Goal: Information Seeking & Learning: Find specific fact

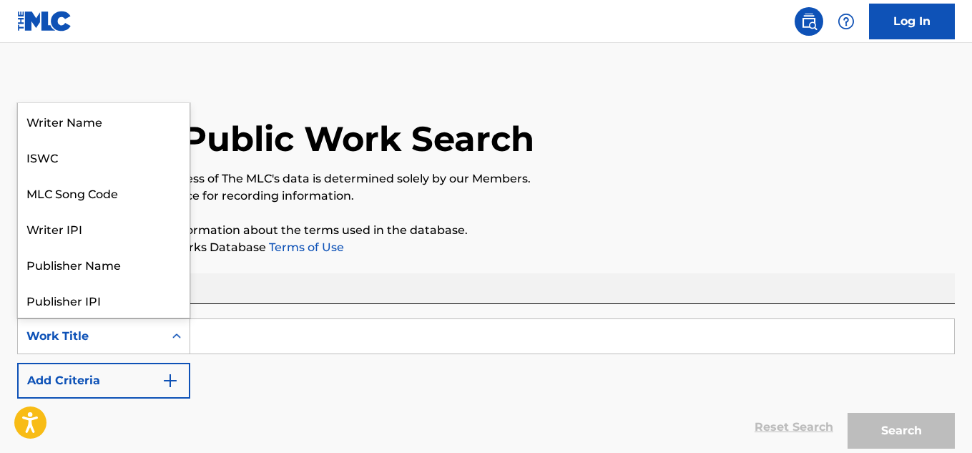
click at [136, 328] on div "Work Title" at bounding box center [90, 335] width 129 height 17
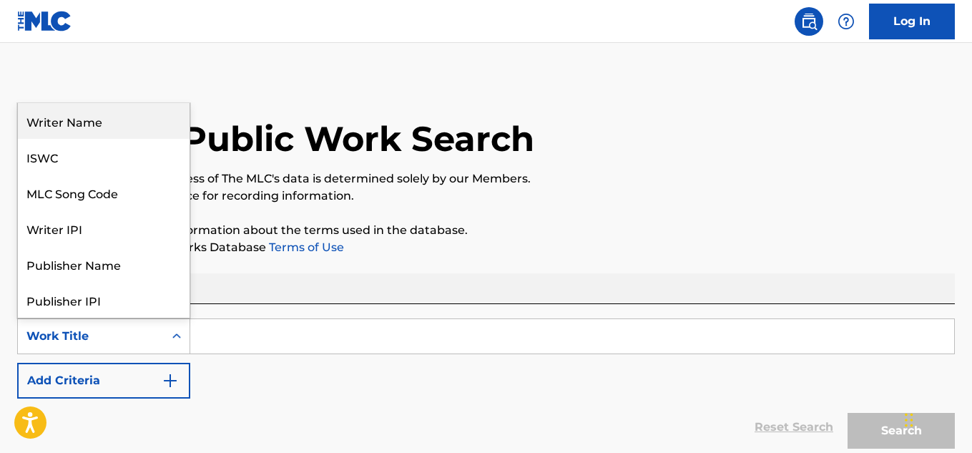
click at [129, 125] on div "Writer Name" at bounding box center [104, 121] width 172 height 36
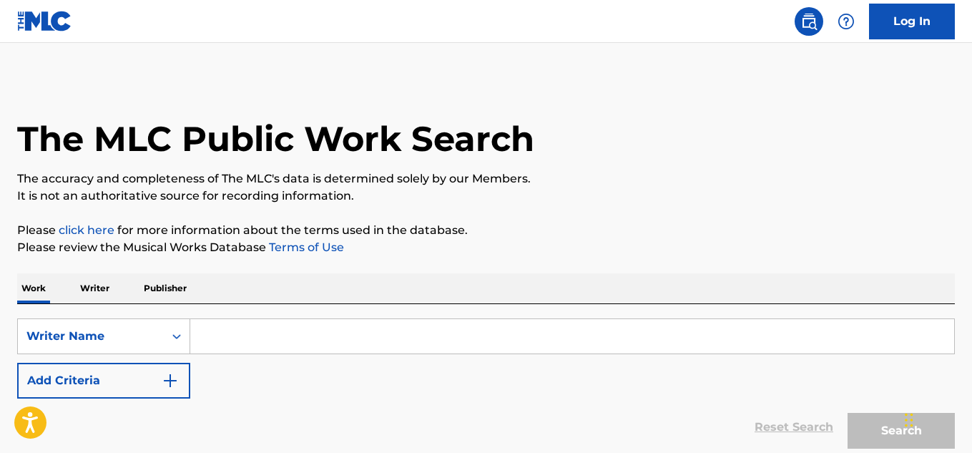
click at [282, 359] on div "SearchWithCriteriabd050239-f647-4a90-9e62-5977975e81d3 Writer Name Add Criteria" at bounding box center [485, 358] width 937 height 80
click at [277, 332] on input "Search Form" at bounding box center [572, 336] width 764 height 34
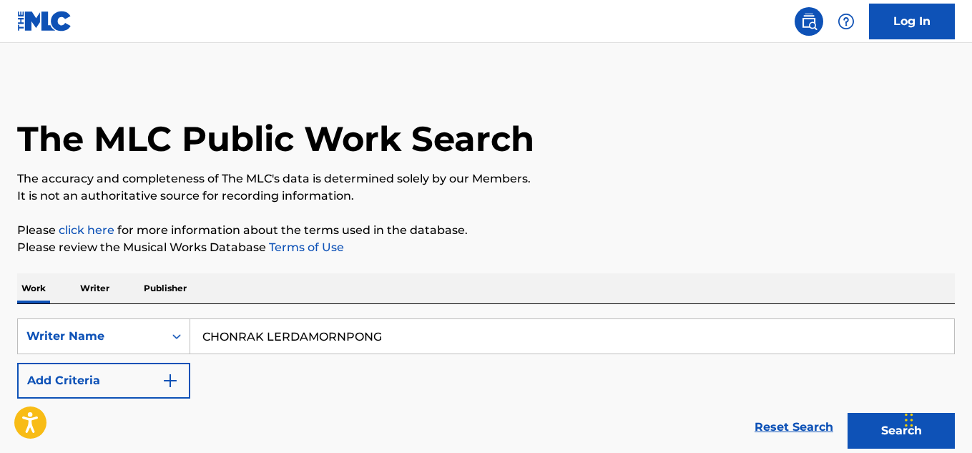
click at [862, 422] on button "Search" at bounding box center [900, 431] width 107 height 36
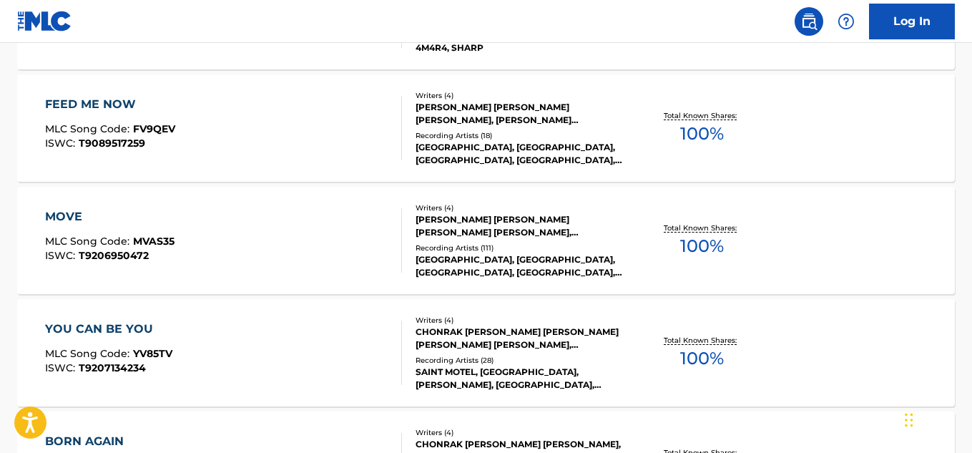
scroll to position [1298, 0]
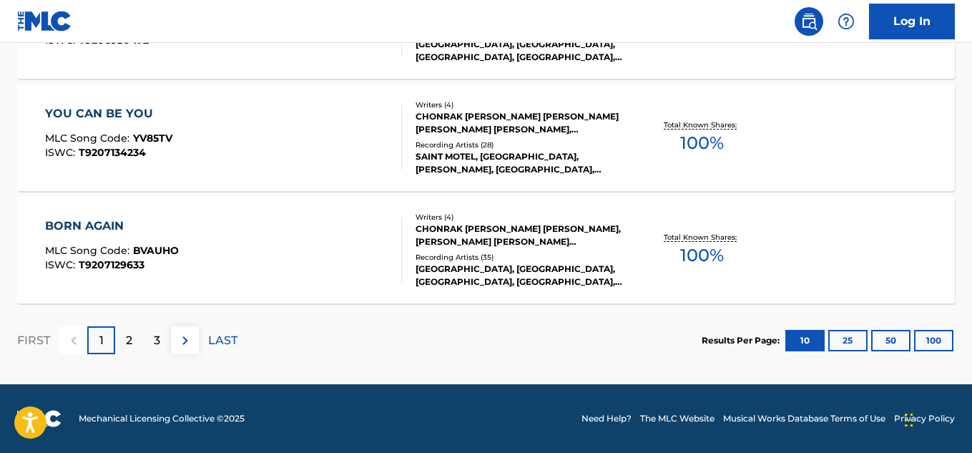
click at [235, 336] on p "LAST" at bounding box center [222, 340] width 29 height 17
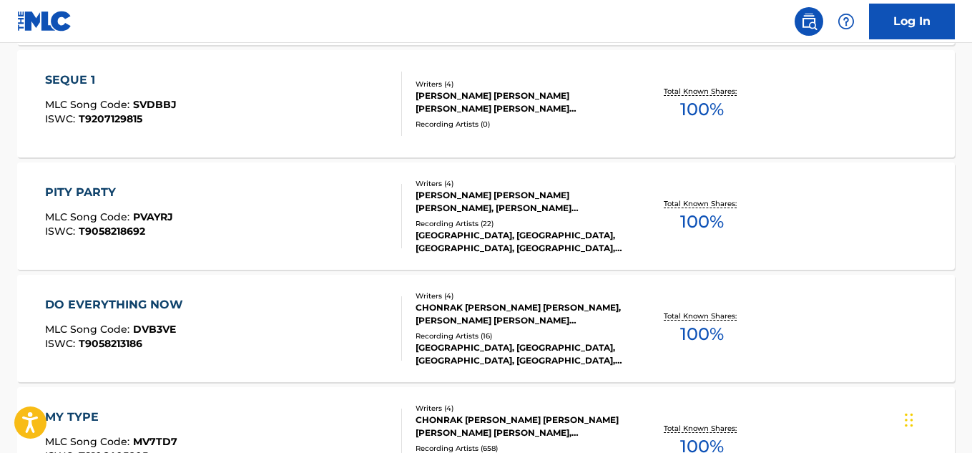
scroll to position [1185, 0]
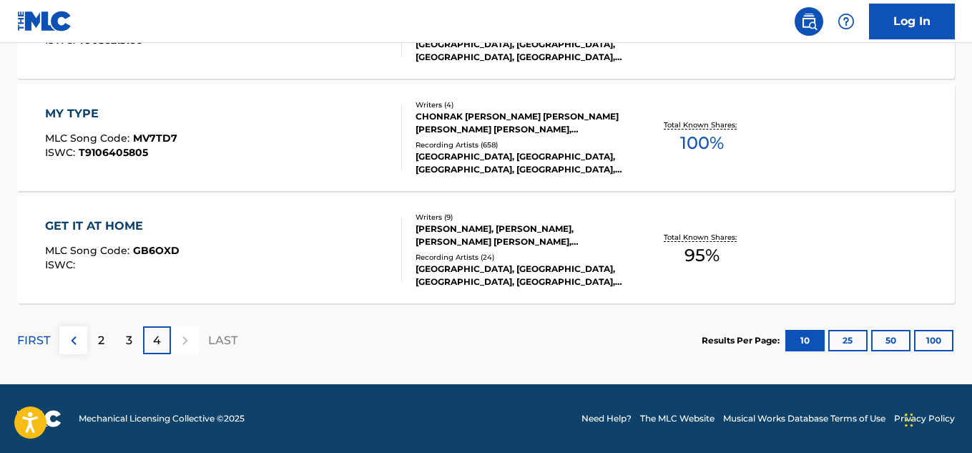
click at [187, 335] on div at bounding box center [185, 340] width 28 height 28
click at [133, 345] on div "3" at bounding box center [129, 340] width 28 height 28
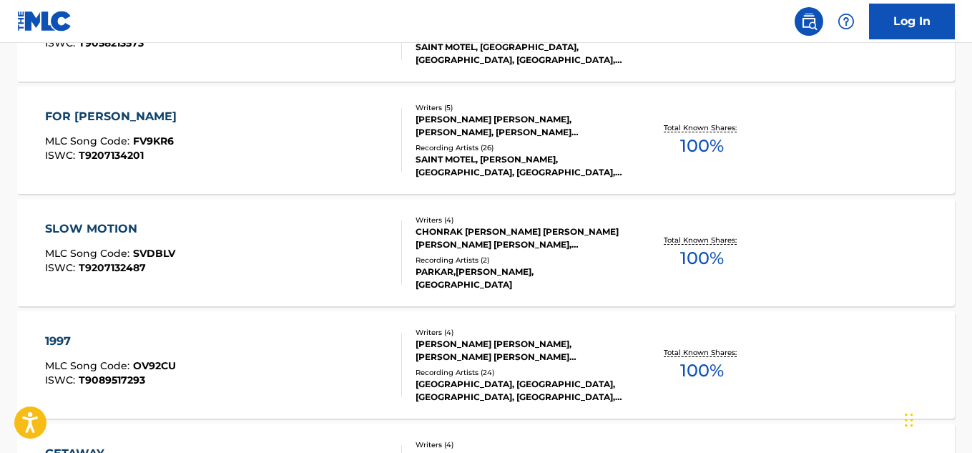
scroll to position [1298, 0]
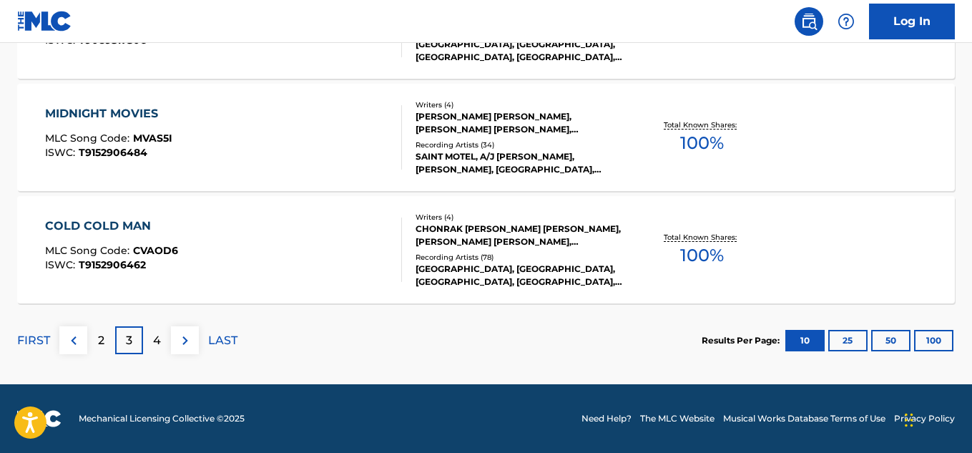
click at [102, 340] on p "2" at bounding box center [101, 340] width 6 height 17
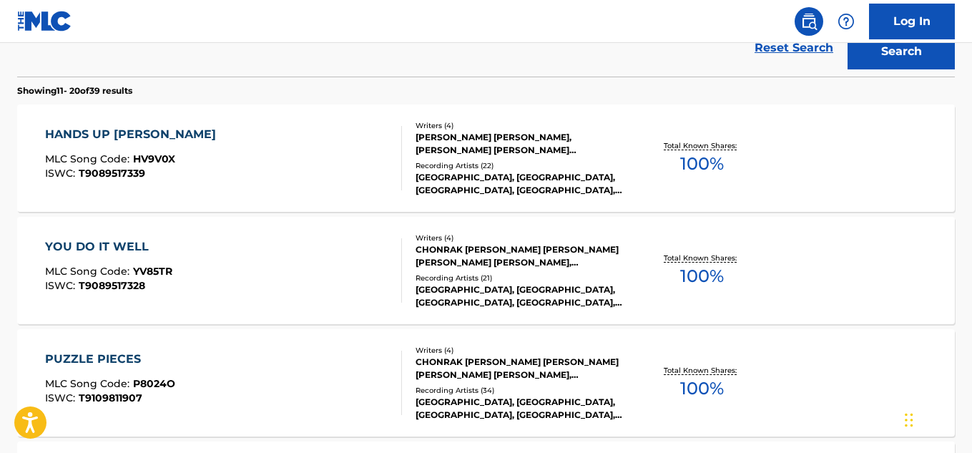
scroll to position [345, 0]
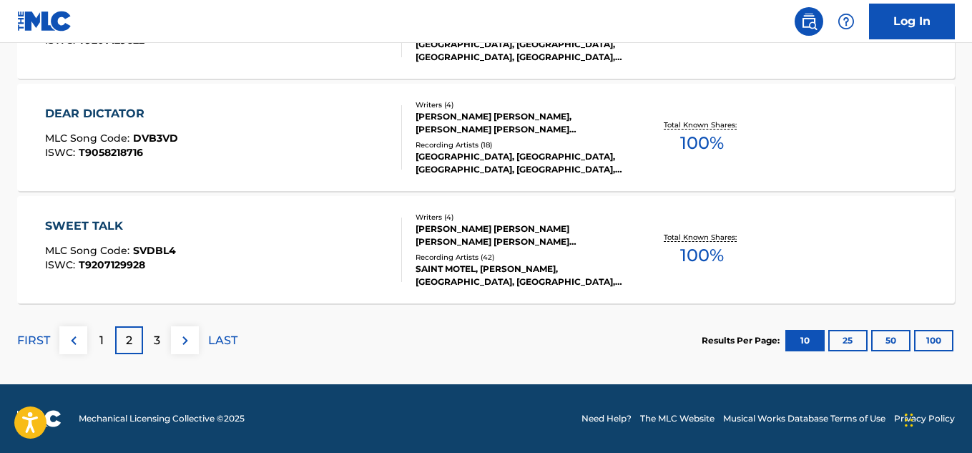
click at [102, 340] on p "1" at bounding box center [101, 340] width 4 height 17
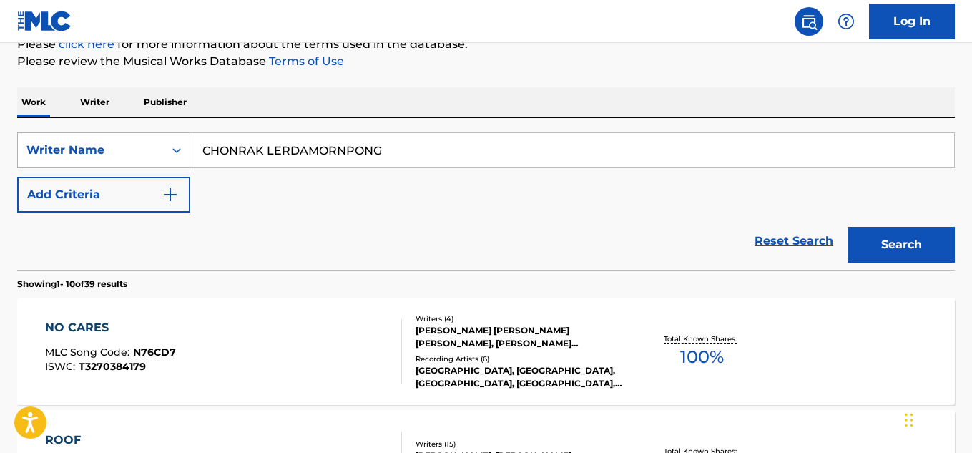
scroll to position [106, 0]
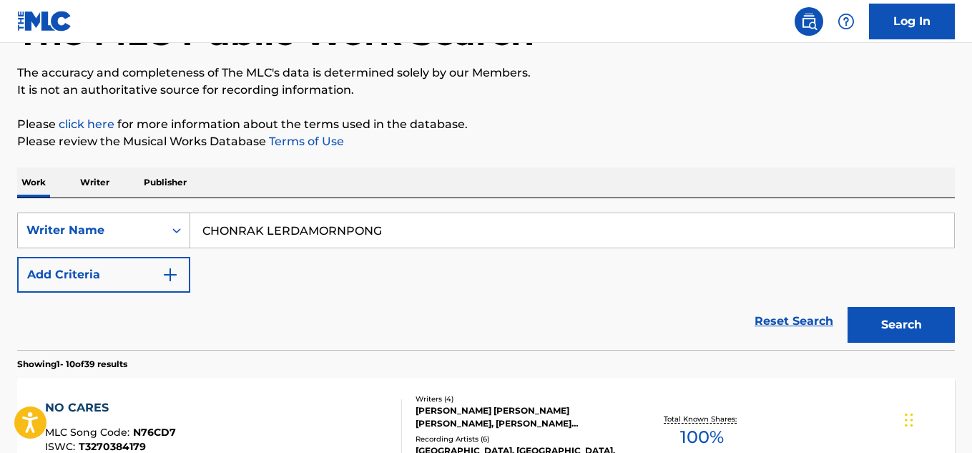
click at [139, 227] on div "Writer Name" at bounding box center [90, 230] width 129 height 17
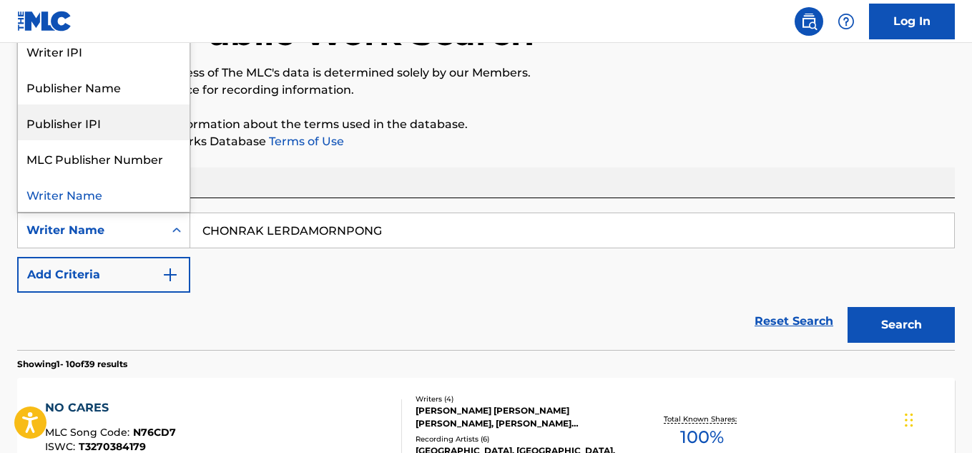
scroll to position [0, 0]
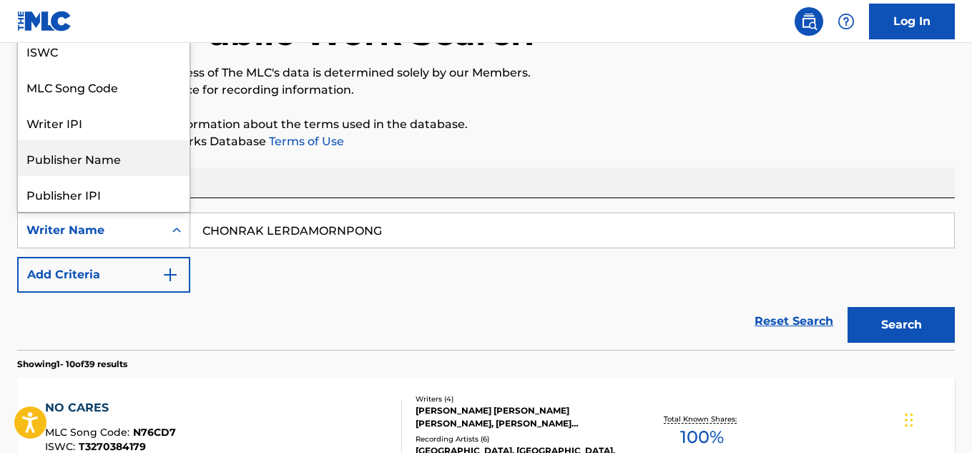
click at [287, 222] on input "CHONRAK LERDAMORNPONG" at bounding box center [572, 230] width 764 height 34
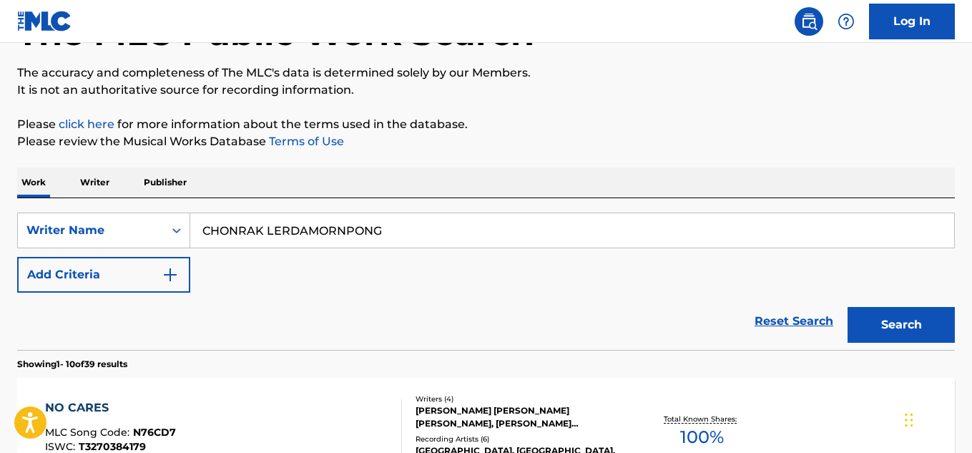
click at [287, 222] on input "CHONRAK LERDAMORNPONG" at bounding box center [572, 230] width 764 height 34
type input "[PERSON_NAME] [PERSON_NAME]"
click at [889, 316] on button "Search" at bounding box center [900, 325] width 107 height 36
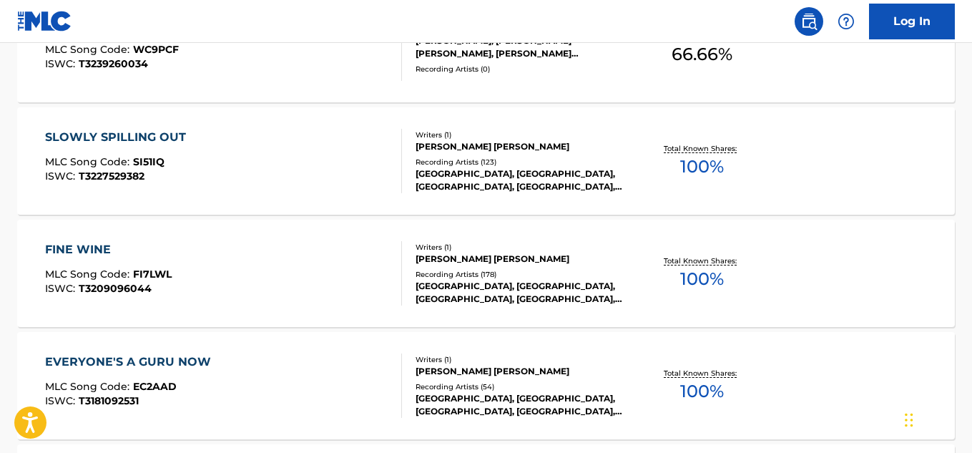
scroll to position [1298, 0]
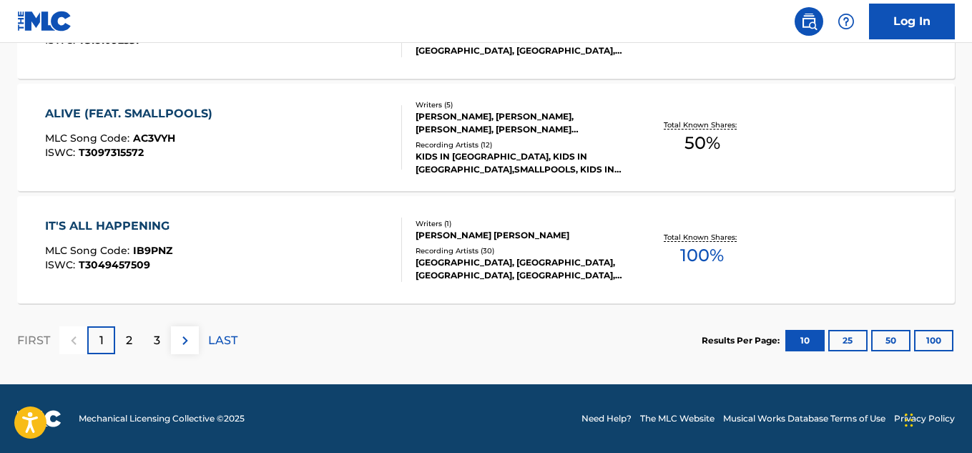
click at [212, 335] on p "LAST" at bounding box center [222, 340] width 29 height 17
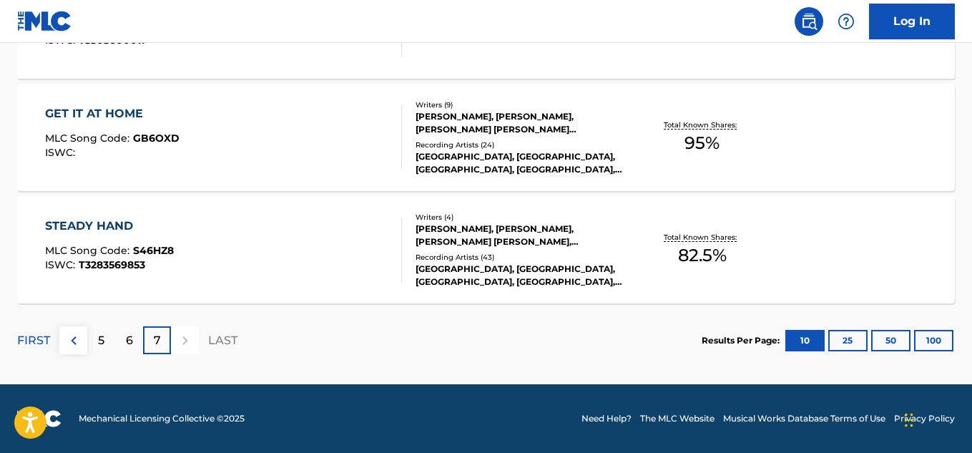
click at [137, 334] on div "6" at bounding box center [129, 340] width 28 height 28
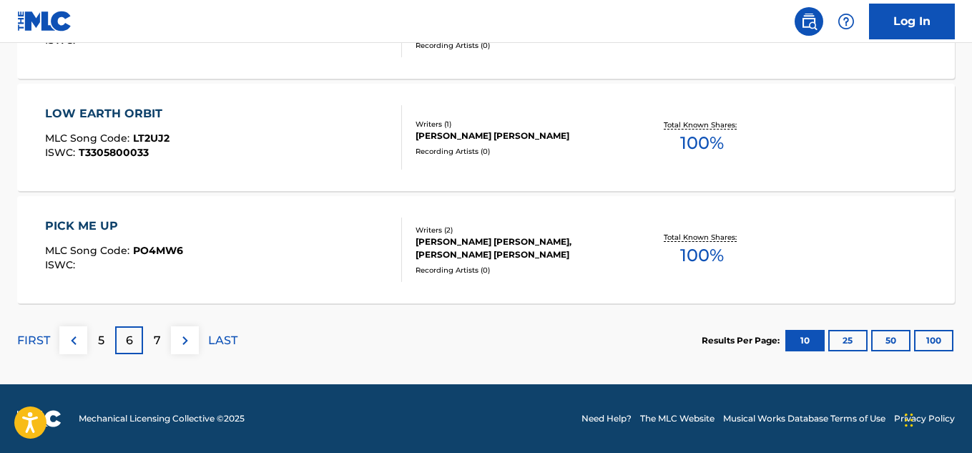
click at [115, 341] on div "6" at bounding box center [129, 340] width 28 height 28
click at [100, 330] on div "5" at bounding box center [101, 340] width 28 height 28
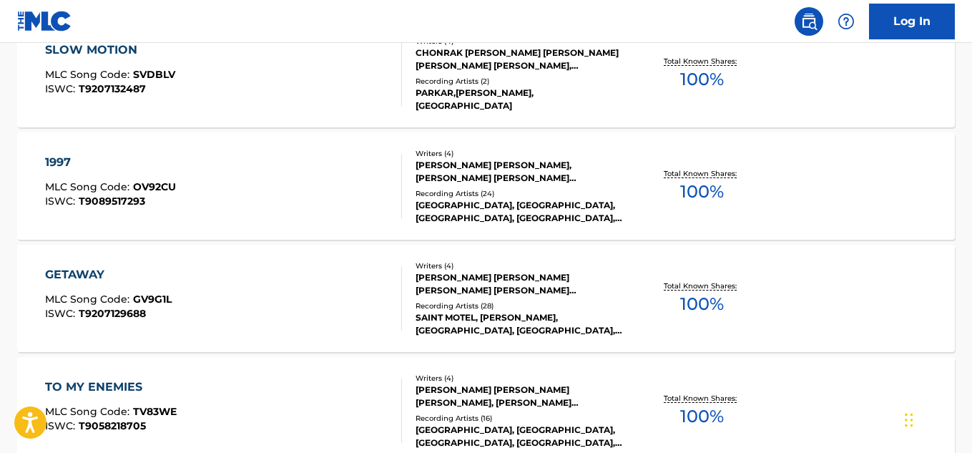
scroll to position [345, 0]
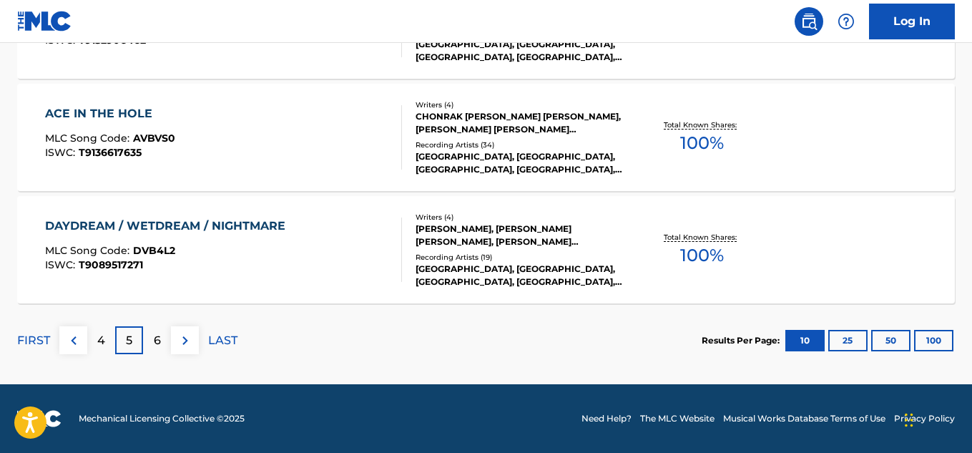
click at [104, 330] on div "4" at bounding box center [101, 340] width 28 height 28
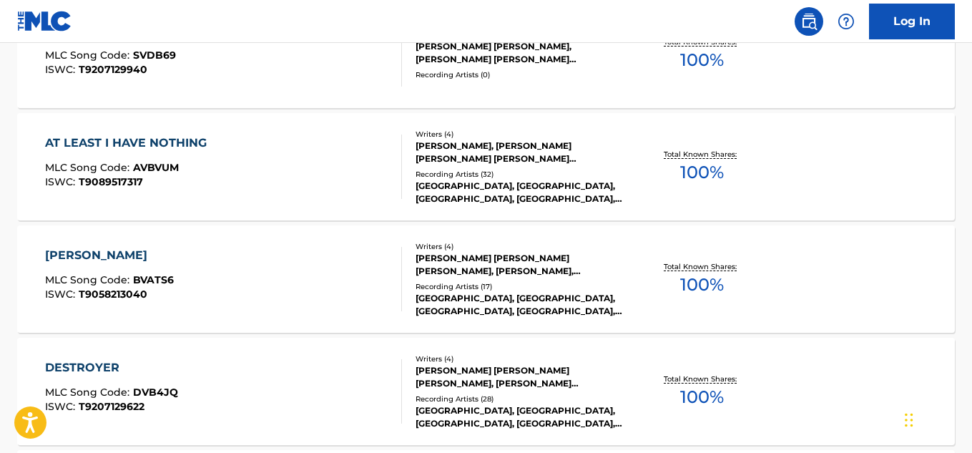
scroll to position [583, 0]
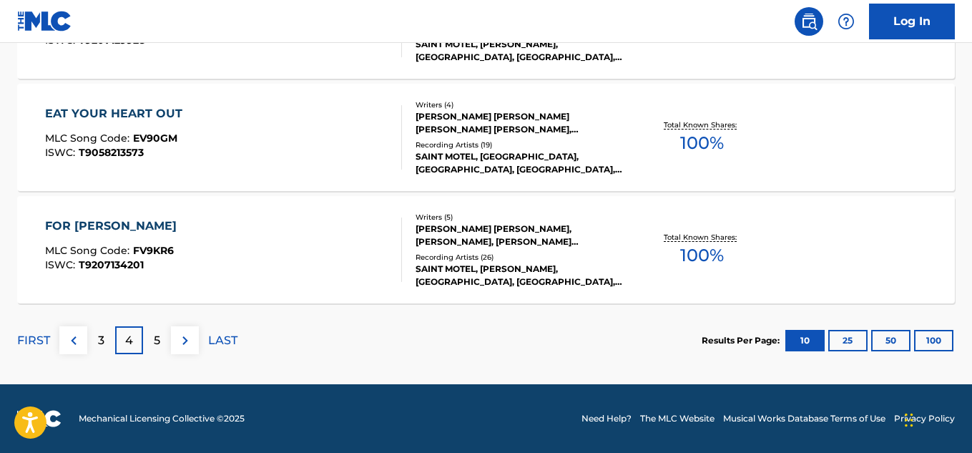
click at [110, 344] on div "3" at bounding box center [101, 340] width 28 height 28
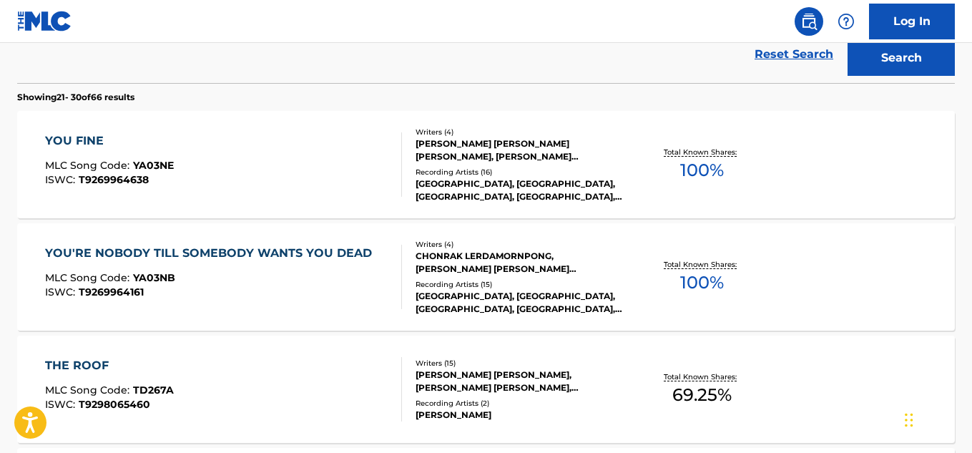
scroll to position [345, 0]
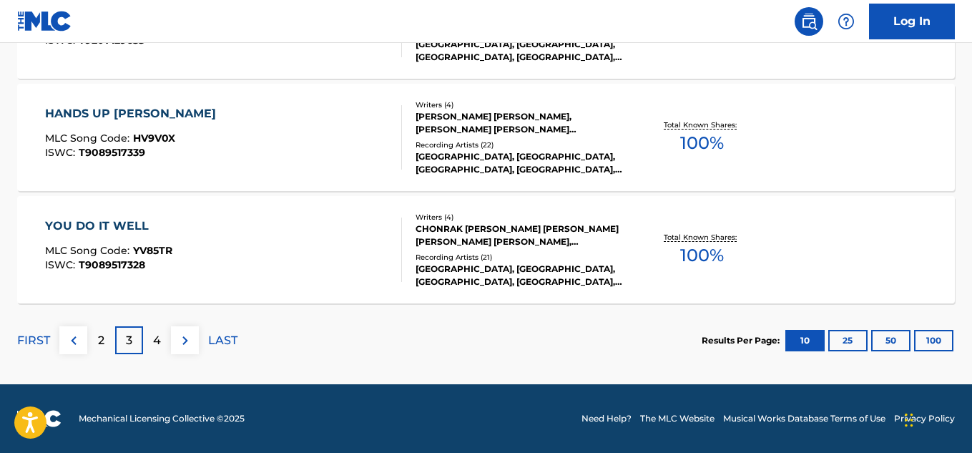
click at [97, 334] on div "2" at bounding box center [101, 340] width 28 height 28
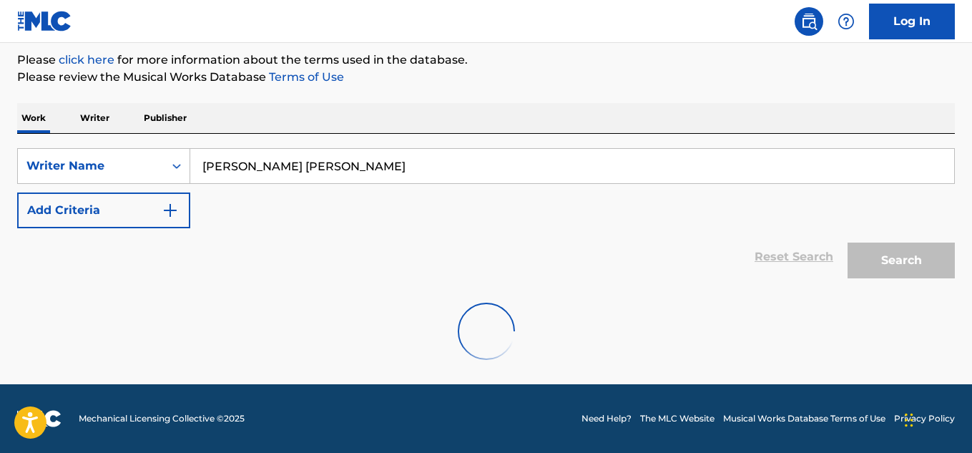
scroll to position [1298, 0]
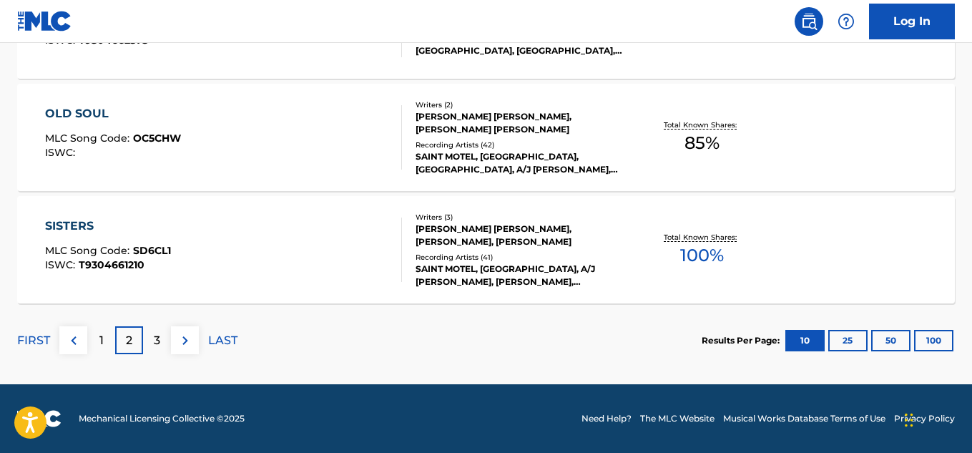
click at [104, 347] on div "1" at bounding box center [101, 340] width 28 height 28
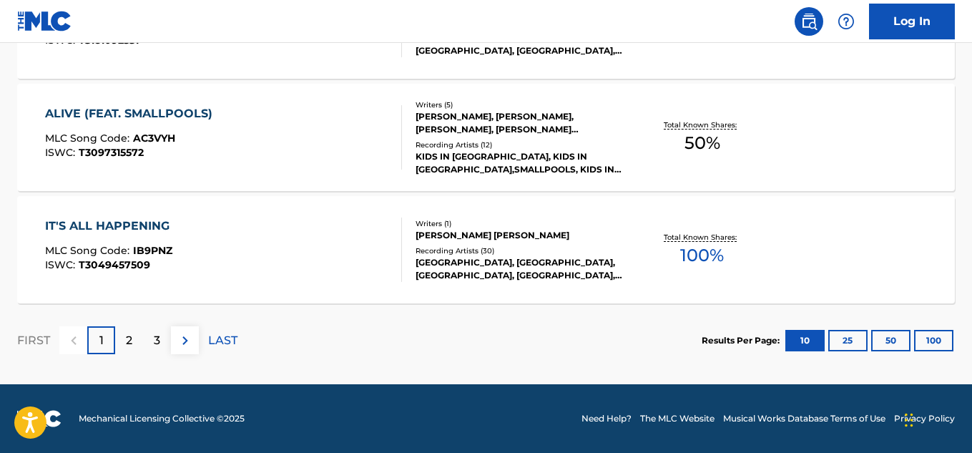
click at [219, 342] on p "LAST" at bounding box center [222, 340] width 29 height 17
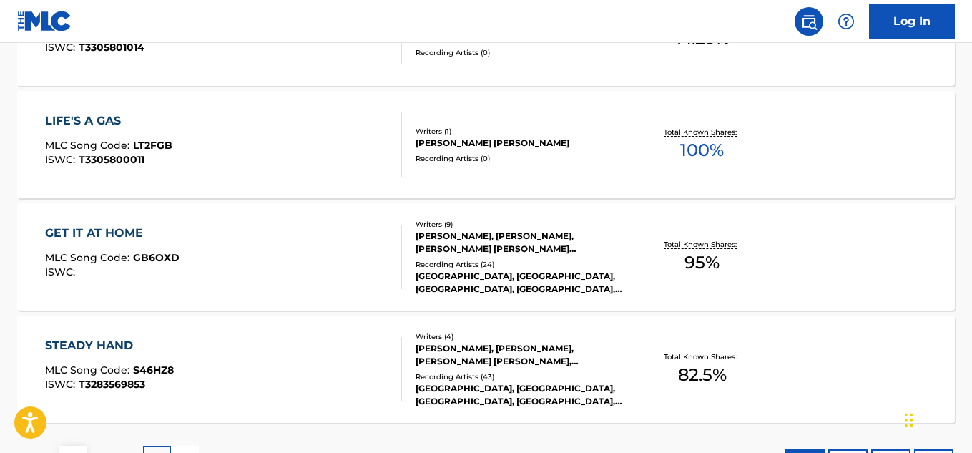
scroll to position [849, 0]
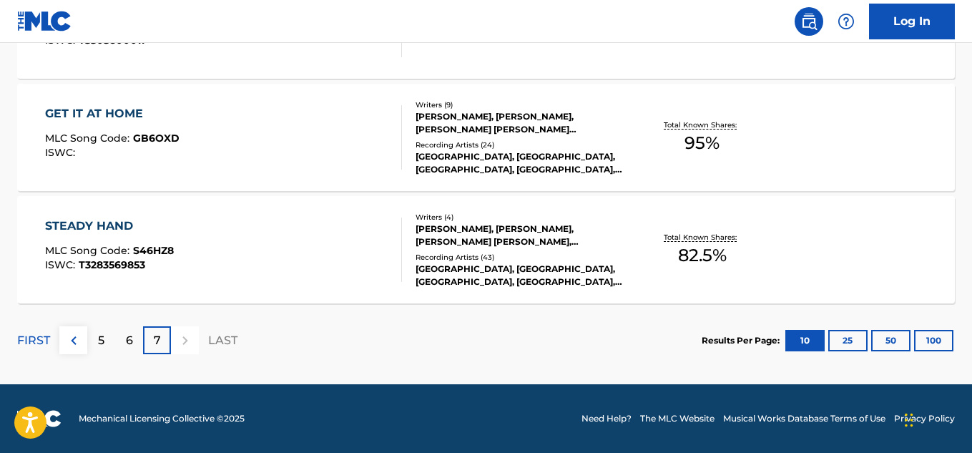
click at [30, 343] on p "FIRST" at bounding box center [33, 340] width 33 height 17
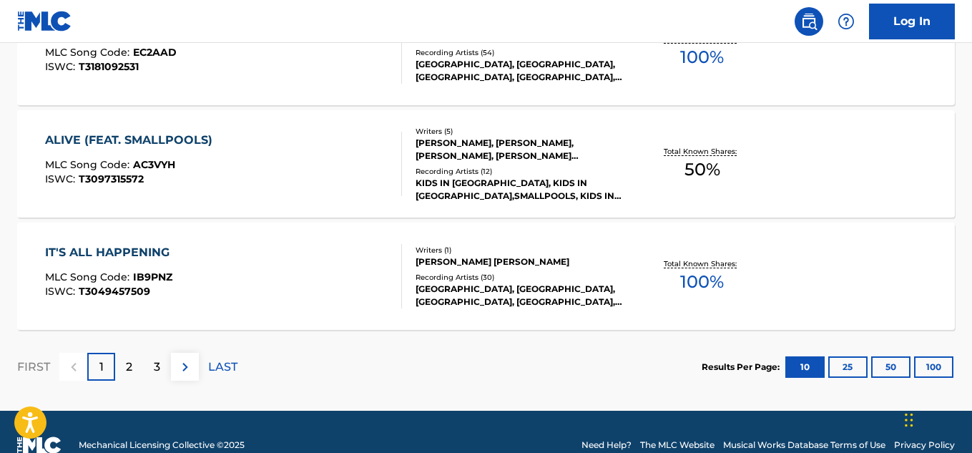
scroll to position [1298, 0]
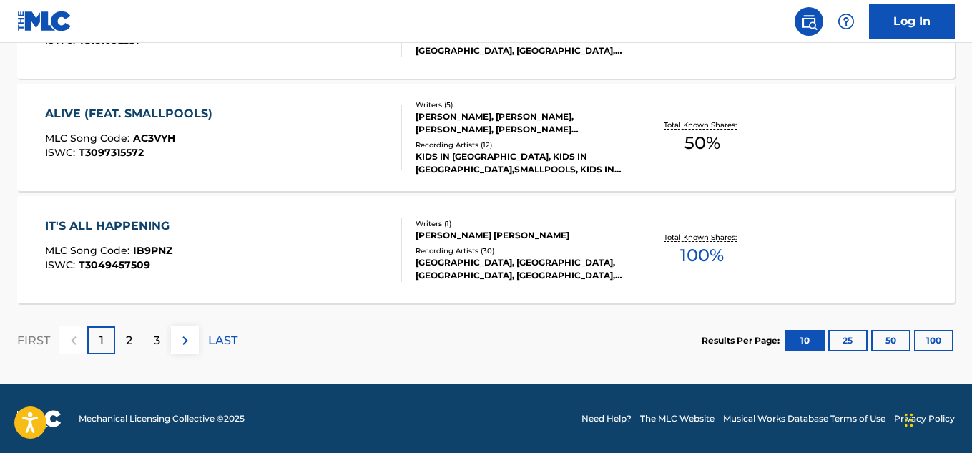
click at [192, 342] on img at bounding box center [185, 340] width 17 height 17
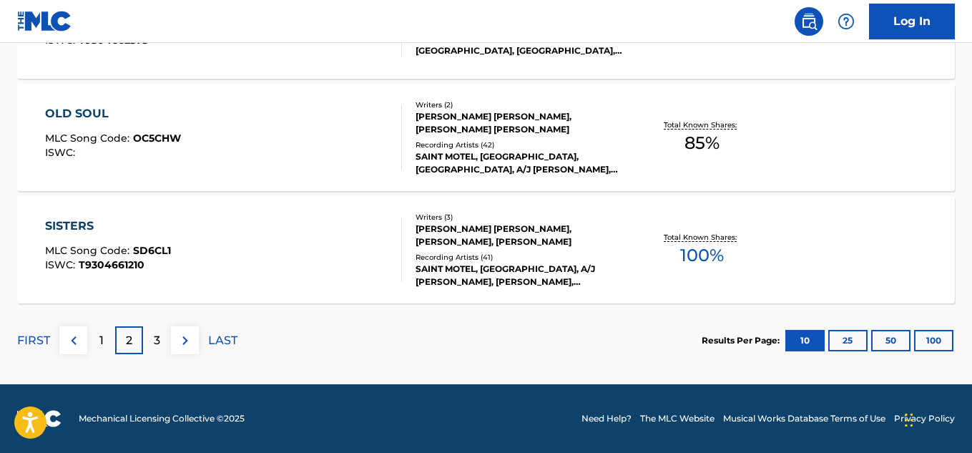
click at [194, 339] on button at bounding box center [185, 340] width 28 height 28
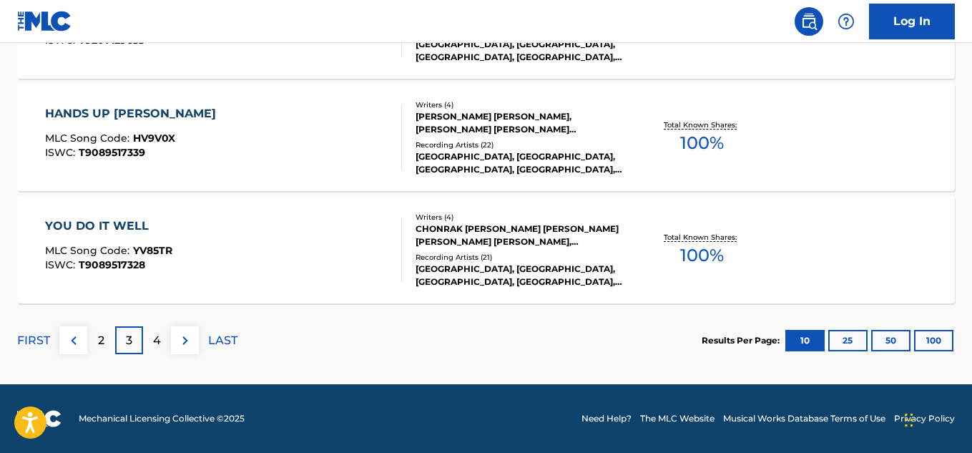
click at [152, 342] on div "4" at bounding box center [157, 340] width 28 height 28
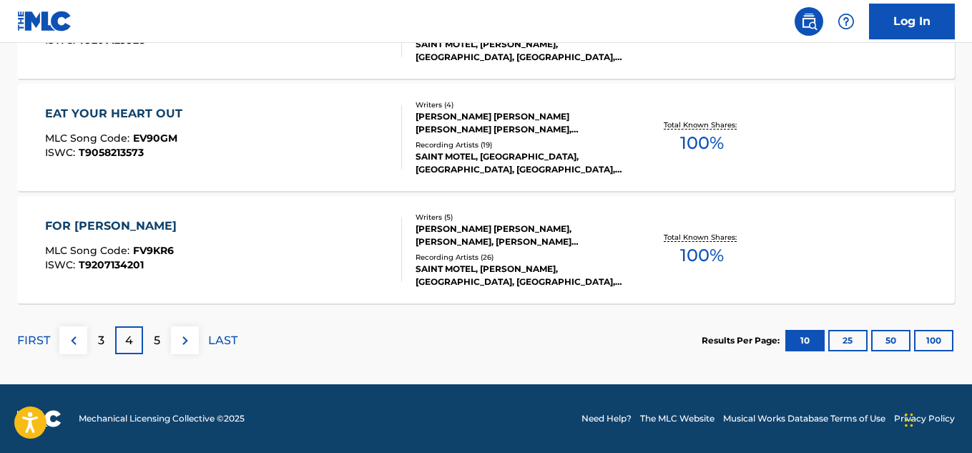
click at [167, 341] on div "FIRST 3 4 5 LAST" at bounding box center [127, 340] width 220 height 28
click at [167, 341] on div "5" at bounding box center [157, 340] width 28 height 28
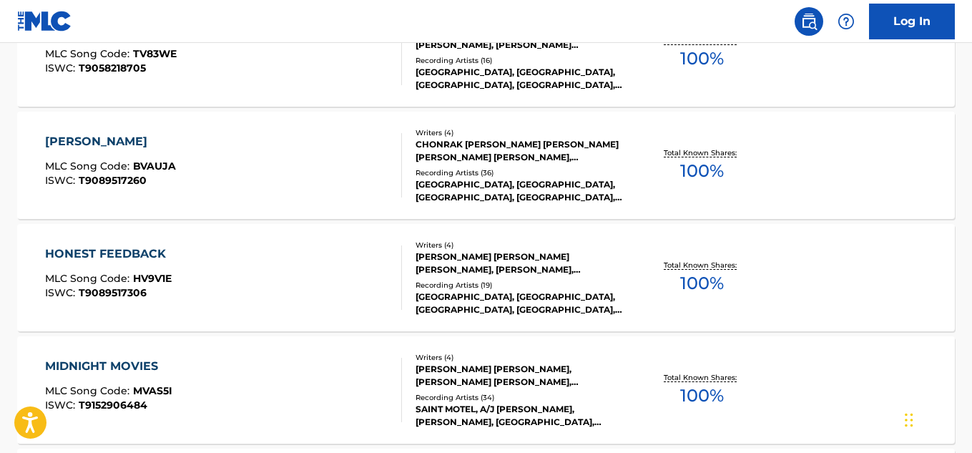
scroll to position [702, 0]
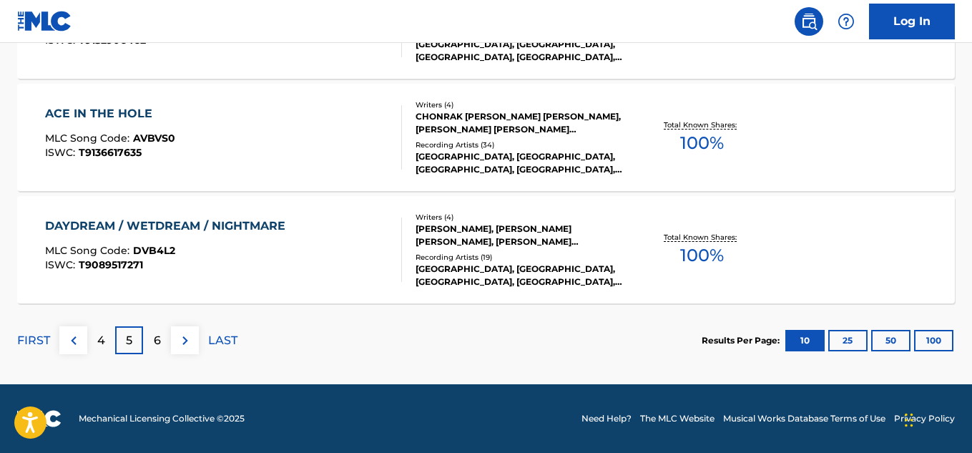
click at [147, 342] on div "6" at bounding box center [157, 340] width 28 height 28
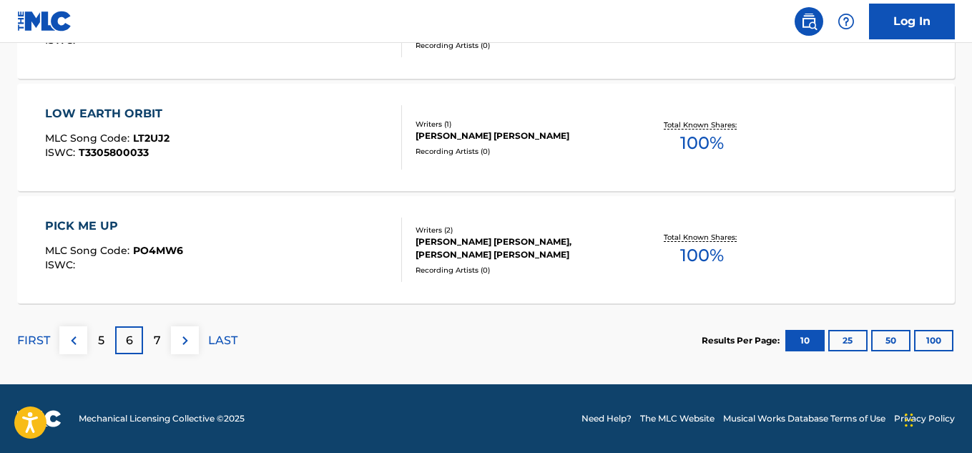
click at [152, 344] on div "7" at bounding box center [157, 340] width 28 height 28
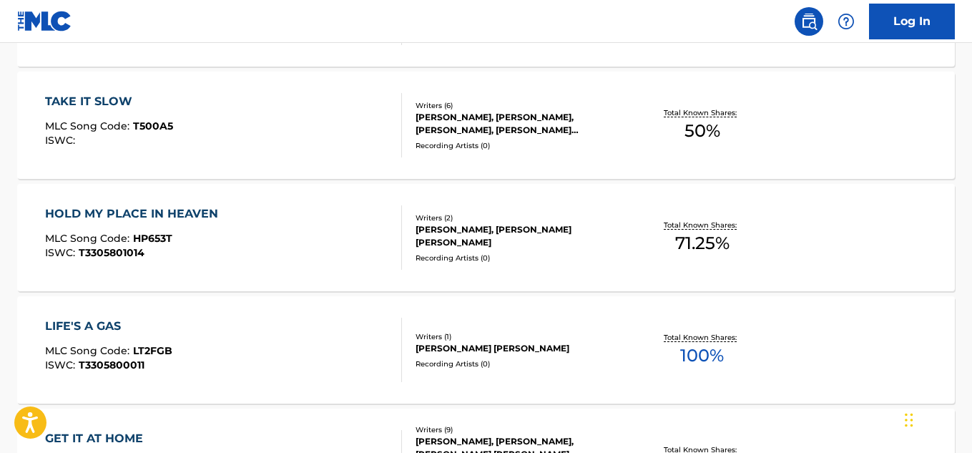
scroll to position [849, 0]
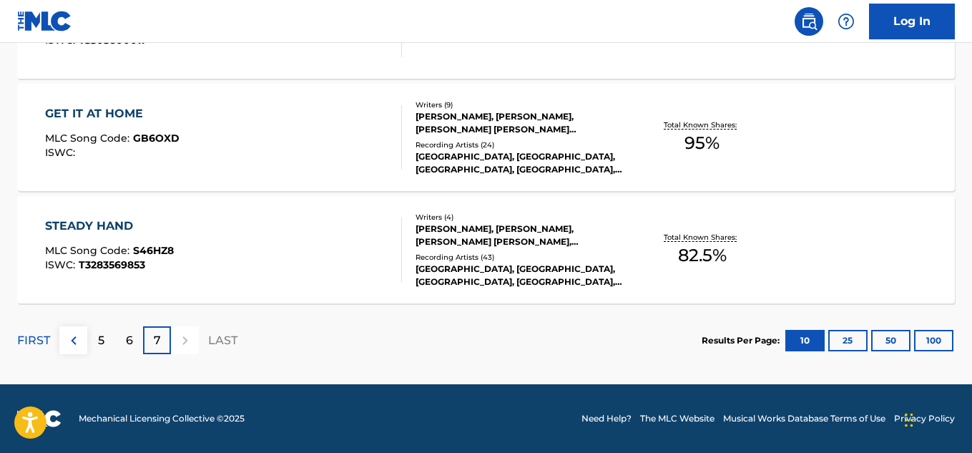
click at [76, 341] on img at bounding box center [73, 340] width 17 height 17
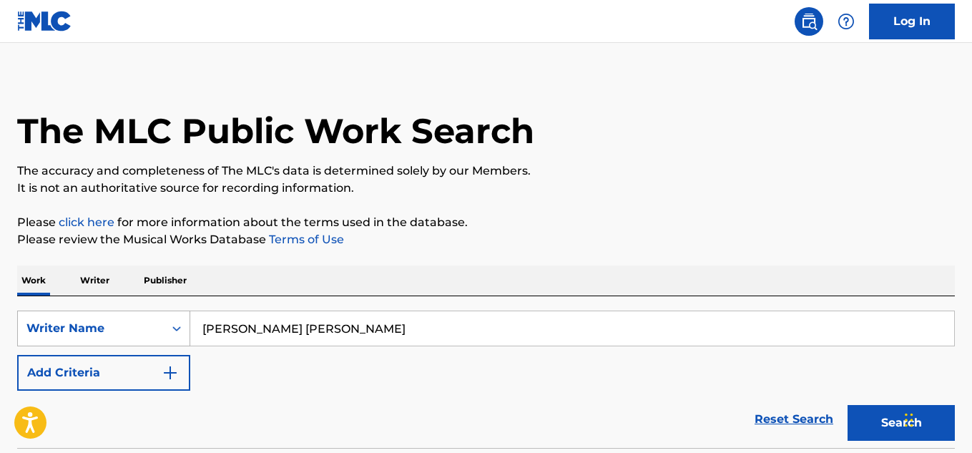
scroll to position [0, 0]
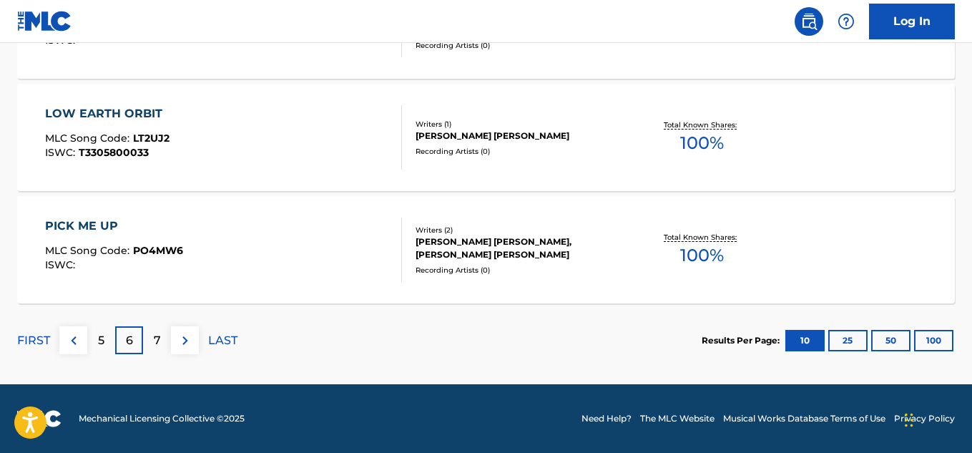
click at [67, 341] on img at bounding box center [73, 340] width 17 height 17
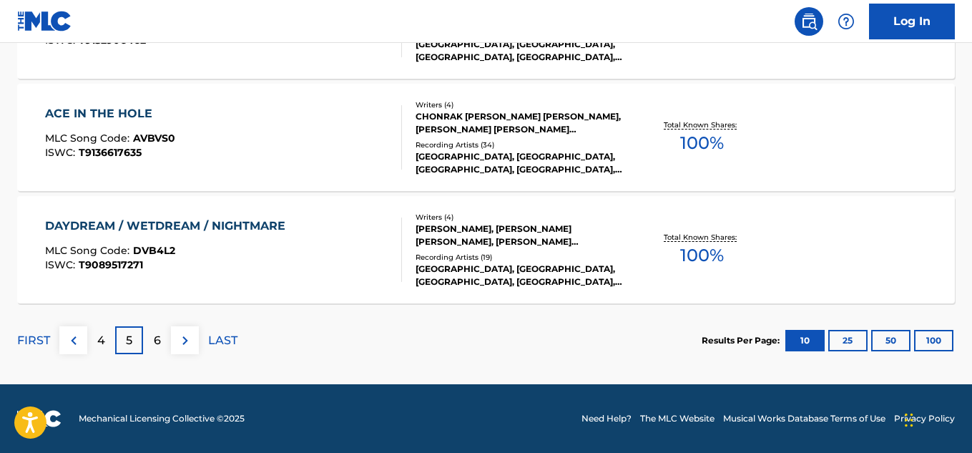
click at [74, 342] on img at bounding box center [73, 340] width 17 height 17
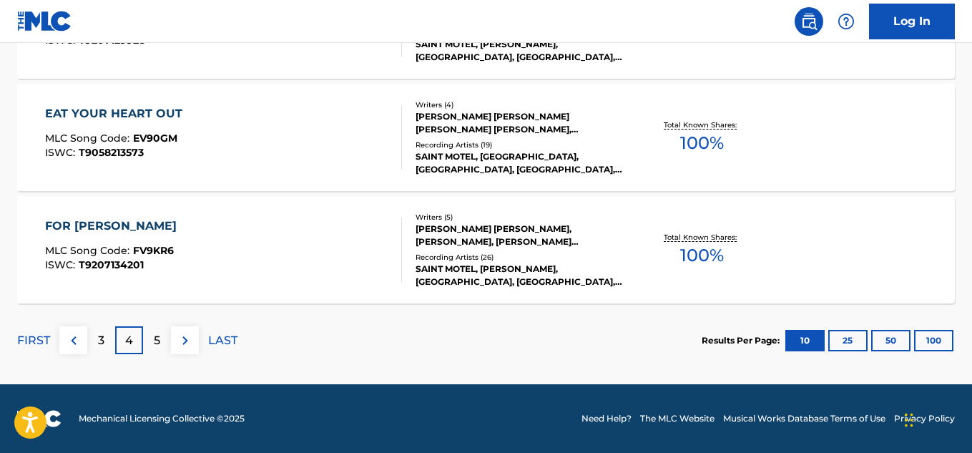
click at [79, 345] on img at bounding box center [73, 340] width 17 height 17
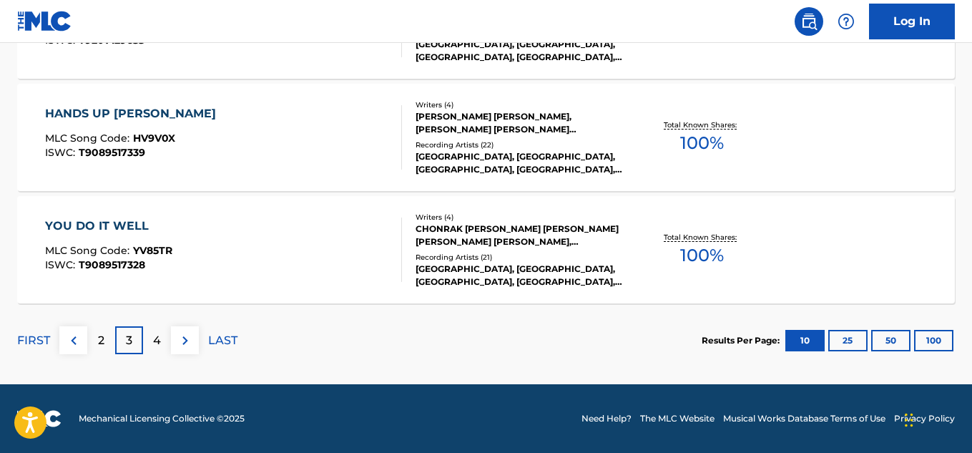
click at [66, 334] on img at bounding box center [73, 340] width 17 height 17
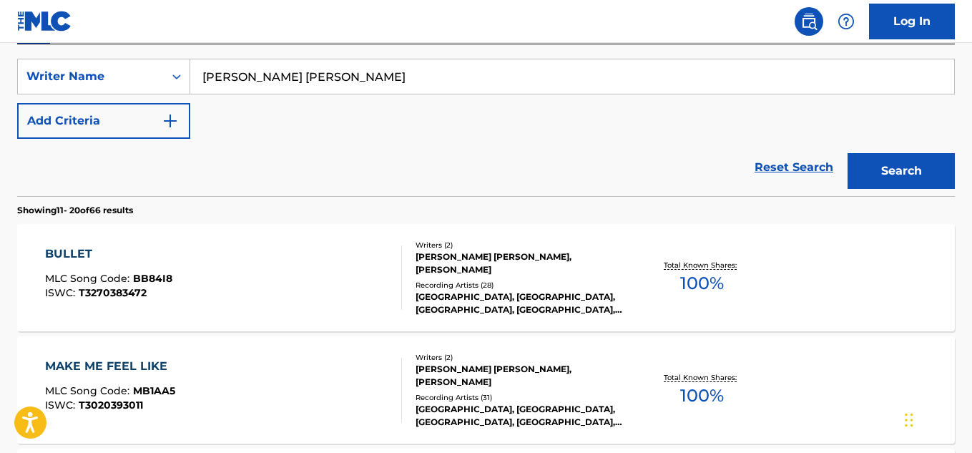
scroll to position [225, 0]
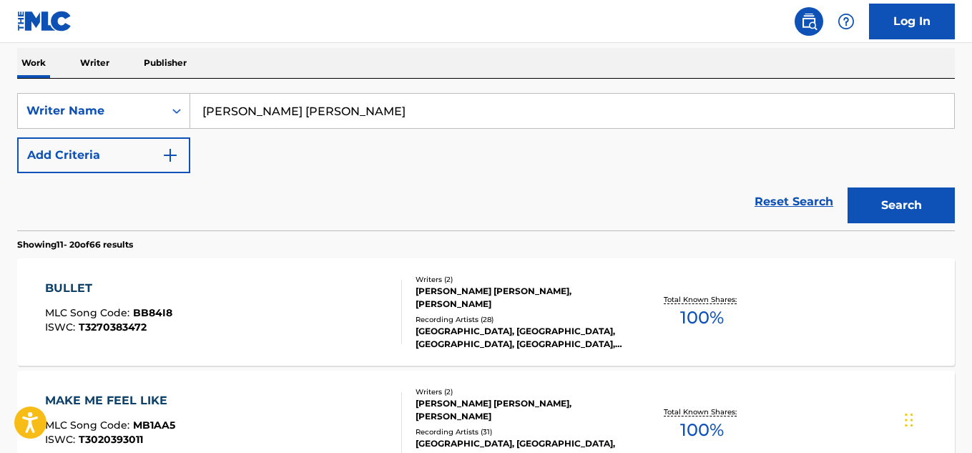
click at [121, 152] on button "Add Criteria" at bounding box center [103, 155] width 173 height 36
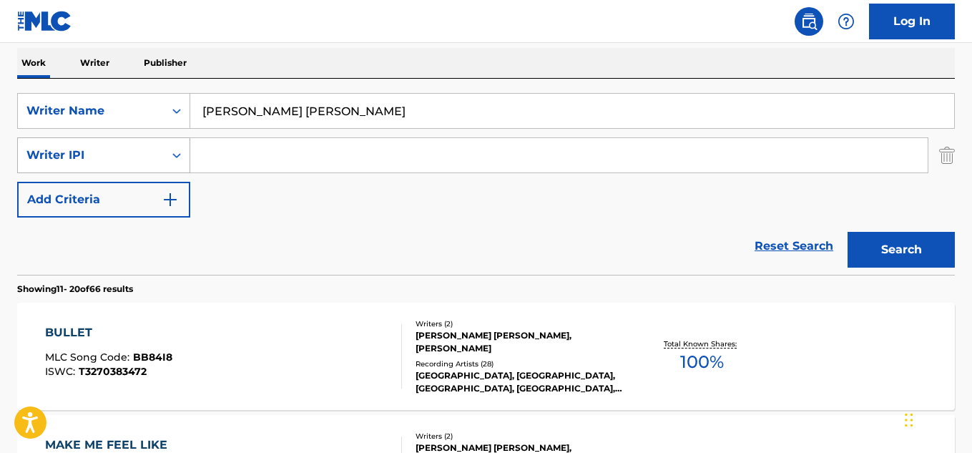
click at [121, 159] on div "Writer IPI" at bounding box center [90, 155] width 129 height 17
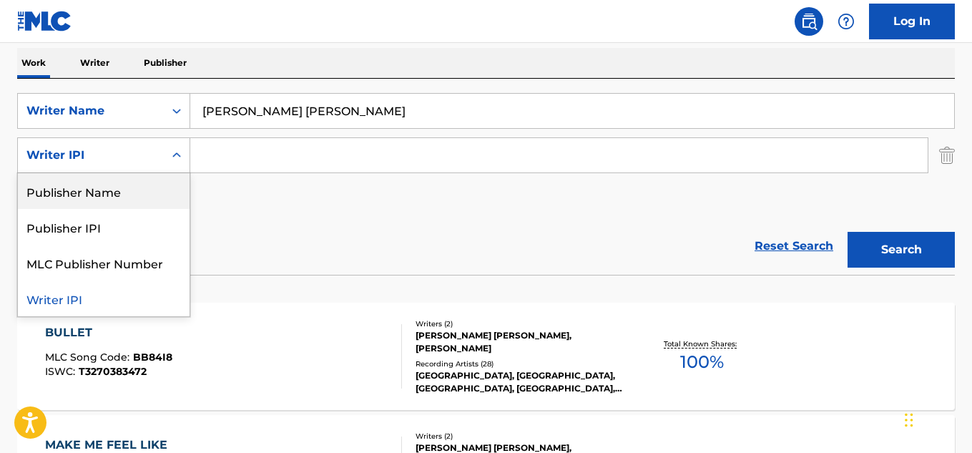
click at [166, 156] on div "Writer IPI" at bounding box center [103, 155] width 173 height 36
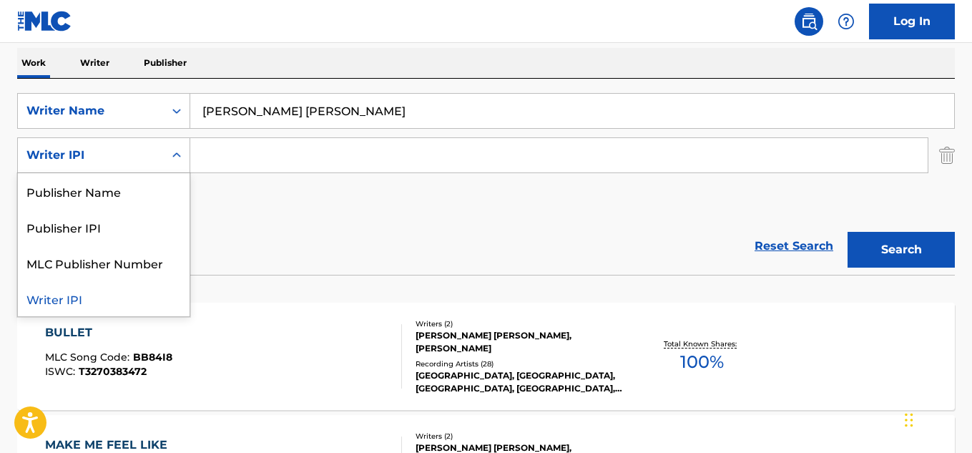
click at [168, 156] on div "Search Form" at bounding box center [177, 155] width 26 height 26
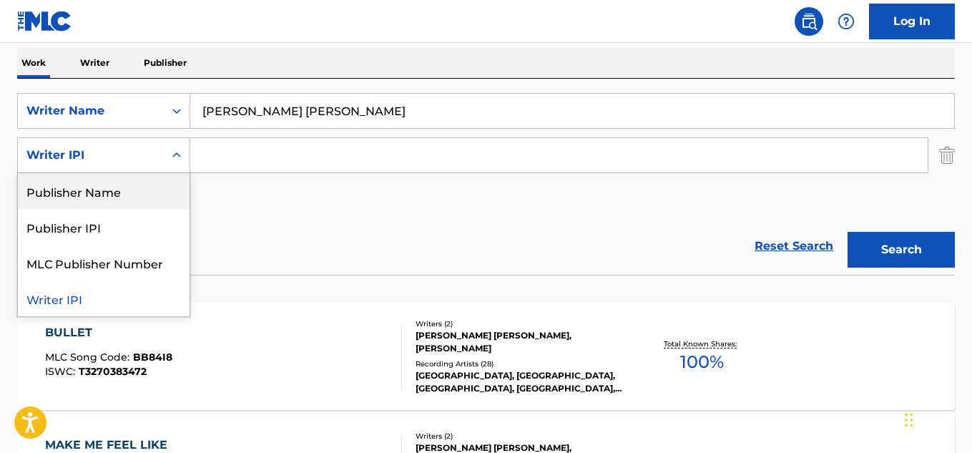
click at [280, 211] on div "SearchWithCriteriabd050239-f647-4a90-9e62-5977975e81d3 Writer Name ALEXANDER LE…" at bounding box center [485, 155] width 937 height 124
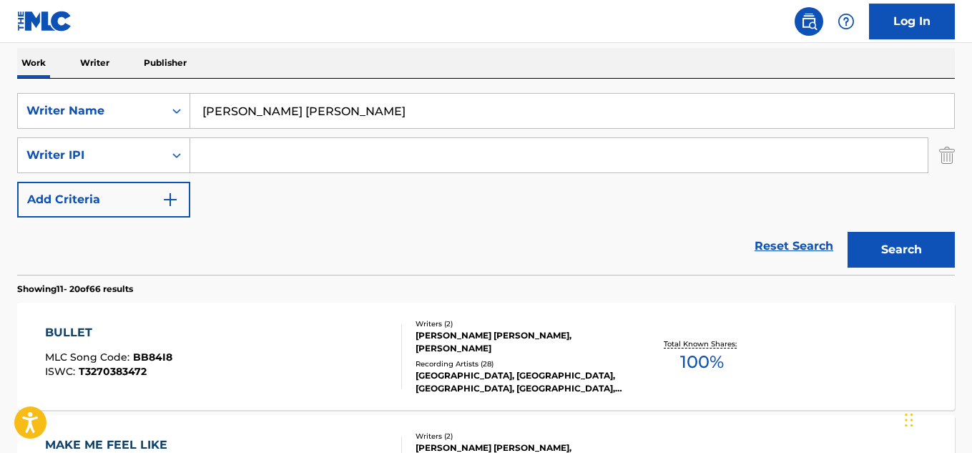
drag, startPoint x: 258, startPoint y: 196, endPoint x: 245, endPoint y: 196, distance: 13.6
click at [258, 197] on div "SearchWithCriteriabd050239-f647-4a90-9e62-5977975e81d3 Writer Name ALEXANDER LE…" at bounding box center [485, 155] width 937 height 124
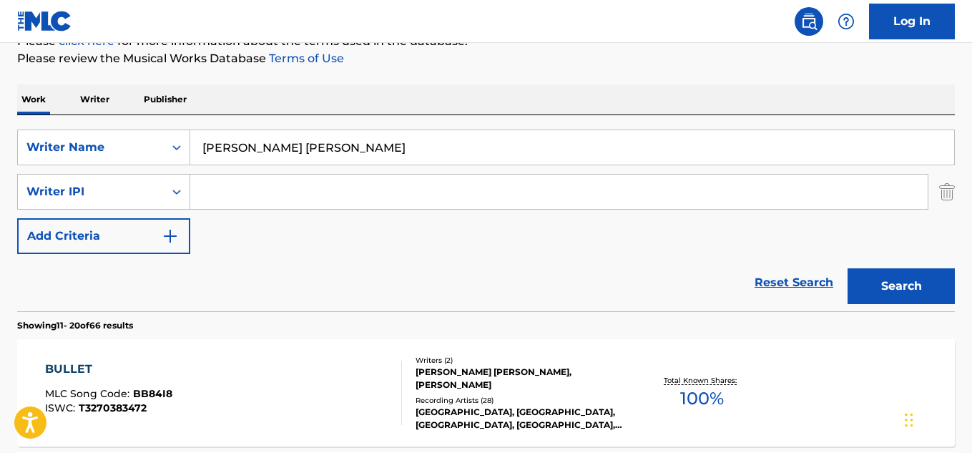
scroll to position [106, 0]
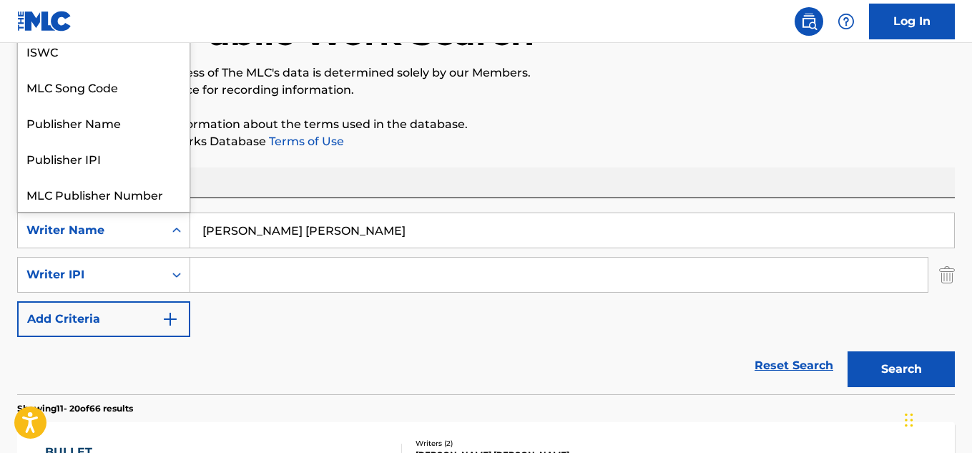
click at [169, 234] on div "Search Form" at bounding box center [177, 230] width 26 height 26
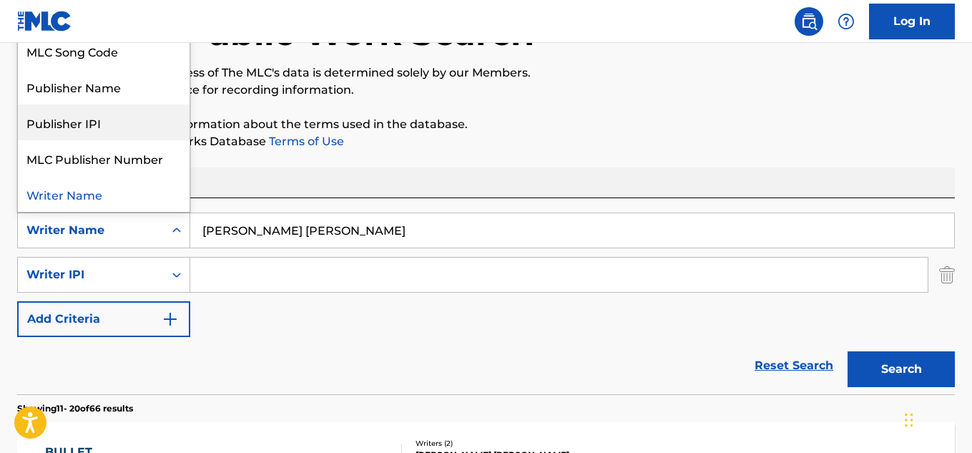
scroll to position [0, 0]
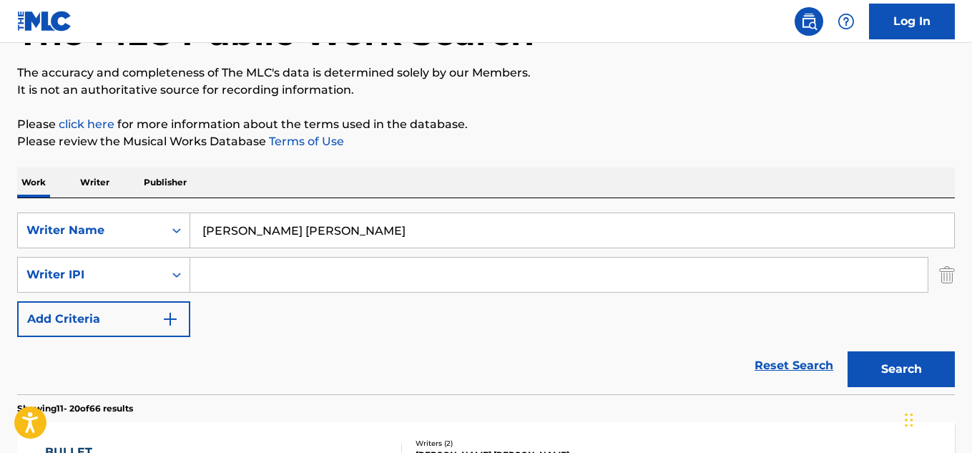
click at [303, 235] on input "[PERSON_NAME] [PERSON_NAME]" at bounding box center [572, 230] width 764 height 34
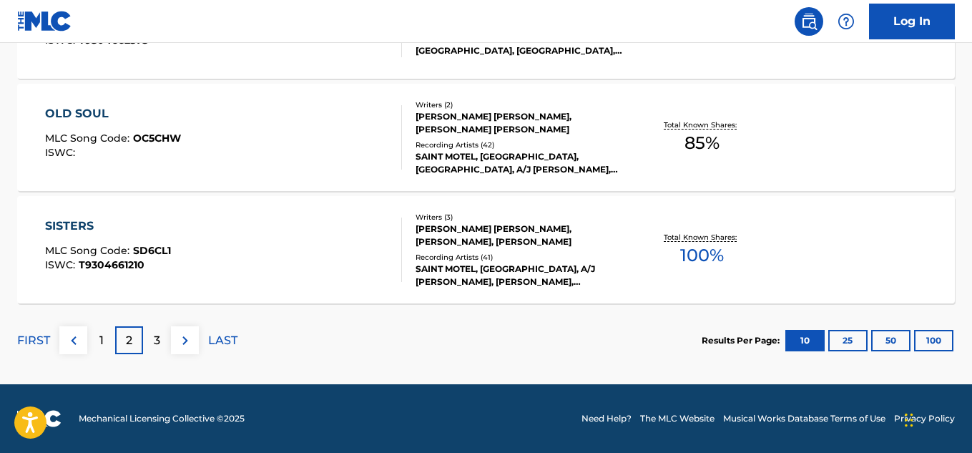
click at [172, 353] on button at bounding box center [185, 340] width 28 height 28
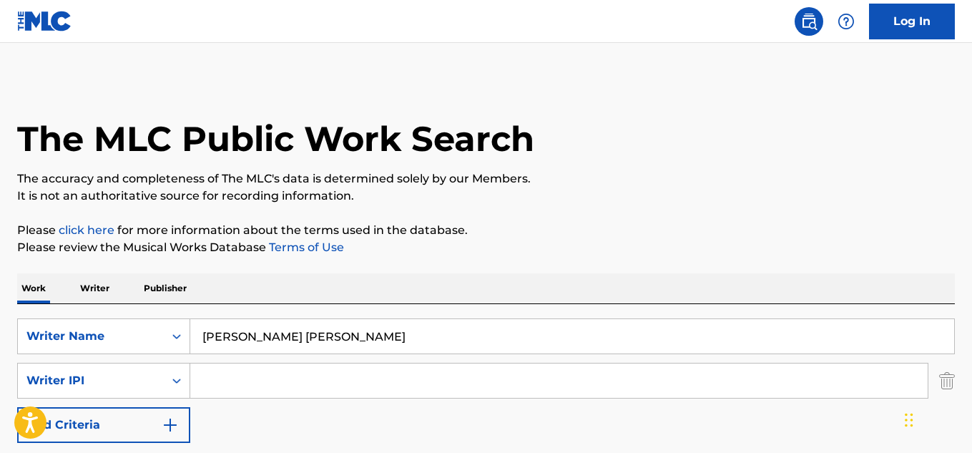
click at [244, 326] on input "[PERSON_NAME] [PERSON_NAME]" at bounding box center [572, 336] width 764 height 34
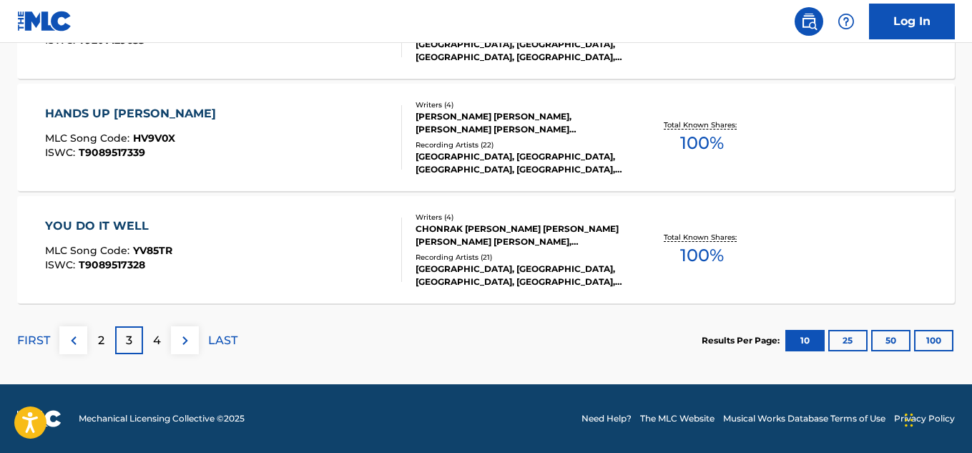
click at [99, 332] on p "2" at bounding box center [101, 340] width 6 height 17
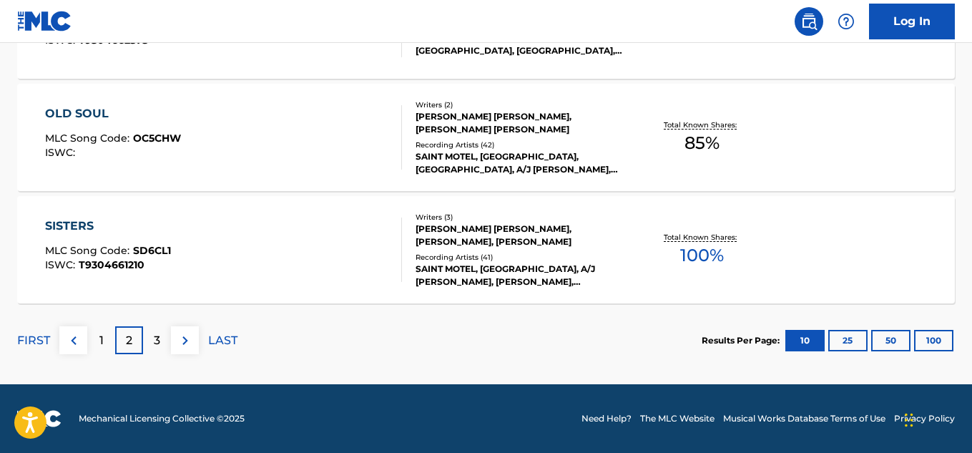
click at [69, 337] on img at bounding box center [73, 340] width 17 height 17
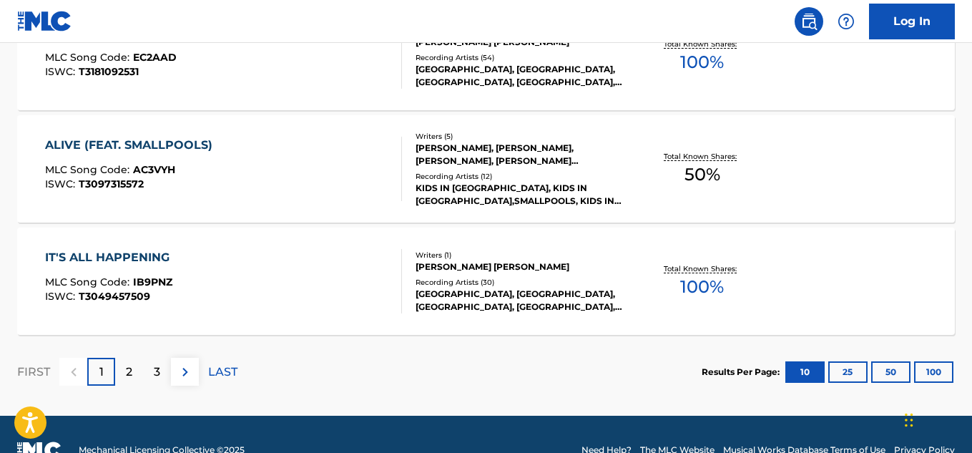
scroll to position [1342, 0]
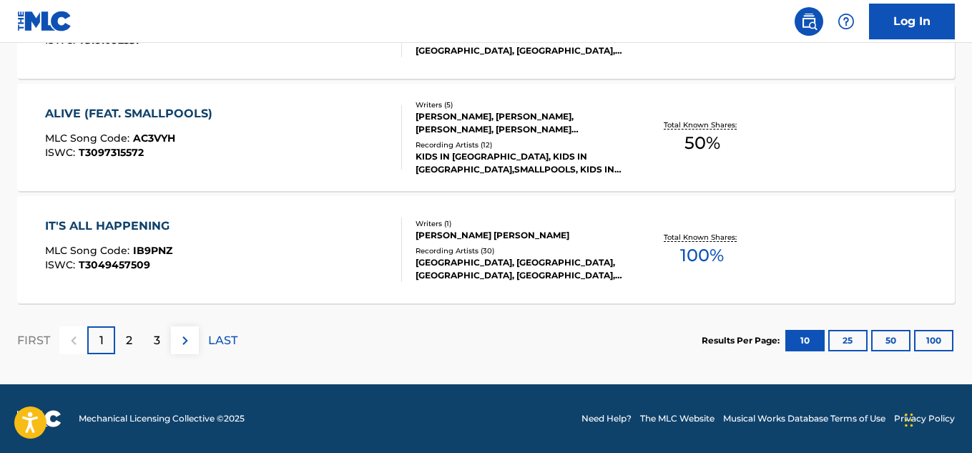
click at [132, 335] on p "2" at bounding box center [129, 340] width 6 height 17
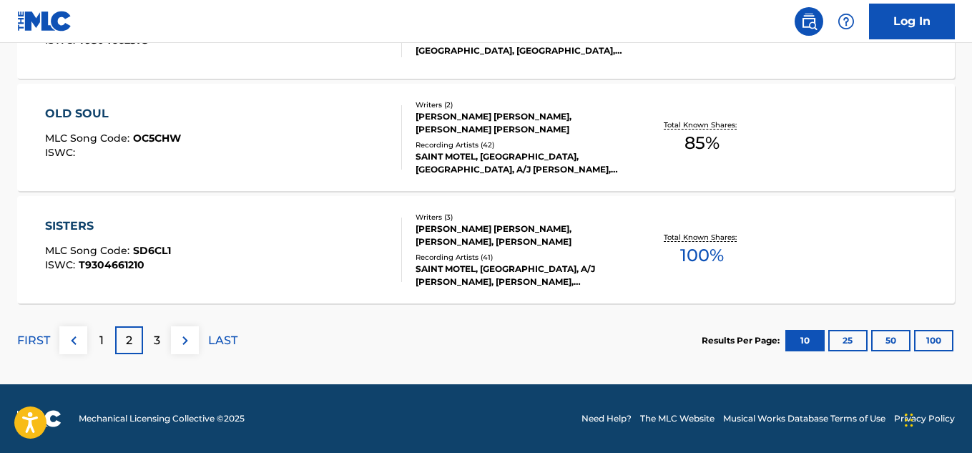
click at [161, 336] on div "3" at bounding box center [157, 340] width 28 height 28
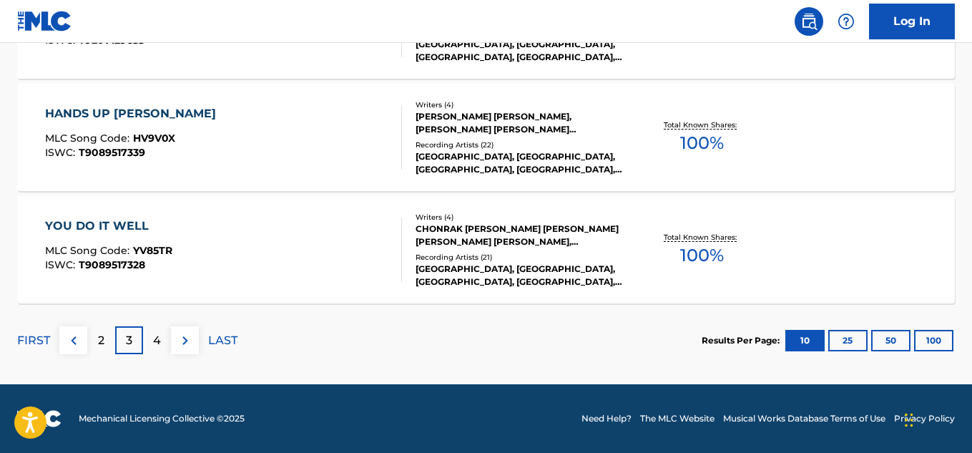
click at [208, 342] on p "LAST" at bounding box center [222, 340] width 29 height 17
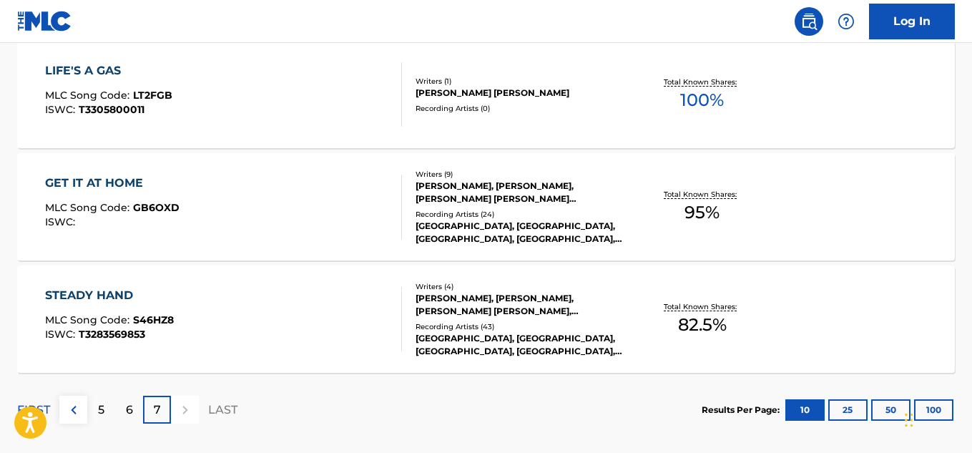
scroll to position [893, 0]
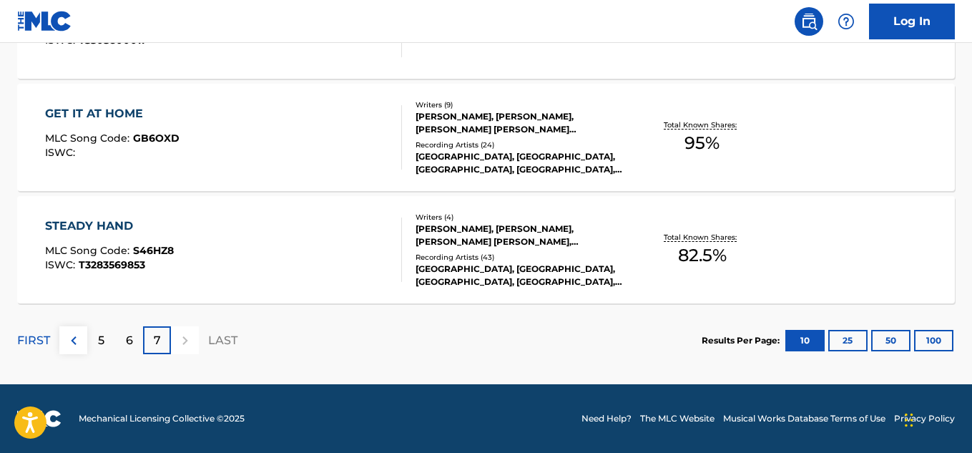
click at [138, 334] on div "6" at bounding box center [129, 340] width 28 height 28
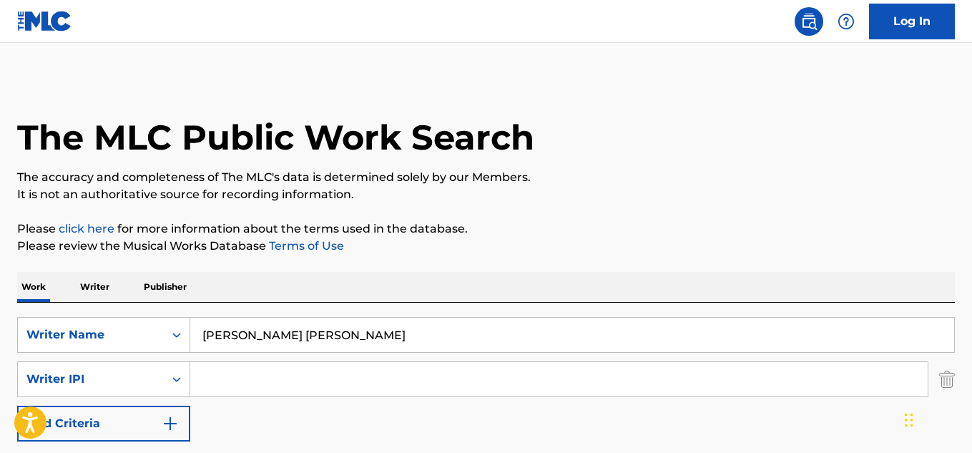
scroll to position [0, 0]
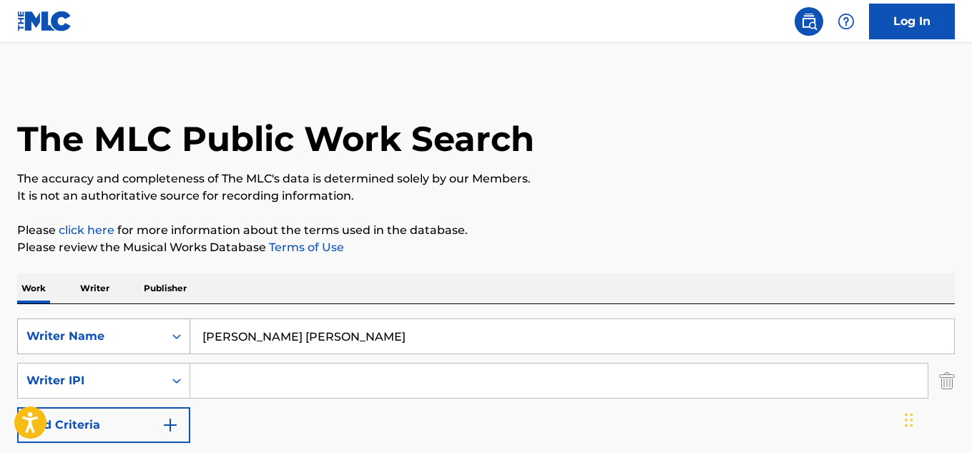
click at [148, 326] on div "Writer Name" at bounding box center [91, 335] width 146 height 27
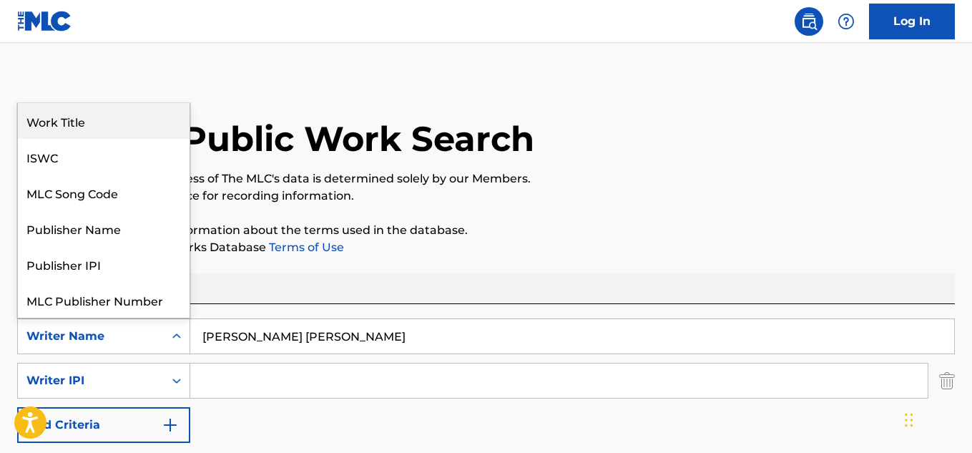
drag, startPoint x: 104, startPoint y: 118, endPoint x: 179, endPoint y: 199, distance: 110.8
click at [104, 118] on div "Work Title" at bounding box center [104, 121] width 172 height 36
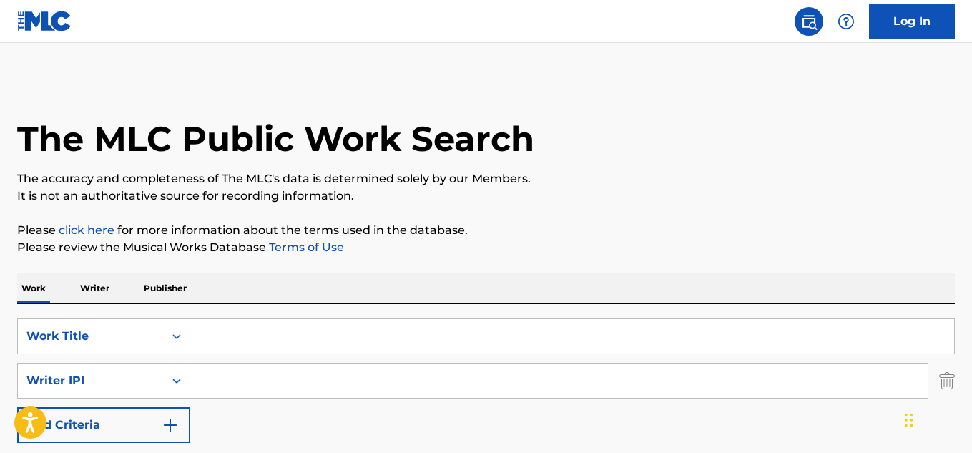
click at [294, 320] on input "Search Form" at bounding box center [572, 336] width 764 height 34
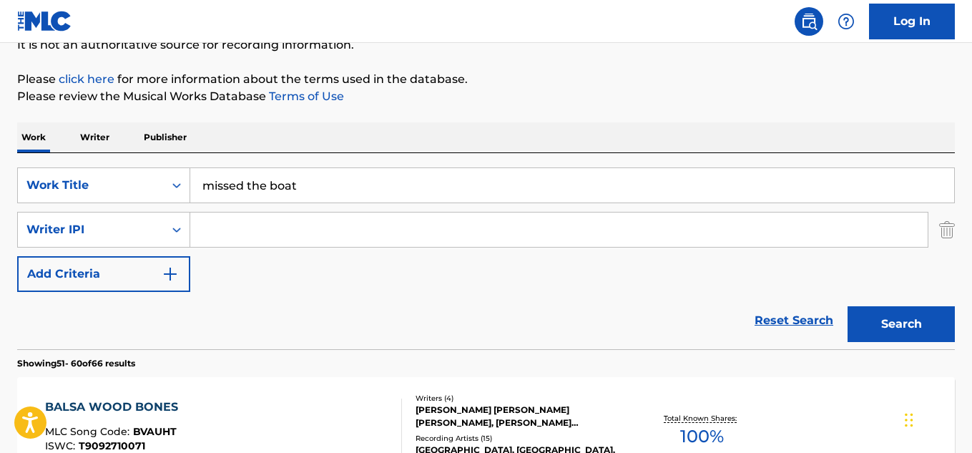
scroll to position [119, 0]
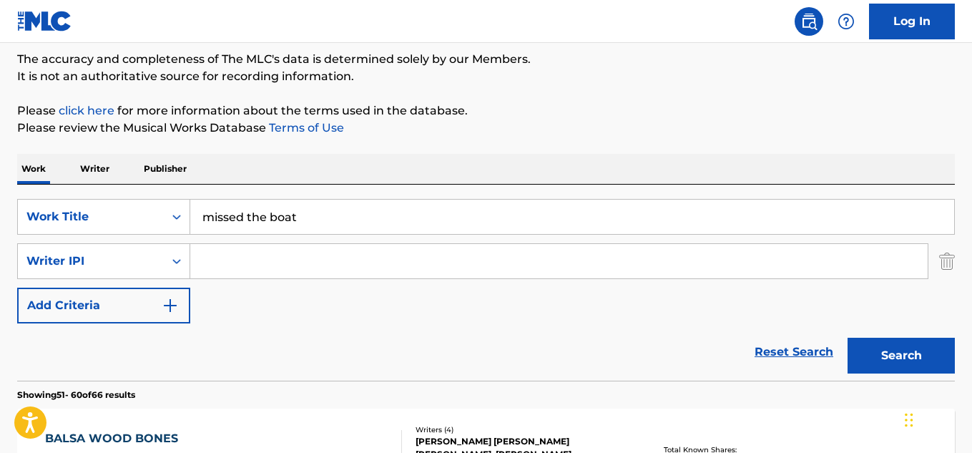
click at [924, 354] on button "Search" at bounding box center [900, 355] width 107 height 36
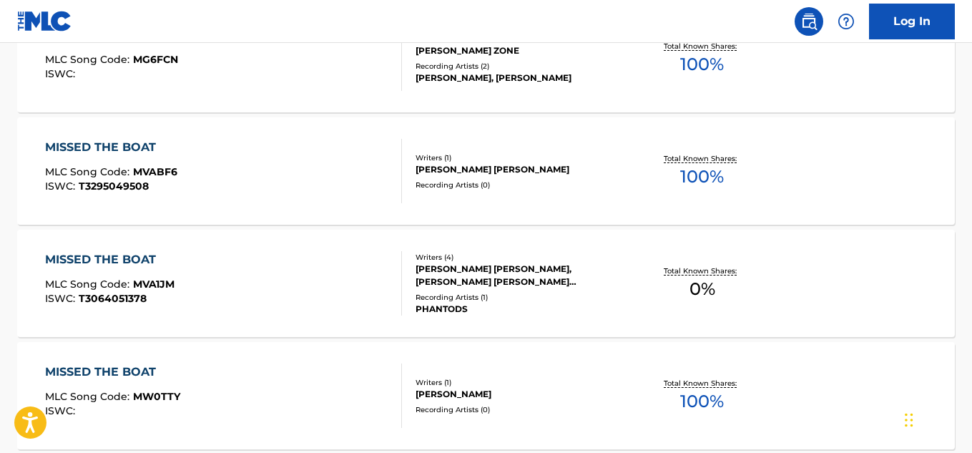
scroll to position [0, 0]
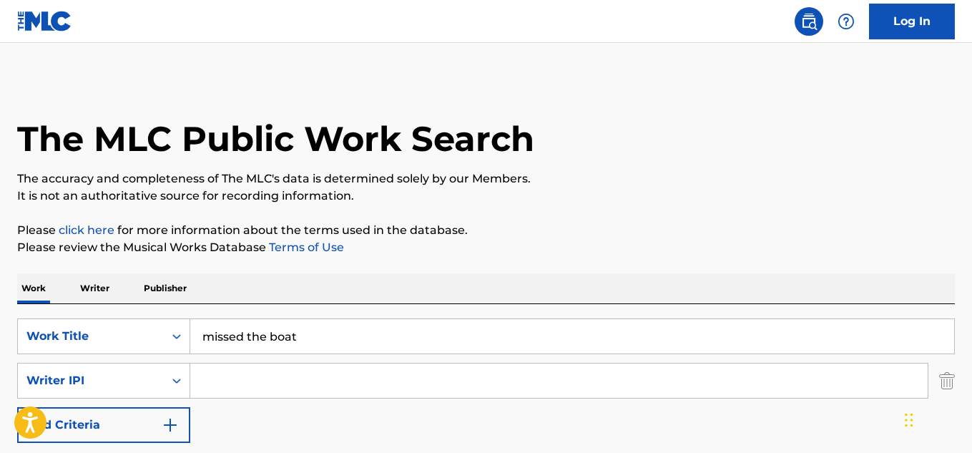
click at [310, 326] on input "missed the boat" at bounding box center [572, 336] width 764 height 34
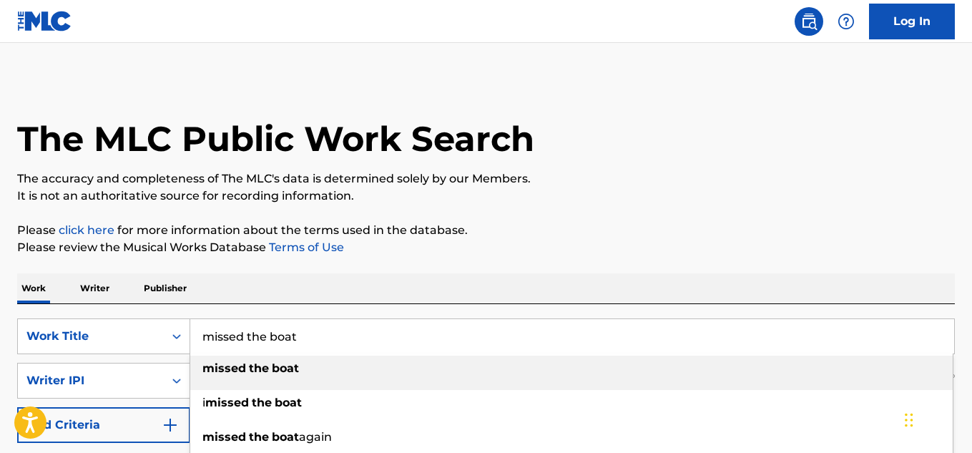
click at [310, 326] on input "missed the boat" at bounding box center [572, 336] width 764 height 34
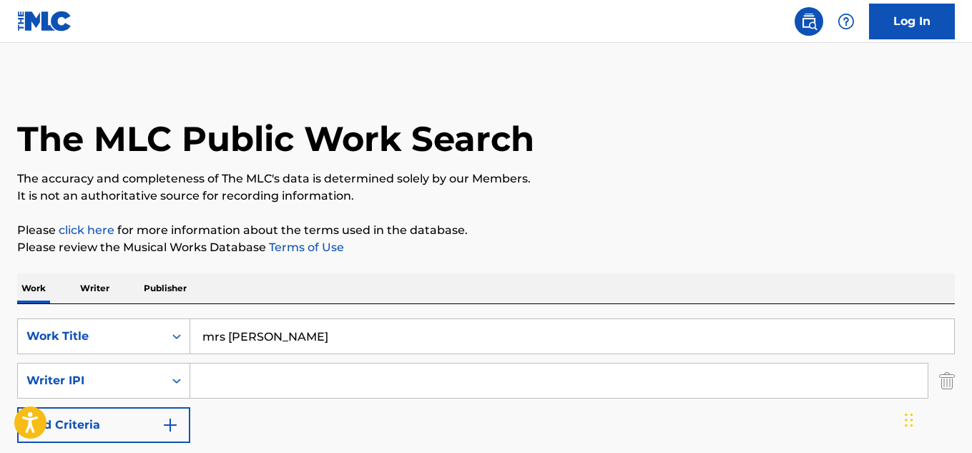
click at [310, 326] on input "mrs narcissistic" at bounding box center [572, 336] width 764 height 34
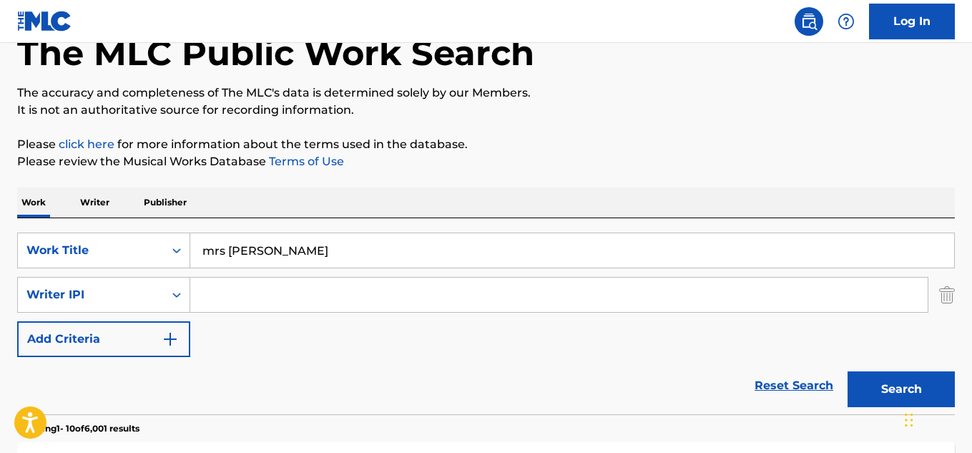
scroll to position [119, 0]
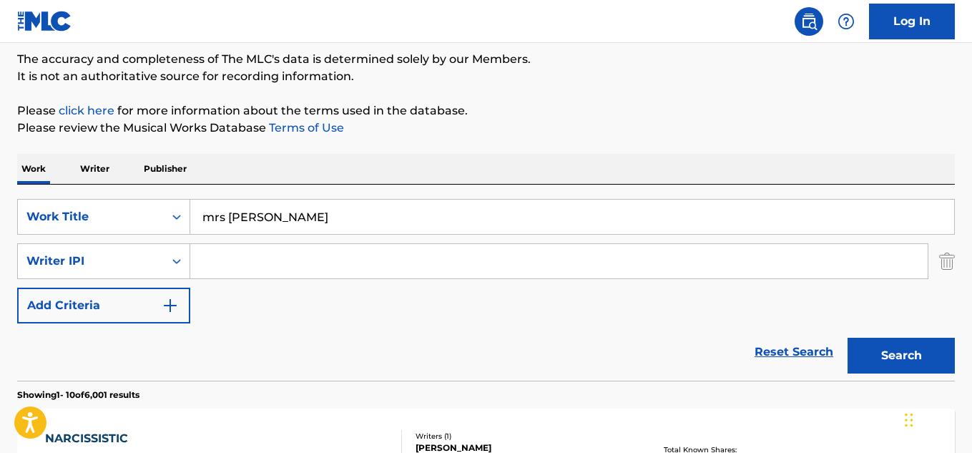
click at [883, 340] on button "Search" at bounding box center [900, 355] width 107 height 36
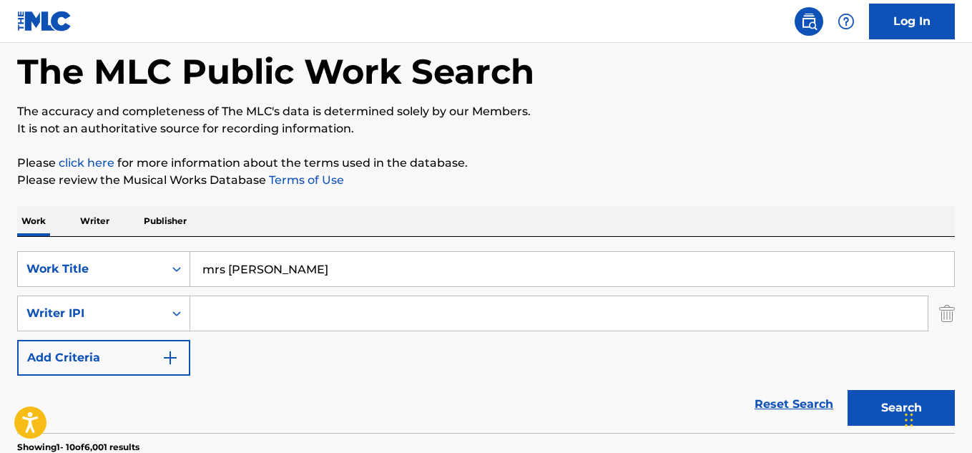
scroll to position [0, 0]
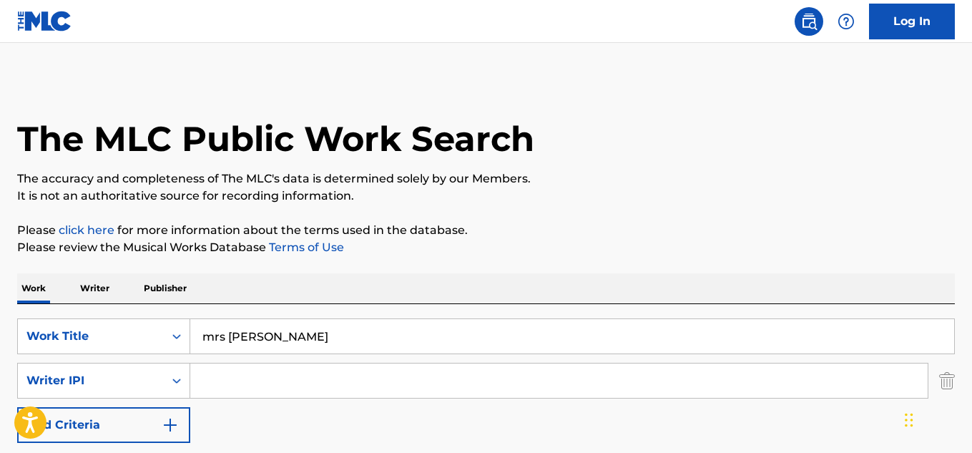
click at [261, 335] on input "mrs narcissistic" at bounding box center [572, 336] width 764 height 34
click at [261, 334] on input "mrs narcissistic" at bounding box center [572, 336] width 764 height 34
type input "]"
click at [327, 389] on input "Search Form" at bounding box center [558, 380] width 737 height 34
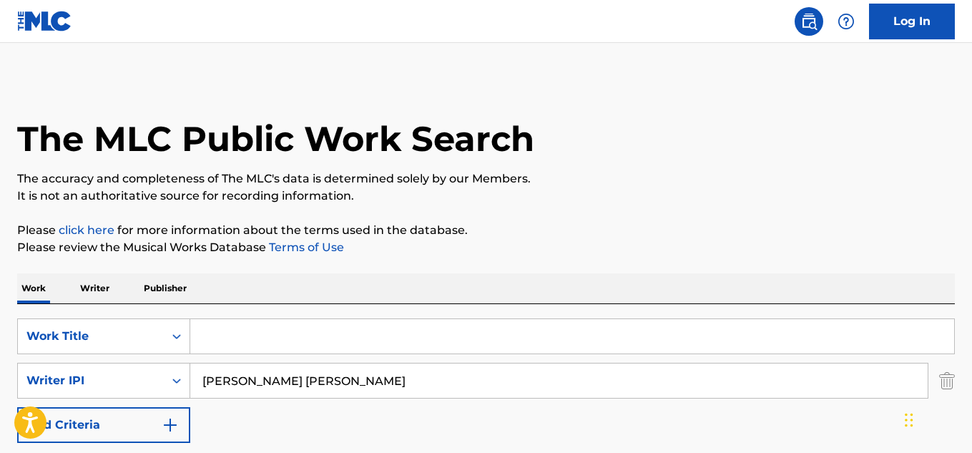
type input "sam gethin jones"
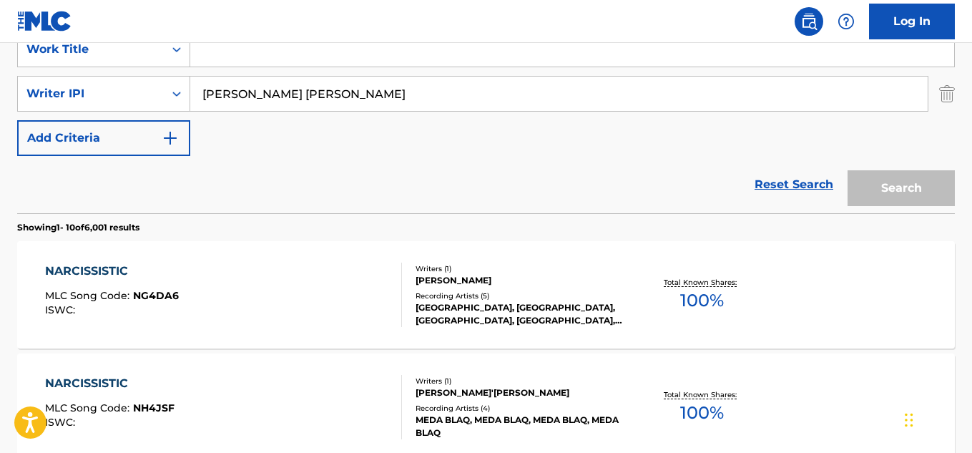
scroll to position [238, 0]
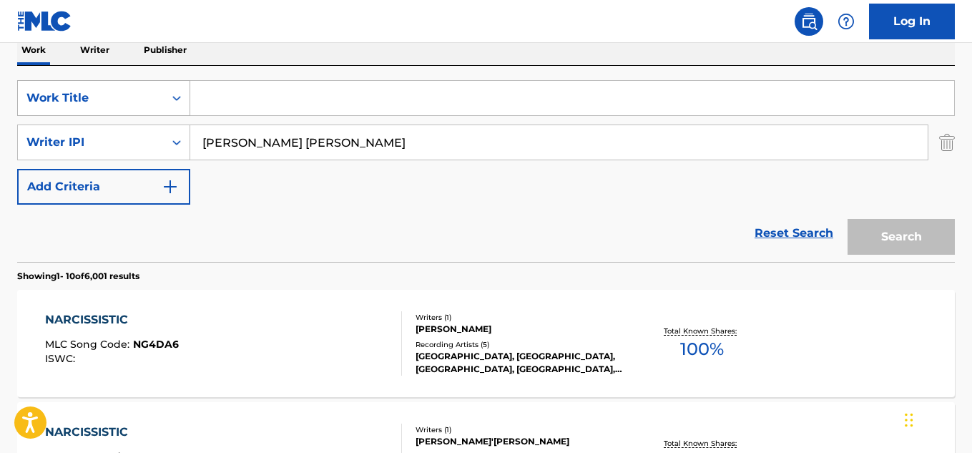
click at [140, 103] on div "Work Title" at bounding box center [90, 97] width 129 height 17
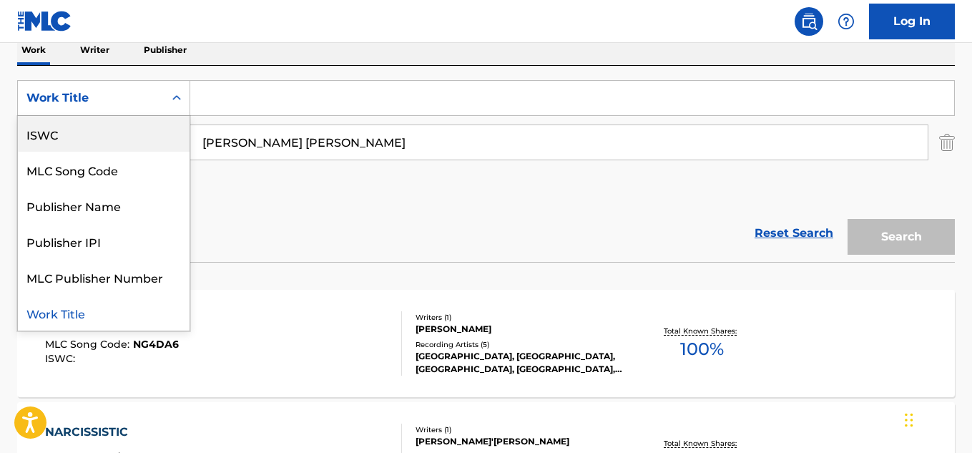
scroll to position [0, 0]
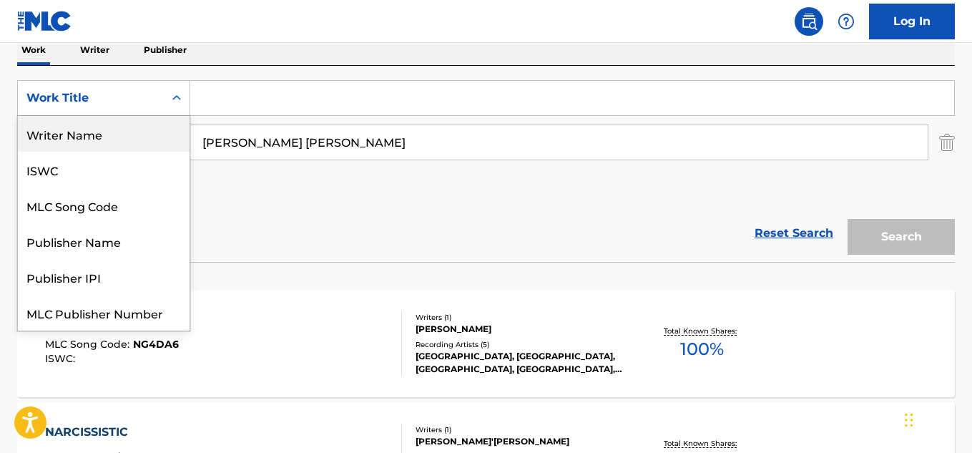
click at [102, 126] on div "Writer Name" at bounding box center [104, 134] width 172 height 36
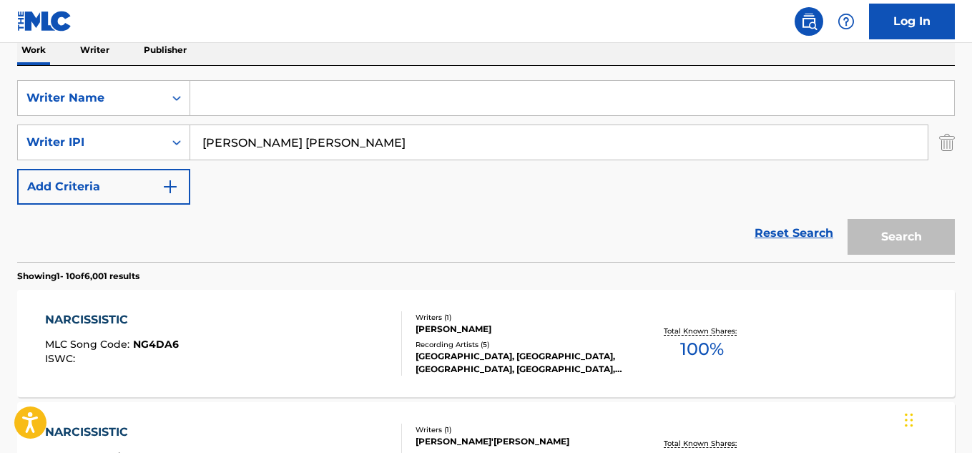
click at [96, 56] on p "Writer" at bounding box center [95, 50] width 38 height 30
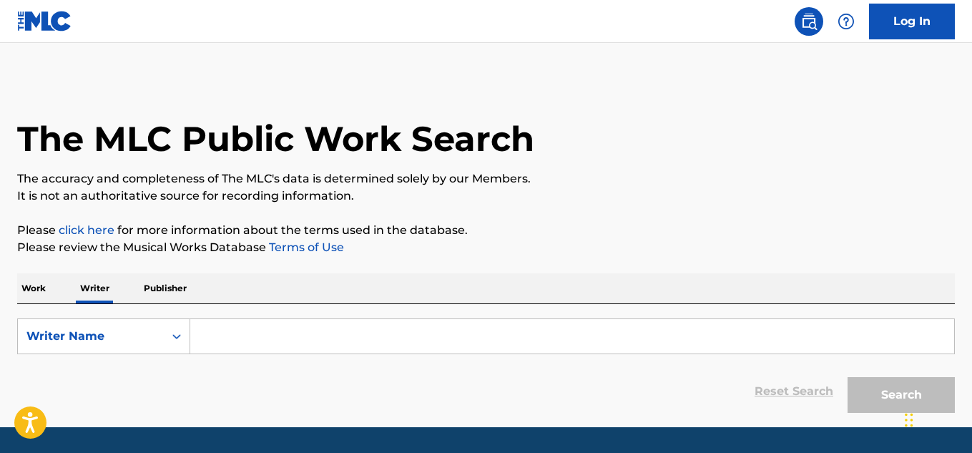
click at [265, 328] on input "Search Form" at bounding box center [572, 336] width 764 height 34
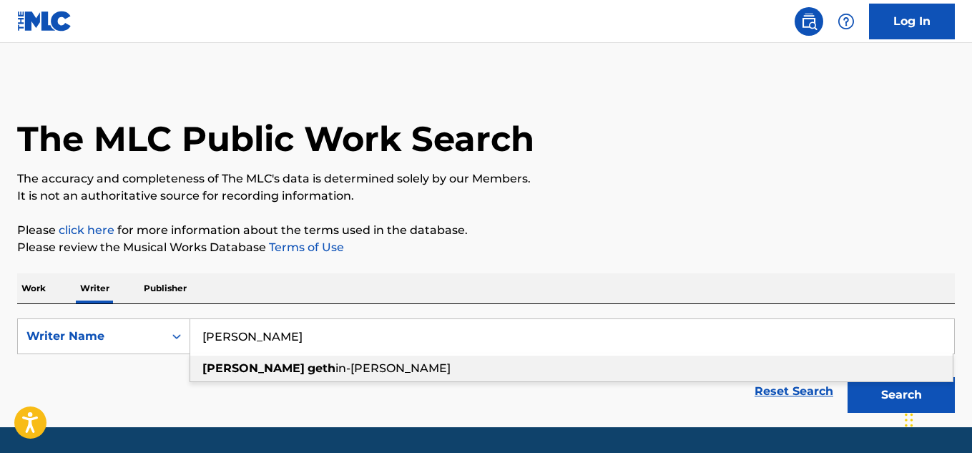
click at [320, 373] on div "sam geth in-jones" at bounding box center [571, 368] width 762 height 26
type input "sam gethin-jones"
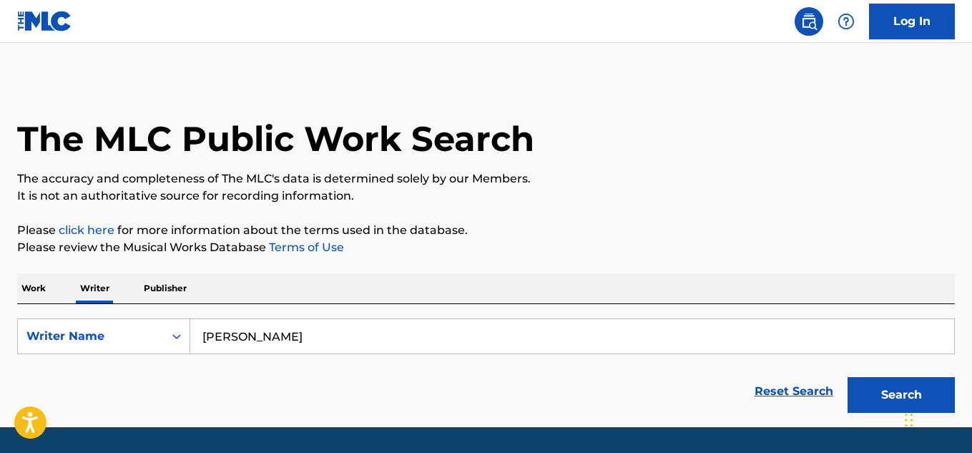
click at [872, 389] on button "Search" at bounding box center [900, 395] width 107 height 36
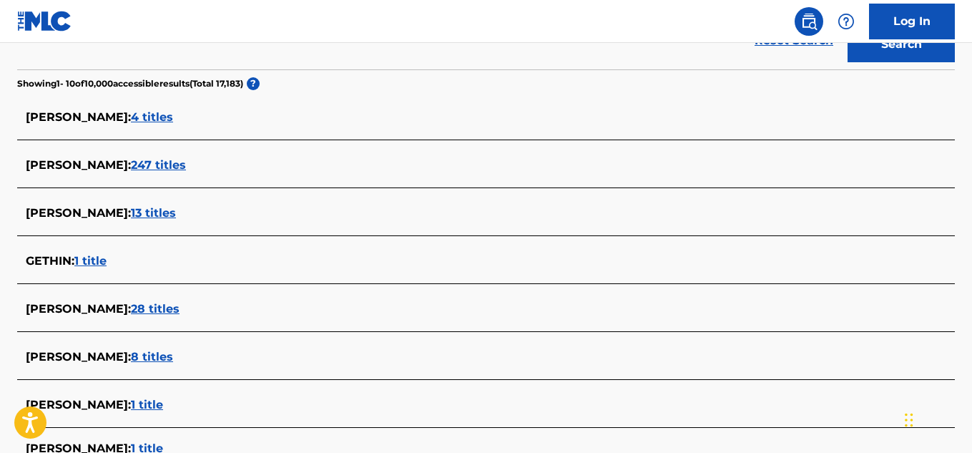
scroll to position [357, 0]
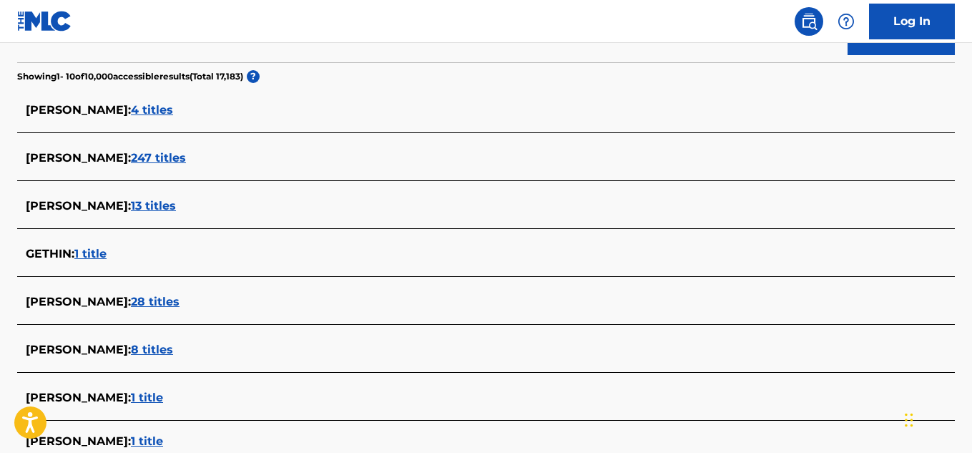
click at [179, 301] on span "28 titles" at bounding box center [155, 302] width 49 height 14
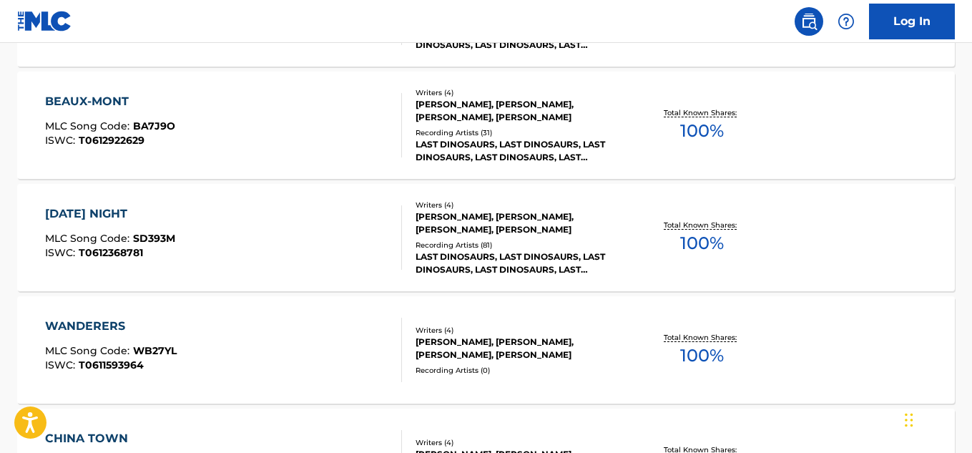
scroll to position [0, 0]
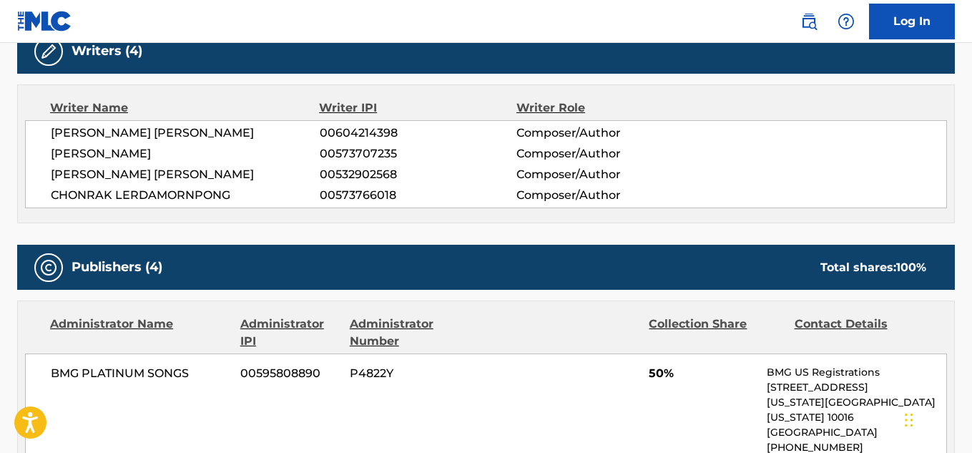
scroll to position [477, 0]
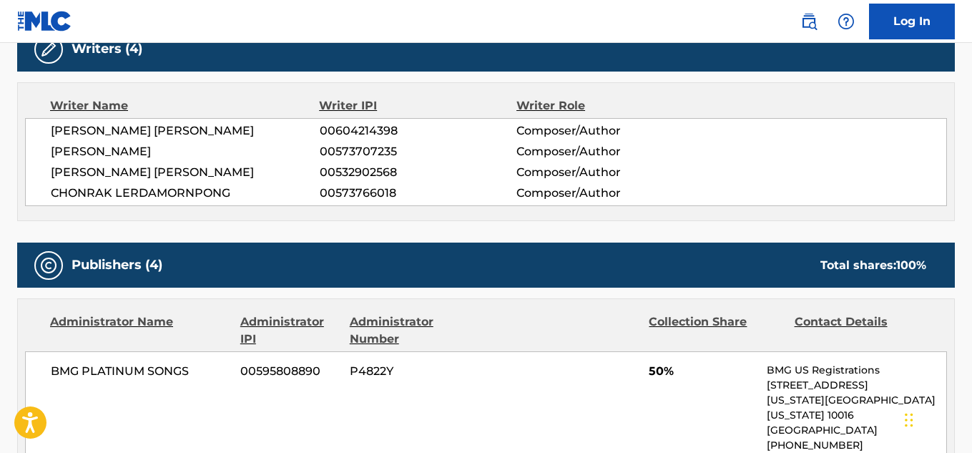
click at [109, 138] on span "[PERSON_NAME] [PERSON_NAME]" at bounding box center [185, 130] width 269 height 17
click at [120, 171] on span "[PERSON_NAME] [PERSON_NAME]" at bounding box center [185, 172] width 269 height 17
copy div "[PERSON_NAME] [PERSON_NAME]"
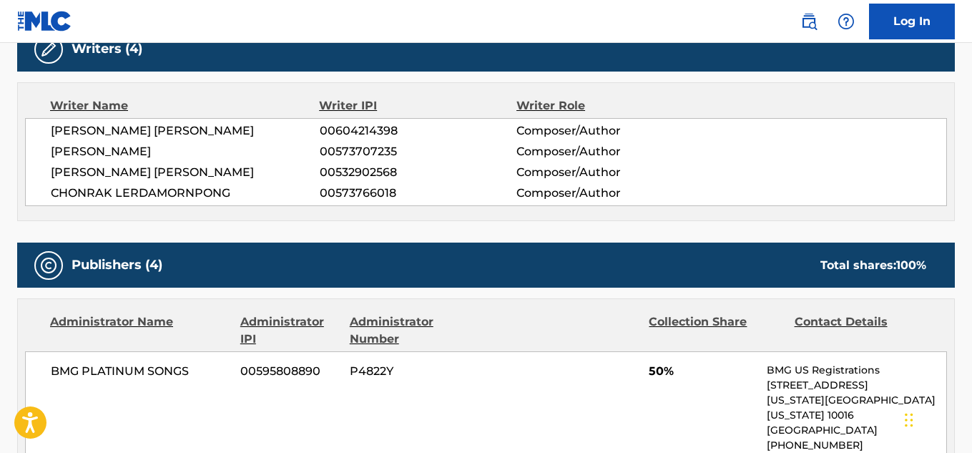
drag, startPoint x: 104, startPoint y: 1, endPoint x: 43, endPoint y: 145, distance: 156.3
click at [43, 145] on div "AARON DALE MOORE SHARP 00604214398 Composer/Author GREGORY STEPHEN ERWIN 005737…" at bounding box center [486, 162] width 922 height 88
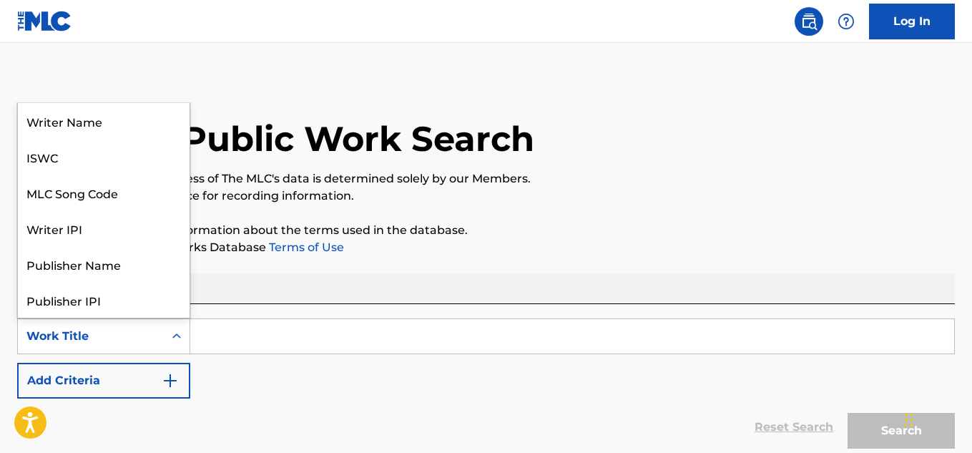
click at [119, 339] on div "Work Title" at bounding box center [90, 335] width 129 height 17
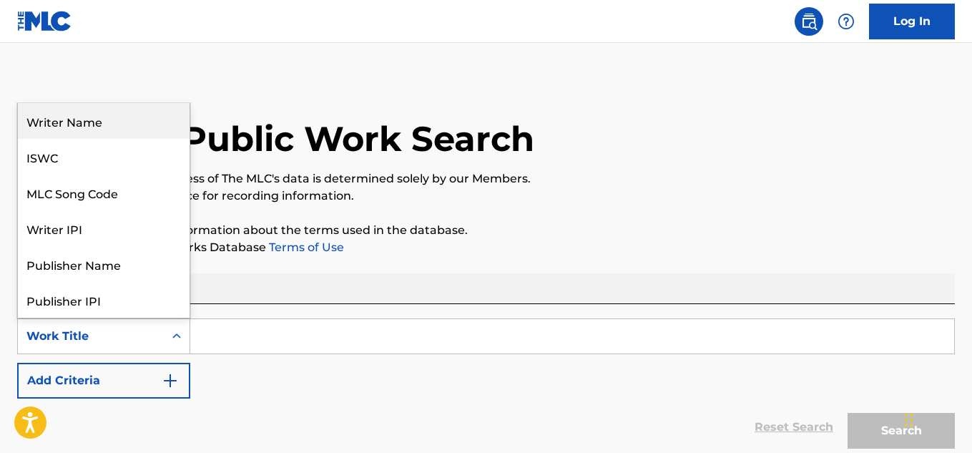
click at [127, 128] on div "Writer Name" at bounding box center [104, 121] width 172 height 36
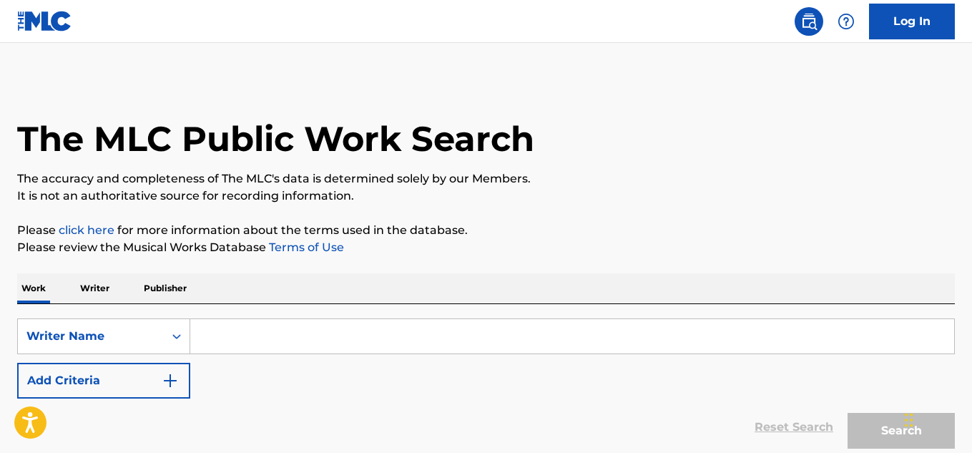
click at [300, 347] on input "Search Form" at bounding box center [572, 336] width 764 height 34
paste input "[PERSON_NAME] [PERSON_NAME]"
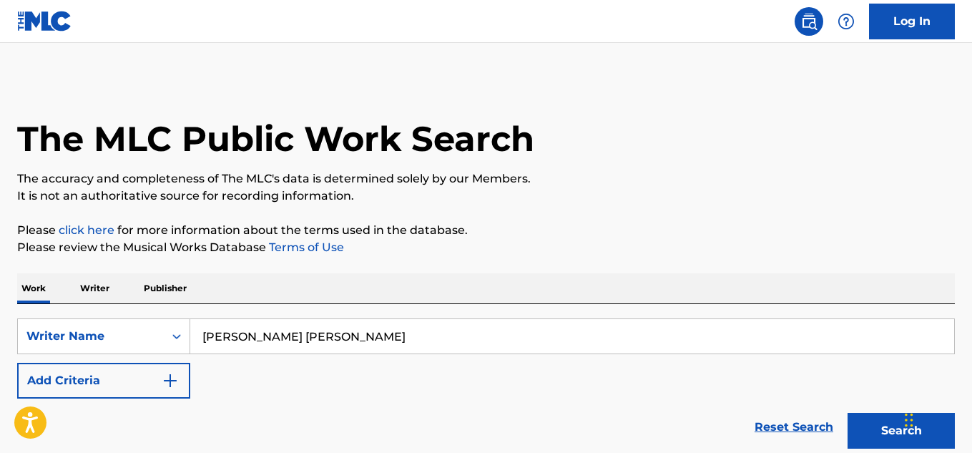
type input "[PERSON_NAME] [PERSON_NAME]"
click at [882, 428] on button "Search" at bounding box center [900, 431] width 107 height 36
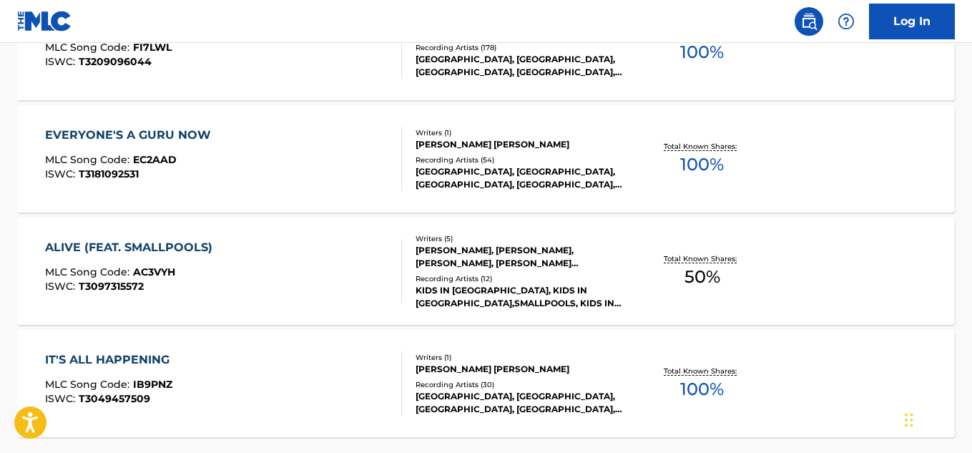
scroll to position [1298, 0]
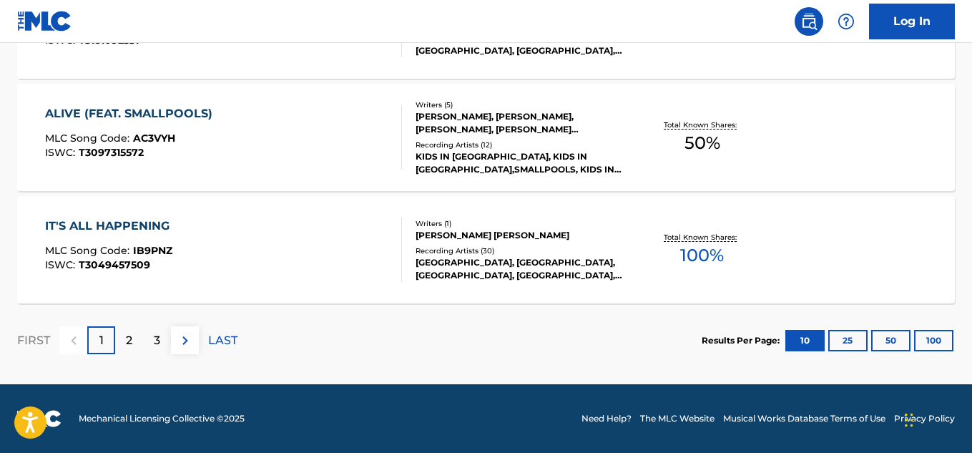
click at [199, 341] on div "FIRST 1 2 3 LAST" at bounding box center [127, 340] width 220 height 28
click at [208, 340] on p "LAST" at bounding box center [222, 340] width 29 height 17
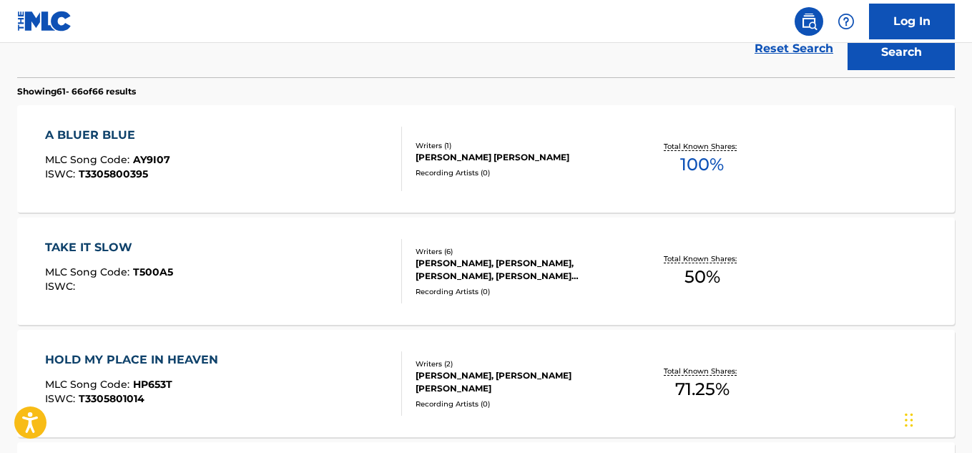
scroll to position [372, 0]
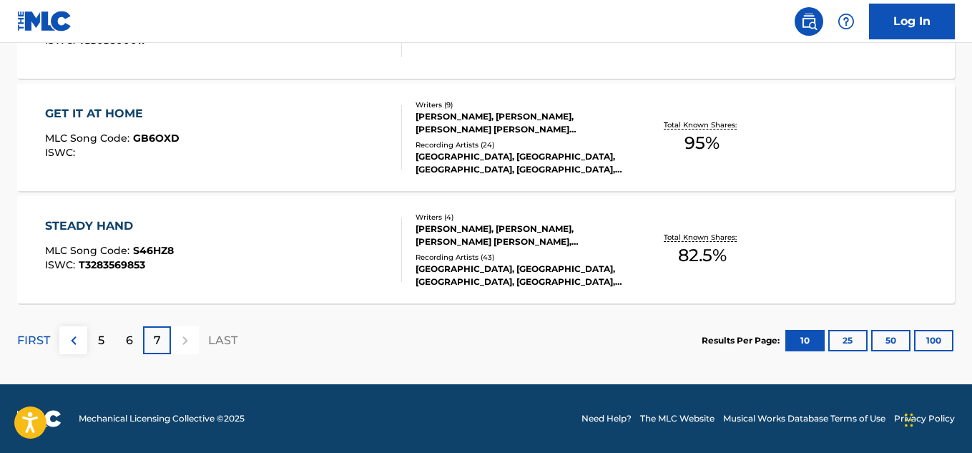
click at [128, 347] on p "6" at bounding box center [129, 340] width 7 height 17
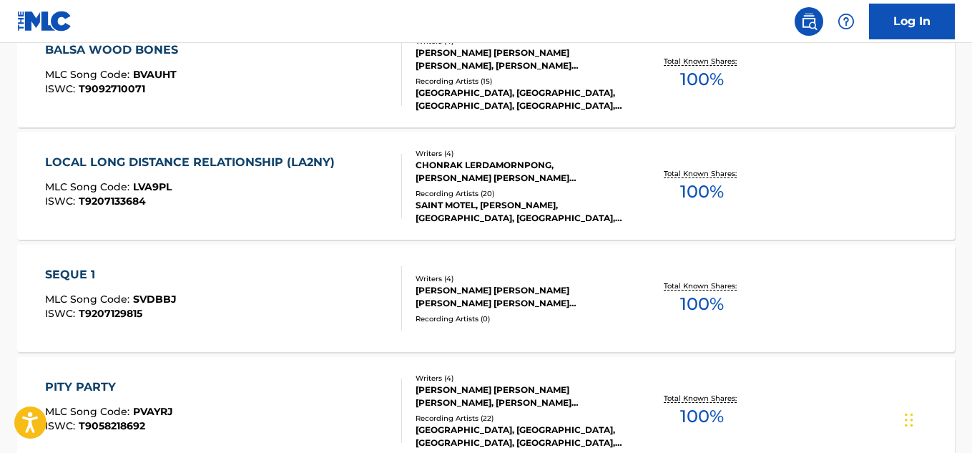
scroll to position [345, 0]
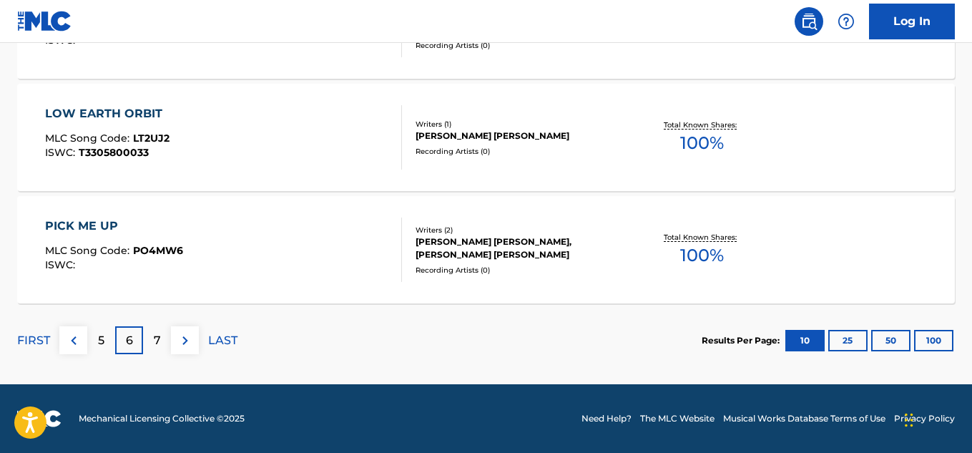
click at [99, 335] on p "5" at bounding box center [101, 340] width 6 height 17
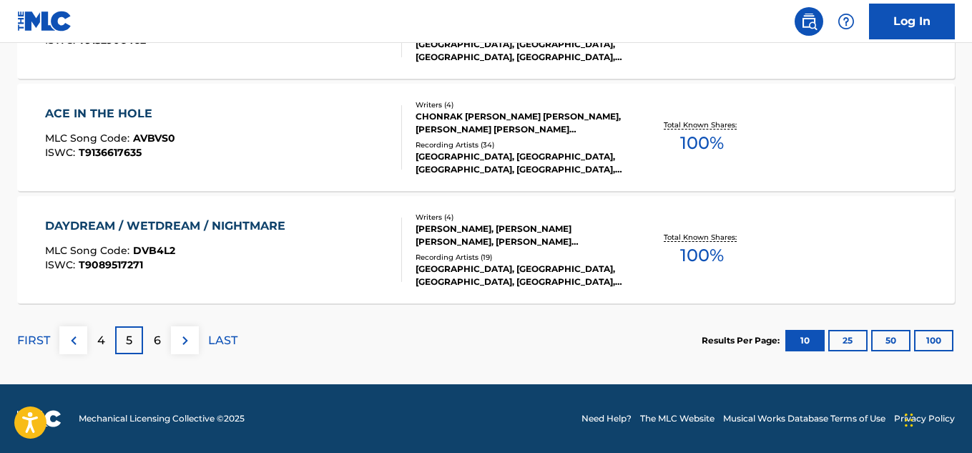
click at [116, 347] on div "5" at bounding box center [129, 340] width 28 height 28
click at [109, 339] on div "4" at bounding box center [101, 340] width 28 height 28
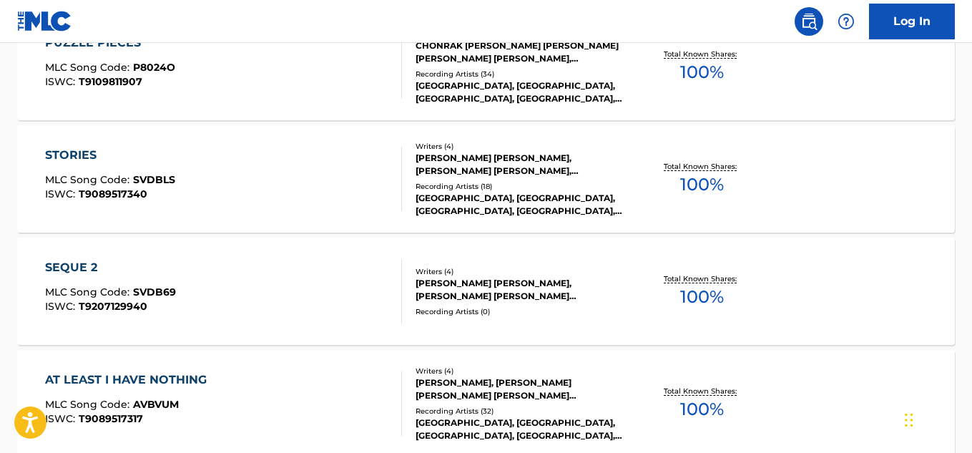
scroll to position [583, 0]
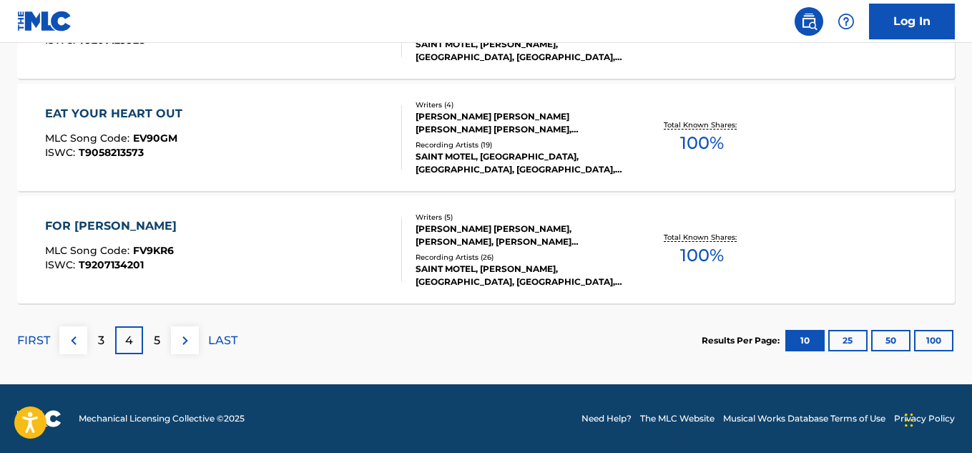
click at [112, 335] on div "3" at bounding box center [101, 340] width 28 height 28
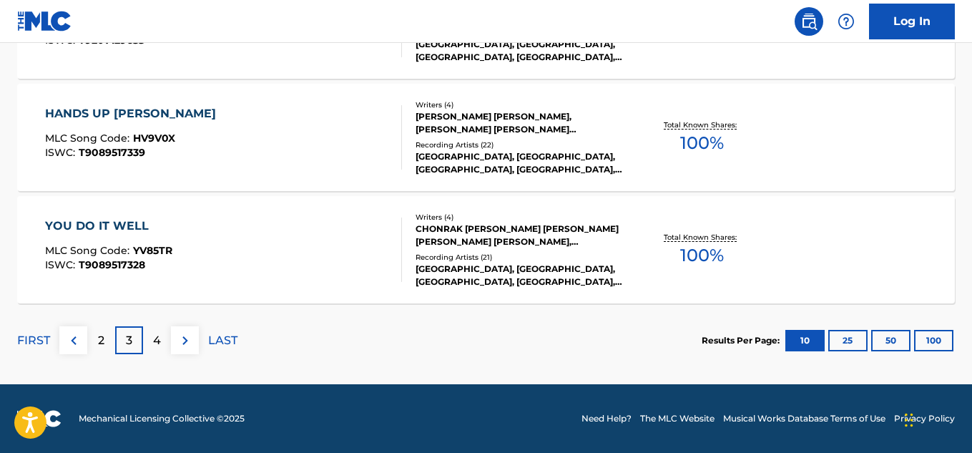
click at [109, 342] on div "2" at bounding box center [101, 340] width 28 height 28
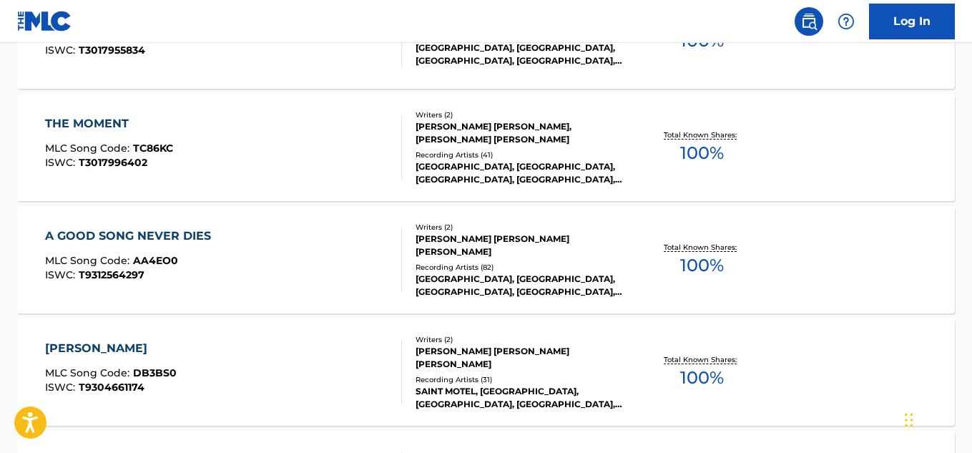
scroll to position [1298, 0]
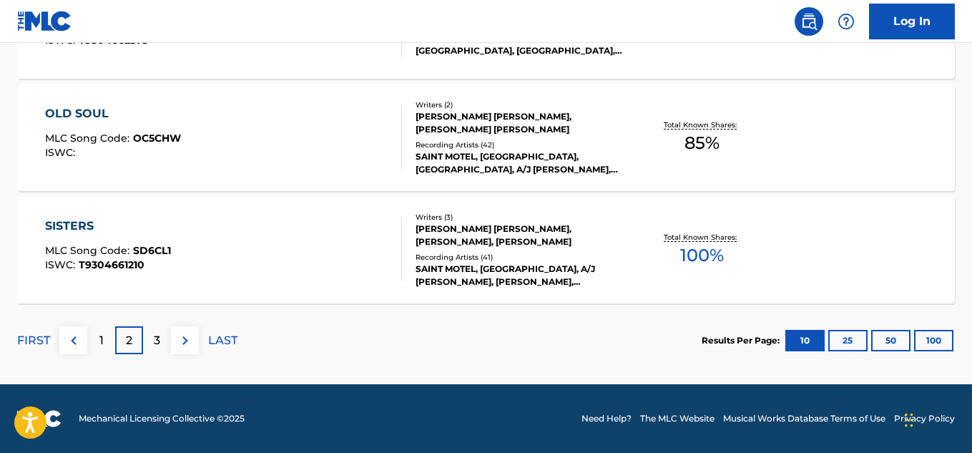
click at [221, 335] on p "LAST" at bounding box center [222, 340] width 29 height 17
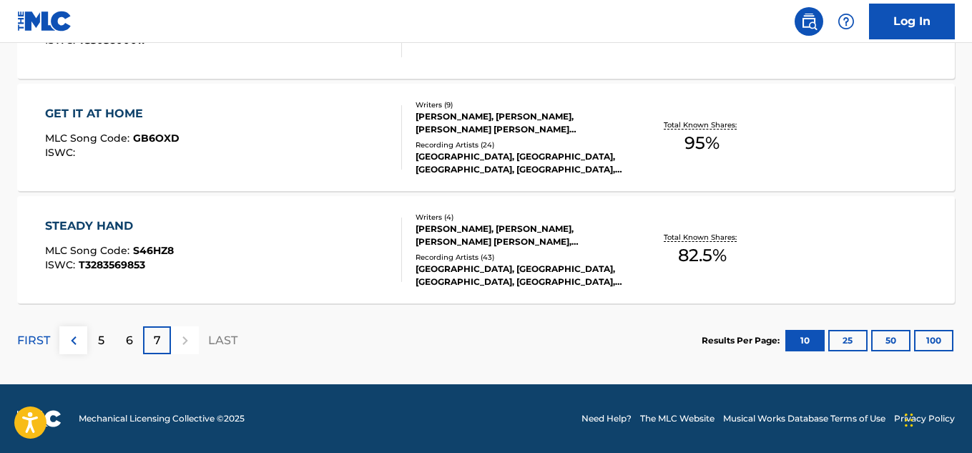
click at [126, 332] on p "6" at bounding box center [129, 340] width 7 height 17
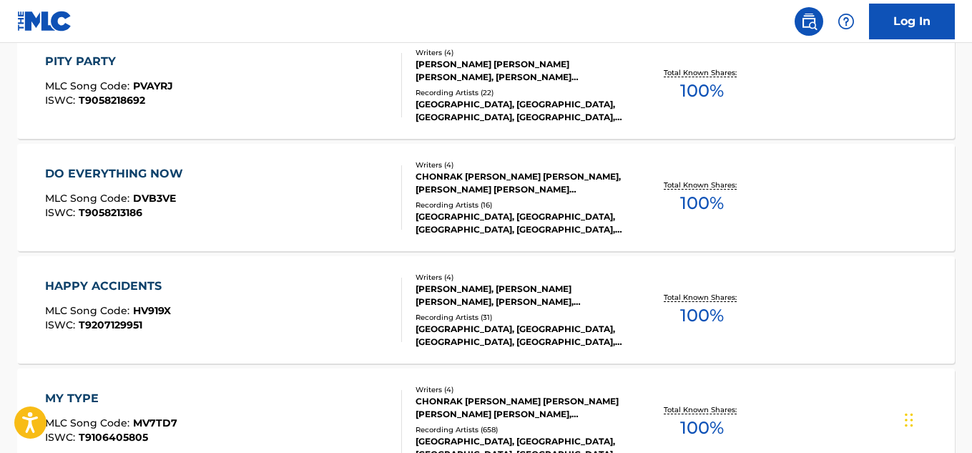
scroll to position [821, 0]
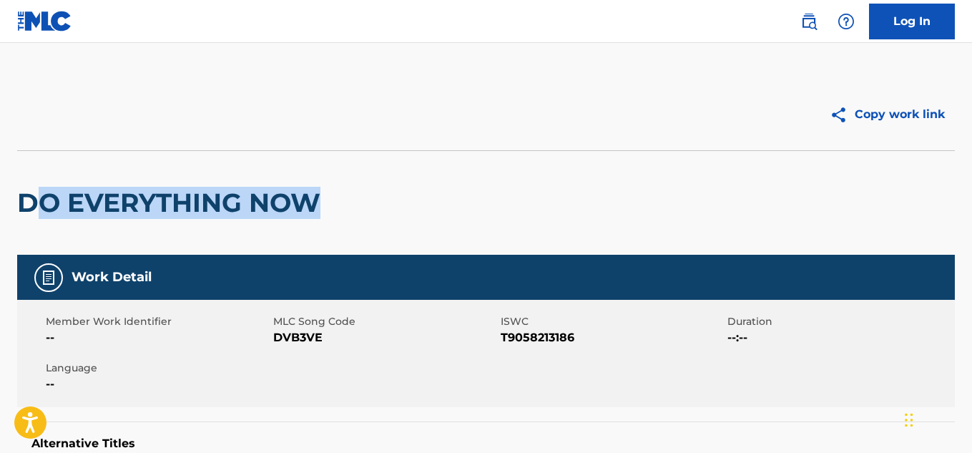
drag, startPoint x: 88, startPoint y: 190, endPoint x: 317, endPoint y: 187, distance: 229.5
click at [317, 187] on h2 "DO EVERYTHING NOW" at bounding box center [172, 203] width 310 height 32
drag, startPoint x: 9, startPoint y: 207, endPoint x: 375, endPoint y: 188, distance: 366.5
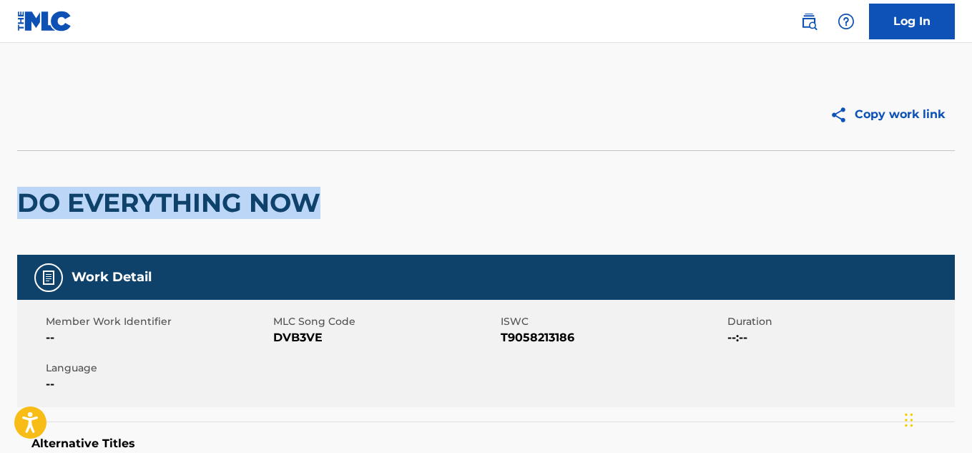
copy h2 "DO EVERYTHING NOW"
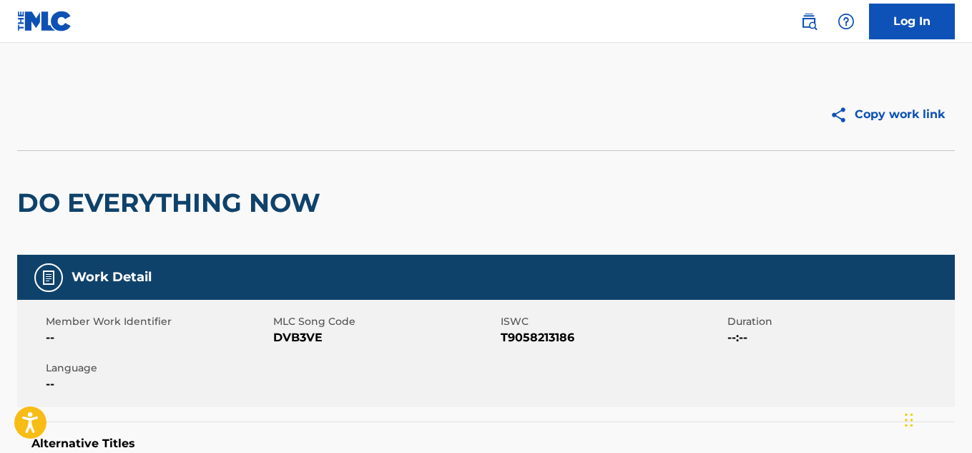
click at [531, 330] on span "T9058213186" at bounding box center [612, 337] width 224 height 17
copy span "T9058213186"
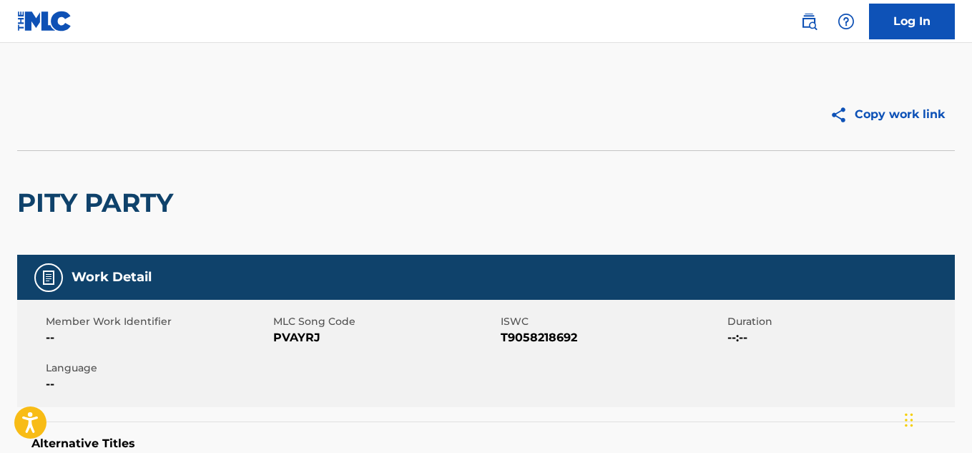
click at [538, 340] on span "T9058218692" at bounding box center [612, 337] width 224 height 17
copy span "T9058218692"
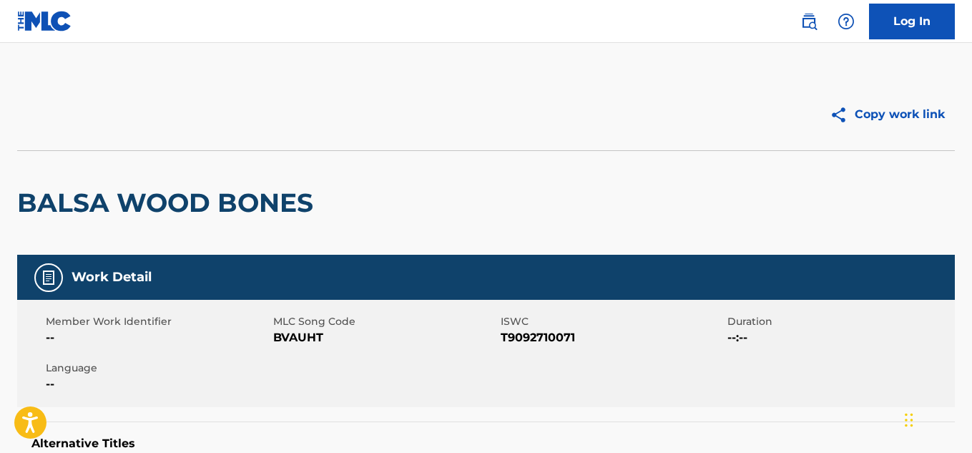
click at [535, 334] on span "T9092710071" at bounding box center [612, 337] width 224 height 17
copy span "T9092710071"
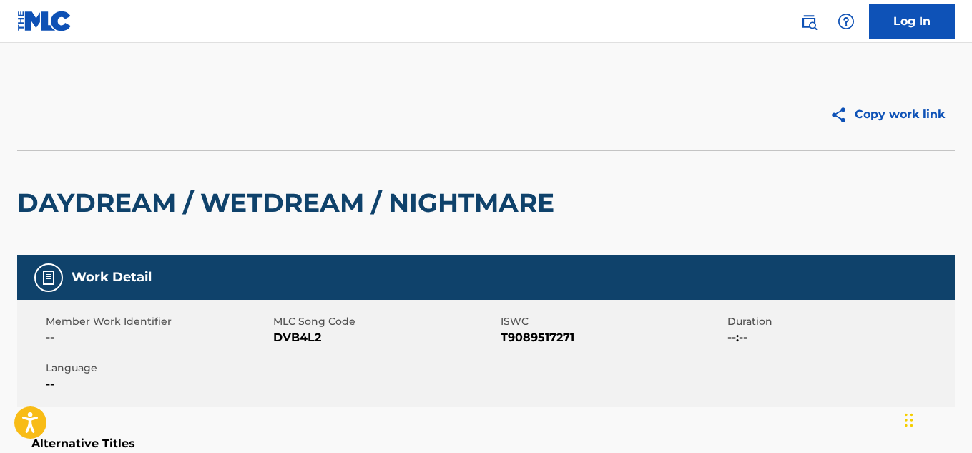
click at [535, 325] on span "ISWC" at bounding box center [612, 321] width 224 height 15
click at [536, 333] on span "T9089517271" at bounding box center [612, 337] width 224 height 17
copy span "T9089517271"
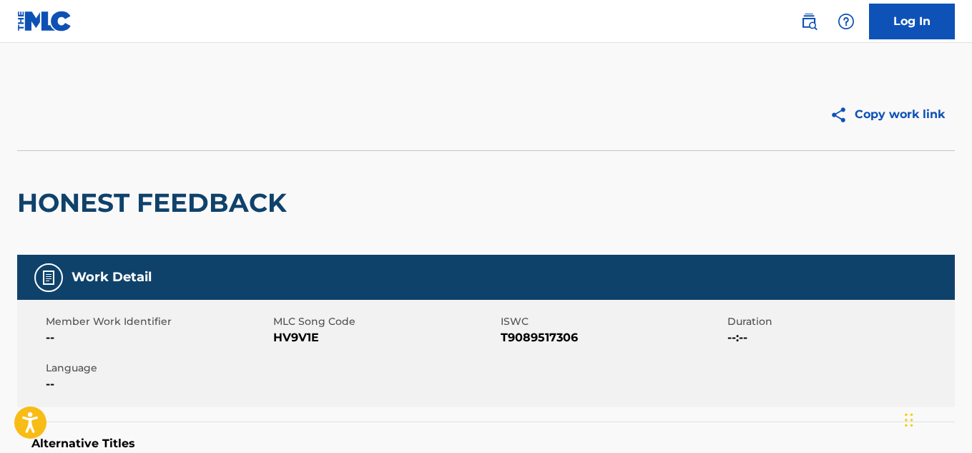
click at [528, 327] on span "ISWC" at bounding box center [612, 321] width 224 height 15
click at [531, 333] on span "T9089517306" at bounding box center [612, 337] width 224 height 17
copy span "T9089517306"
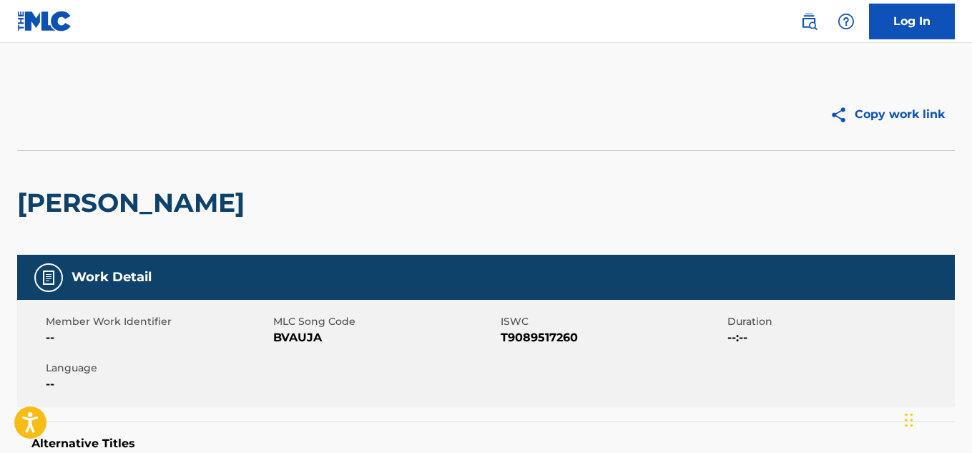
click at [527, 339] on span "T9089517260" at bounding box center [612, 337] width 224 height 17
copy span "T9089517260"
click at [532, 332] on span "T9058218705" at bounding box center [612, 337] width 224 height 17
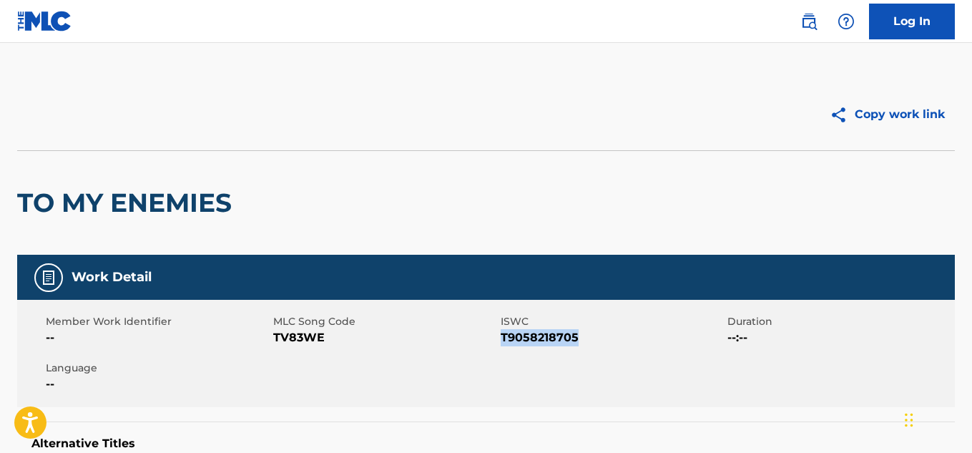
click at [533, 331] on span "T9058218705" at bounding box center [612, 337] width 224 height 17
copy span "T9058218705"
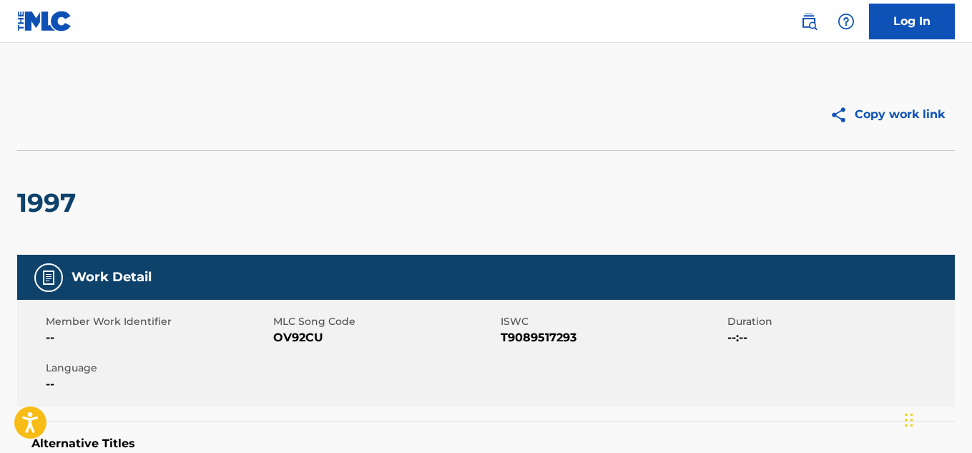
click at [557, 335] on span "T9089517293" at bounding box center [612, 337] width 224 height 17
click at [541, 341] on span "T9089517293" at bounding box center [612, 337] width 224 height 17
click at [541, 340] on span "T9089517293" at bounding box center [612, 337] width 224 height 17
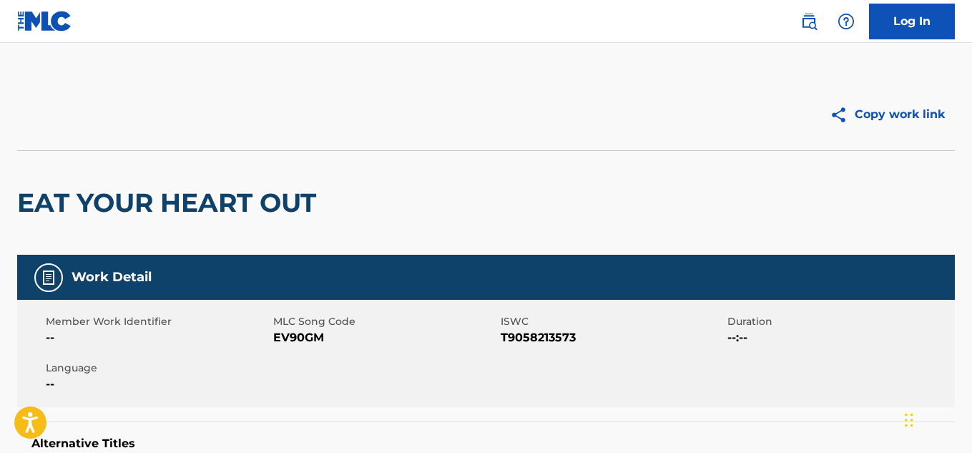
click at [517, 336] on span "T9058213573" at bounding box center [612, 337] width 224 height 17
copy span "T9058213573"
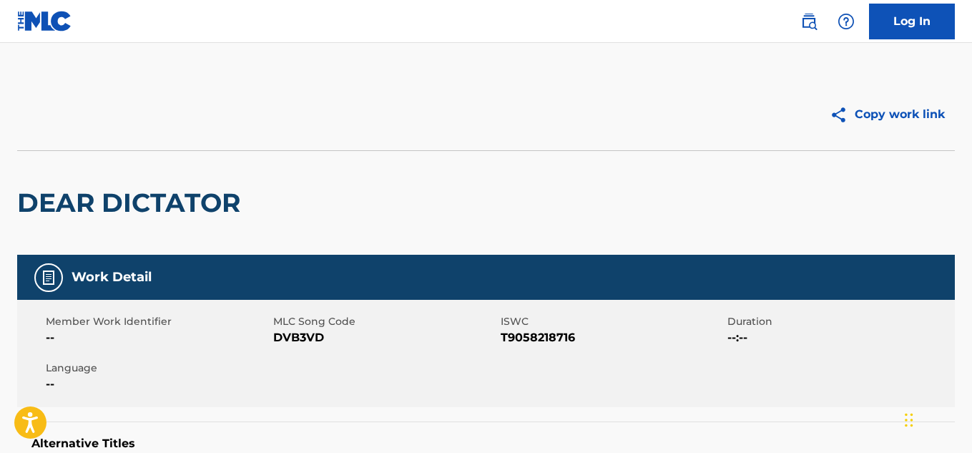
click at [534, 340] on span "T9058218716" at bounding box center [612, 337] width 224 height 17
click at [534, 339] on span "T9058218716" at bounding box center [612, 337] width 224 height 17
copy span "T9058218716"
click at [531, 328] on span "ISWC" at bounding box center [612, 321] width 224 height 15
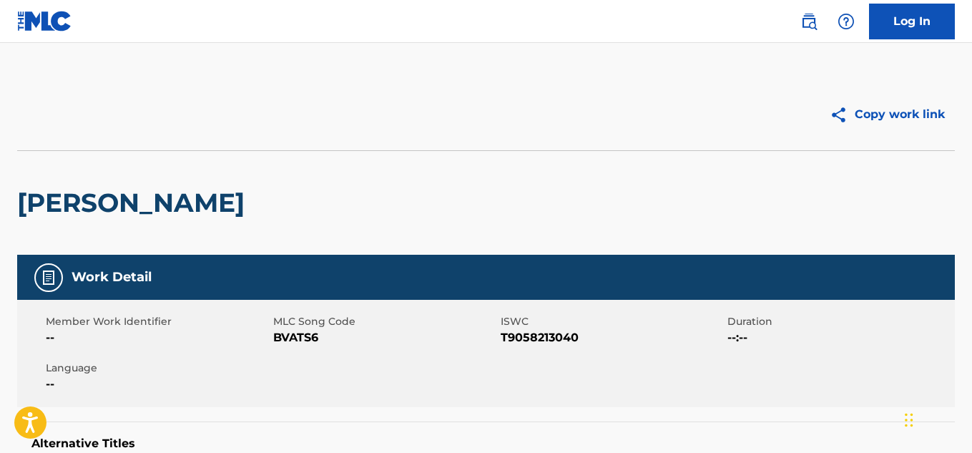
click at [536, 332] on span "T9058213040" at bounding box center [612, 337] width 224 height 17
copy span "T9058213040"
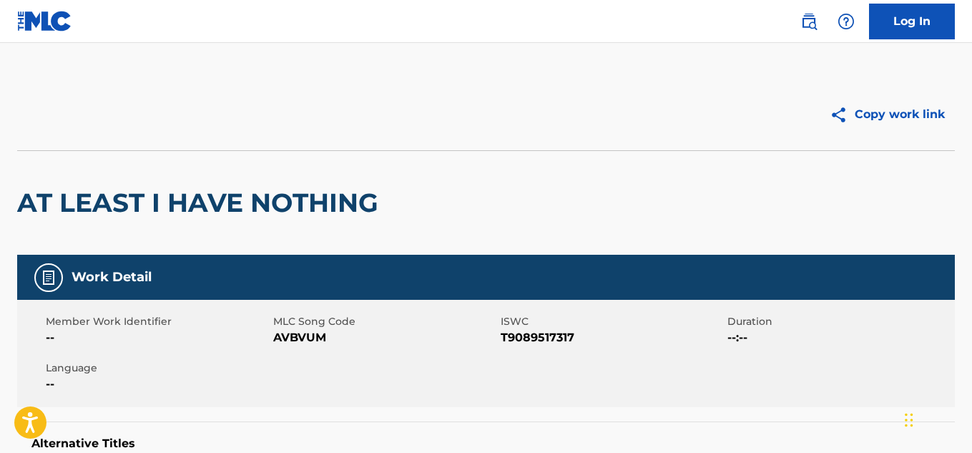
click at [536, 334] on span "T9089517317" at bounding box center [612, 337] width 224 height 17
copy span "T9089517317"
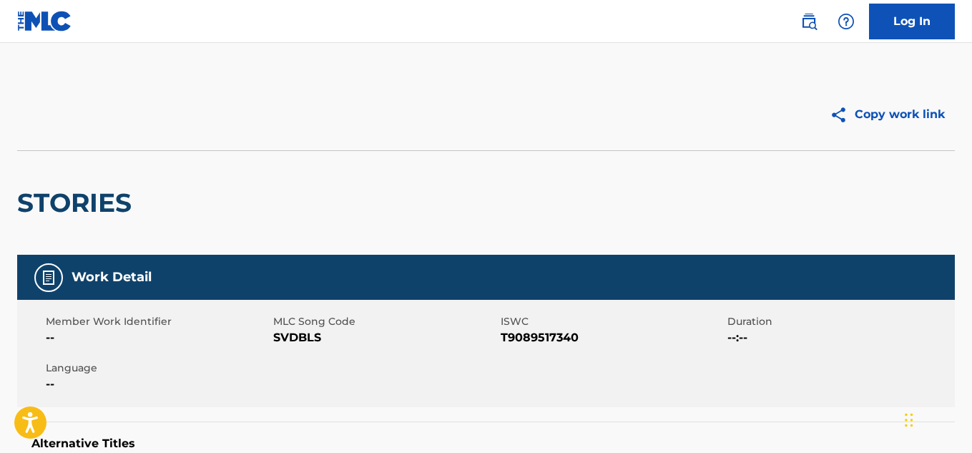
click at [510, 333] on span "T9089517340" at bounding box center [612, 337] width 224 height 17
copy span "T9089517340"
click at [544, 343] on span "T9109811907" at bounding box center [612, 337] width 224 height 17
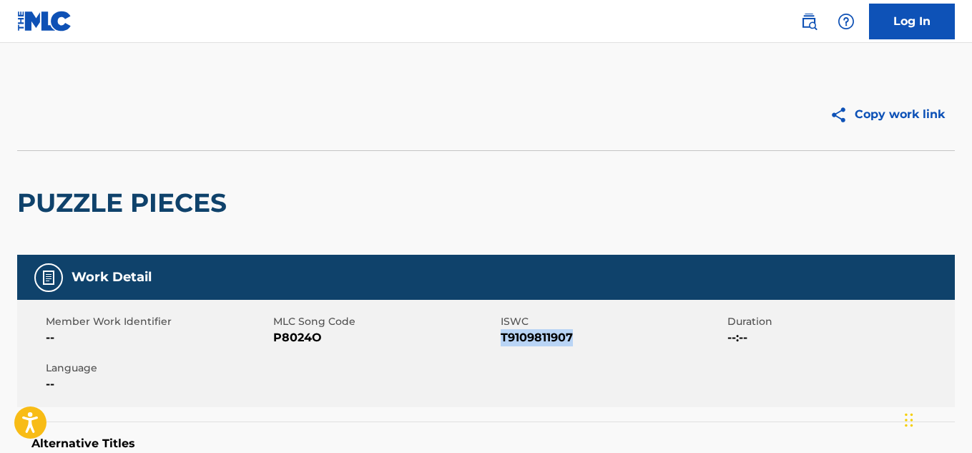
click at [544, 343] on span "T9109811907" at bounding box center [612, 337] width 224 height 17
copy span "T9109811907"
click at [553, 335] on span "T9089517328" at bounding box center [612, 337] width 224 height 17
click at [552, 335] on span "T9089517328" at bounding box center [612, 337] width 224 height 17
copy span "T9089517328"
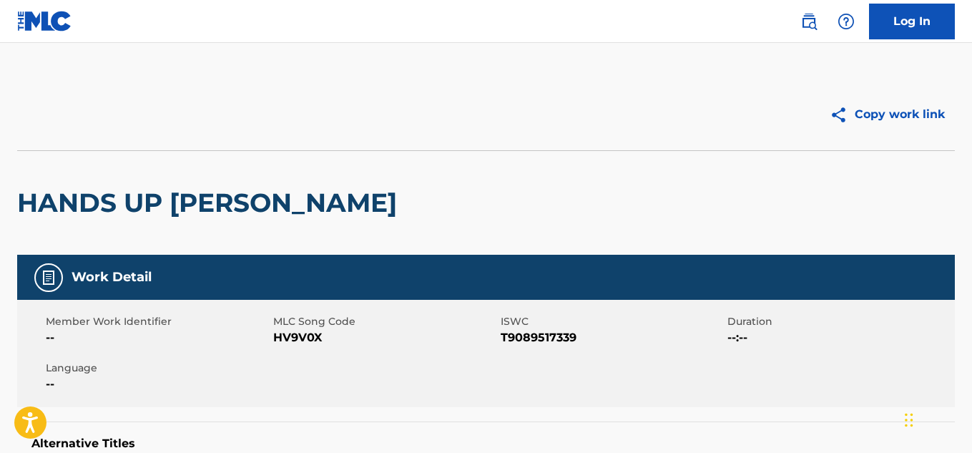
click at [521, 339] on span "T9089517339" at bounding box center [612, 337] width 224 height 17
copy span "T9089517339"
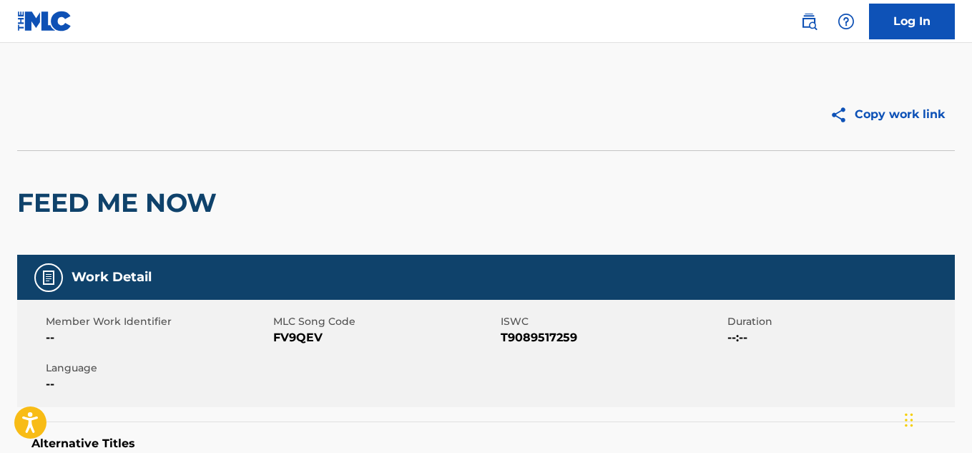
click at [531, 335] on span "T9089517259" at bounding box center [612, 337] width 224 height 17
click at [530, 335] on span "T9089517259" at bounding box center [612, 337] width 224 height 17
copy span "T9089517259"
click at [111, 448] on h5 "Alternative Titles" at bounding box center [485, 443] width 909 height 14
click at [534, 330] on span "T9106405805" at bounding box center [612, 337] width 224 height 17
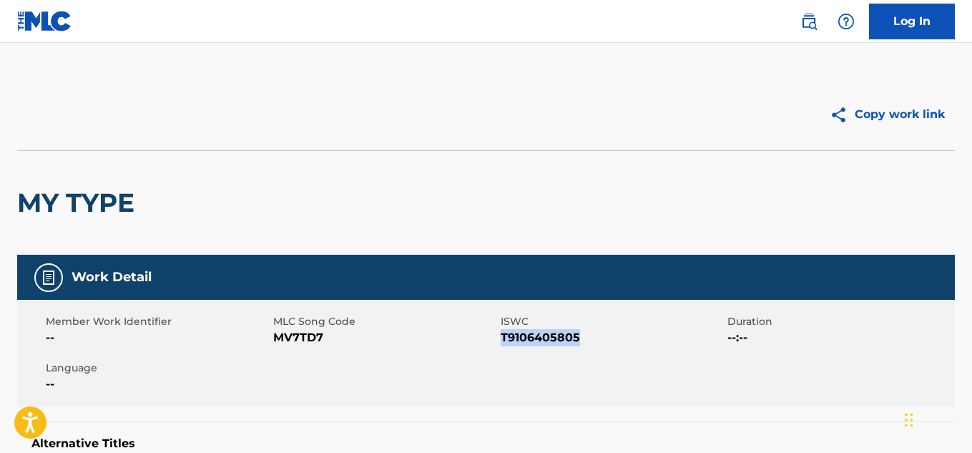
click at [534, 330] on span "T9106405805" at bounding box center [612, 337] width 224 height 17
copy span "T9106405805"
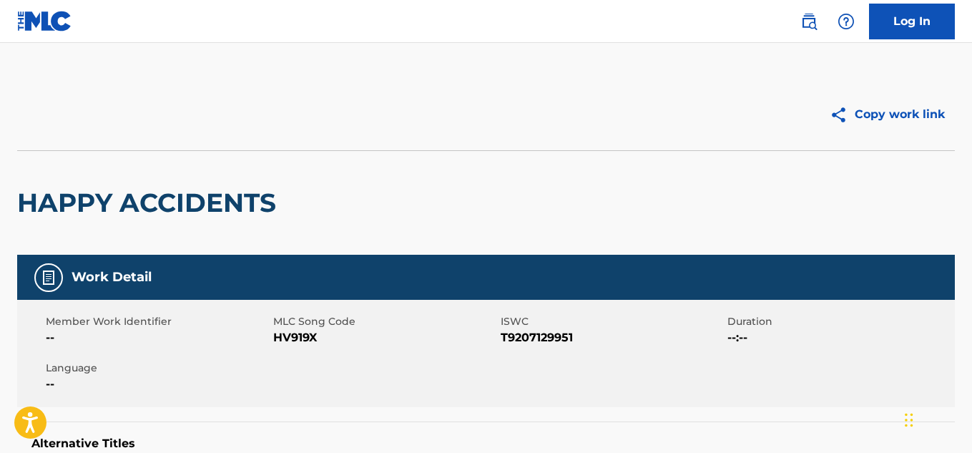
click at [553, 335] on span "T9207129951" at bounding box center [612, 337] width 224 height 17
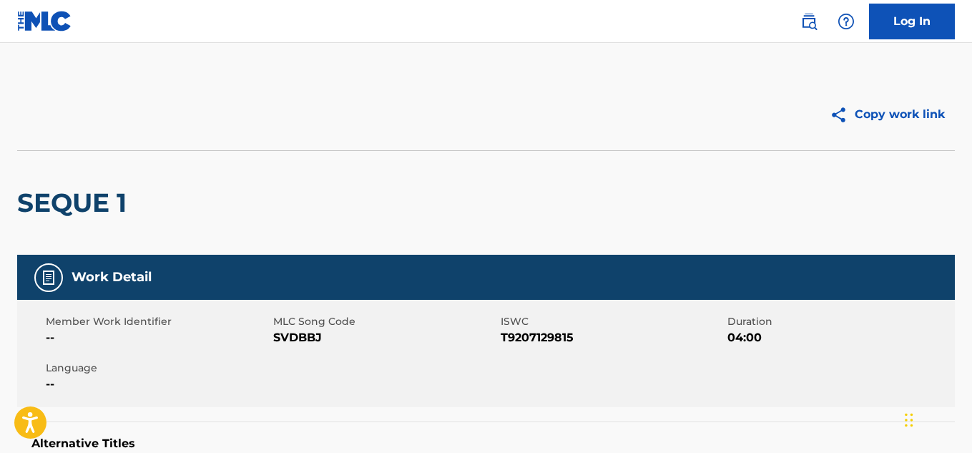
click at [545, 331] on span "T9207129815" at bounding box center [612, 337] width 224 height 17
copy span "T9207129815"
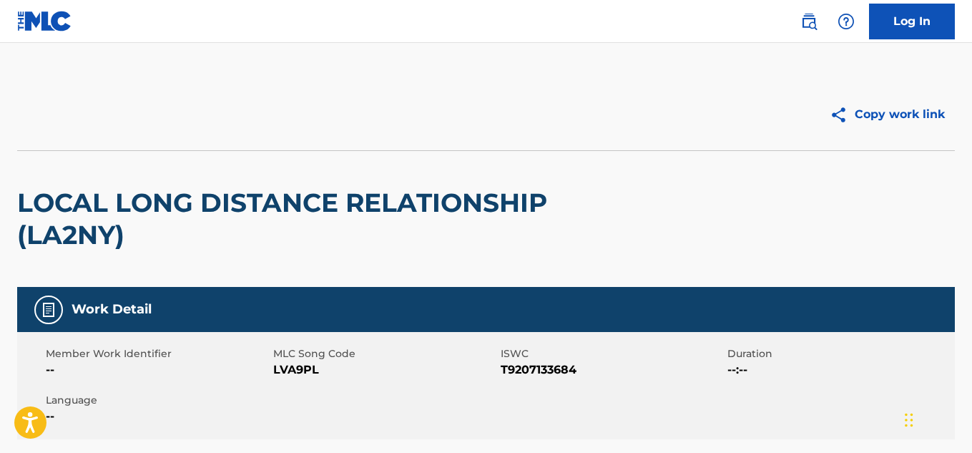
click at [539, 370] on span "T9207133684" at bounding box center [612, 369] width 224 height 17
copy span "T9207133684"
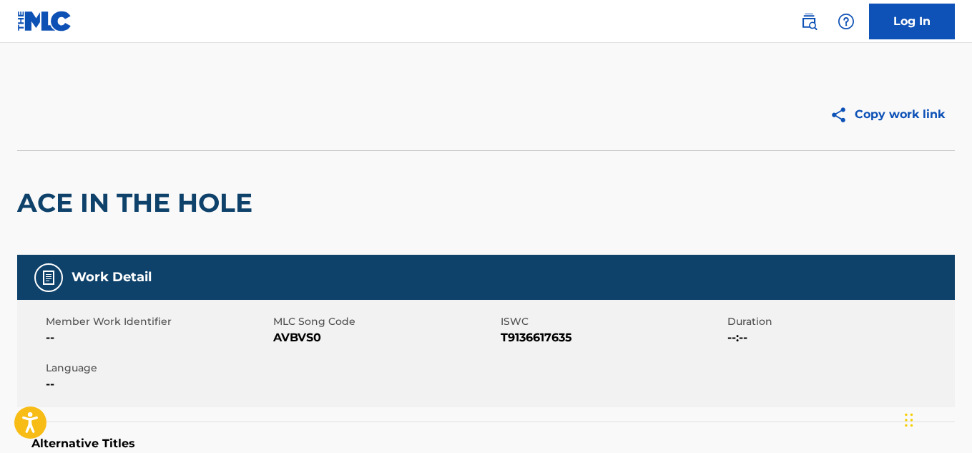
click at [548, 333] on span "T9136617635" at bounding box center [612, 337] width 224 height 17
copy span "T9136617635"
click at [536, 331] on span "T9152906462" at bounding box center [612, 337] width 224 height 17
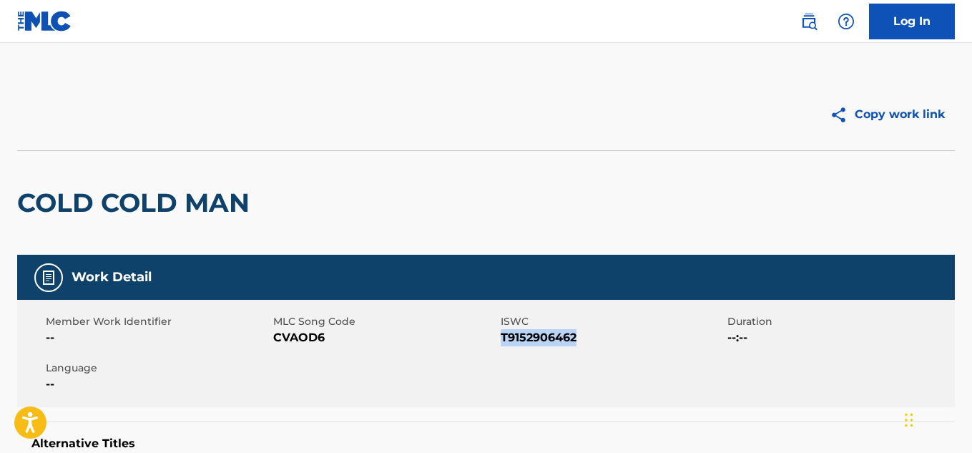
click at [536, 331] on span "T9152906462" at bounding box center [612, 337] width 224 height 17
copy span "T9152906462"
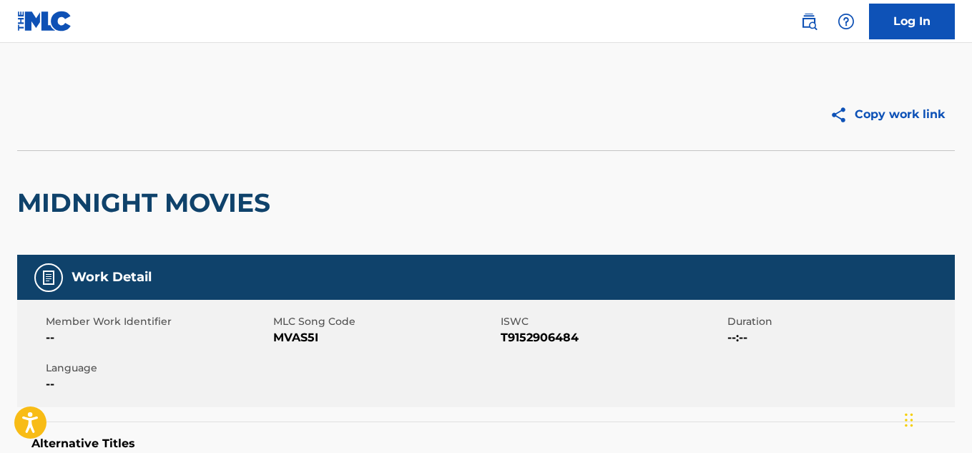
click at [556, 340] on span "T9152906484" at bounding box center [612, 337] width 224 height 17
copy span "T9152906484"
click at [529, 339] on span "T9207129688" at bounding box center [612, 337] width 224 height 17
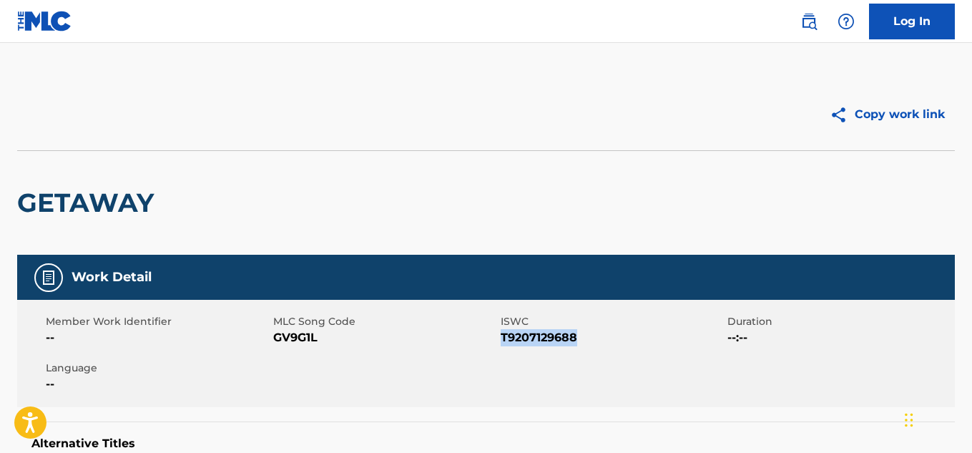
click at [530, 338] on span "T9207129688" at bounding box center [612, 337] width 224 height 17
copy span "T9207129688"
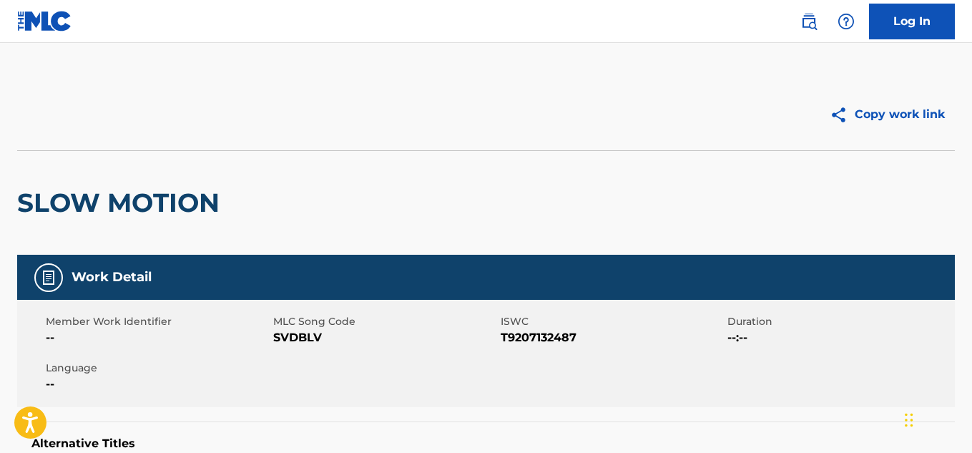
click at [526, 336] on span "T9207132487" at bounding box center [612, 337] width 224 height 17
click at [527, 335] on span "T9207132487" at bounding box center [612, 337] width 224 height 17
copy span "T9207132487"
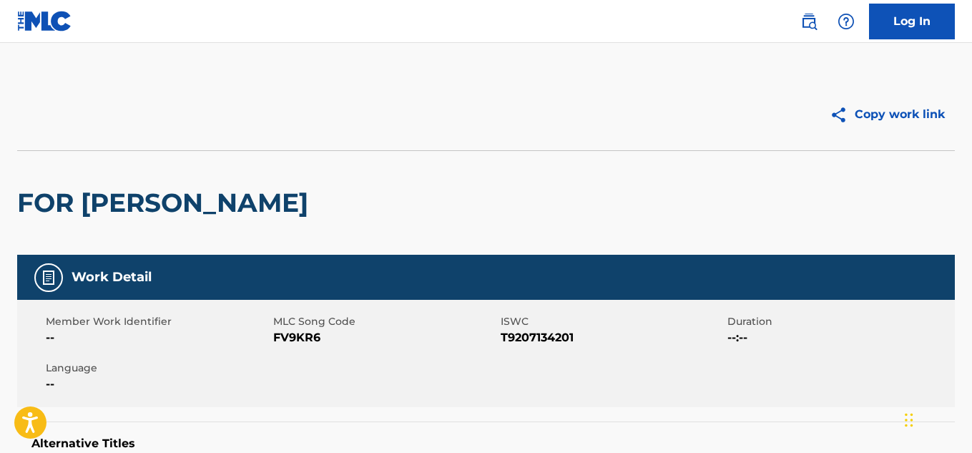
click at [558, 336] on span "T9207134201" at bounding box center [612, 337] width 224 height 17
copy span "T9207134201"
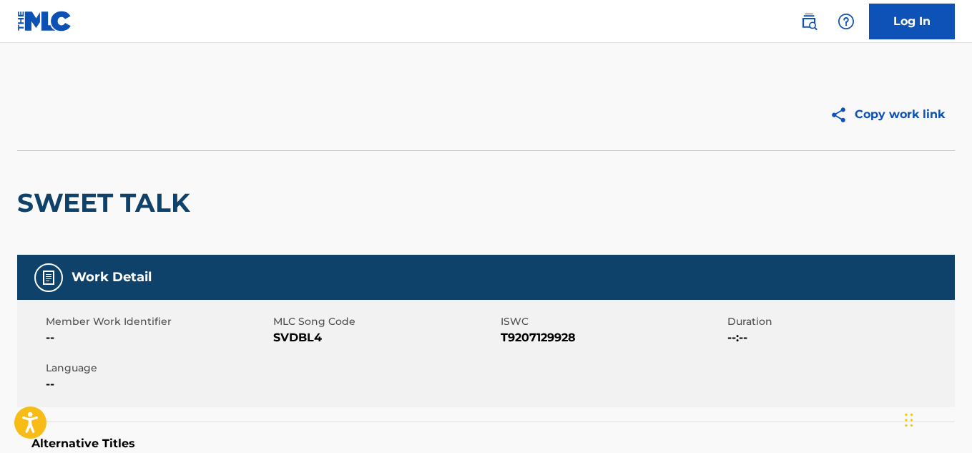
click at [535, 336] on span "T9207129928" at bounding box center [612, 337] width 224 height 17
copy span "T9207129928"
click at [546, 338] on span "T9207129622" at bounding box center [612, 337] width 224 height 17
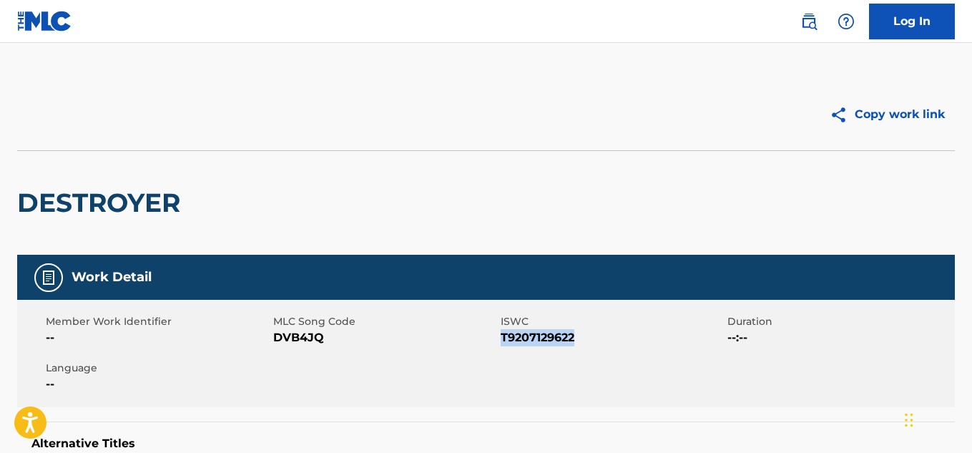
copy span "T9207129622"
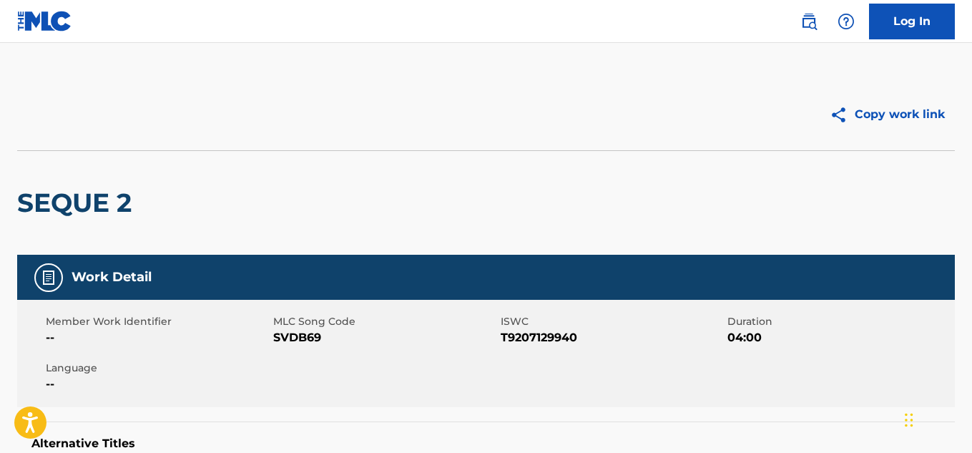
click at [532, 339] on span "T9207129940" at bounding box center [612, 337] width 224 height 17
copy span "T9207129940"
click at [530, 335] on span "T9207129633" at bounding box center [612, 337] width 224 height 17
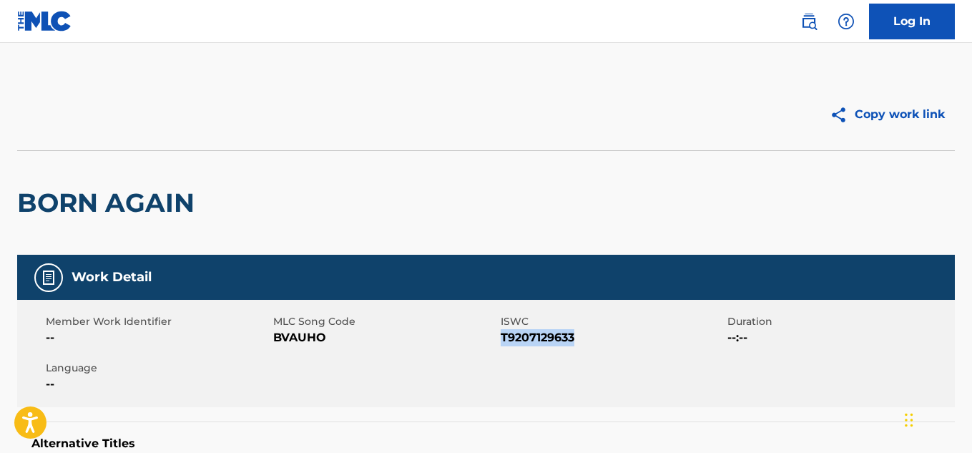
click at [530, 335] on span "T9207129633" at bounding box center [612, 337] width 224 height 17
copy span "T9207129633"
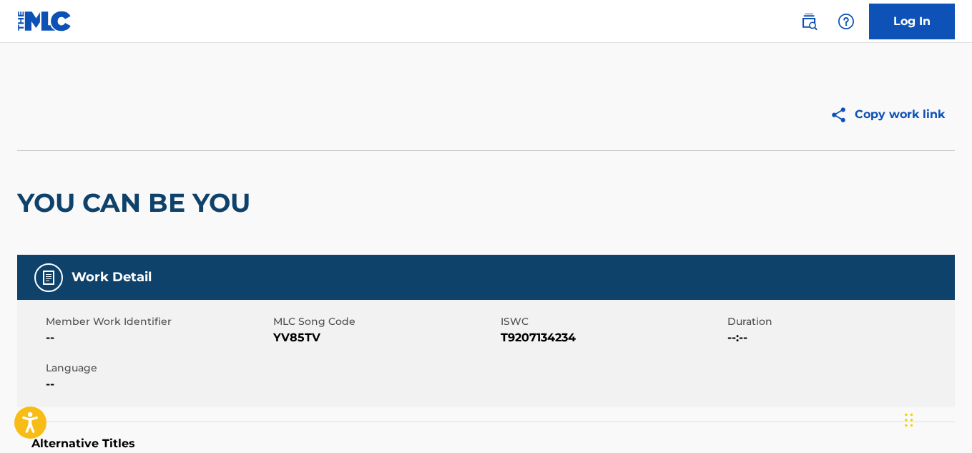
click at [530, 335] on span "T9207134234" at bounding box center [612, 337] width 224 height 17
click at [531, 335] on span "T9207134234" at bounding box center [612, 337] width 224 height 17
copy span "T9207134234"
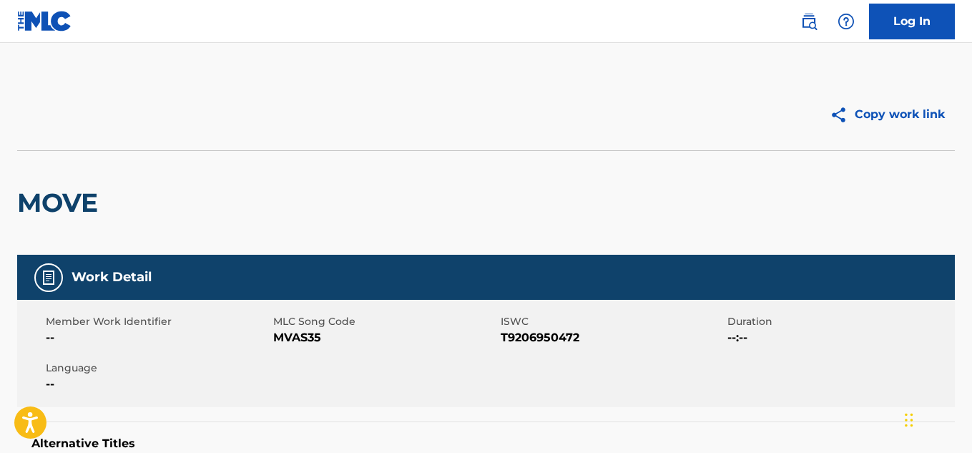
click at [535, 338] on span "T9206950472" at bounding box center [612, 337] width 224 height 17
copy span "T9206950472"
click at [515, 339] on span "T9207129780" at bounding box center [612, 337] width 224 height 17
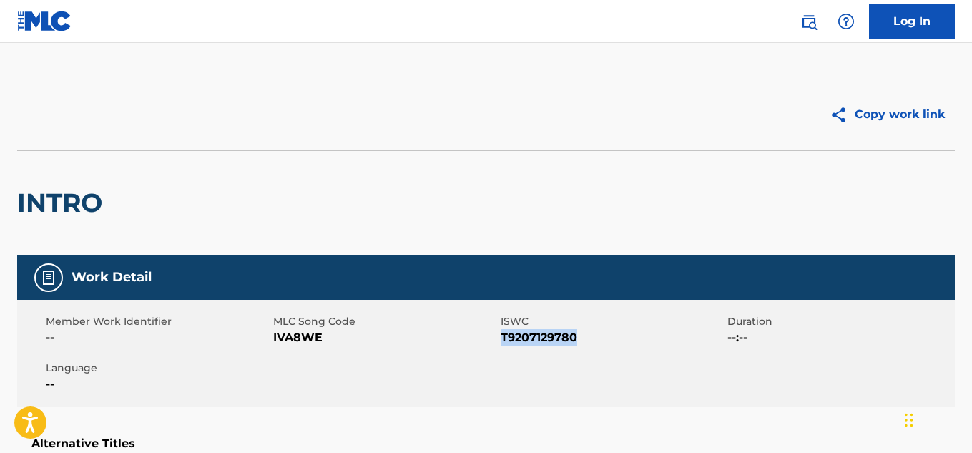
copy span "T9207129780"
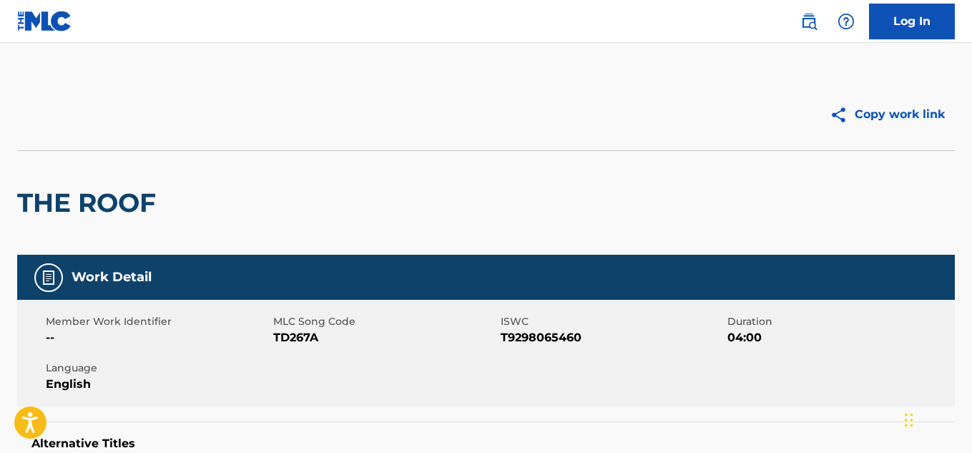
click at [534, 330] on span "T9298065460" at bounding box center [612, 337] width 224 height 17
copy span "T9298065460"
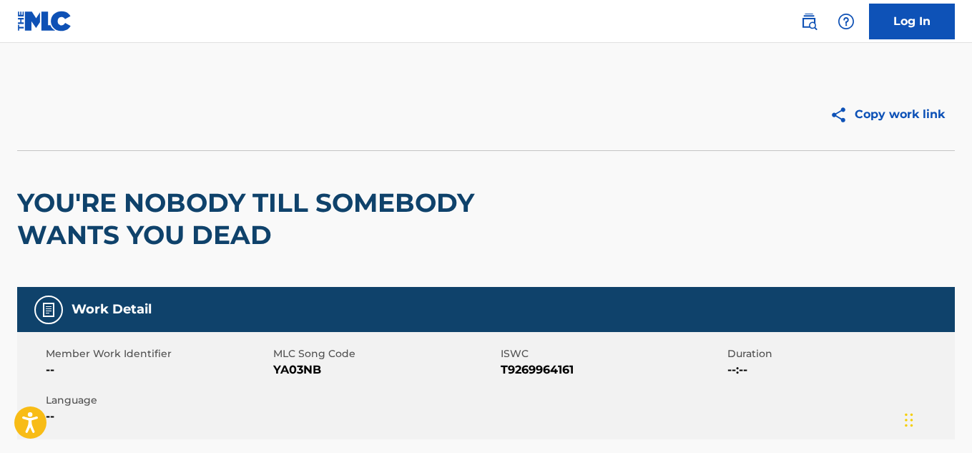
click at [561, 371] on span "T9269964161" at bounding box center [612, 369] width 224 height 17
click at [561, 372] on span "T9269964161" at bounding box center [612, 369] width 224 height 17
copy span "T9269964161"
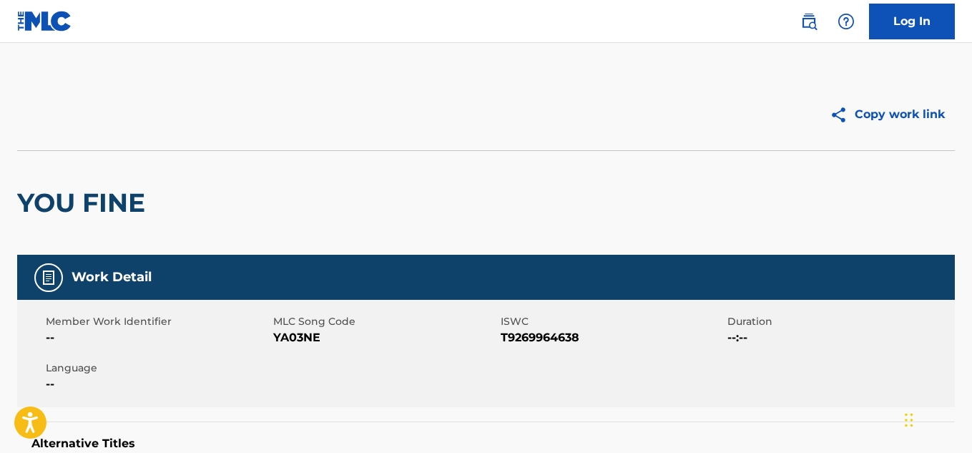
click at [528, 346] on div "Member Work Identifier -- MLC Song Code YA03NE ISWC T9269964638 Duration --:-- …" at bounding box center [485, 353] width 937 height 107
click at [531, 332] on span "T9269964638" at bounding box center [612, 337] width 224 height 17
copy span "T9269964638"
click at [539, 339] on span "T3270384260" at bounding box center [612, 337] width 224 height 17
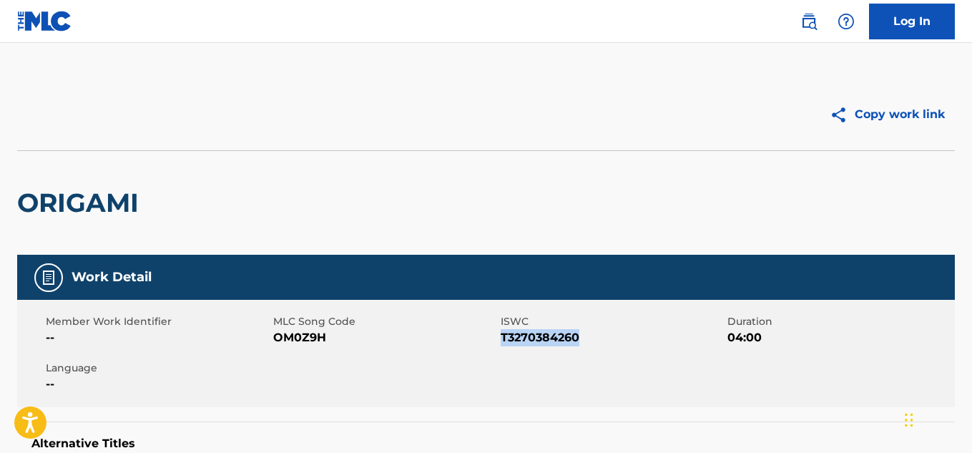
click at [539, 339] on span "T3270384260" at bounding box center [612, 337] width 224 height 17
copy span "T3270384260"
click at [546, 331] on span "T3270384179" at bounding box center [612, 337] width 224 height 17
click at [551, 336] on span "T3270384179" at bounding box center [612, 337] width 224 height 17
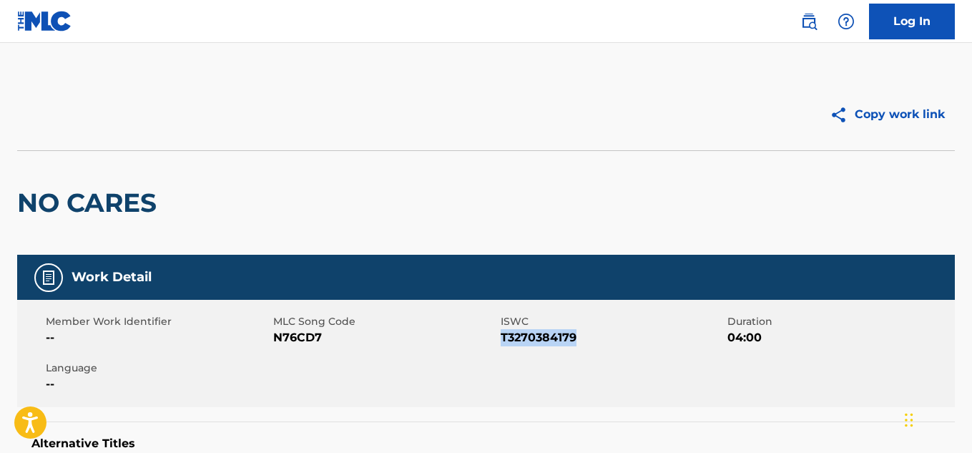
click at [551, 336] on span "T3270384179" at bounding box center [612, 337] width 224 height 17
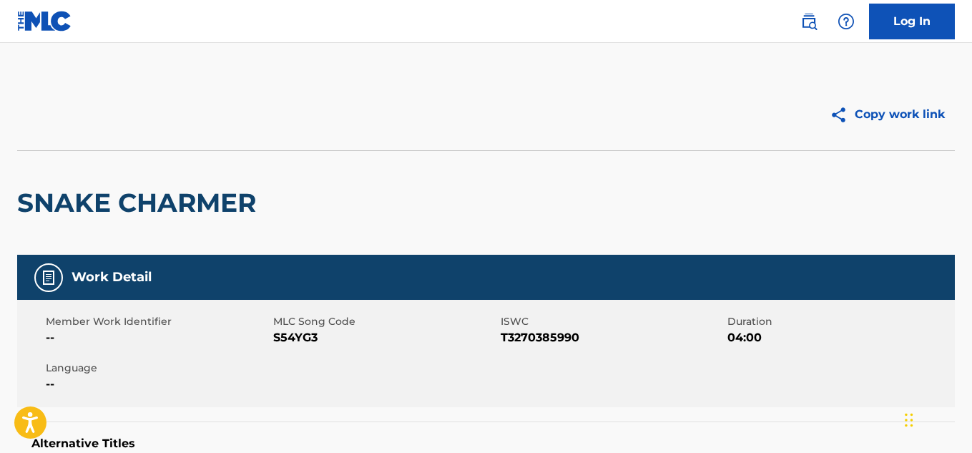
click at [517, 342] on span "T3270385990" at bounding box center [612, 337] width 224 height 17
copy span "T3270385990"
click at [537, 338] on span "T3239260034" at bounding box center [612, 337] width 224 height 17
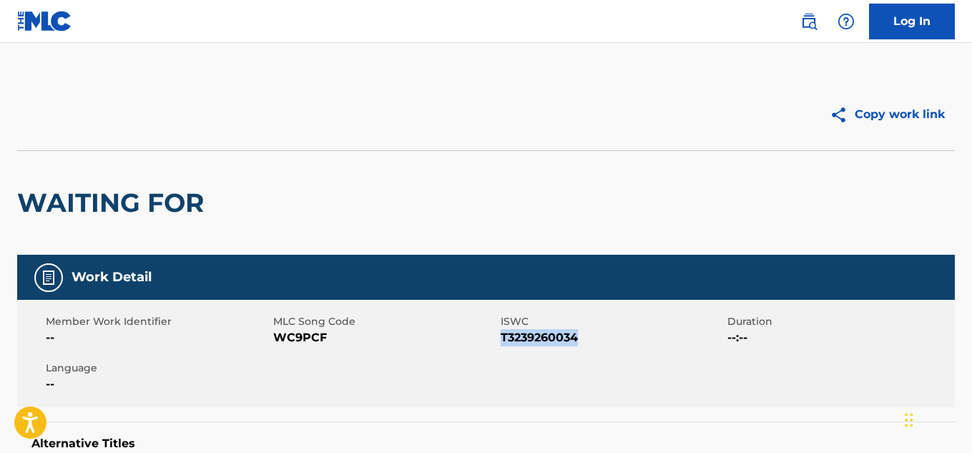
click at [537, 338] on span "T3239260034" at bounding box center [612, 337] width 224 height 17
copy span "T3239260034"
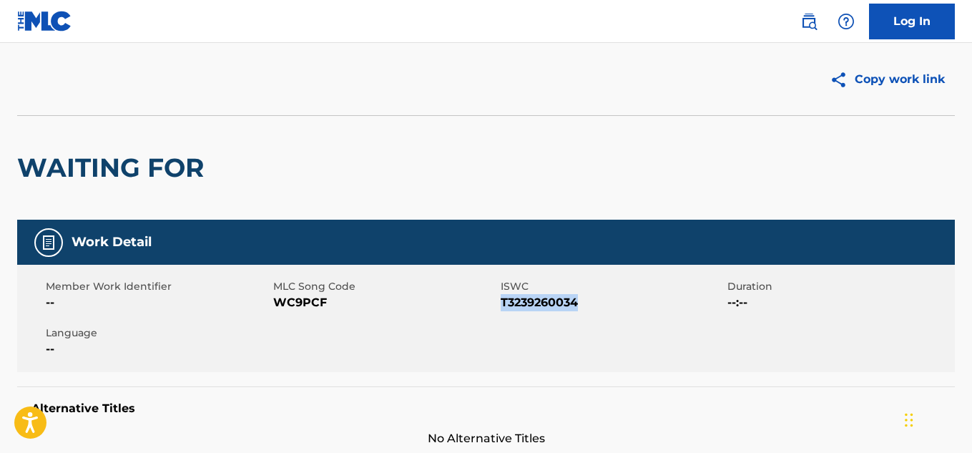
scroll to position [238, 0]
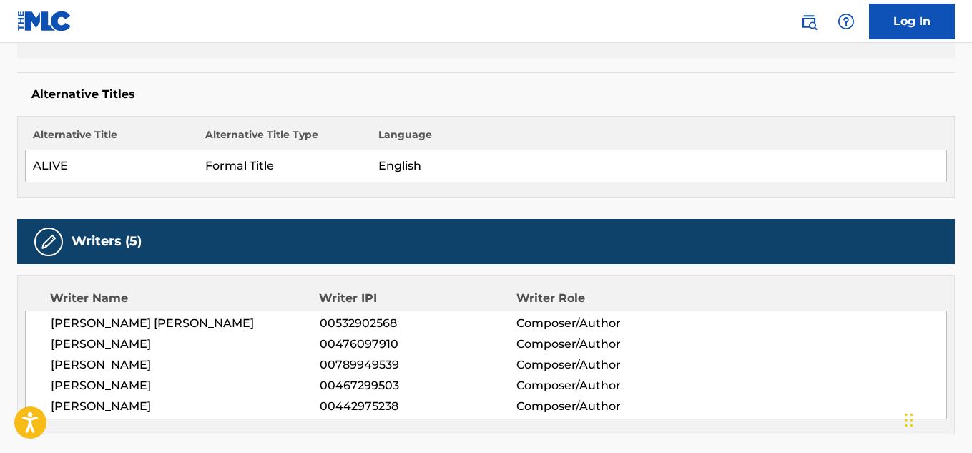
scroll to position [357, 0]
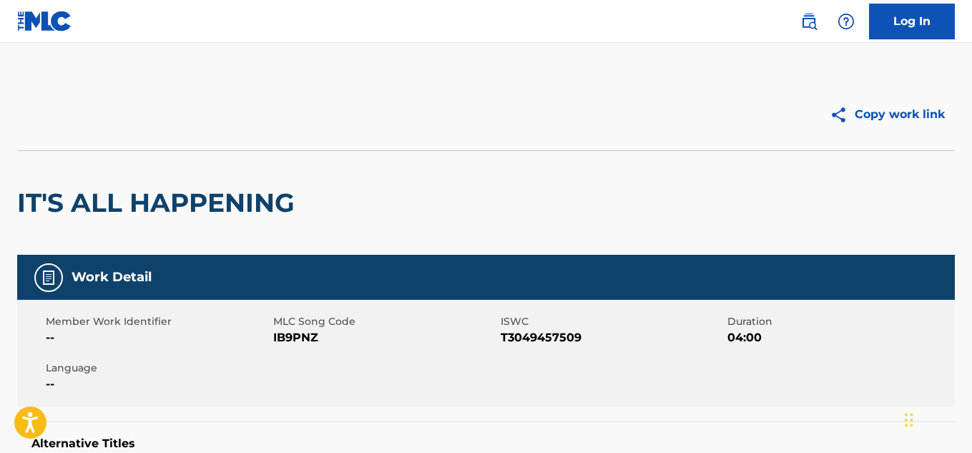
click at [527, 336] on span "T3049457509" at bounding box center [612, 337] width 224 height 17
click at [529, 335] on span "T3049457509" at bounding box center [612, 337] width 224 height 17
copy span "T3049457509"
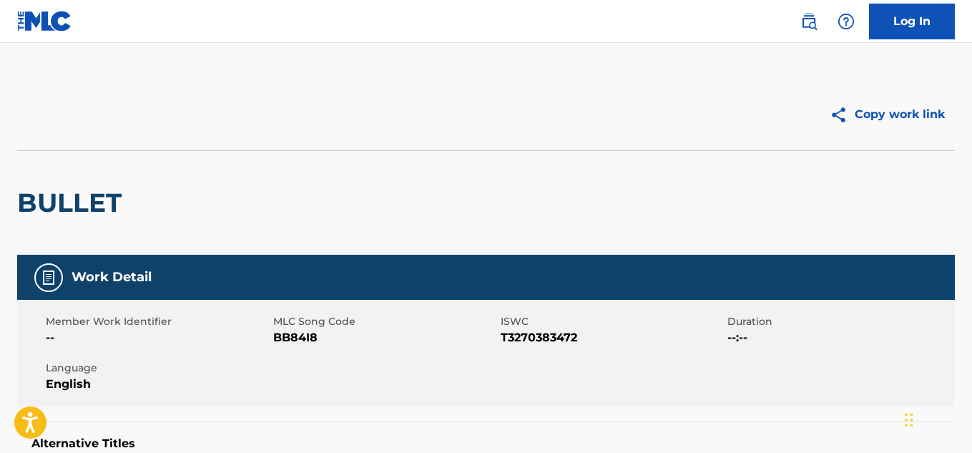
click at [541, 344] on span "T3270383472" at bounding box center [612, 337] width 224 height 17
click at [536, 337] on span "T3270383472" at bounding box center [612, 337] width 224 height 17
copy span "T3270383472"
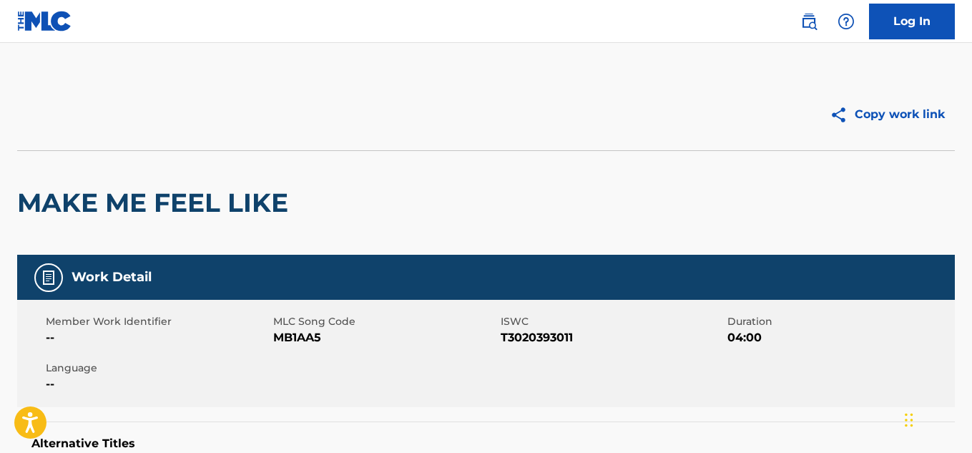
click at [553, 335] on span "T3020393011" at bounding box center [612, 337] width 224 height 17
copy span "T3020393011"
click at [557, 333] on span "T3017955834" at bounding box center [612, 337] width 224 height 17
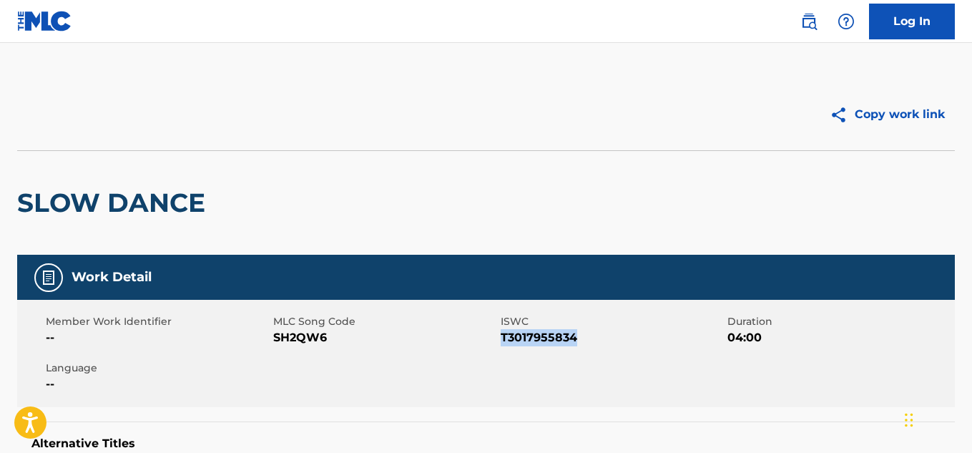
click at [557, 333] on span "T3017955834" at bounding box center [612, 337] width 224 height 17
copy span "T3017955834"
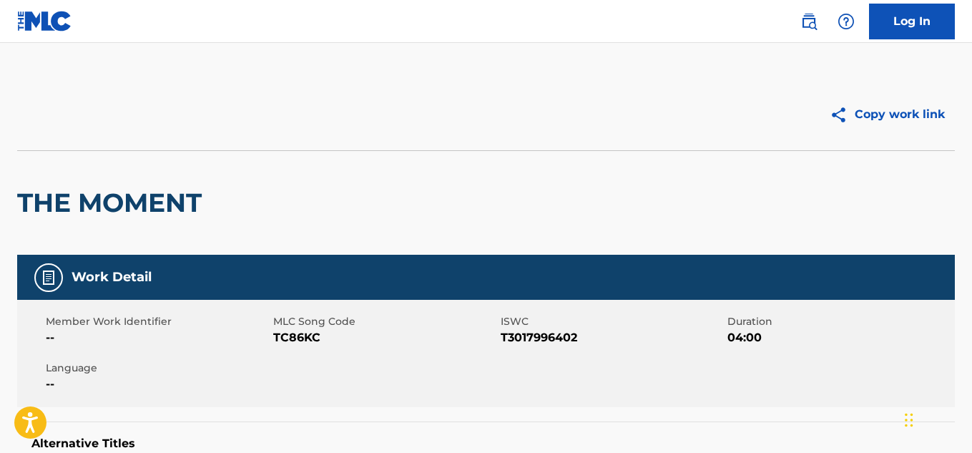
click at [543, 342] on span "T3017996402" at bounding box center [612, 337] width 224 height 17
copy span "T3017996402"
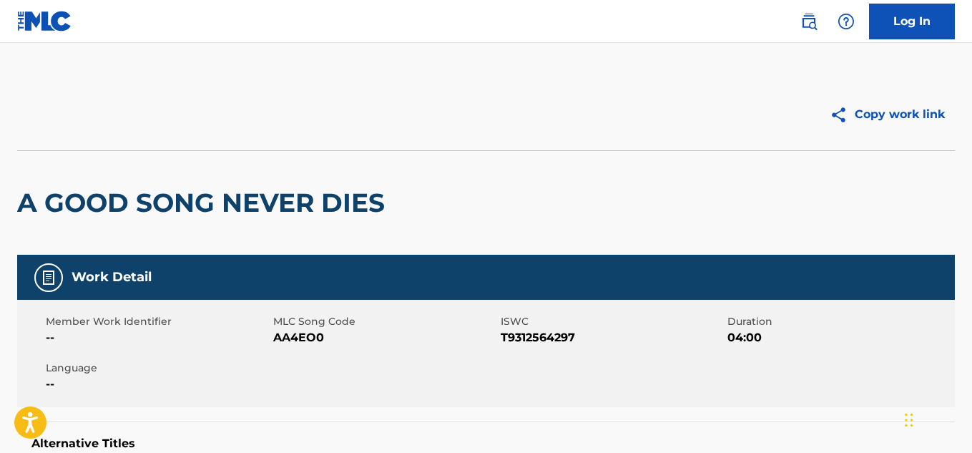
click at [533, 330] on span "T9312564297" at bounding box center [612, 337] width 224 height 17
copy span "T9312564297"
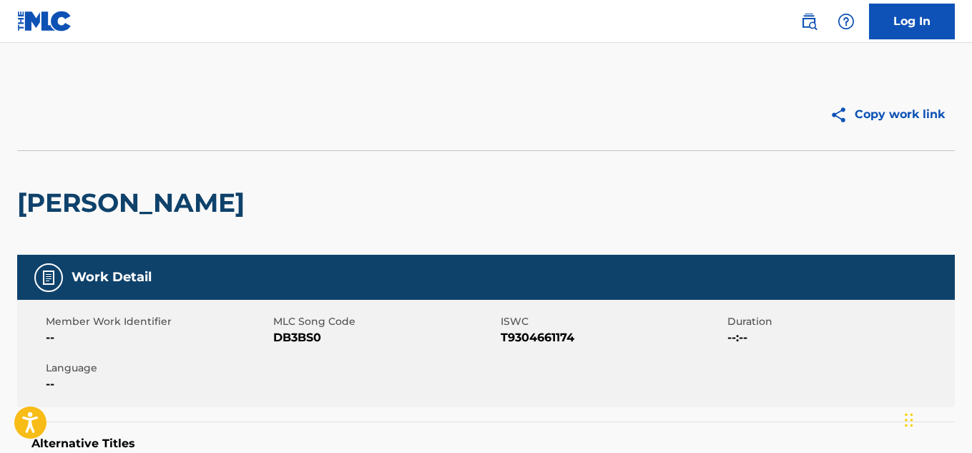
click at [541, 337] on span "T9304661174" at bounding box center [612, 337] width 224 height 17
copy span "T9304661174"
click at [525, 333] on span "T9304661196" at bounding box center [612, 337] width 224 height 17
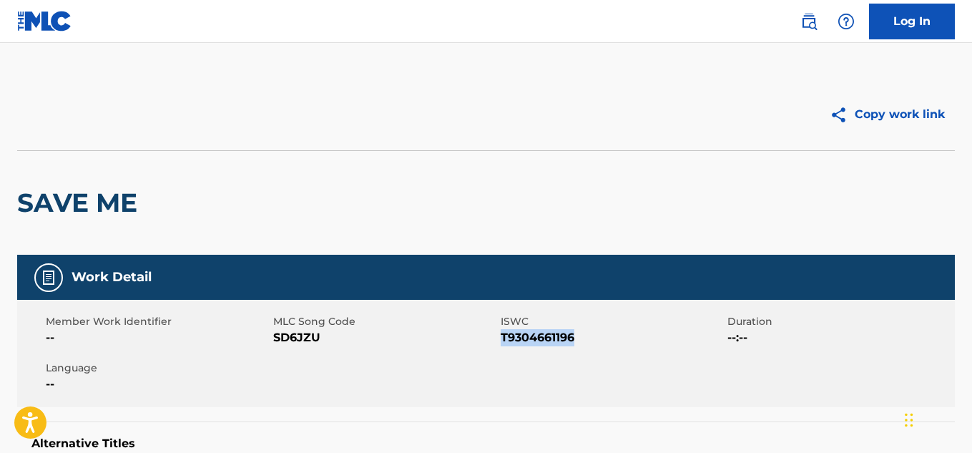
click at [525, 333] on span "T9304661196" at bounding box center [612, 337] width 224 height 17
copy span "T9304661196"
click at [559, 349] on div "Member Work Identifier -- MLC Song Code VB4RTS ISWC T9304662575 Duration --:-- …" at bounding box center [485, 353] width 937 height 107
click at [556, 337] on span "T9304662575" at bounding box center [612, 337] width 224 height 17
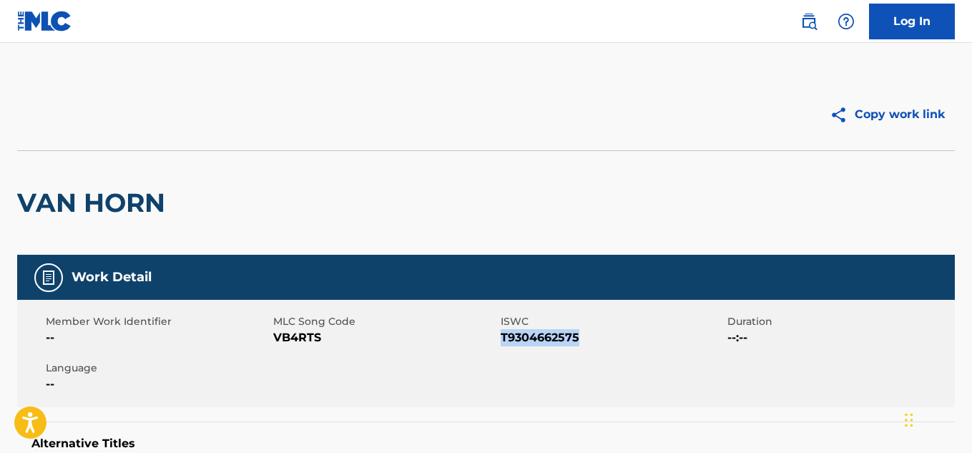
copy span "T9304662575"
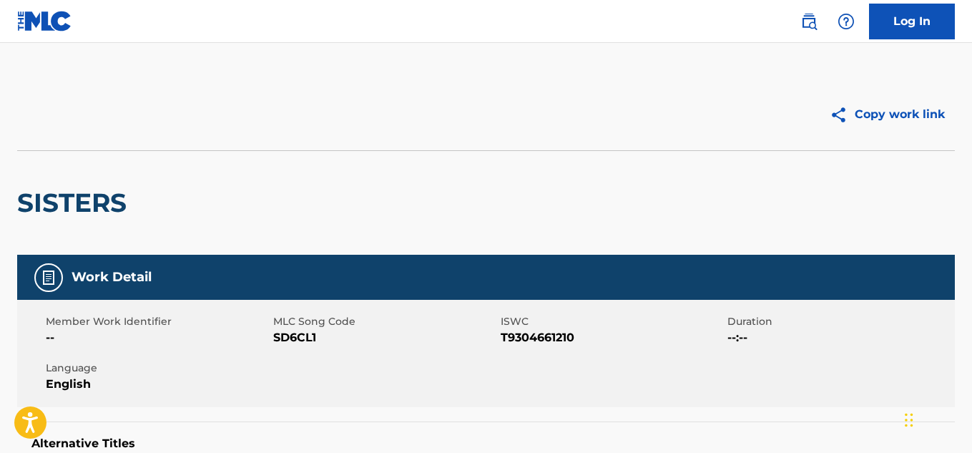
click at [529, 331] on span "T9304661210" at bounding box center [612, 337] width 224 height 17
click at [539, 336] on span "T9304661210" at bounding box center [612, 337] width 224 height 17
copy span "T9304661210"
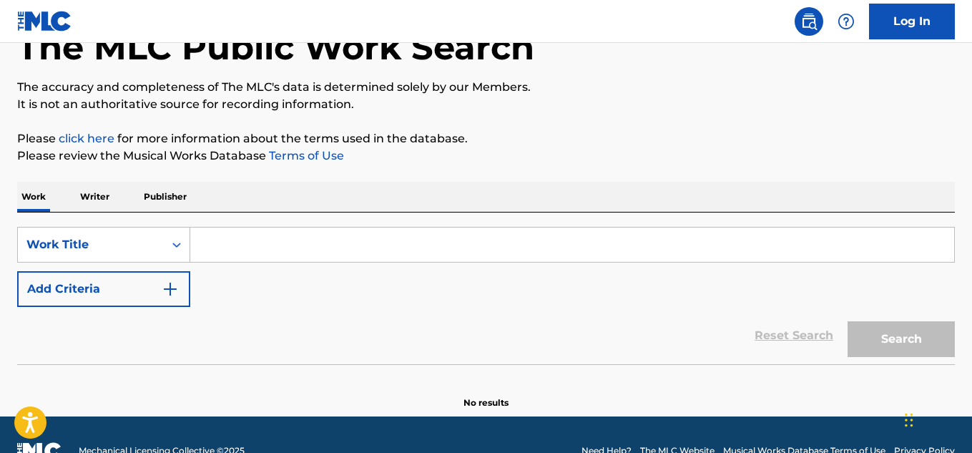
scroll to position [124, 0]
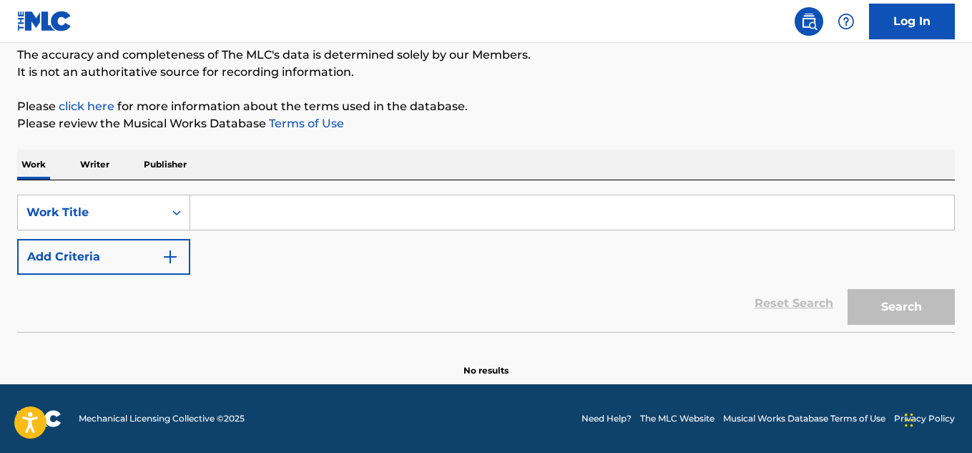
click at [212, 219] on input "Search Form" at bounding box center [572, 212] width 764 height 34
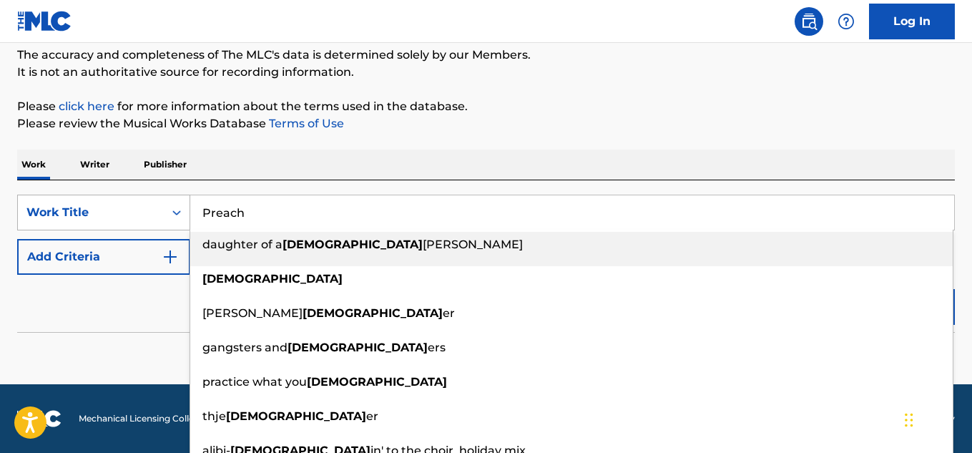
type input "Preach"
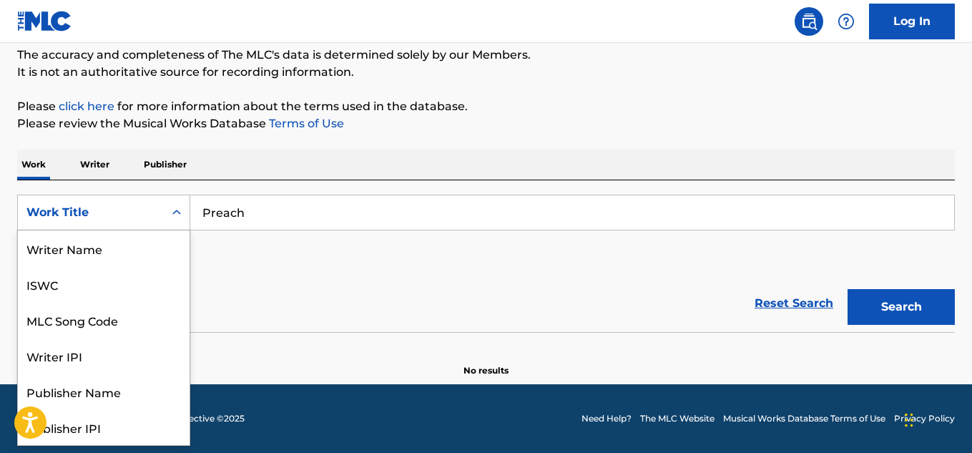
click at [143, 210] on div "Work Title" at bounding box center [90, 212] width 129 height 17
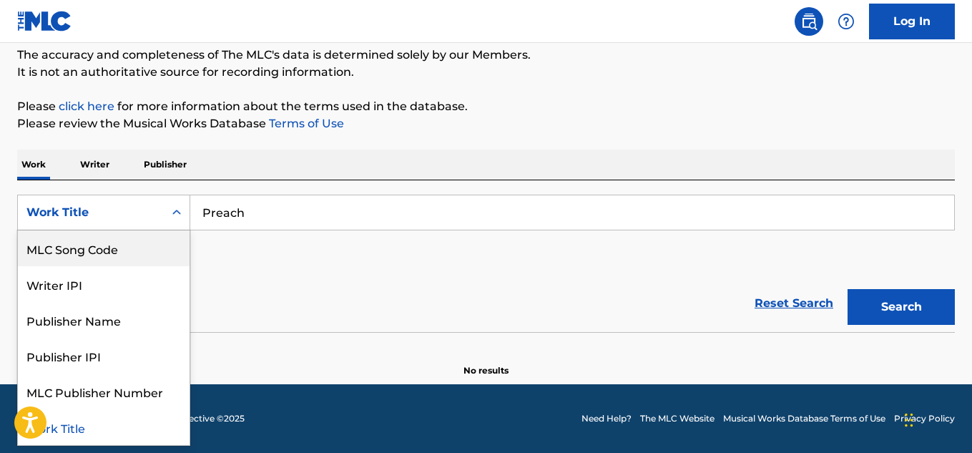
scroll to position [0, 0]
click at [124, 253] on div "Writer Name" at bounding box center [104, 248] width 172 height 36
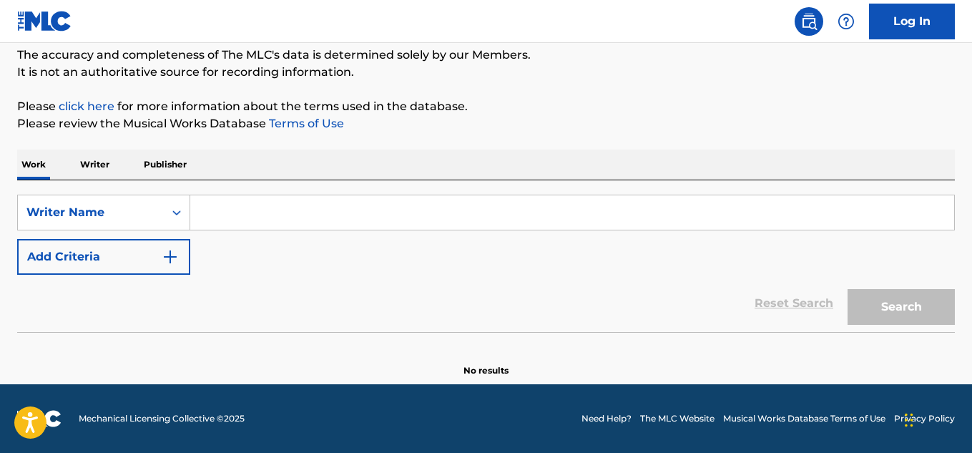
click at [117, 261] on button "Add Criteria" at bounding box center [103, 257] width 173 height 36
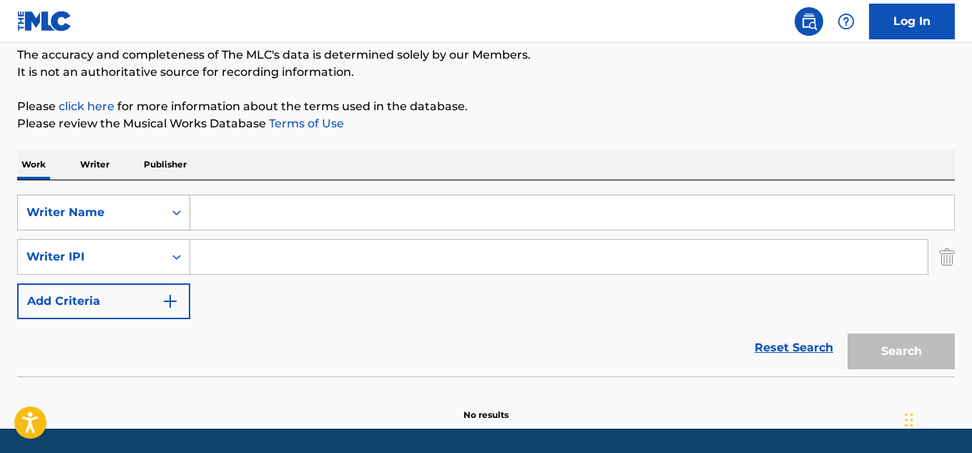
click at [135, 218] on div "Writer Name" at bounding box center [90, 212] width 129 height 17
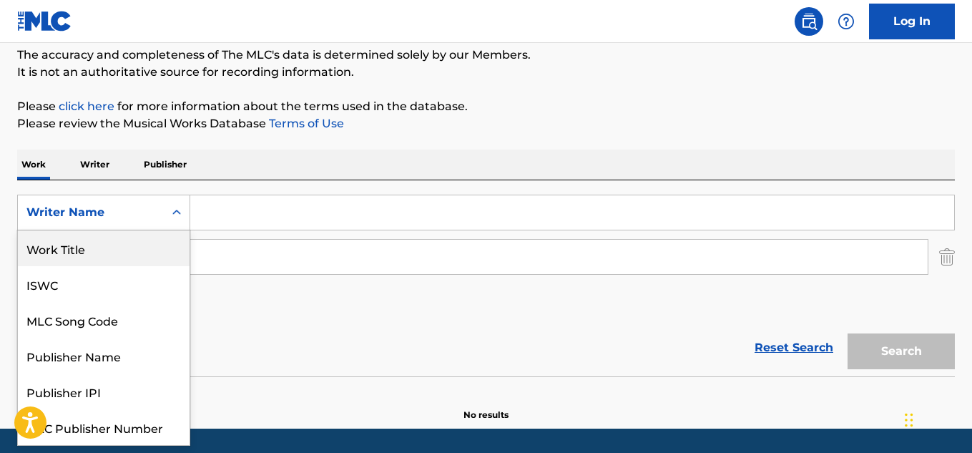
click at [128, 249] on div "Work Title" at bounding box center [104, 248] width 172 height 36
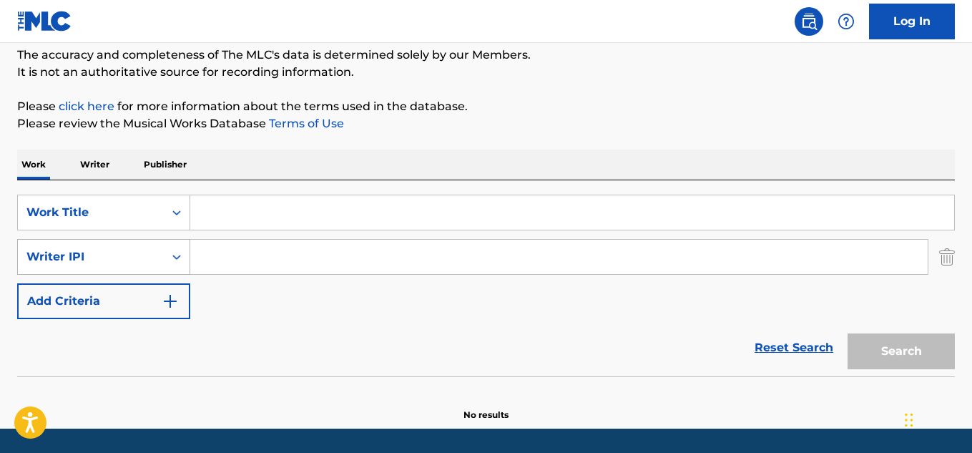
click at [137, 247] on div "Writer IPI" at bounding box center [91, 256] width 146 height 27
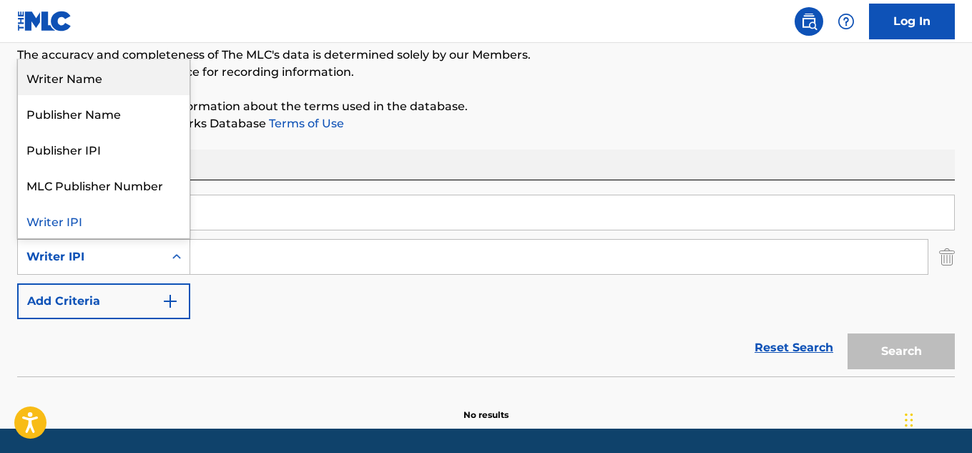
click at [101, 87] on div "Writer Name" at bounding box center [104, 77] width 172 height 36
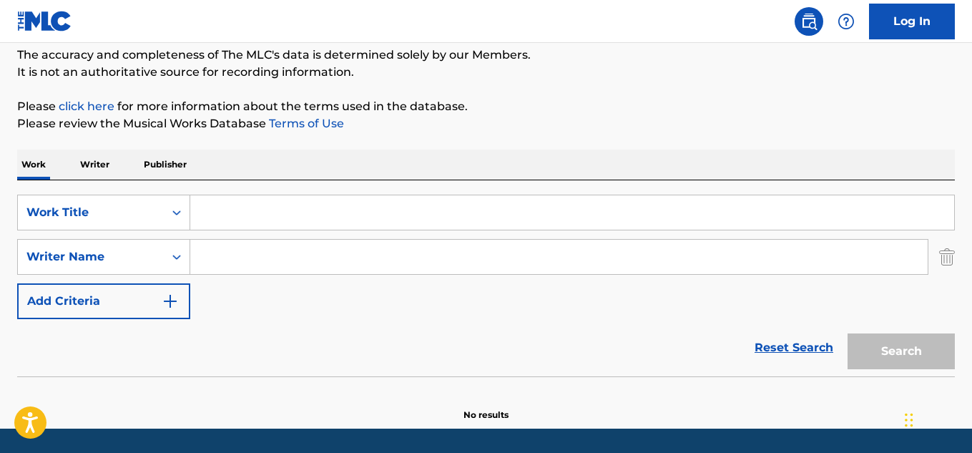
click at [270, 203] on input "Search Form" at bounding box center [572, 212] width 764 height 34
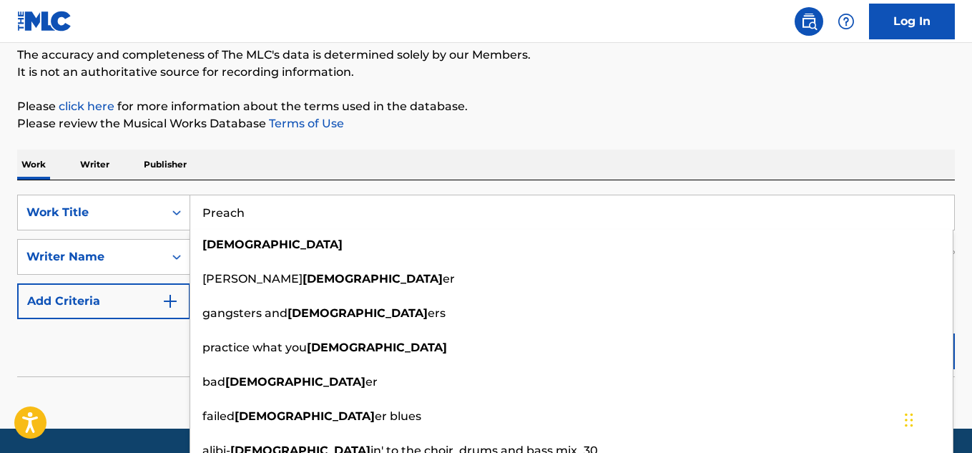
type input "Preach"
drag, startPoint x: 743, startPoint y: 161, endPoint x: 701, endPoint y: 179, distance: 45.8
click at [741, 161] on div "Work Writer Publisher" at bounding box center [485, 164] width 937 height 30
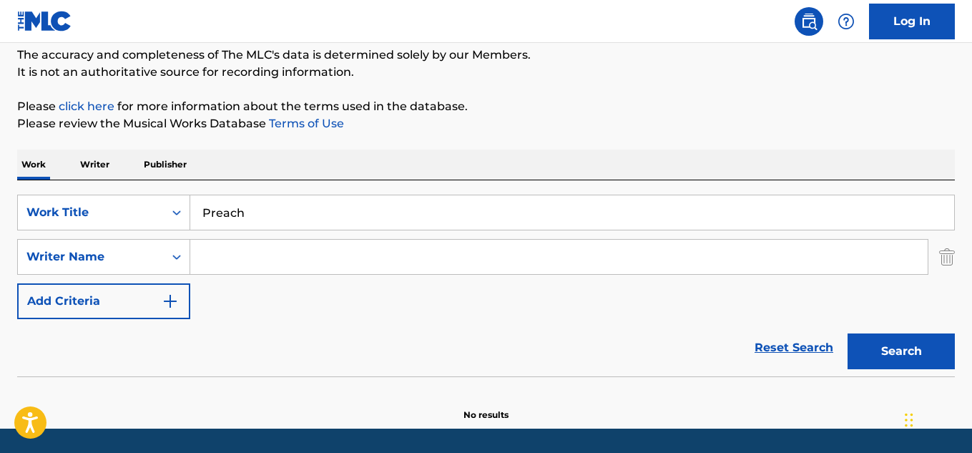
drag, startPoint x: 410, startPoint y: 272, endPoint x: 388, endPoint y: 261, distance: 24.9
click at [407, 271] on input "Search Form" at bounding box center [558, 257] width 737 height 34
paste input "No Cares T3270384179"
click at [247, 262] on input "alexander leaNo Cares T3270384179" at bounding box center [558, 257] width 737 height 34
paste input "ALEXANDER LEONARD JACKSON"
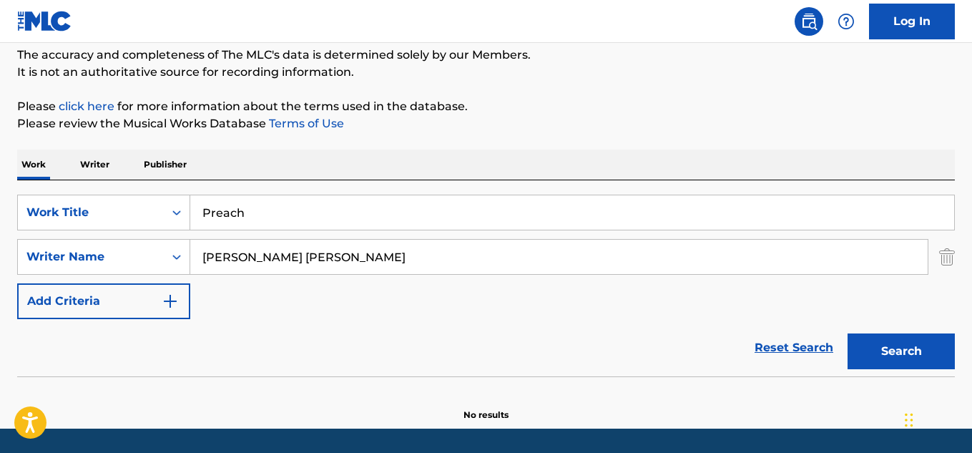
type input "ALEXANDER LEONARD JACKSON"
click at [889, 352] on button "Search" at bounding box center [900, 351] width 107 height 36
click at [313, 247] on input "ALEXANDER LEONARD JACKSON" at bounding box center [558, 257] width 737 height 34
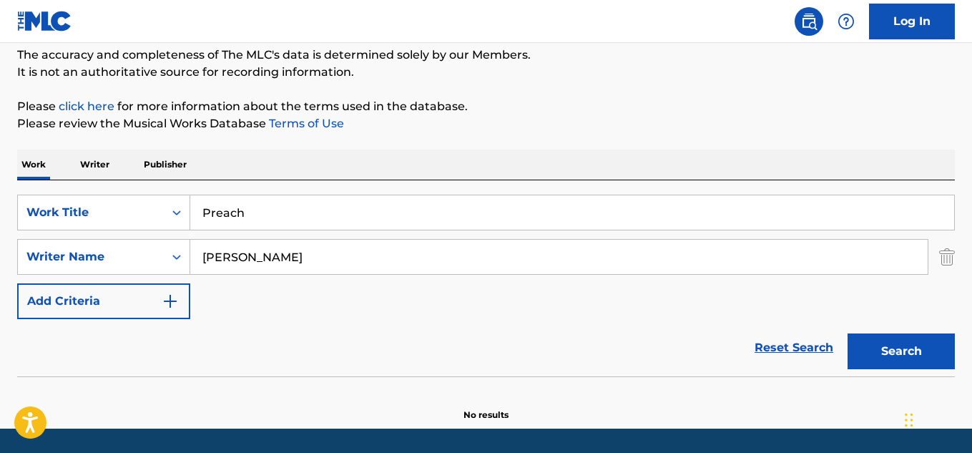
click at [847, 333] on button "Search" at bounding box center [900, 351] width 107 height 36
click at [313, 267] on input "Chonrak lerdamornpong" at bounding box center [558, 257] width 737 height 34
paste input "HONRAK LERDAMORNPONG"
type input "CHONRAK LERDAMORNPONG"
click at [917, 356] on button "Search" at bounding box center [900, 351] width 107 height 36
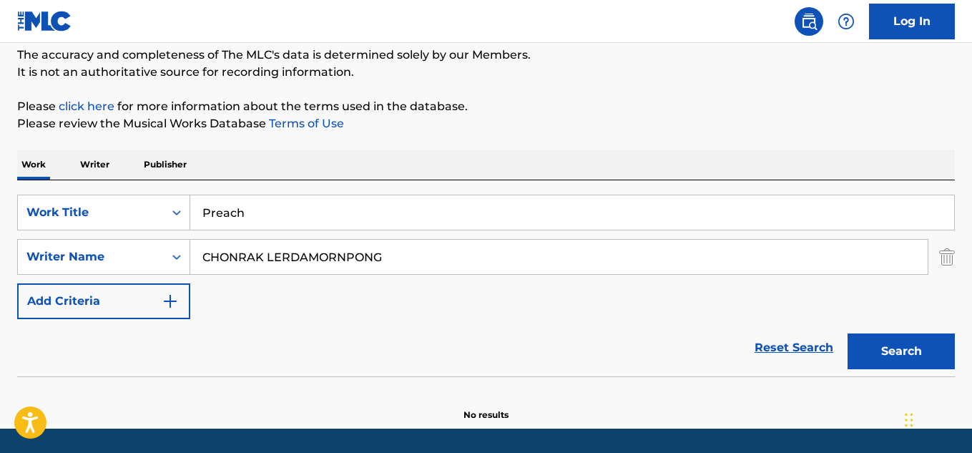
click at [324, 265] on input "CHONRAK LERDAMORNPONG" at bounding box center [558, 257] width 737 height 34
click at [940, 259] on img "Search Form" at bounding box center [947, 257] width 16 height 36
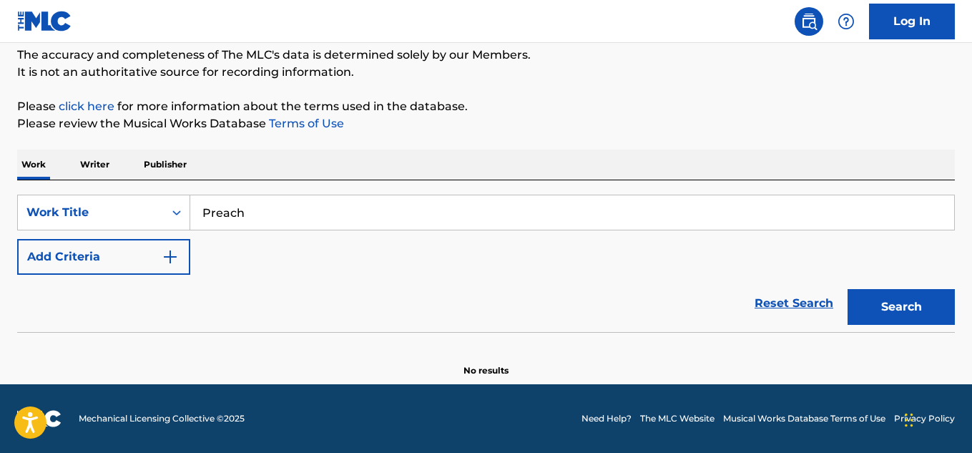
click at [881, 322] on button "Search" at bounding box center [900, 307] width 107 height 36
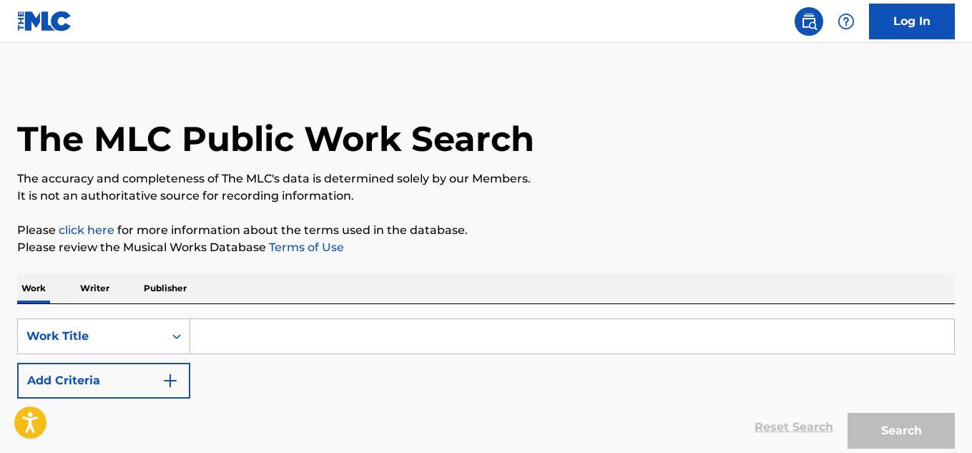
click at [225, 327] on input "Search Form" at bounding box center [572, 336] width 764 height 34
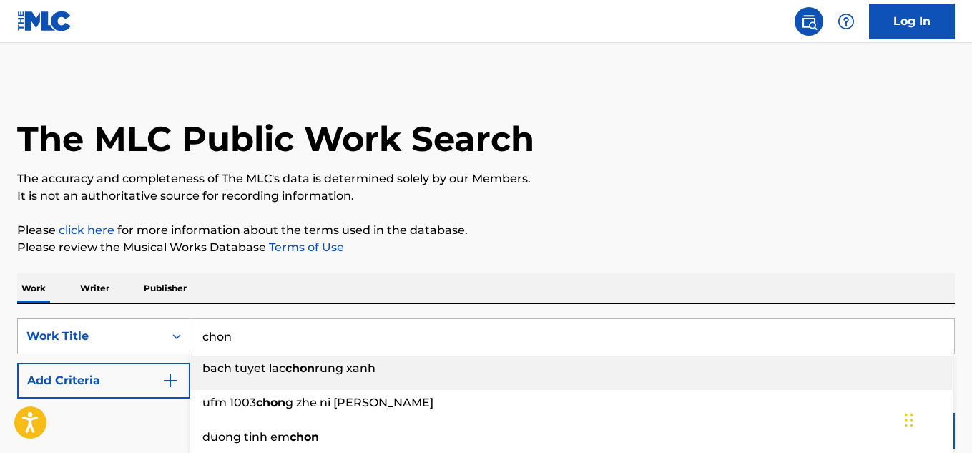
type input "chon"
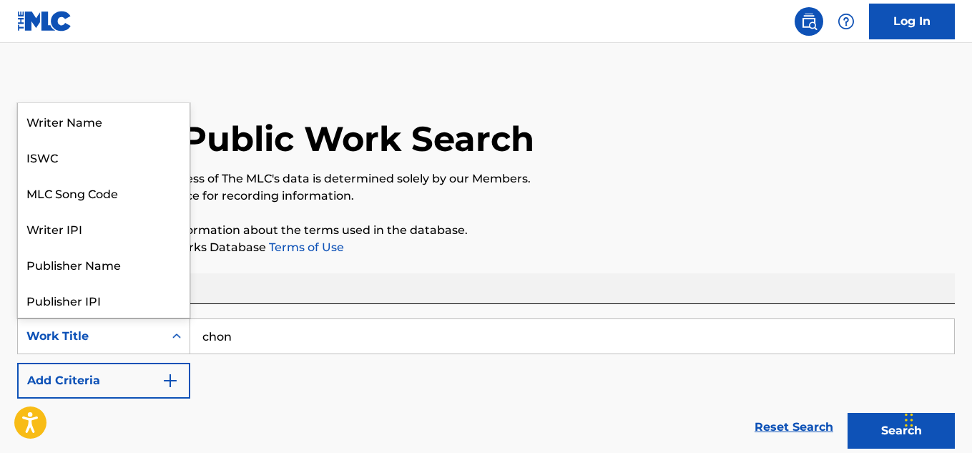
click at [147, 331] on div "Work Title" at bounding box center [90, 335] width 129 height 17
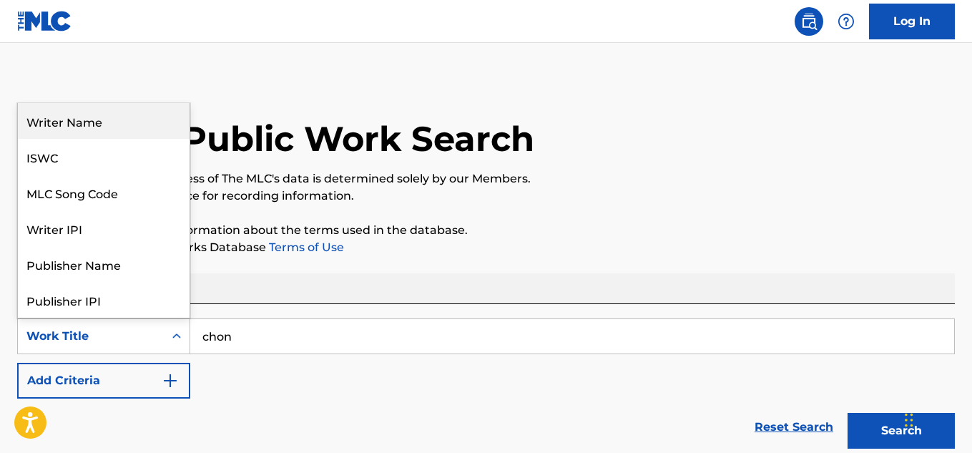
click at [99, 128] on div "Writer Name" at bounding box center [104, 121] width 172 height 36
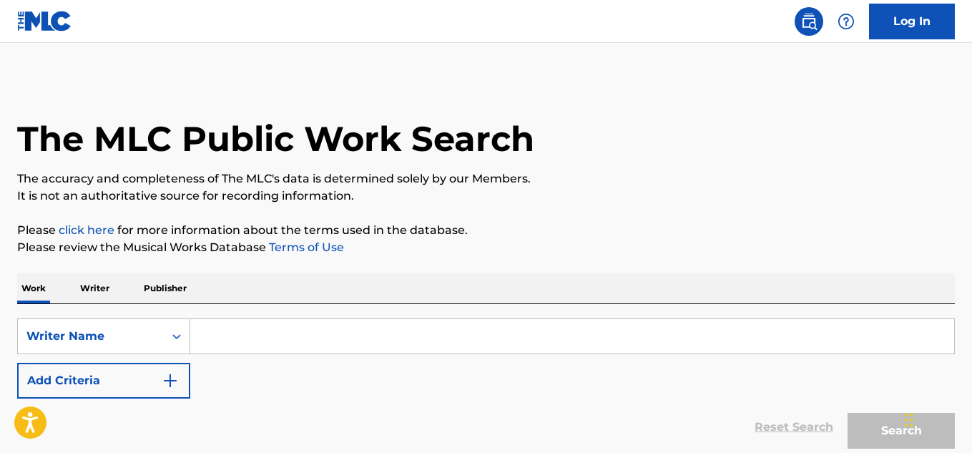
click at [254, 339] on input "Search Form" at bounding box center [572, 336] width 764 height 34
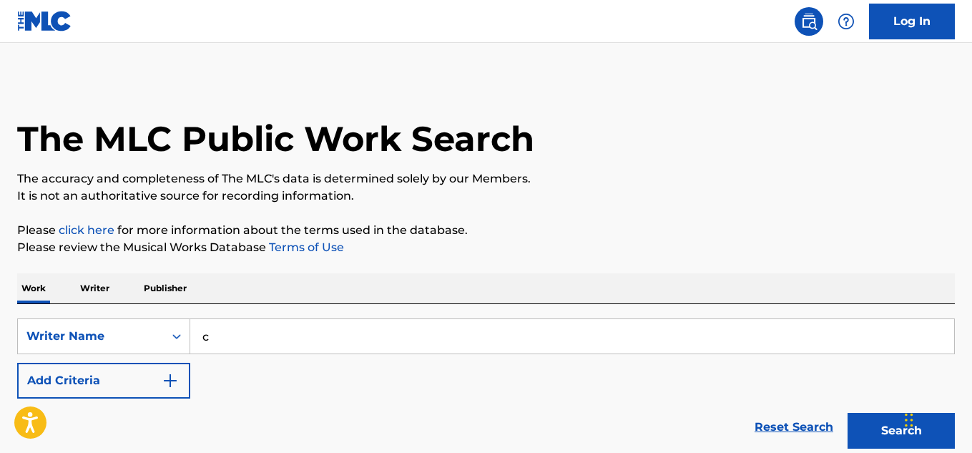
type input "CHONRAK LERDAMORNPONG"
click at [324, 335] on input "CHONRAK LERDAMORNPONG" at bounding box center [572, 336] width 764 height 34
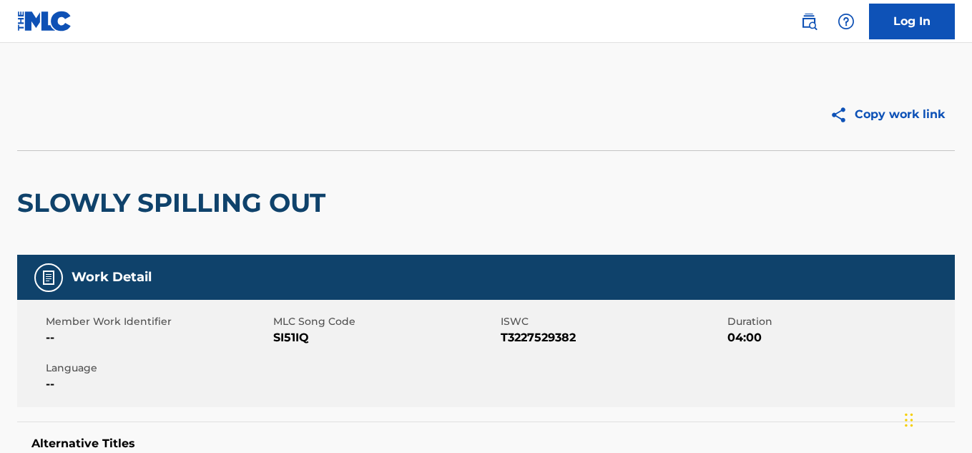
click at [558, 335] on span "T3227529382" at bounding box center [612, 337] width 224 height 17
copy span "T3227529382"
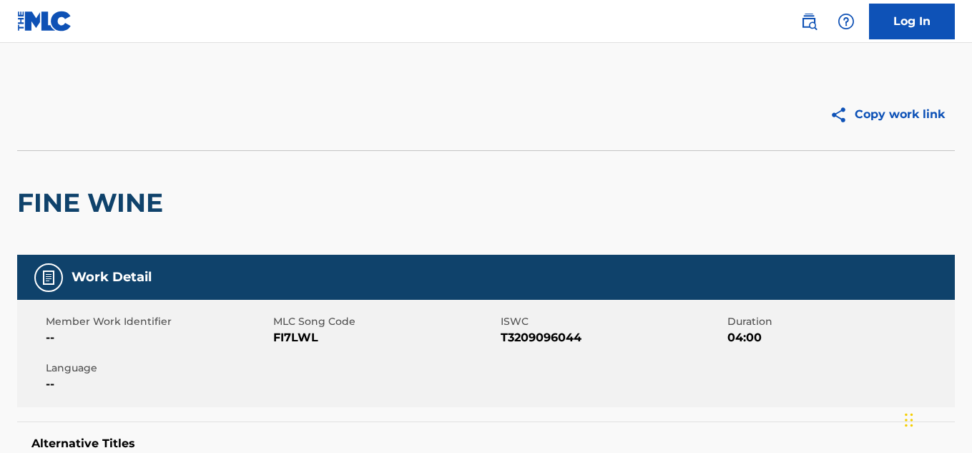
click at [550, 340] on span "T3209096044" at bounding box center [612, 337] width 224 height 17
copy span "T3209096044"
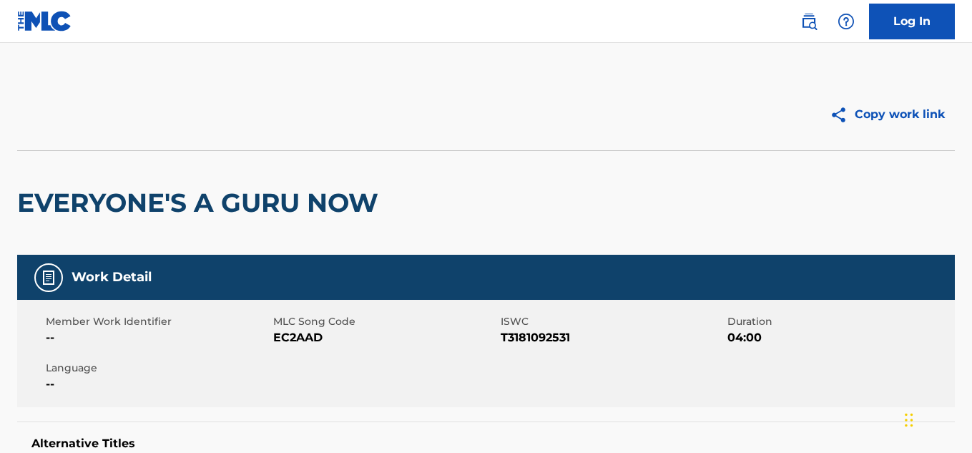
click at [552, 350] on div "Member Work Identifier -- MLC Song Code EC2AAD ISWC T3181092531 Duration 04:00 …" at bounding box center [485, 353] width 937 height 107
click at [544, 330] on span "T3181092531" at bounding box center [612, 337] width 224 height 17
copy span "T3181092531"
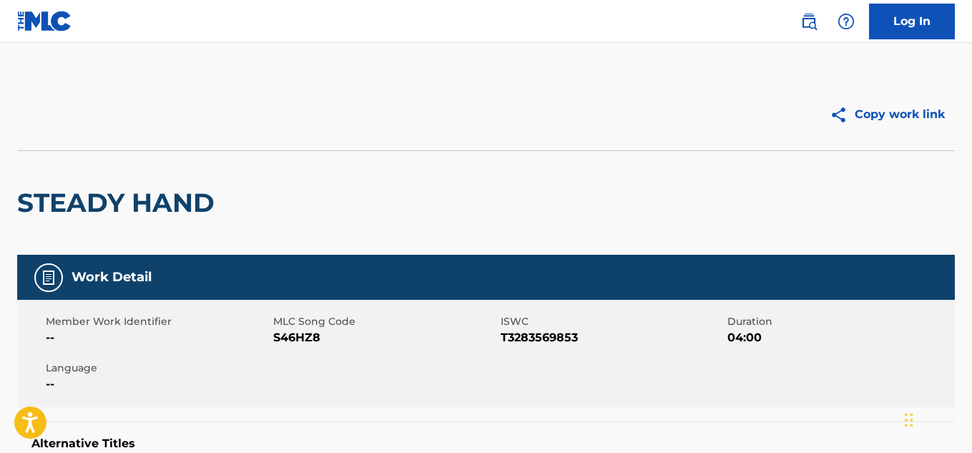
click at [568, 350] on div "Member Work Identifier -- MLC Song Code S46HZ8 ISWC T3283569853 Duration 04:00 …" at bounding box center [485, 353] width 937 height 107
click at [551, 333] on span "T3283569853" at bounding box center [612, 337] width 224 height 17
click at [551, 332] on span "T3283569853" at bounding box center [612, 337] width 224 height 17
copy span "T3283569853"
click at [541, 340] on span "T3305800011" at bounding box center [612, 337] width 224 height 17
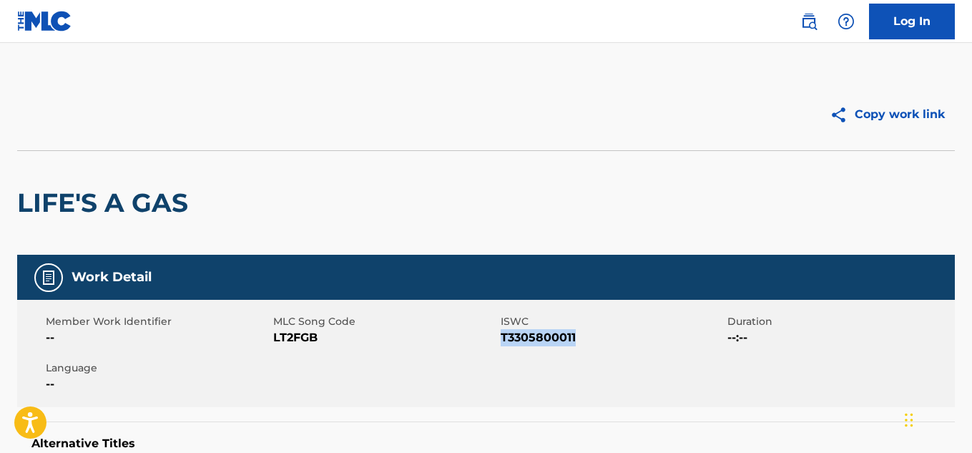
click at [541, 340] on span "T3305800011" at bounding box center [612, 337] width 224 height 17
copy span "T3305800011"
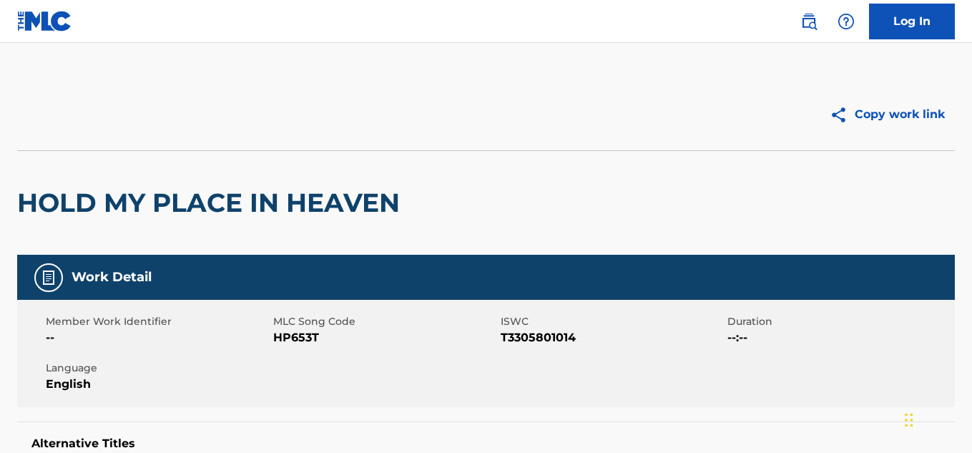
click at [552, 337] on span "T3305801014" at bounding box center [612, 337] width 224 height 17
click at [552, 336] on span "T3305801014" at bounding box center [612, 337] width 224 height 17
copy span "T3305801014"
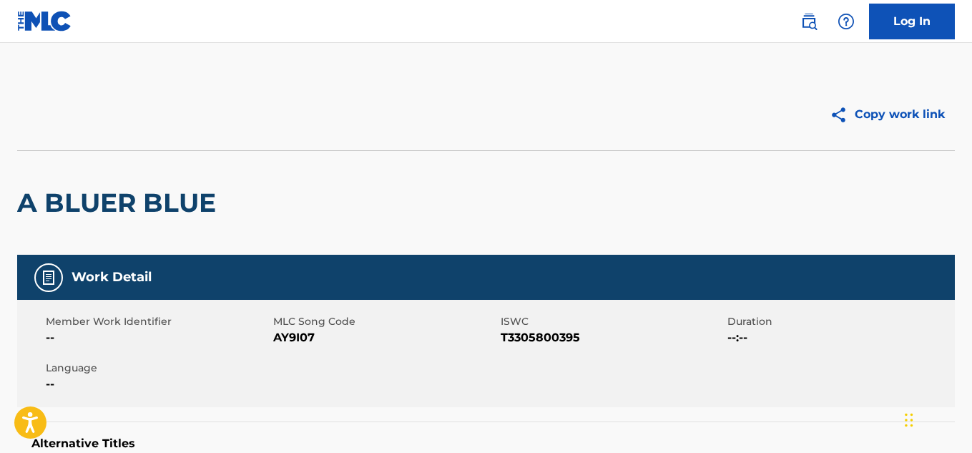
click at [541, 338] on span "T3305800395" at bounding box center [612, 337] width 224 height 17
copy span "T3305800395"
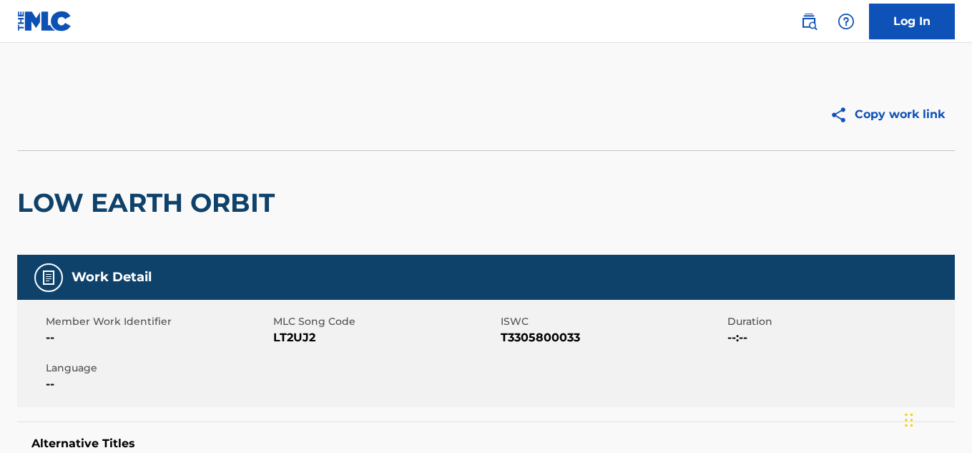
click at [535, 330] on span "T3305800033" at bounding box center [612, 337] width 224 height 17
copy span "T3305800033"
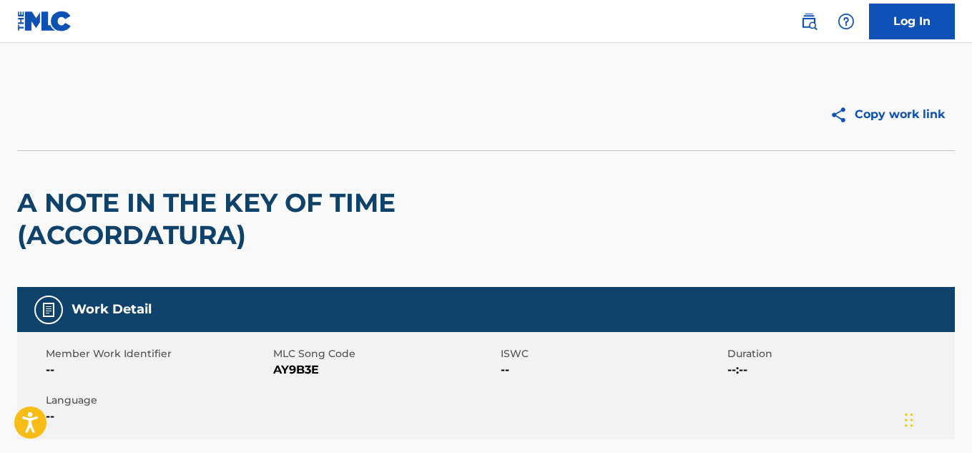
click at [798, 21] on link at bounding box center [808, 21] width 29 height 29
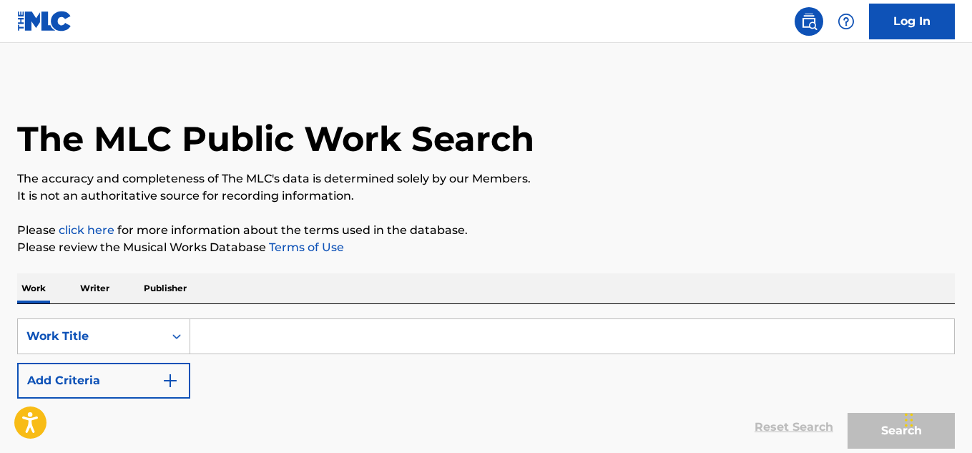
click at [237, 327] on input "Search Form" at bounding box center [572, 336] width 764 height 34
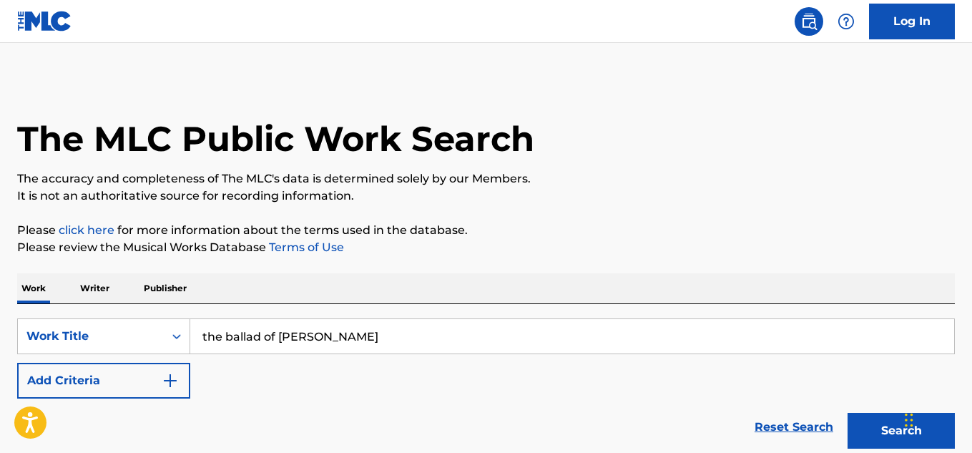
click at [847, 413] on button "Search" at bounding box center [900, 431] width 107 height 36
click at [377, 323] on input "the ballad of glen cambell" at bounding box center [572, 336] width 764 height 34
click at [377, 325] on input "the ballad of glen cambell" at bounding box center [572, 336] width 764 height 34
click at [375, 335] on input "the ballad of glen cambell" at bounding box center [572, 336] width 764 height 34
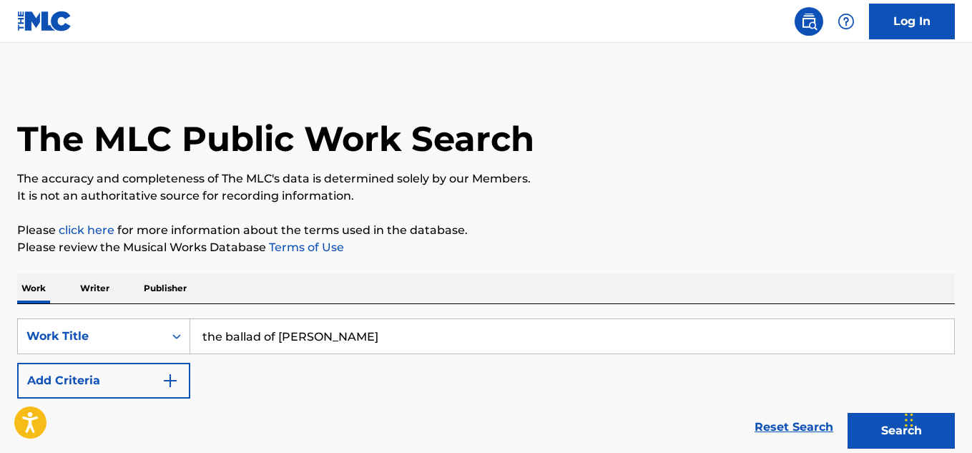
click at [375, 335] on input "the ballad of glen cambell" at bounding box center [572, 336] width 764 height 34
click at [847, 413] on button "Search" at bounding box center [900, 431] width 107 height 36
click at [214, 337] on input "30/20" at bounding box center [572, 336] width 764 height 34
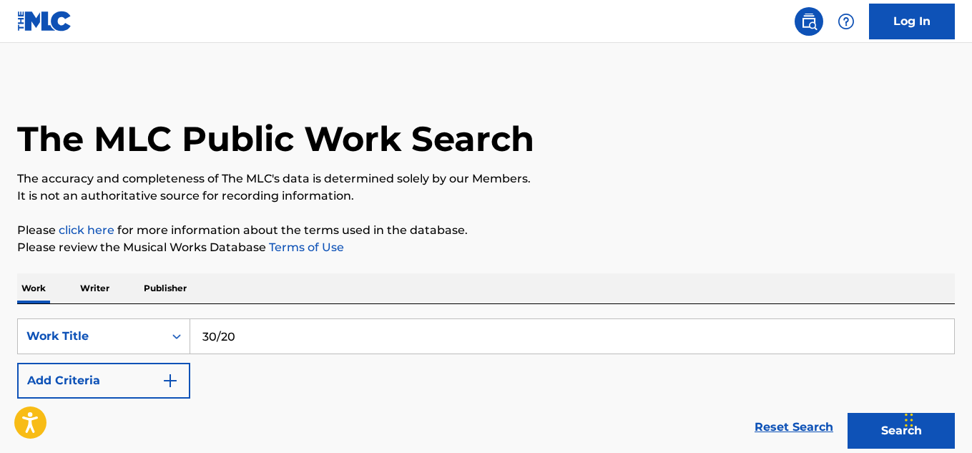
click at [214, 337] on input "30/20" at bounding box center [572, 336] width 764 height 34
type input "with rob as my witness"
click at [847, 413] on button "Search" at bounding box center [900, 431] width 107 height 36
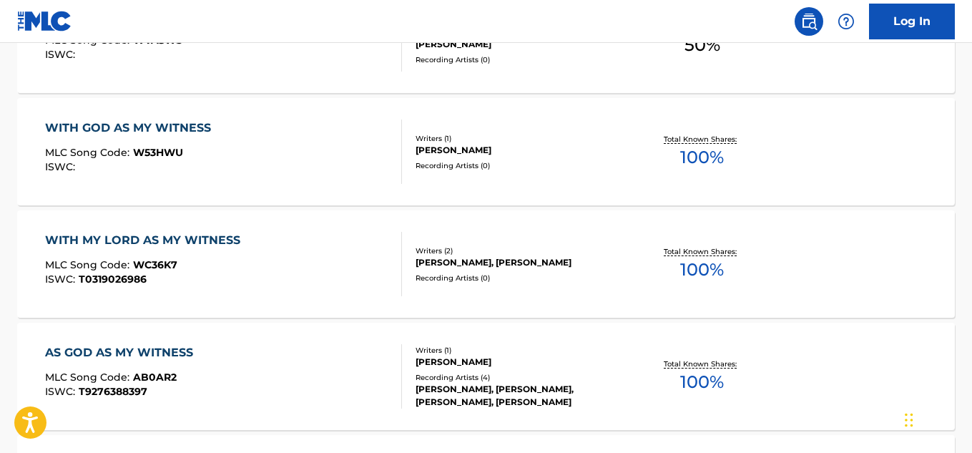
scroll to position [119, 0]
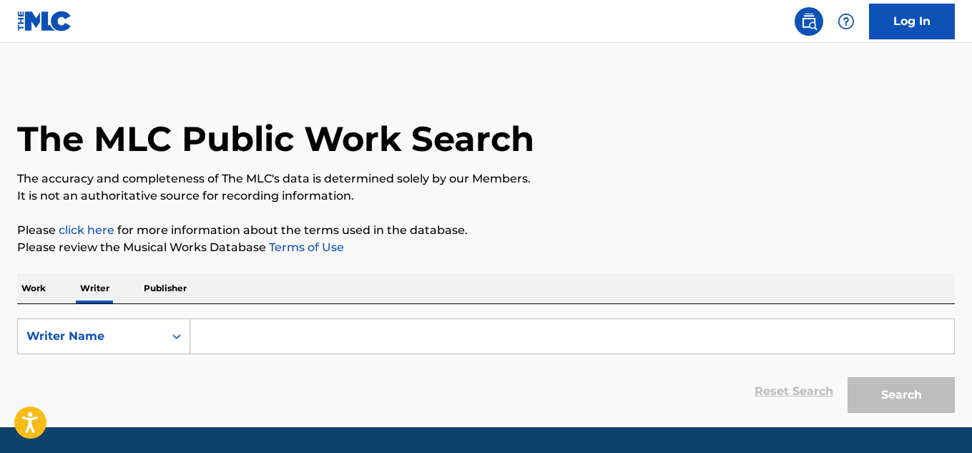
click at [250, 346] on input "Search Form" at bounding box center [572, 336] width 764 height 34
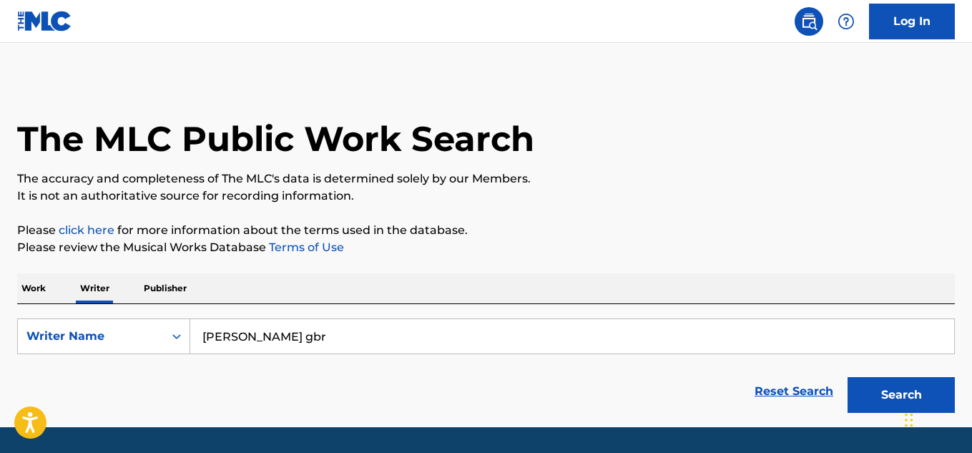
click at [847, 377] on button "Search" at bounding box center [900, 395] width 107 height 36
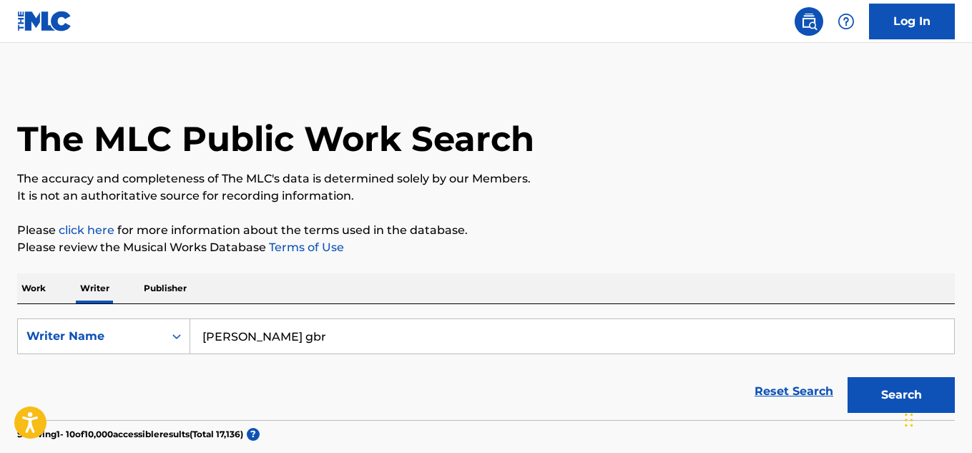
scroll to position [238, 0]
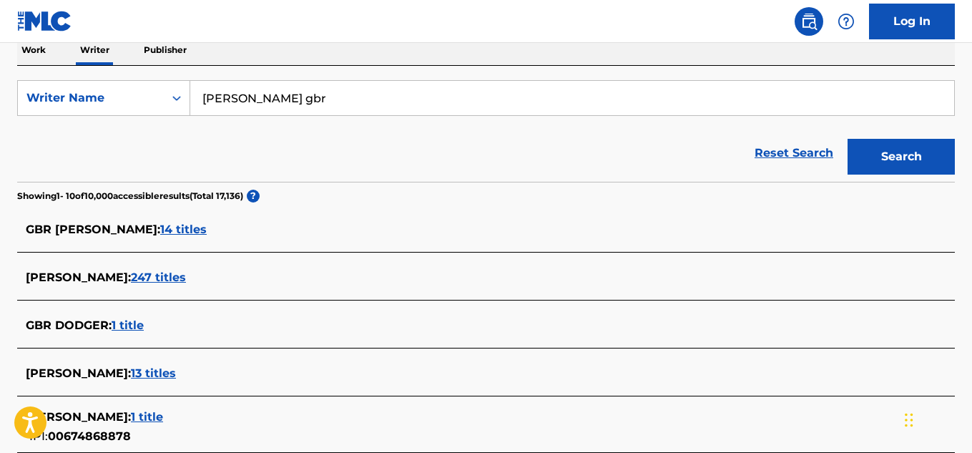
click at [131, 277] on span "247 titles" at bounding box center [158, 277] width 55 height 14
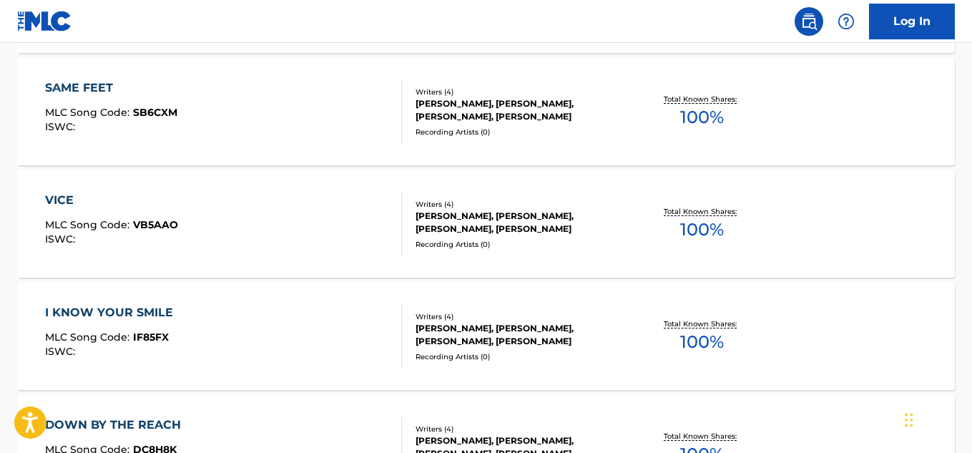
scroll to position [0, 0]
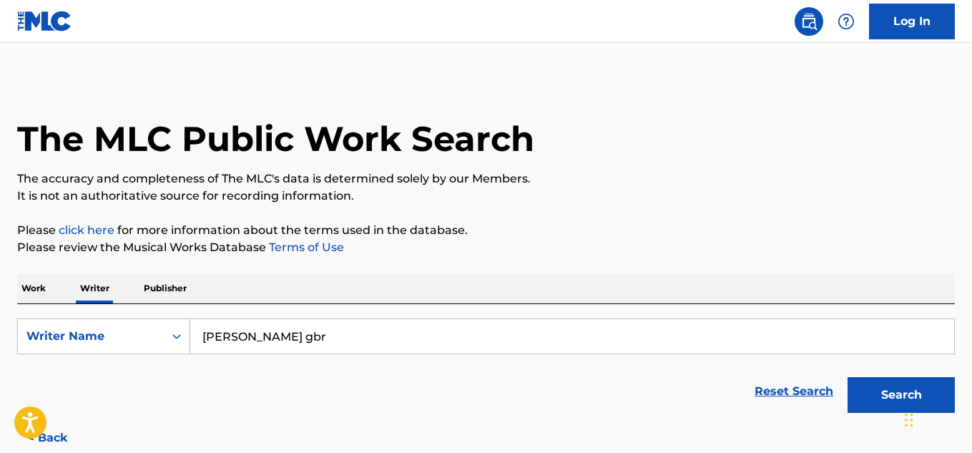
click at [298, 342] on input "[PERSON_NAME] gbr" at bounding box center [572, 336] width 764 height 34
type input "[PERSON_NAME]"
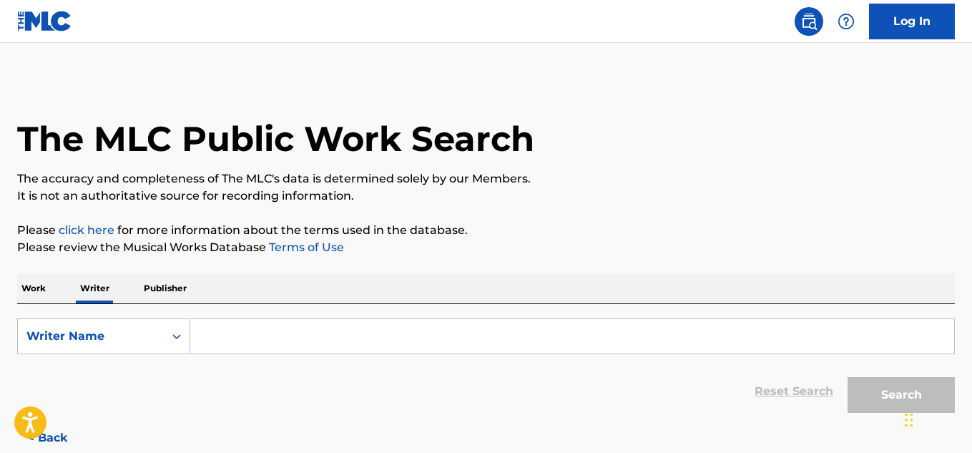
click at [56, 285] on div "Work Writer Publisher" at bounding box center [485, 288] width 937 height 30
click at [35, 287] on p "Work" at bounding box center [33, 288] width 33 height 30
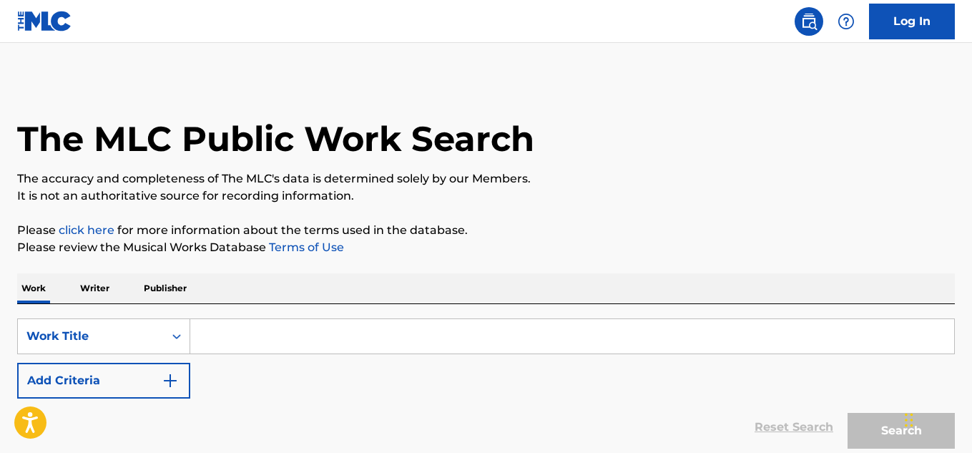
click at [344, 335] on input "Search Form" at bounding box center [572, 336] width 764 height 34
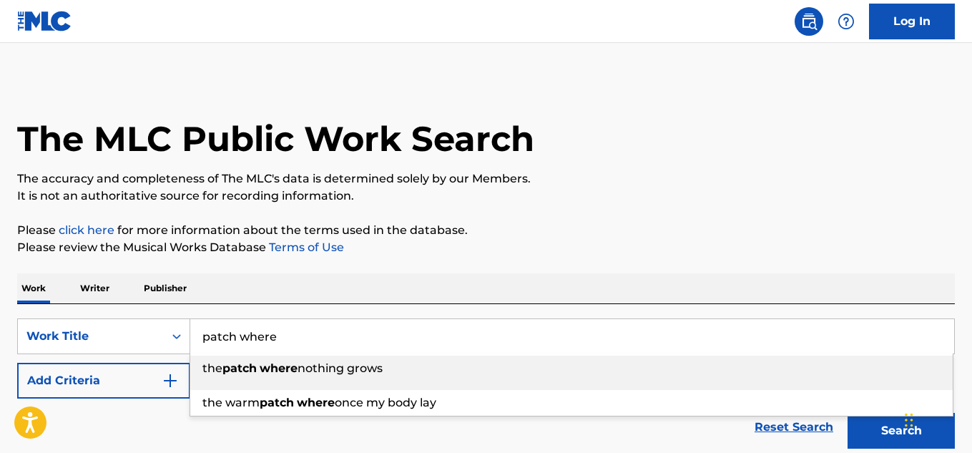
click at [378, 367] on span "nothing grows" at bounding box center [339, 368] width 85 height 14
type input "the patch where nothing grows"
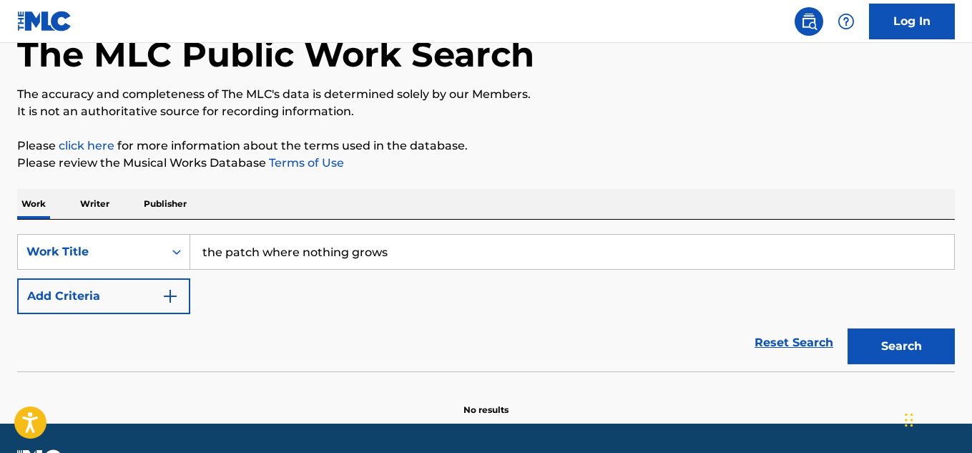
scroll to position [119, 0]
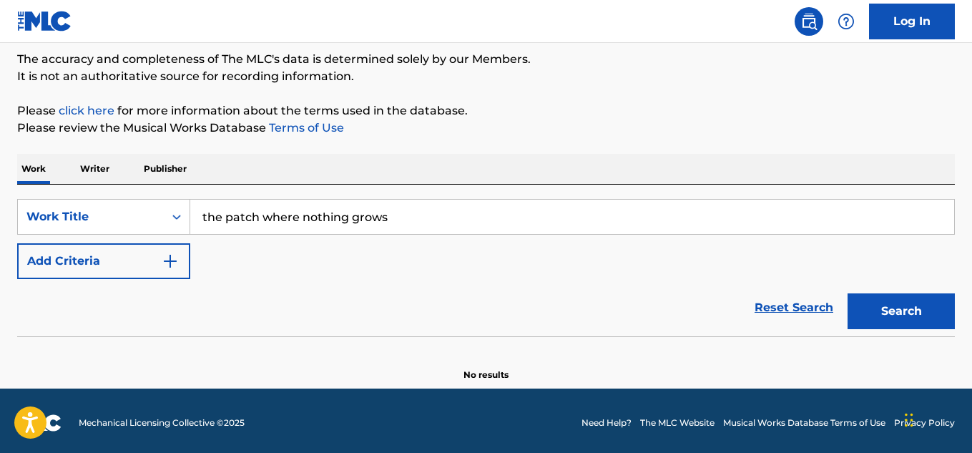
click at [882, 299] on button "Search" at bounding box center [900, 311] width 107 height 36
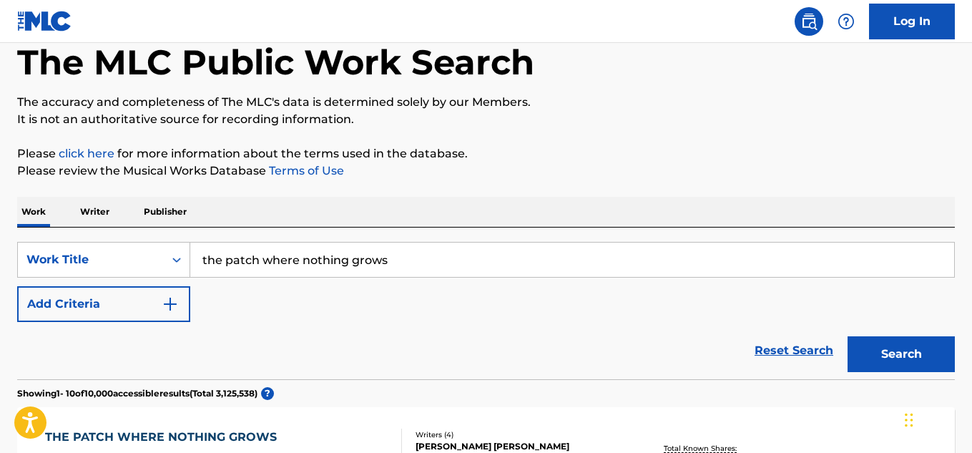
scroll to position [0, 0]
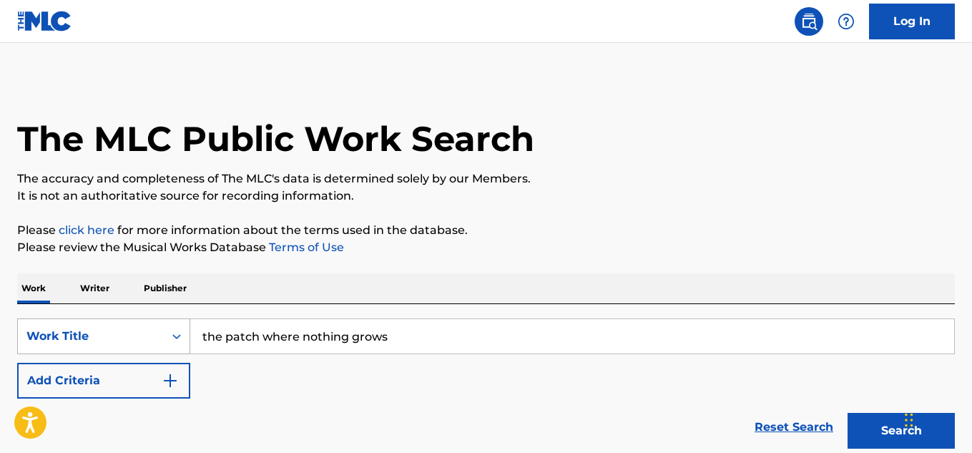
click at [144, 347] on div "Work Title" at bounding box center [91, 335] width 146 height 27
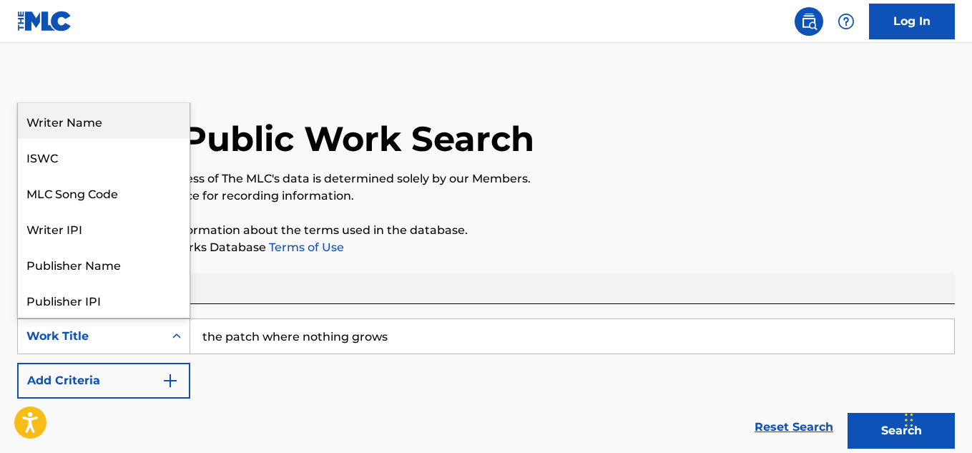
click at [103, 120] on div "Writer Name" at bounding box center [104, 121] width 172 height 36
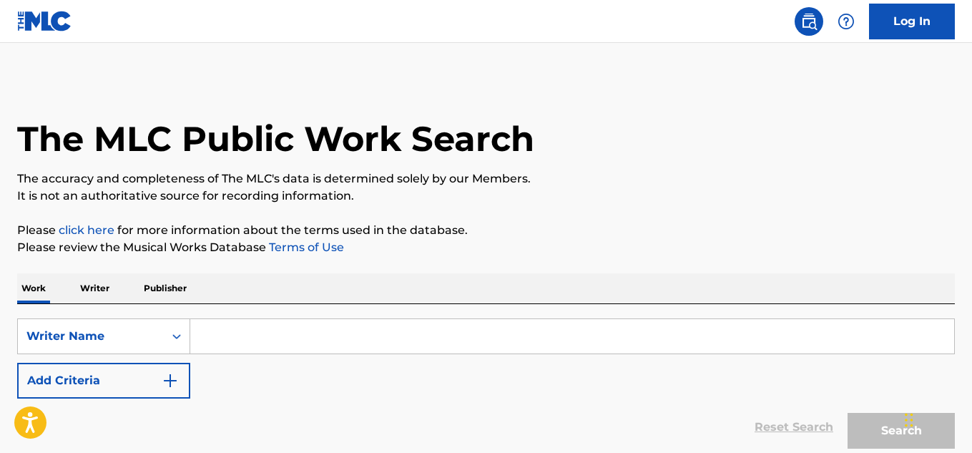
click at [283, 335] on input "Search Form" at bounding box center [572, 336] width 764 height 34
paste input "[PERSON_NAME]"
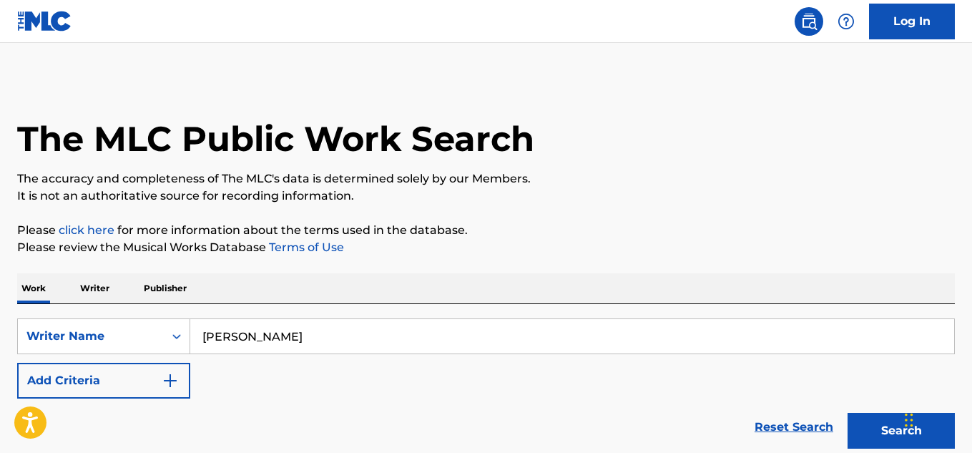
click at [854, 425] on button "Search" at bounding box center [900, 431] width 107 height 36
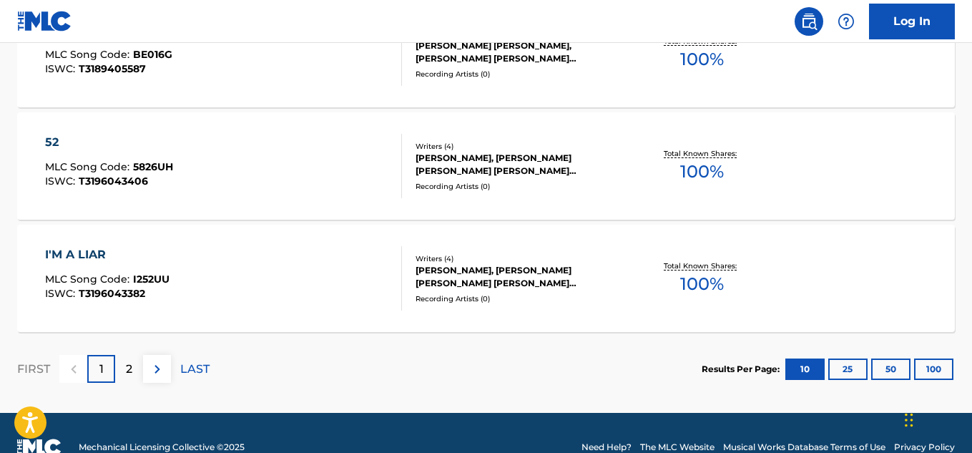
scroll to position [1298, 0]
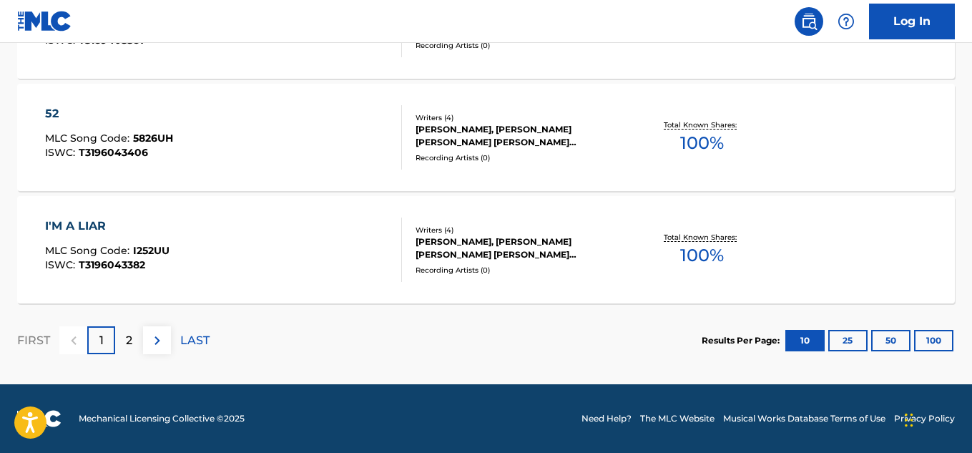
click at [132, 327] on div "FIRST 1 2 LAST" at bounding box center [113, 340] width 192 height 74
click at [132, 332] on p "2" at bounding box center [129, 340] width 6 height 17
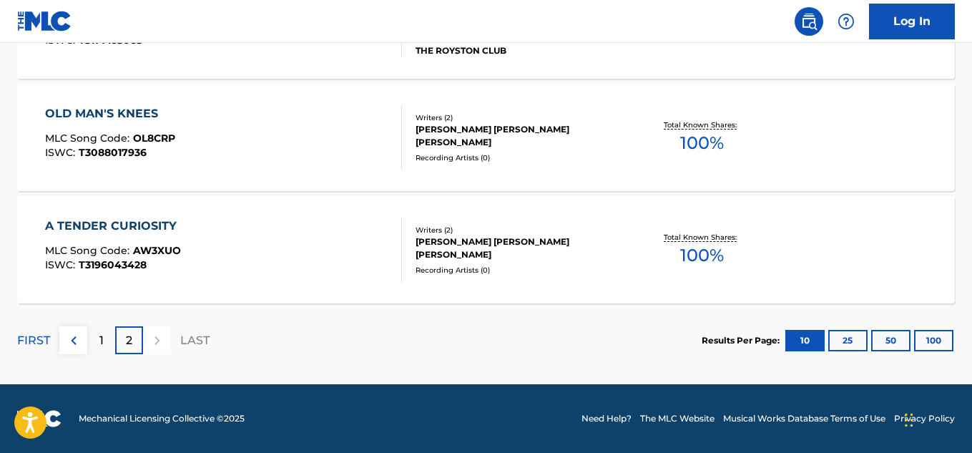
scroll to position [841, 0]
click at [102, 344] on p "1" at bounding box center [101, 340] width 4 height 17
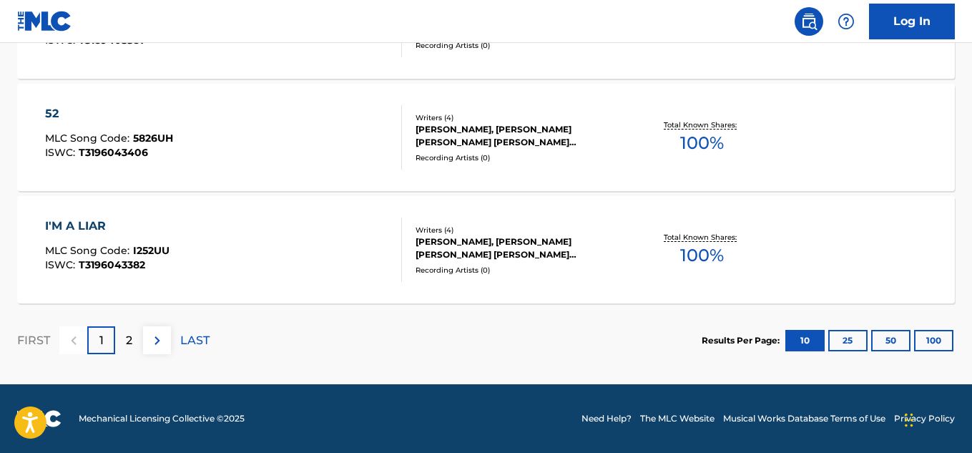
click at [135, 345] on div "2" at bounding box center [129, 340] width 28 height 28
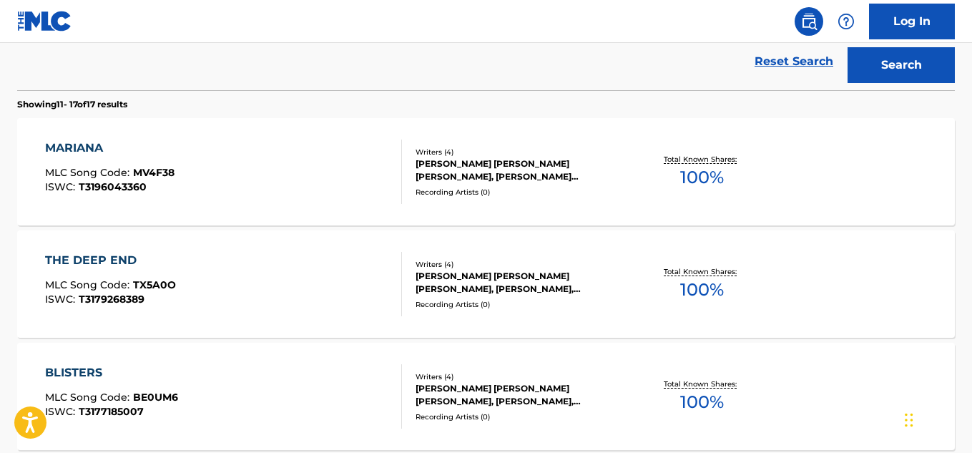
scroll to position [246, 0]
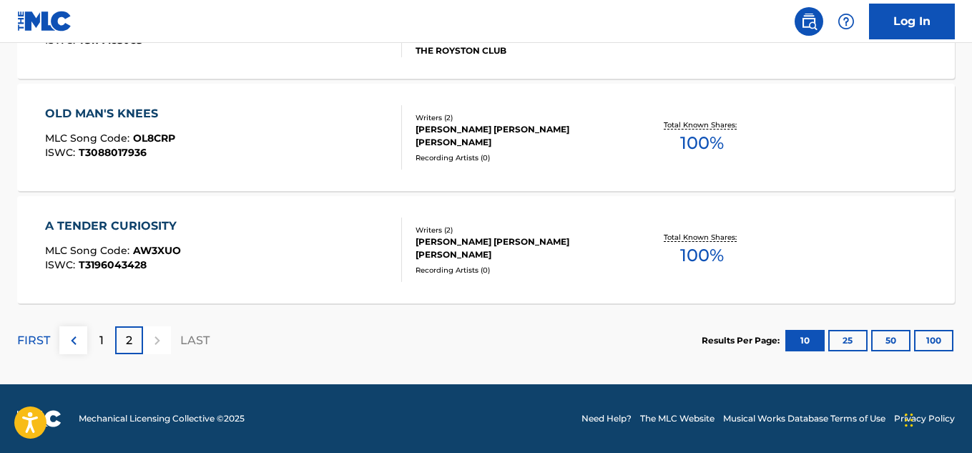
click at [105, 348] on div "1" at bounding box center [101, 340] width 28 height 28
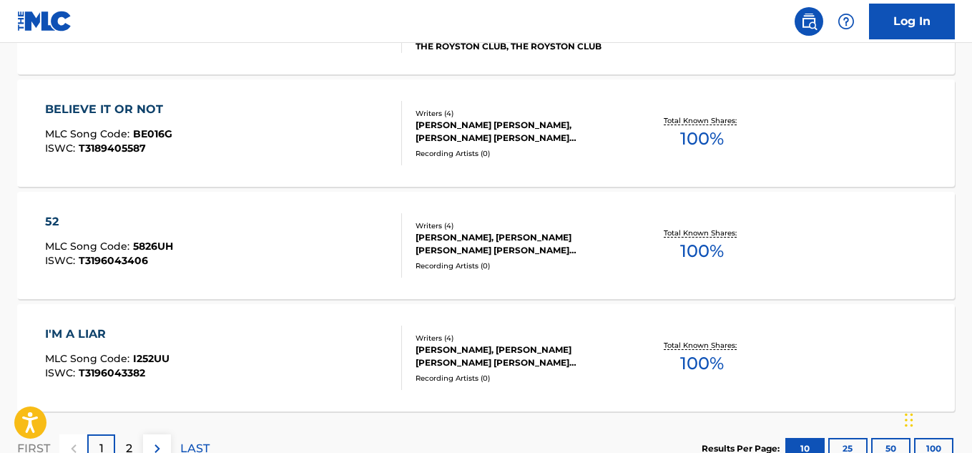
scroll to position [1298, 0]
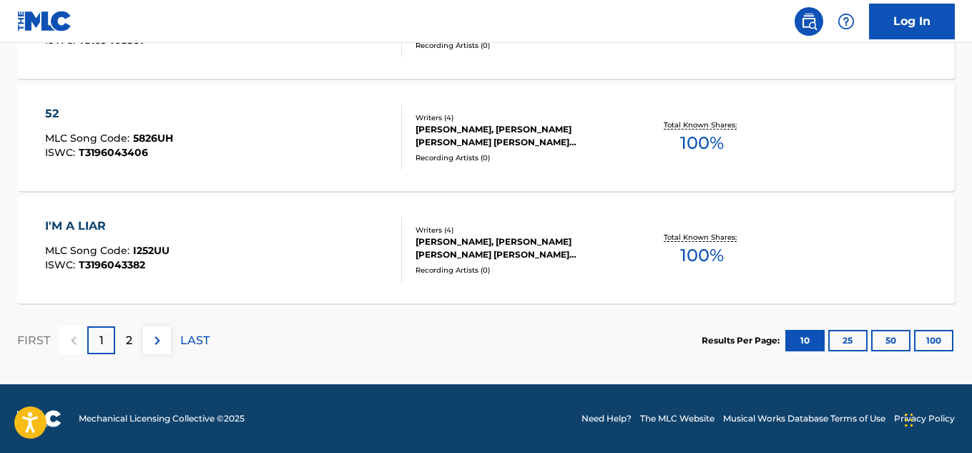
click at [162, 346] on img at bounding box center [157, 340] width 17 height 17
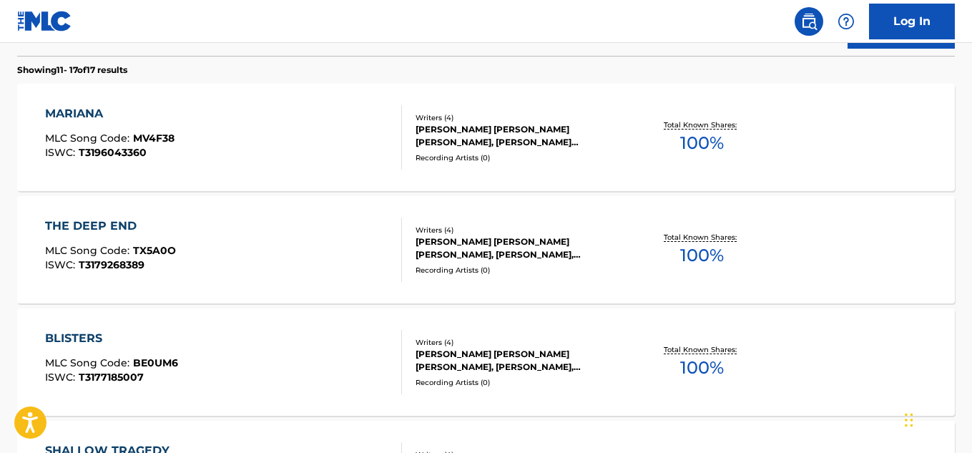
scroll to position [365, 0]
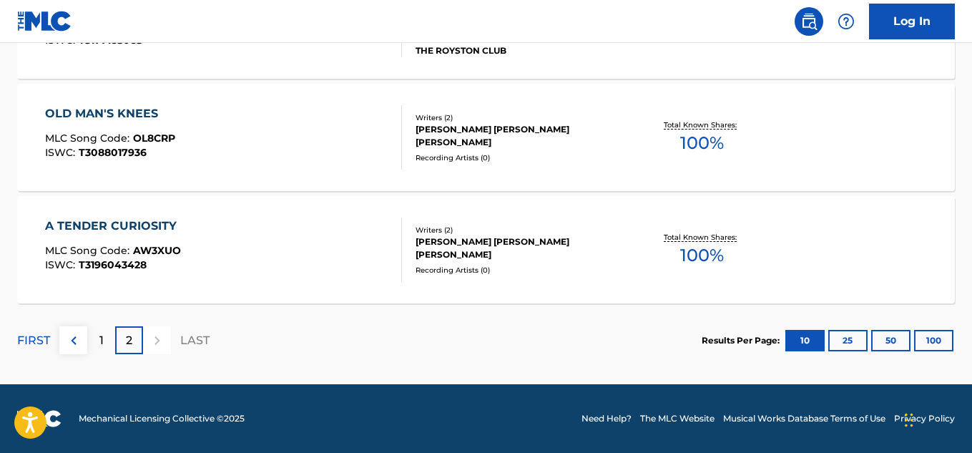
click at [102, 337] on p "1" at bounding box center [101, 340] width 4 height 17
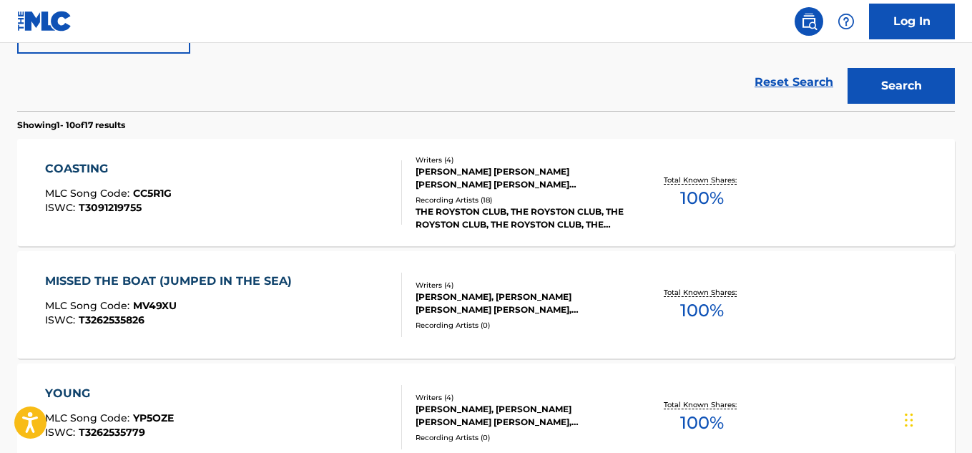
scroll to position [0, 0]
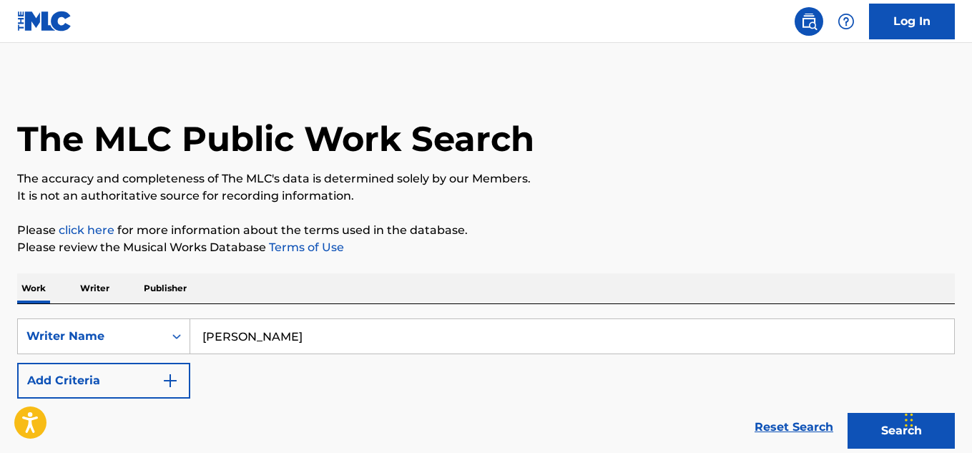
click at [202, 338] on input "[PERSON_NAME]" at bounding box center [572, 336] width 764 height 34
type input "c"
type input "langman calvin"
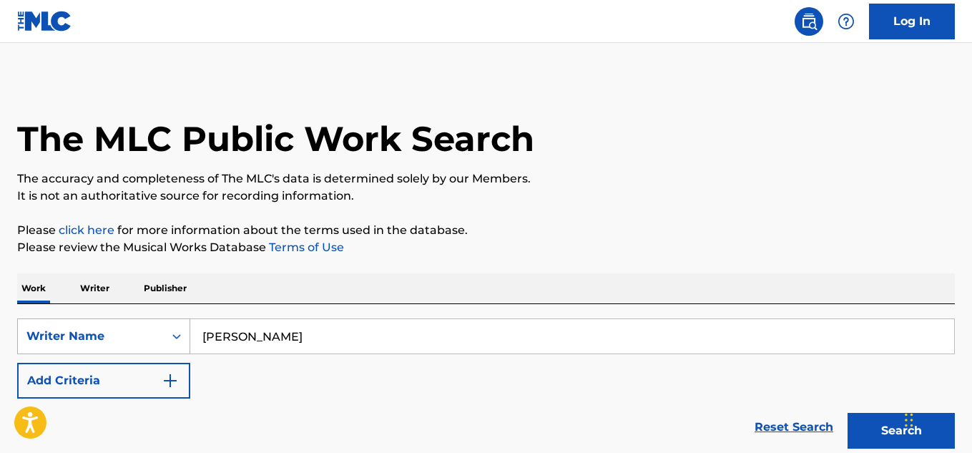
click at [847, 413] on button "Search" at bounding box center [900, 431] width 107 height 36
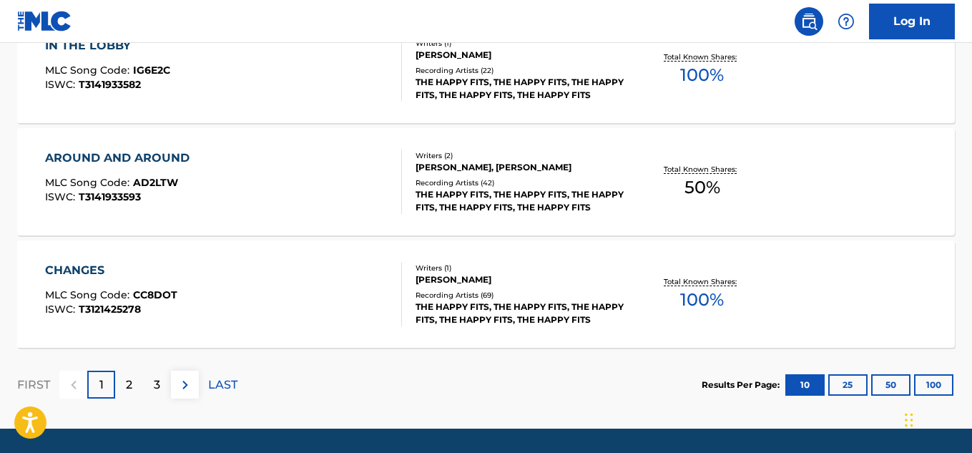
scroll to position [1298, 0]
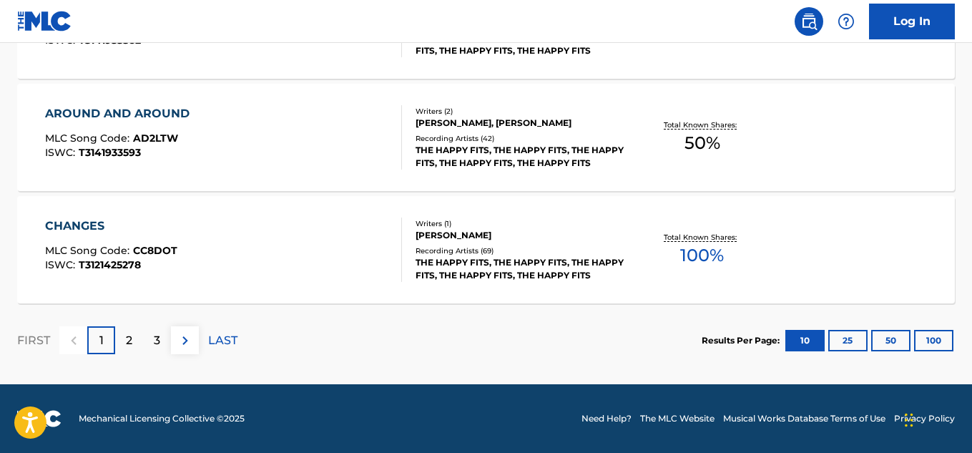
click at [132, 337] on p "2" at bounding box center [129, 340] width 6 height 17
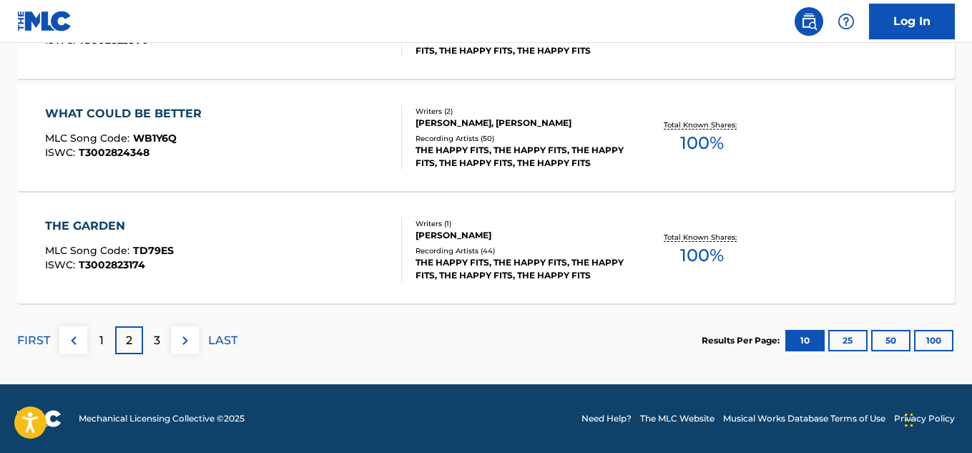
click at [149, 342] on div "3" at bounding box center [157, 340] width 28 height 28
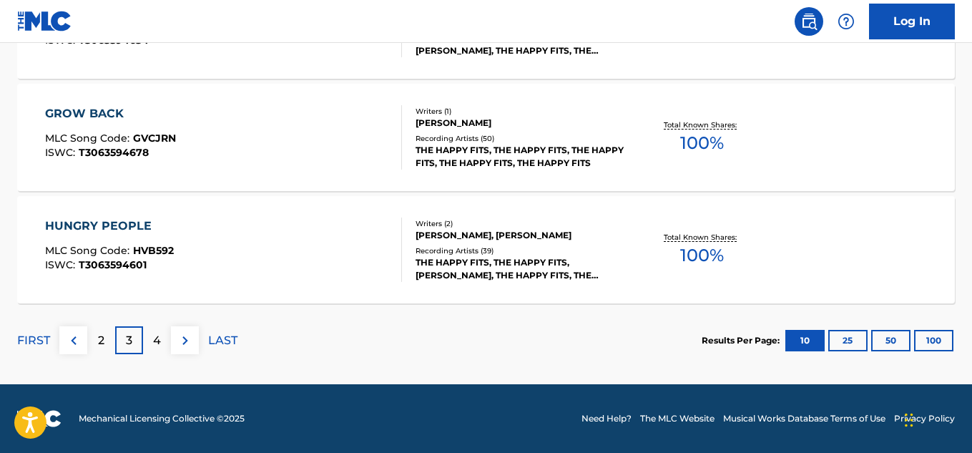
click at [159, 336] on p "4" at bounding box center [157, 340] width 8 height 17
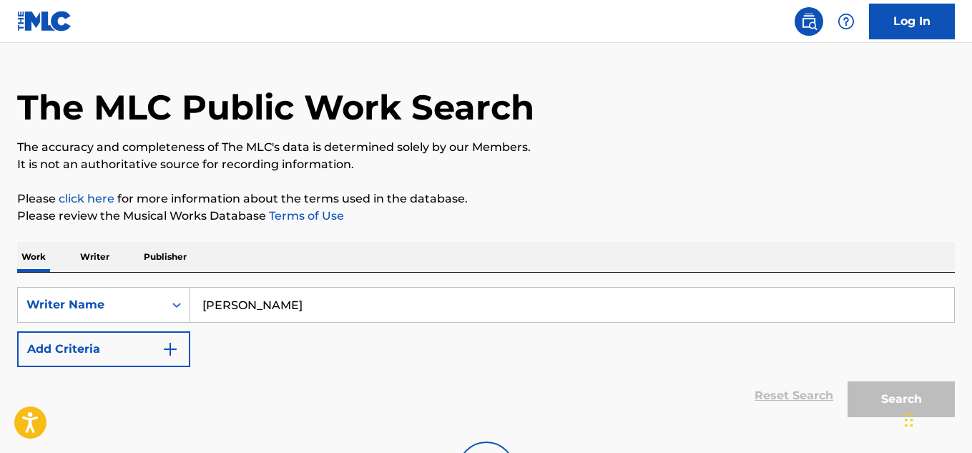
scroll to position [0, 0]
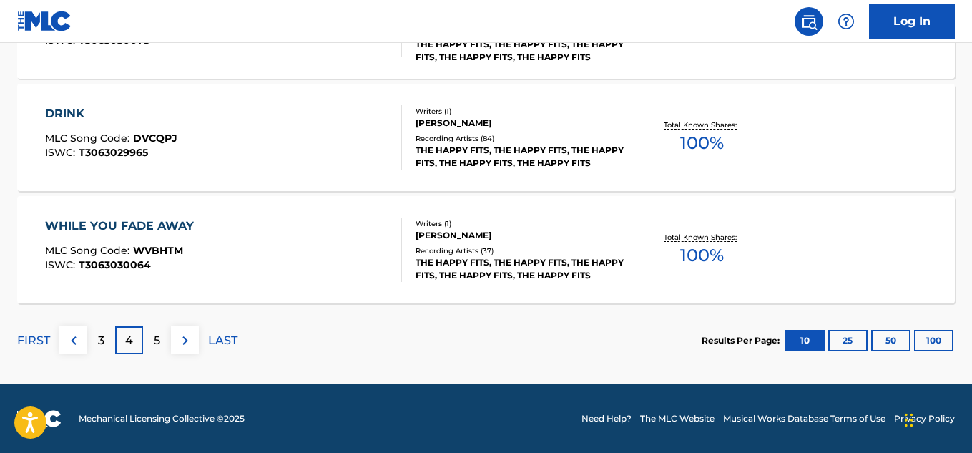
click at [166, 347] on div "5" at bounding box center [157, 340] width 28 height 28
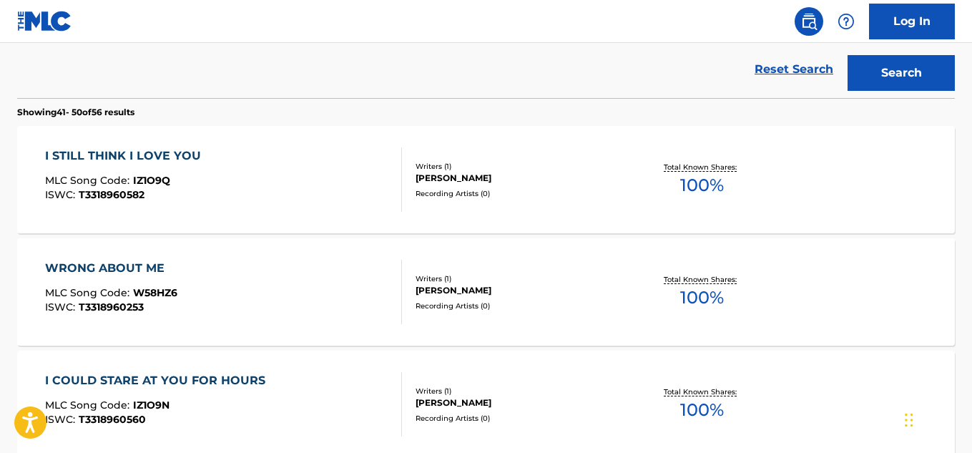
scroll to position [477, 0]
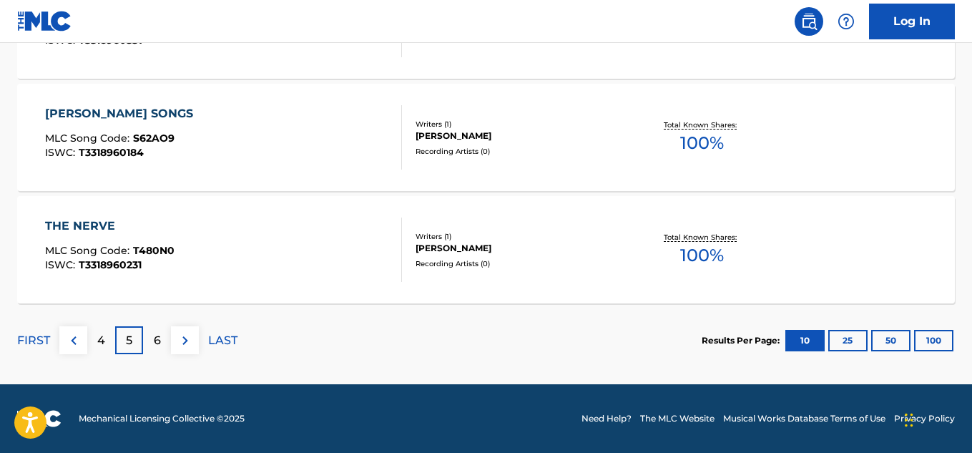
click at [172, 343] on button at bounding box center [185, 340] width 28 height 28
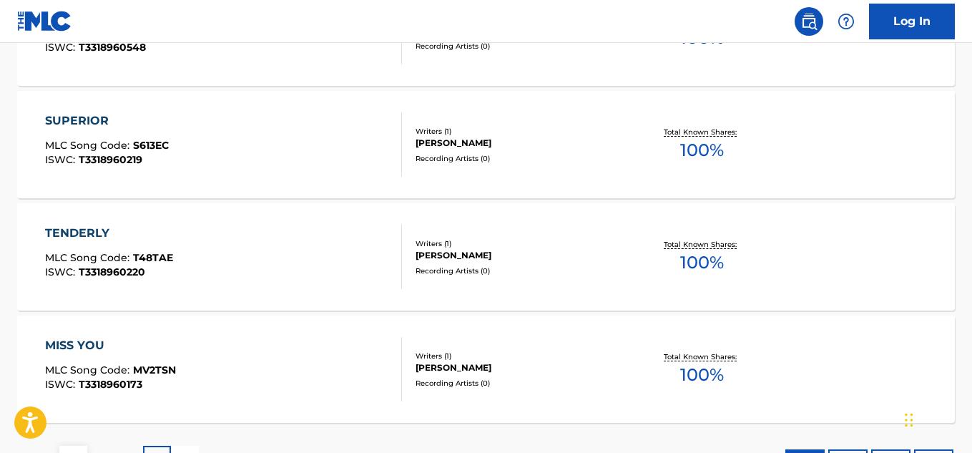
scroll to position [849, 0]
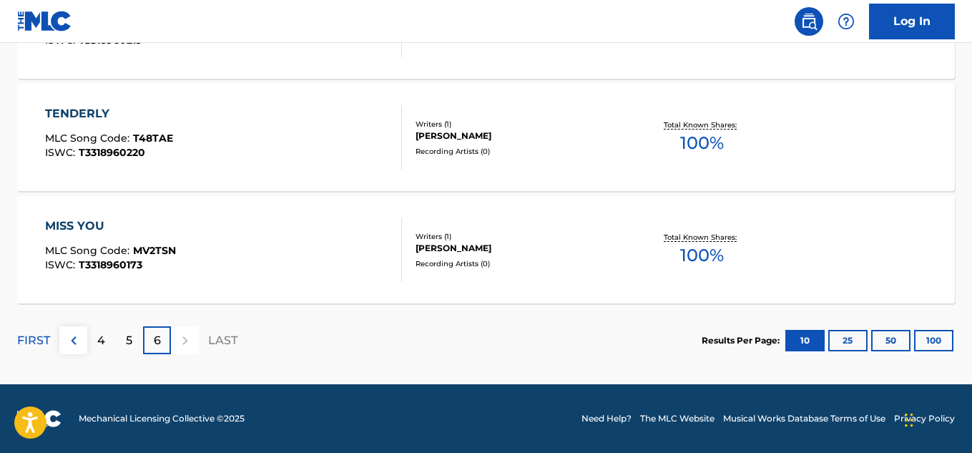
click at [74, 335] on img at bounding box center [73, 340] width 17 height 17
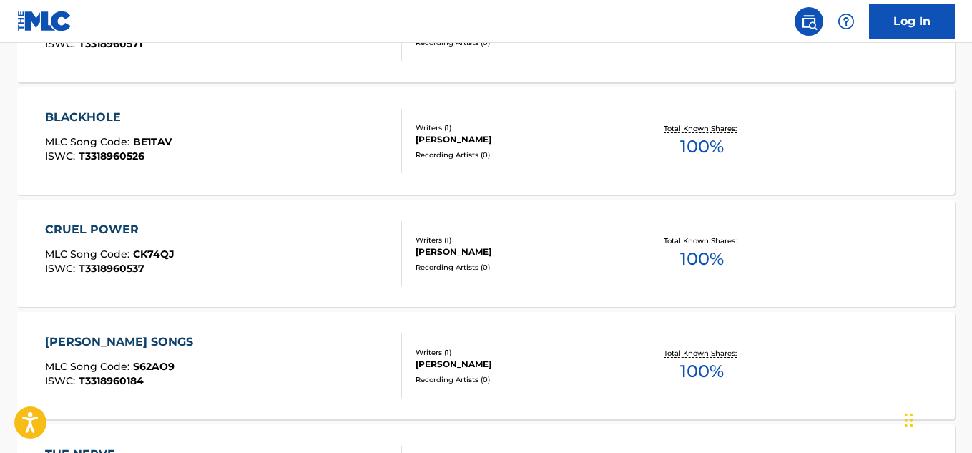
scroll to position [1298, 0]
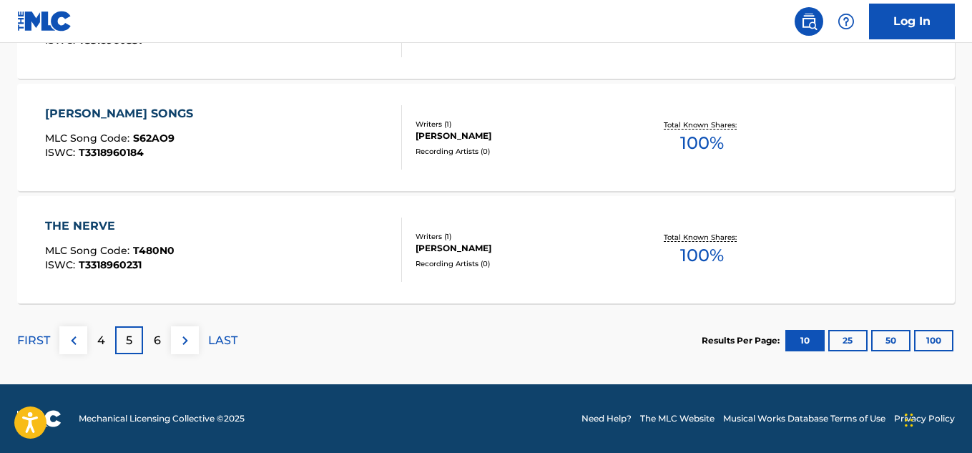
click at [97, 340] on div "4" at bounding box center [101, 340] width 28 height 28
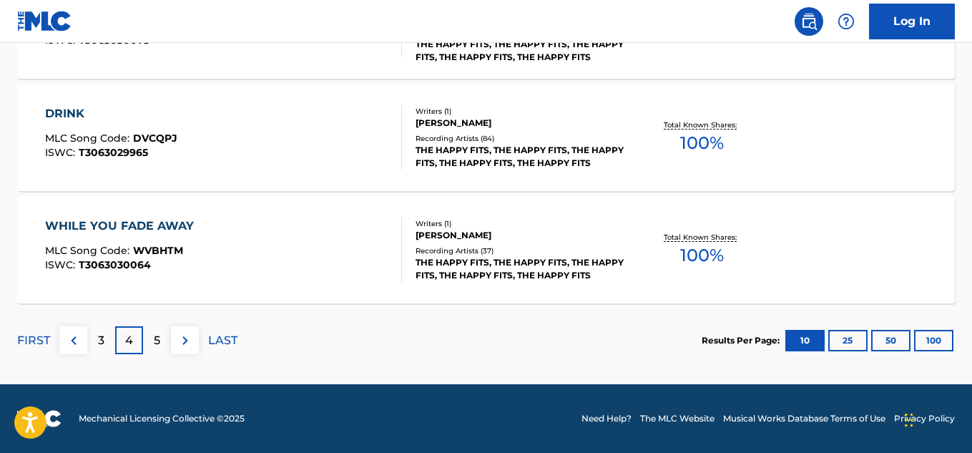
click at [84, 346] on button at bounding box center [73, 340] width 28 height 28
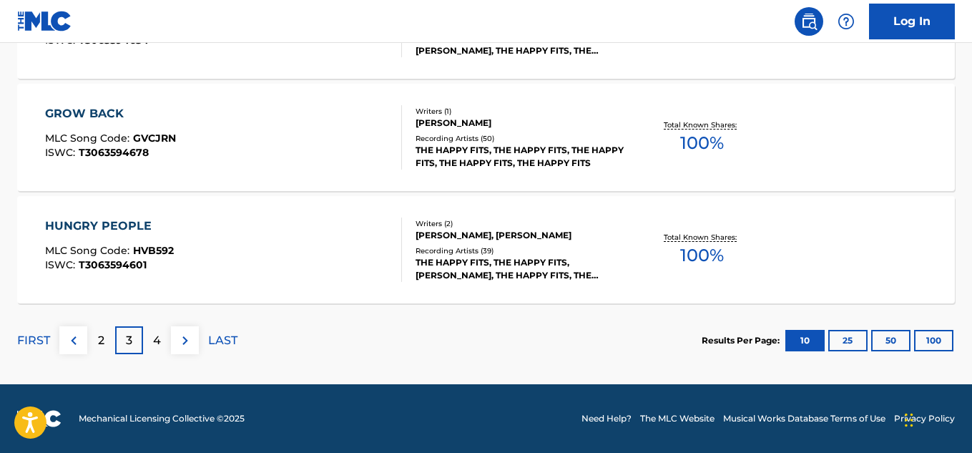
click at [34, 337] on p "FIRST" at bounding box center [33, 340] width 33 height 17
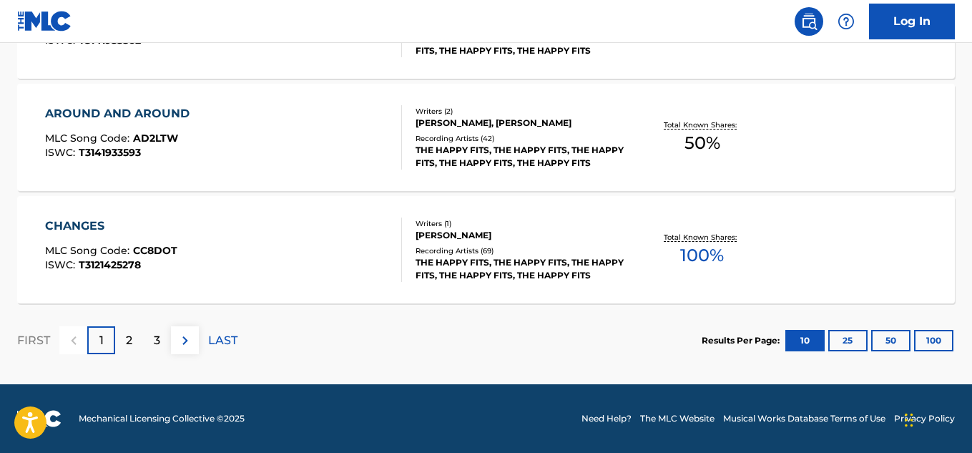
click at [160, 340] on div "3" at bounding box center [157, 340] width 28 height 28
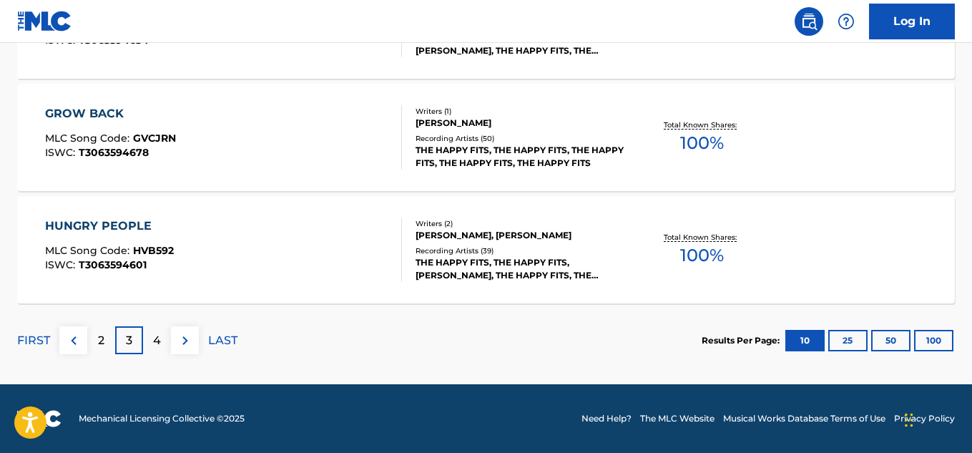
click at [159, 333] on p "4" at bounding box center [157, 340] width 8 height 17
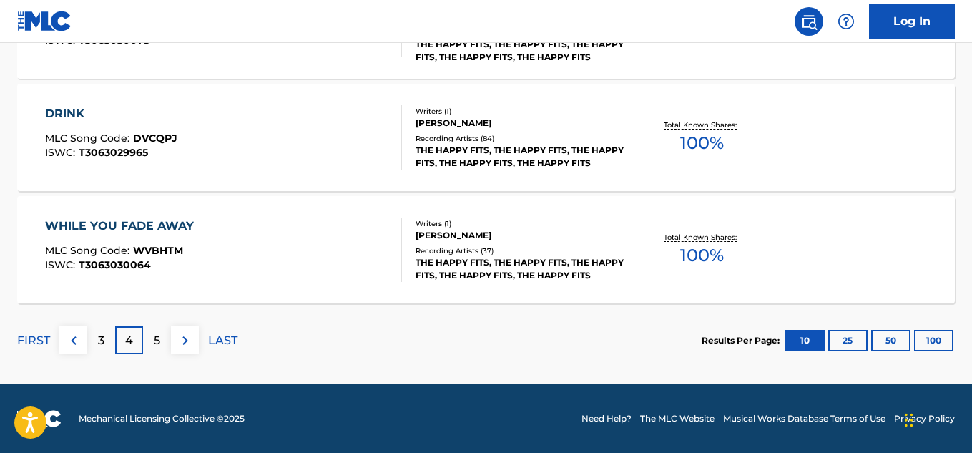
click at [187, 351] on button at bounding box center [185, 340] width 28 height 28
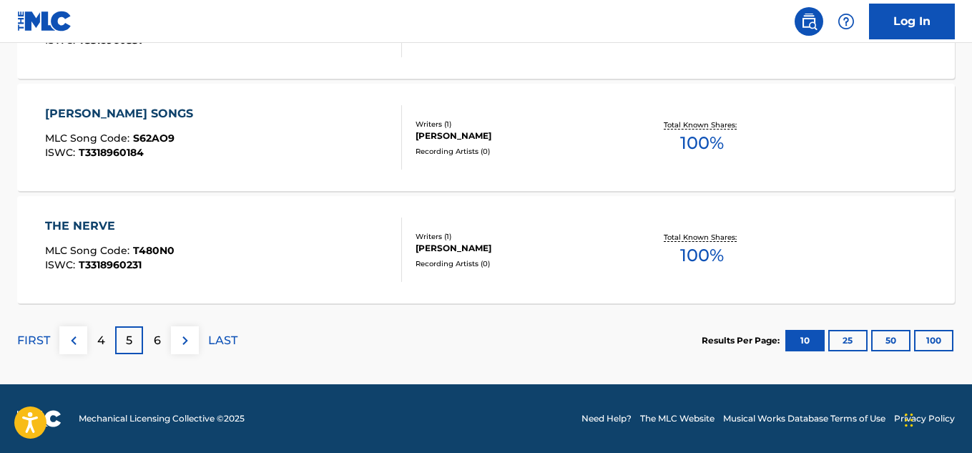
click at [63, 341] on button at bounding box center [73, 340] width 28 height 28
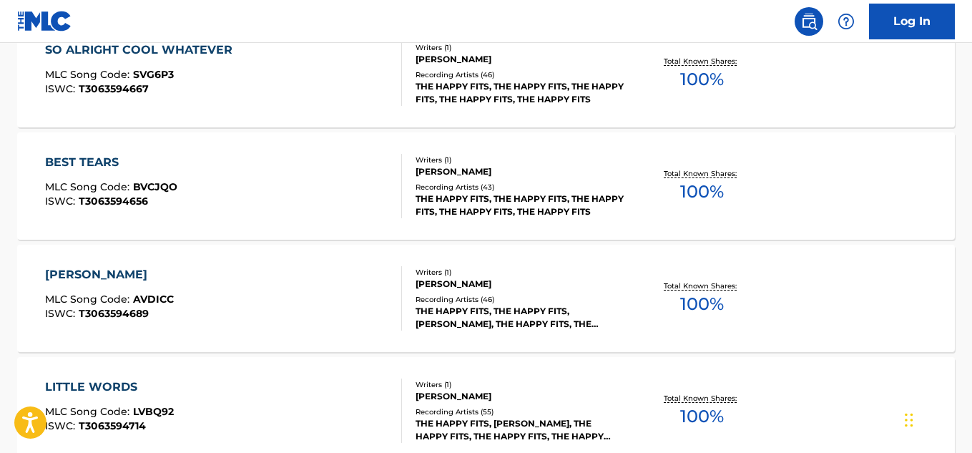
scroll to position [345, 0]
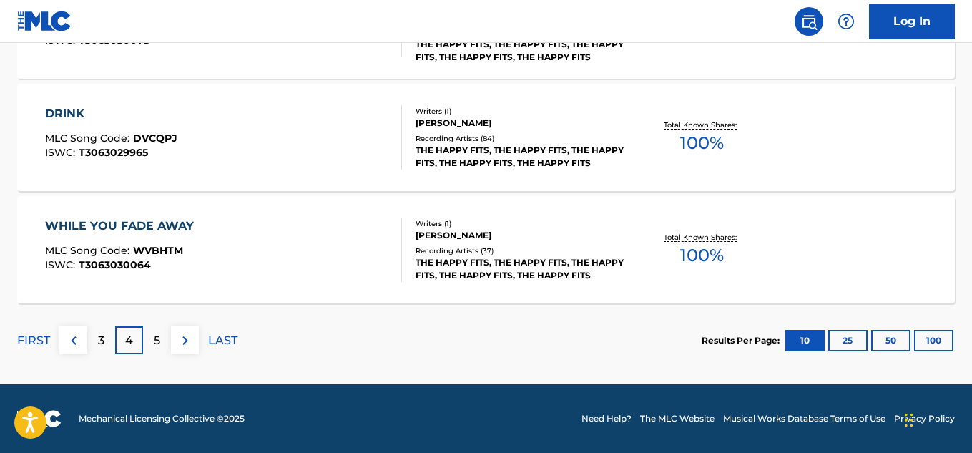
click at [105, 344] on div "3" at bounding box center [101, 340] width 28 height 28
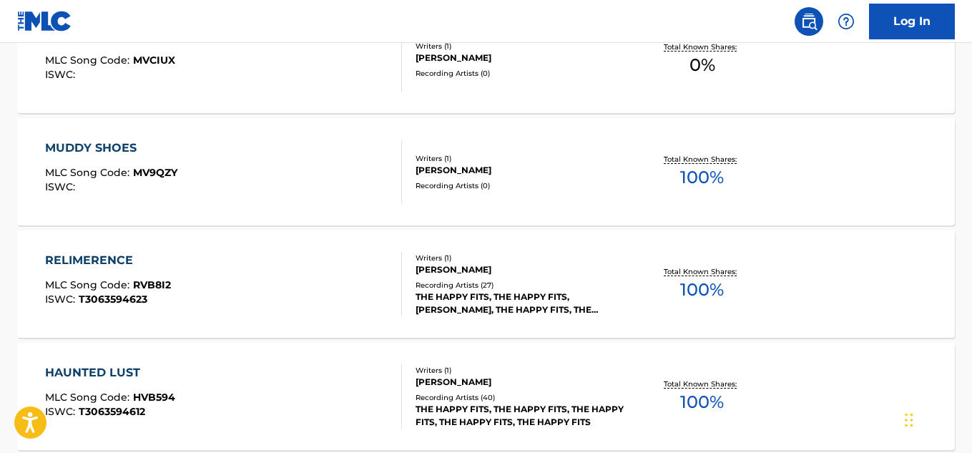
scroll to position [583, 0]
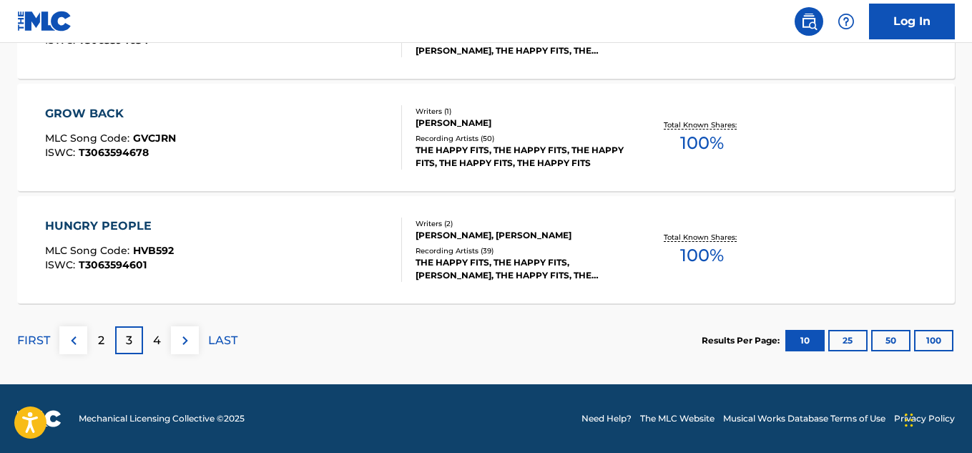
click at [102, 340] on p "2" at bounding box center [101, 340] width 6 height 17
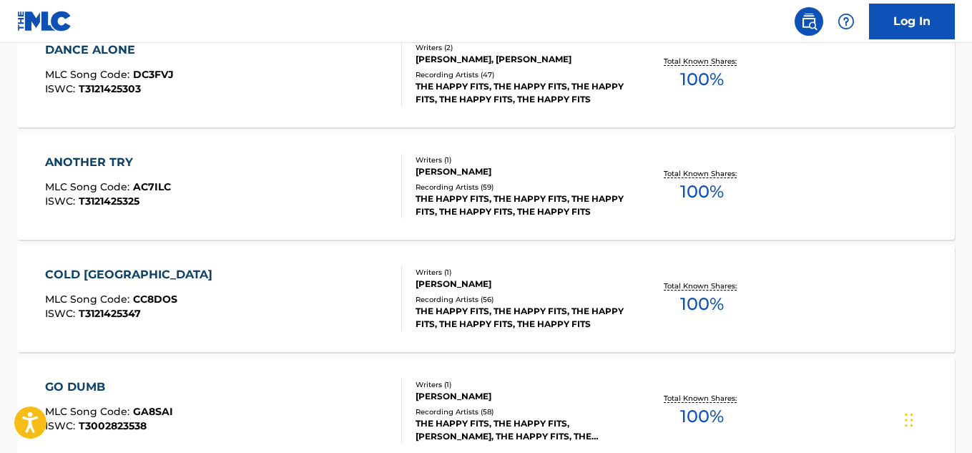
scroll to position [1298, 0]
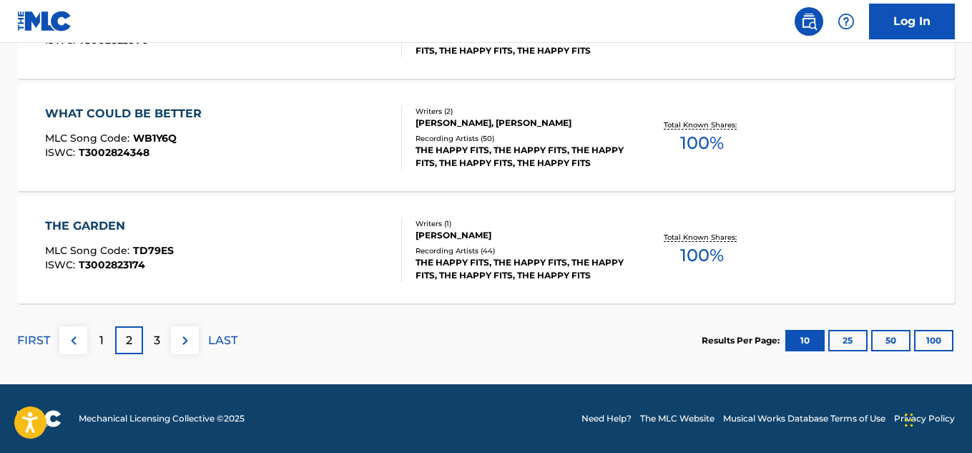
click at [143, 340] on div "3" at bounding box center [157, 340] width 28 height 28
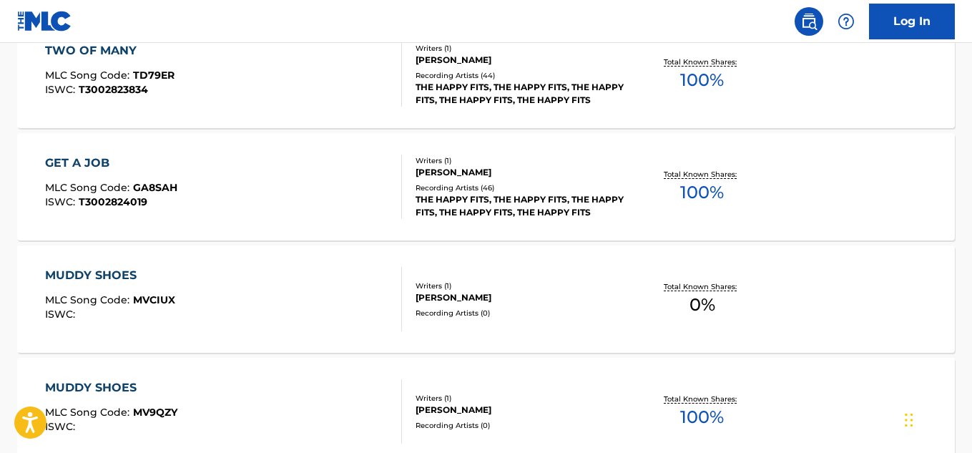
scroll to position [463, 0]
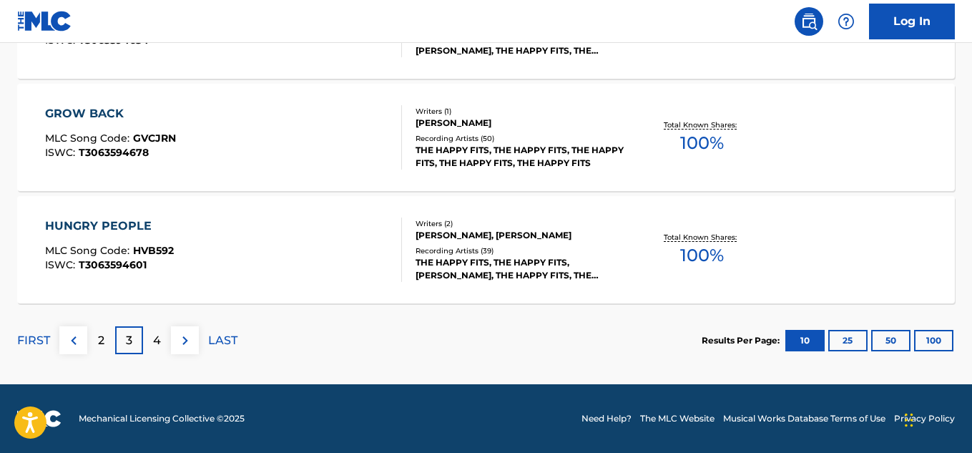
click at [95, 337] on div "2" at bounding box center [101, 340] width 28 height 28
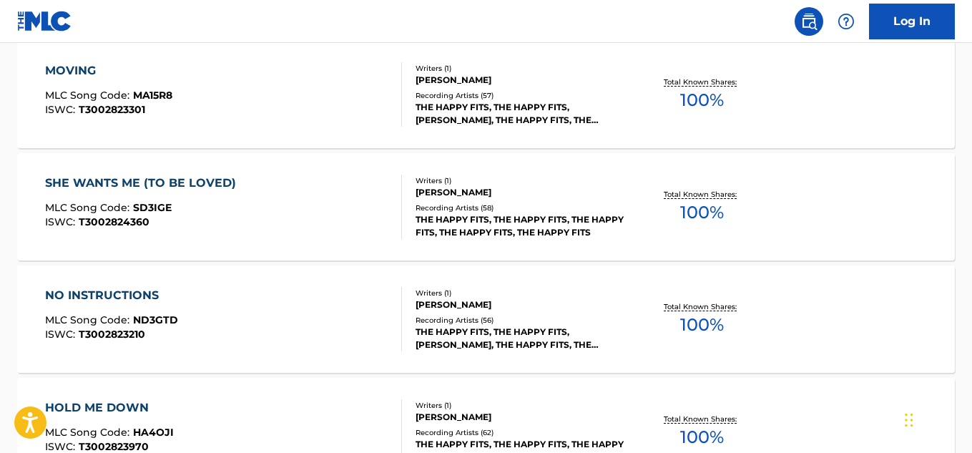
scroll to position [1298, 0]
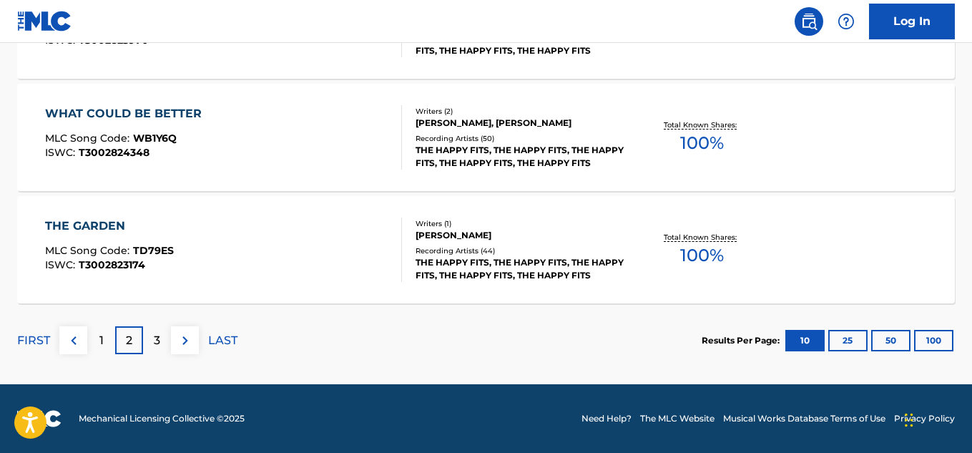
click at [108, 330] on div "1" at bounding box center [101, 340] width 28 height 28
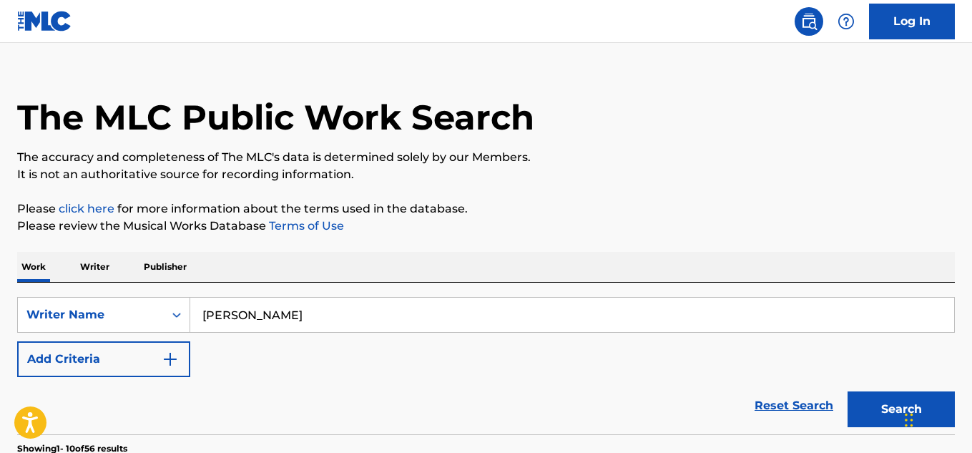
scroll to position [0, 0]
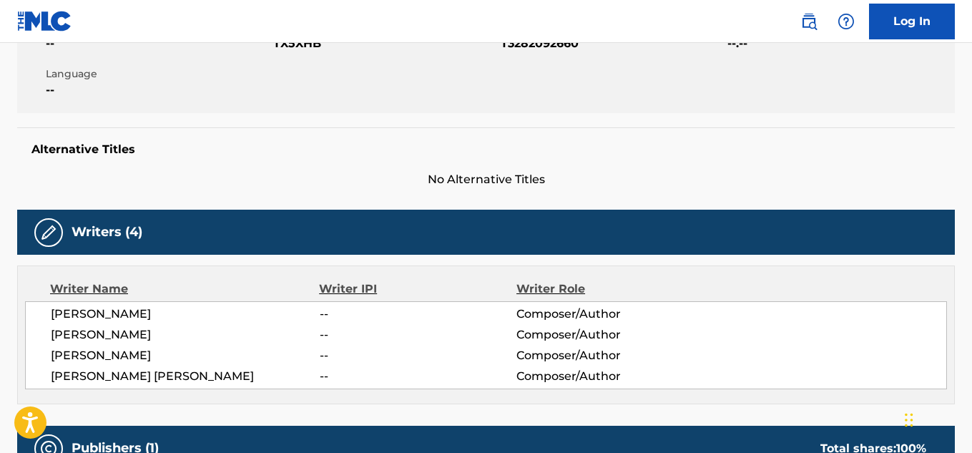
scroll to position [477, 0]
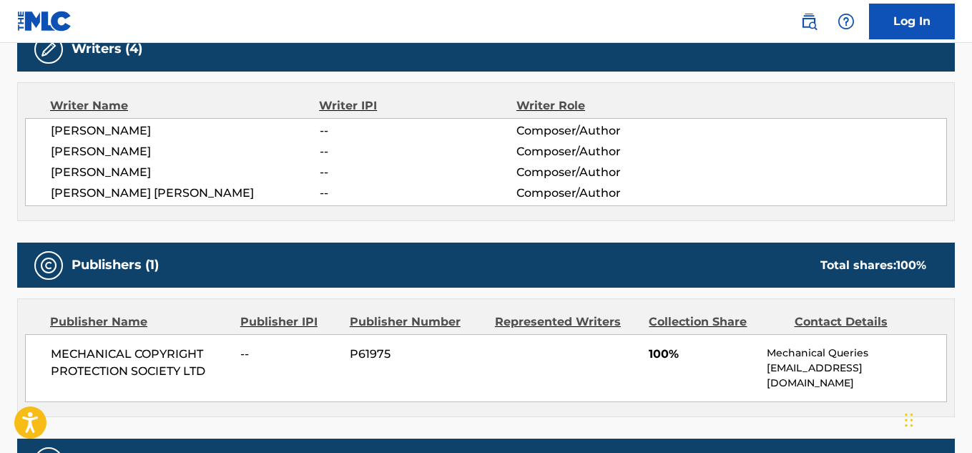
click at [74, 131] on span "[PERSON_NAME]" at bounding box center [185, 130] width 269 height 17
drag, startPoint x: 74, startPoint y: 132, endPoint x: 199, endPoint y: 133, distance: 124.4
click at [199, 133] on span "[PERSON_NAME]" at bounding box center [185, 130] width 269 height 17
copy span "[PERSON_NAME]"
click at [149, 143] on span "[PERSON_NAME]" at bounding box center [185, 151] width 269 height 17
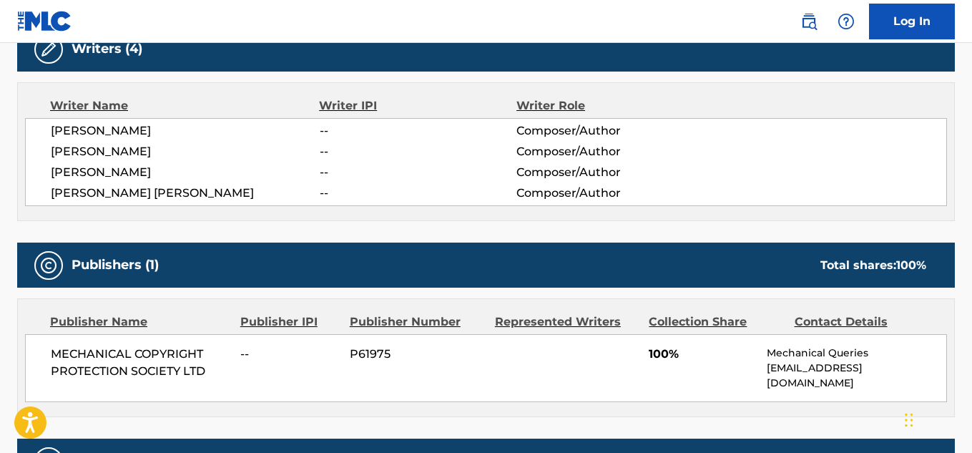
click at [150, 150] on span "[PERSON_NAME]" at bounding box center [185, 151] width 269 height 17
copy div "[PERSON_NAME]"
click at [94, 174] on span "[PERSON_NAME]" at bounding box center [185, 172] width 269 height 17
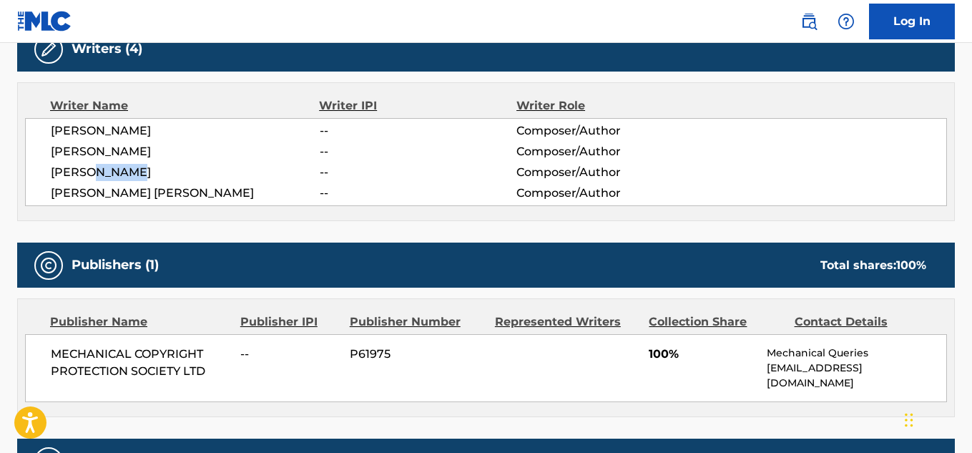
click at [94, 173] on span "[PERSON_NAME]" at bounding box center [185, 172] width 269 height 17
copy div "[PERSON_NAME]"
click at [164, 193] on span "[PERSON_NAME] [PERSON_NAME]" at bounding box center [185, 192] width 269 height 17
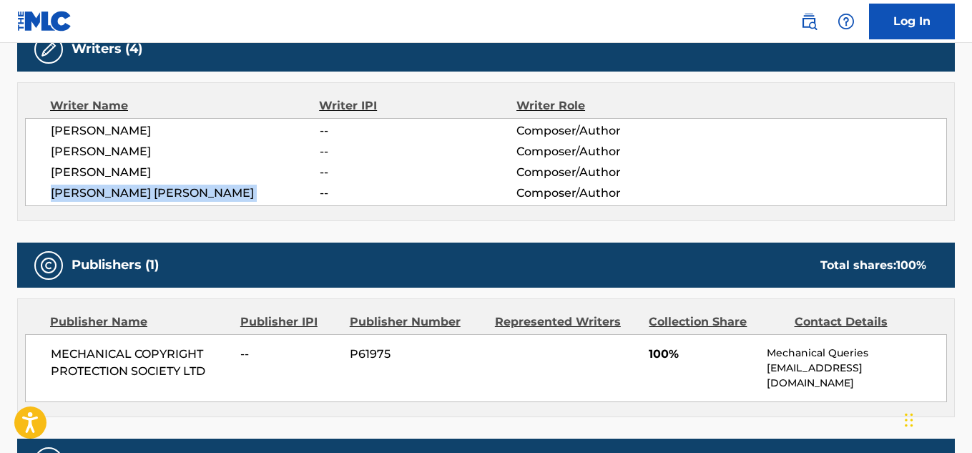
click at [164, 193] on span "[PERSON_NAME] [PERSON_NAME]" at bounding box center [185, 192] width 269 height 17
copy div "[PERSON_NAME] [PERSON_NAME]"
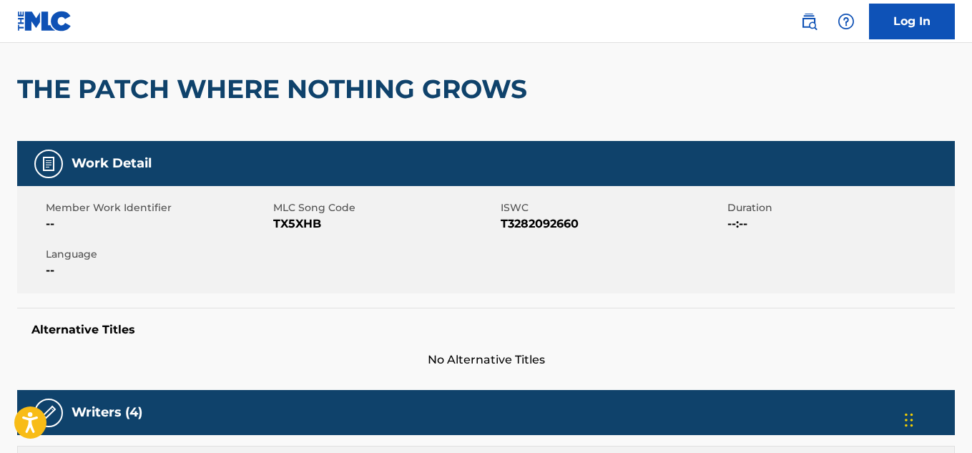
scroll to position [0, 0]
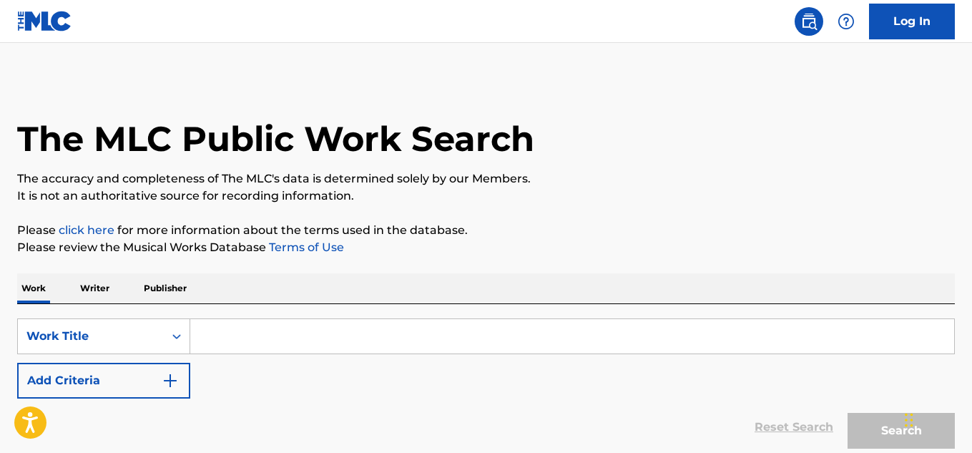
click at [97, 287] on p "Writer" at bounding box center [95, 288] width 38 height 30
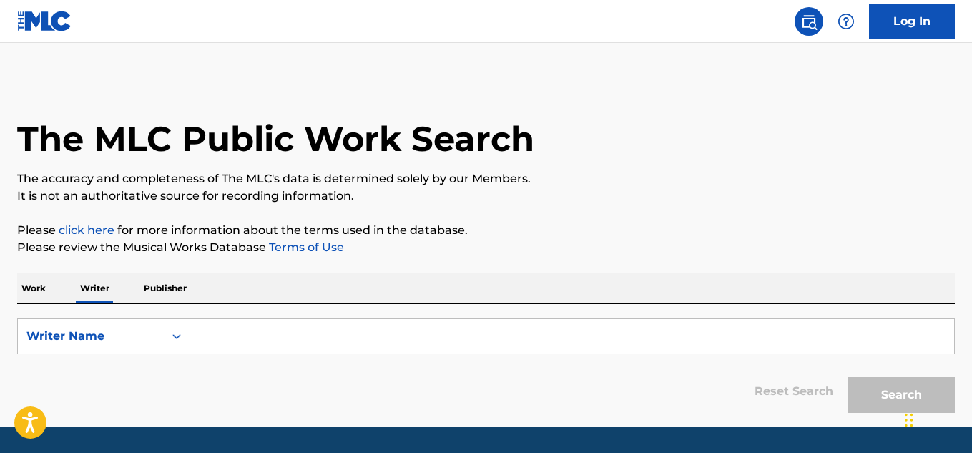
click at [272, 333] on input "Search Form" at bounding box center [572, 336] width 764 height 34
paste input "BENEDICT MARK MATTHIAS"
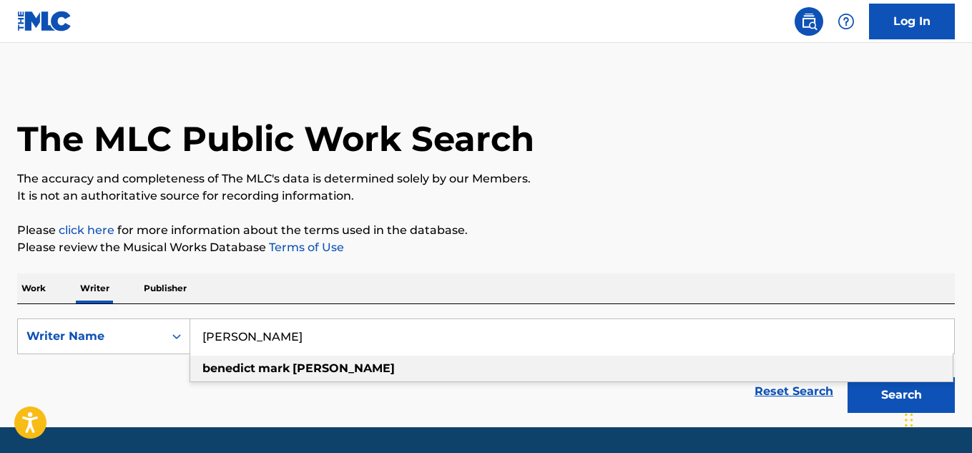
click at [539, 366] on div "benedict mark matthias" at bounding box center [571, 368] width 762 height 26
type input "benedict mark matthias"
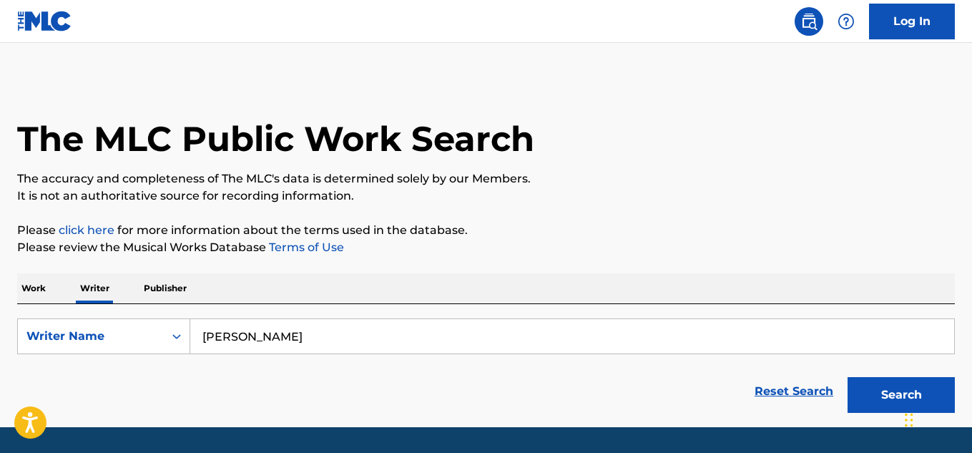
drag, startPoint x: 846, startPoint y: 382, endPoint x: 858, endPoint y: 385, distance: 12.5
click at [858, 385] on div "Search" at bounding box center [897, 390] width 114 height 57
click at [858, 385] on button "Search" at bounding box center [900, 395] width 107 height 36
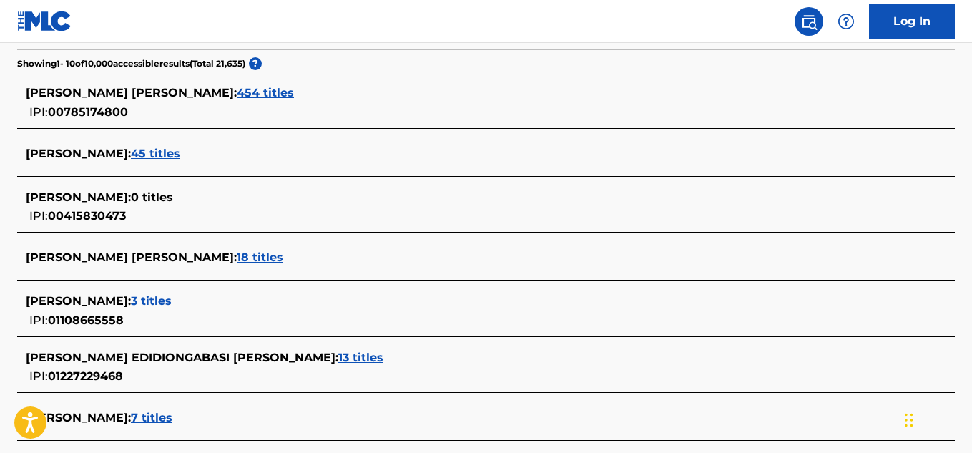
scroll to position [372, 0]
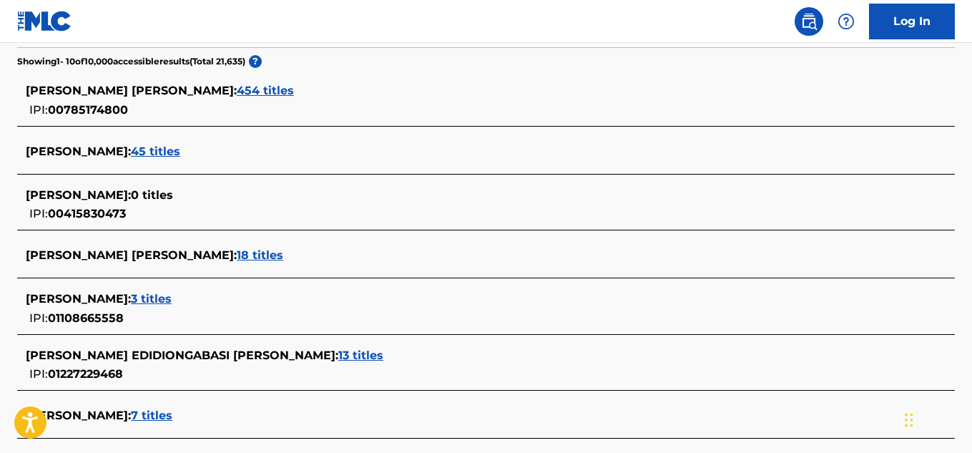
click at [172, 296] on span "3 titles" at bounding box center [151, 299] width 41 height 14
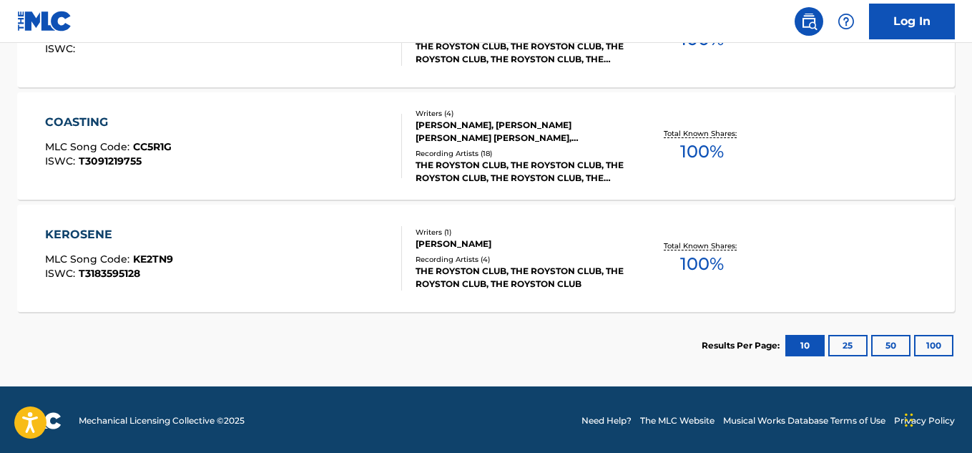
scroll to position [505, 0]
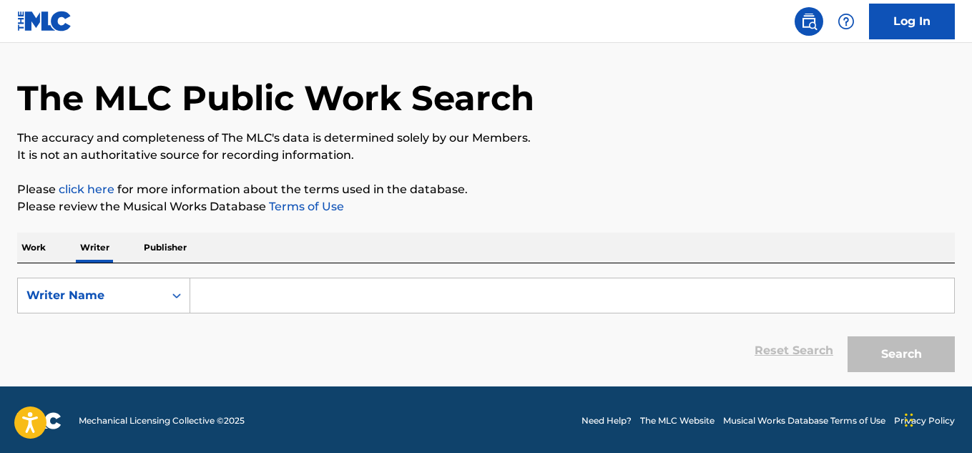
scroll to position [43, 0]
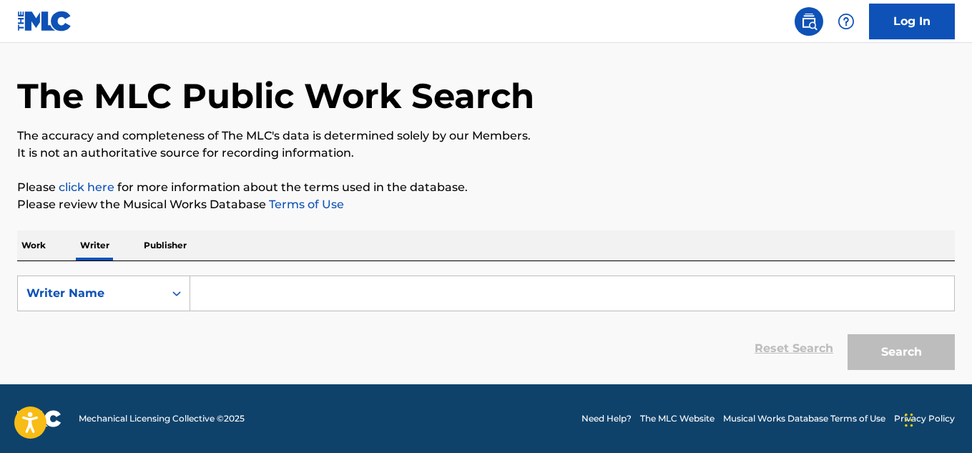
click at [237, 302] on input "Search Form" at bounding box center [572, 293] width 764 height 34
paste input "[PERSON_NAME]"
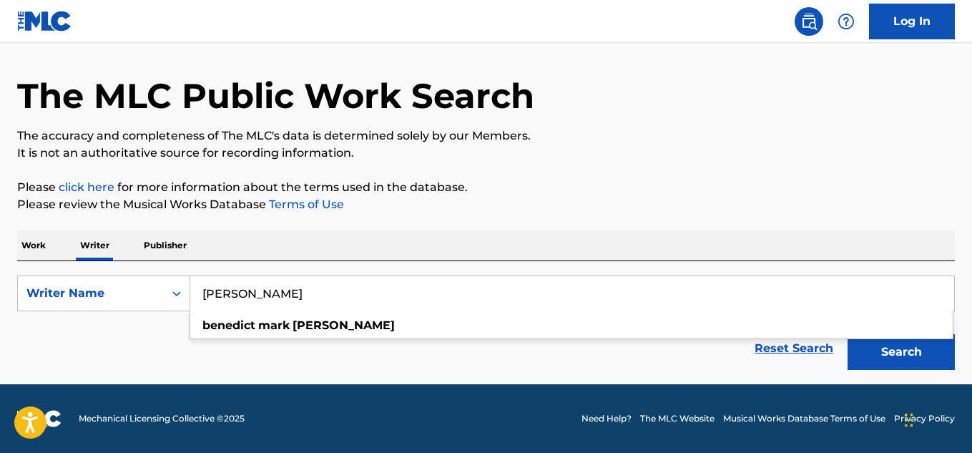
click at [877, 361] on button "Search" at bounding box center [900, 352] width 107 height 36
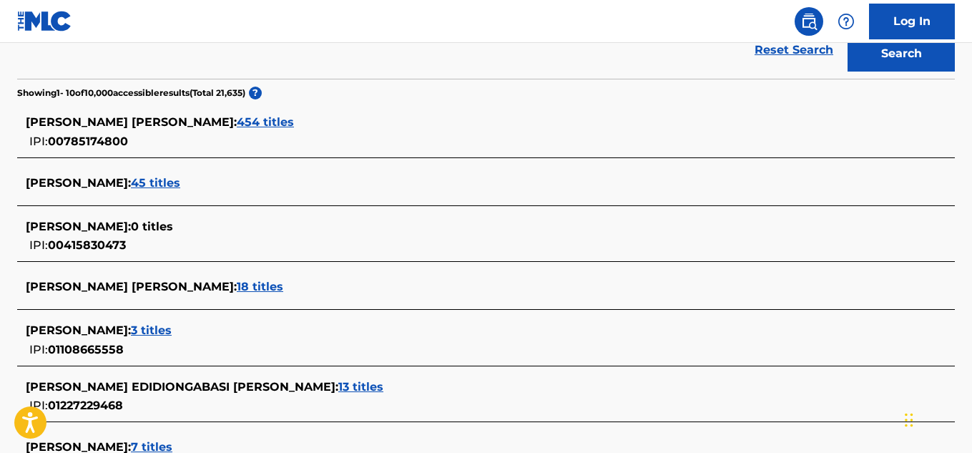
scroll to position [400, 0]
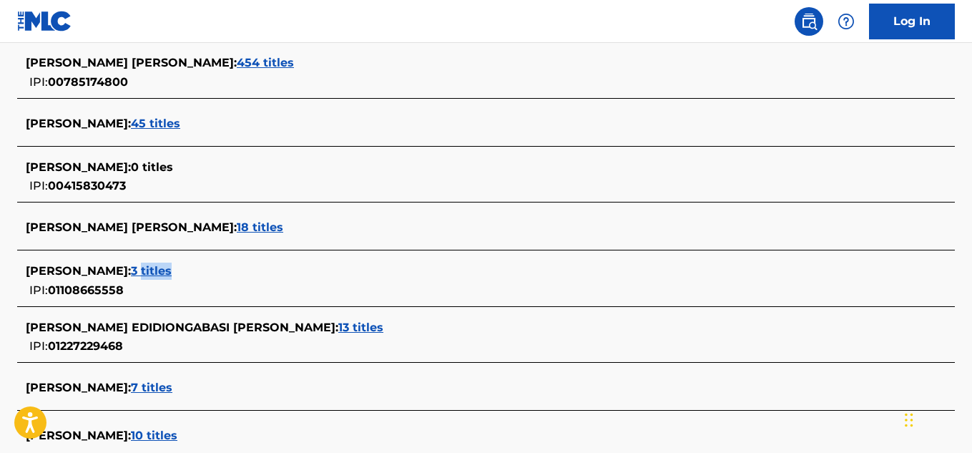
drag, startPoint x: 216, startPoint y: 271, endPoint x: 310, endPoint y: 275, distance: 94.4
click at [310, 275] on div "[PERSON_NAME] : 3 titles" at bounding box center [467, 270] width 883 height 17
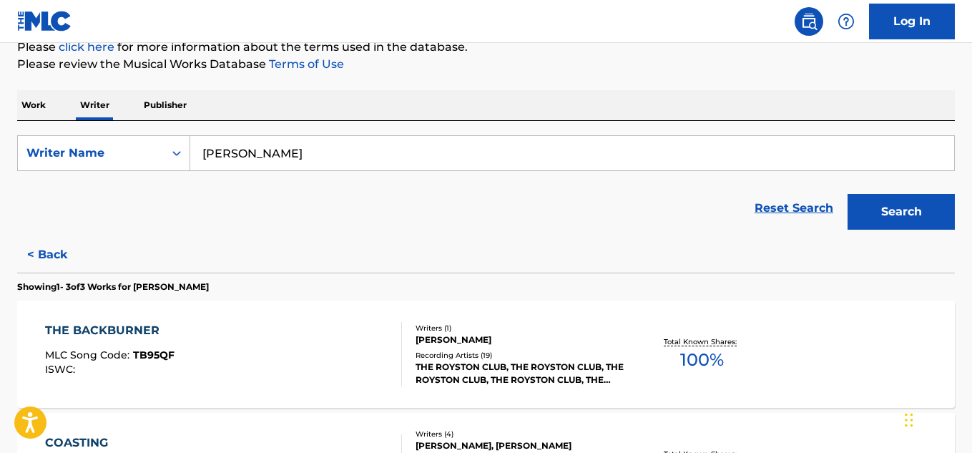
scroll to position [43, 0]
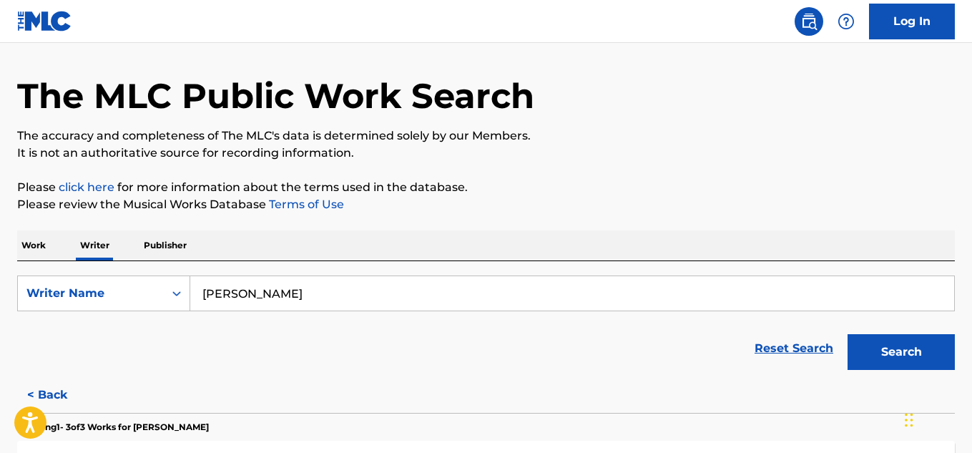
drag, startPoint x: 64, startPoint y: 374, endPoint x: 66, endPoint y: 385, distance: 11.1
click at [64, 375] on div "Reset Search Search" at bounding box center [485, 348] width 937 height 57
click at [64, 394] on button "< Back" at bounding box center [60, 395] width 86 height 36
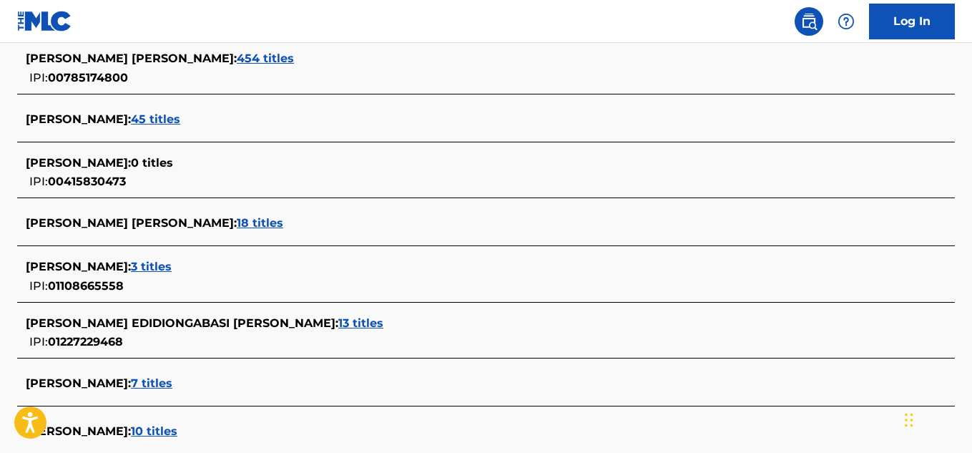
scroll to position [651, 0]
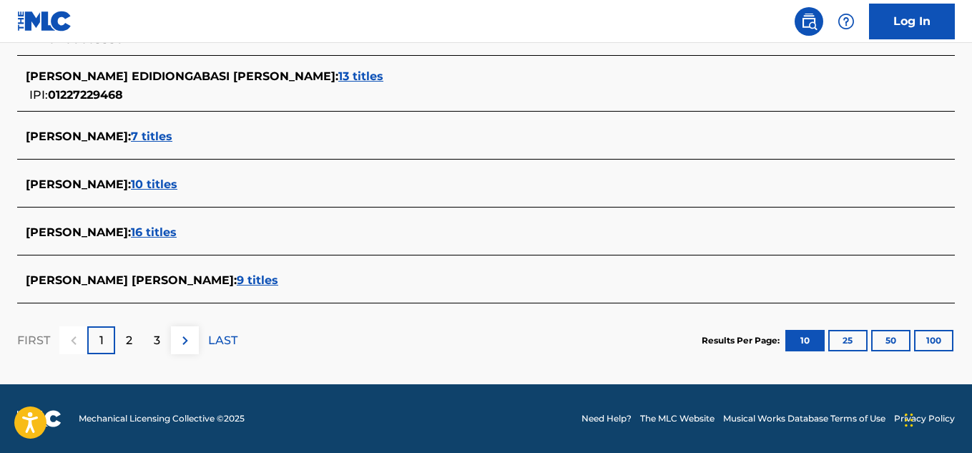
click at [177, 232] on span "16 titles" at bounding box center [154, 232] width 46 height 14
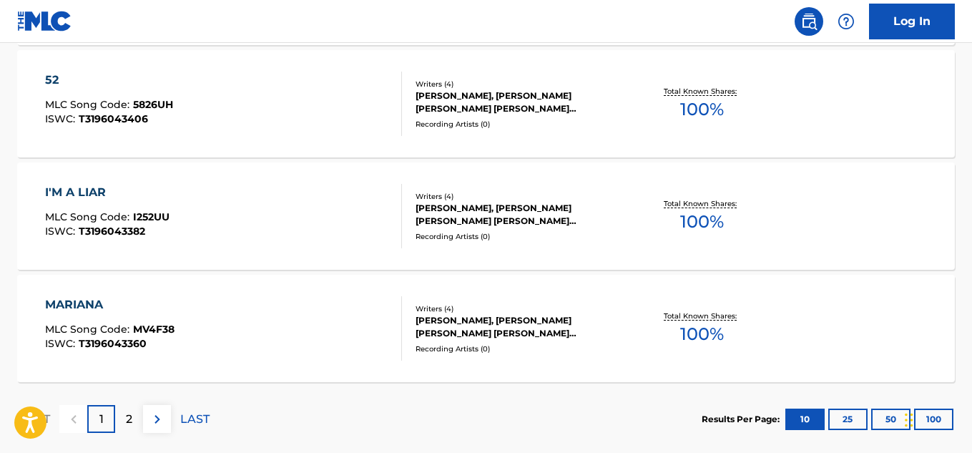
scroll to position [1298, 0]
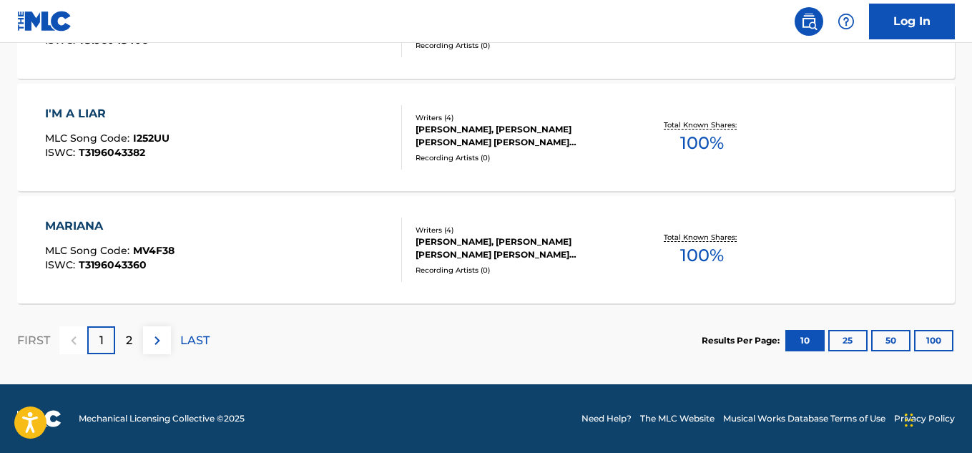
click at [129, 334] on p "2" at bounding box center [129, 340] width 6 height 17
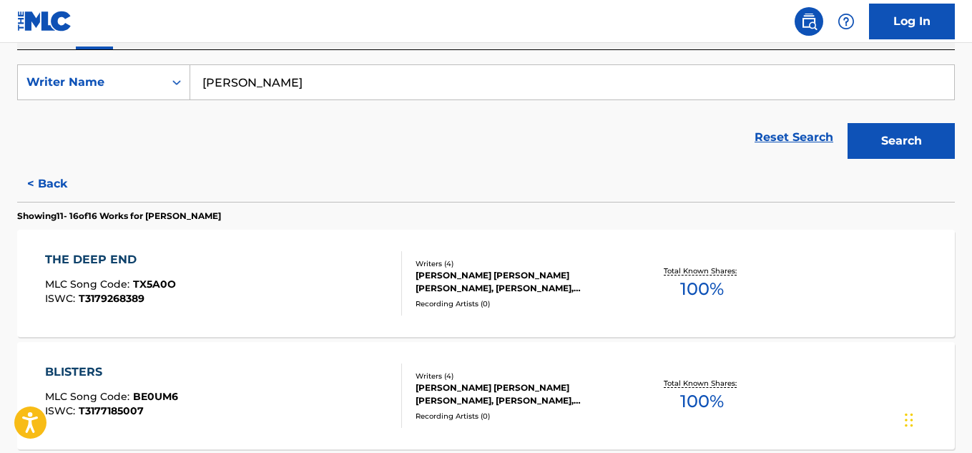
scroll to position [134, 0]
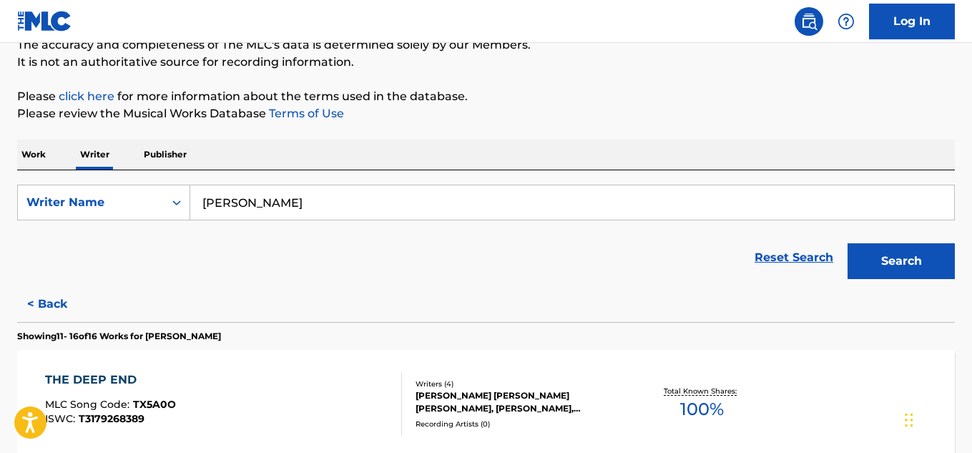
click at [242, 207] on input "[PERSON_NAME]" at bounding box center [572, 202] width 764 height 34
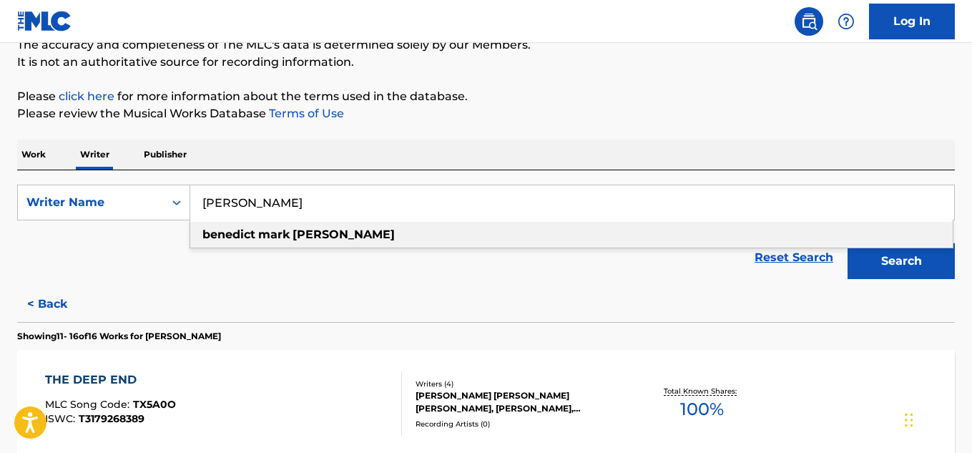
click at [243, 205] on input "[PERSON_NAME]" at bounding box center [572, 202] width 764 height 34
click at [245, 204] on input "[PERSON_NAME]" at bounding box center [572, 202] width 764 height 34
paste input "[PERSON_NAME] [PERSON_NAME]"
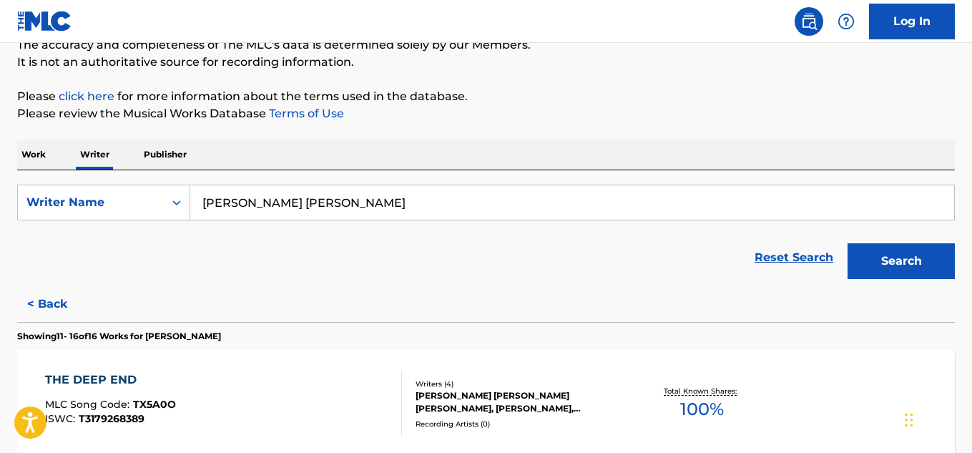
paste input "Search Form"
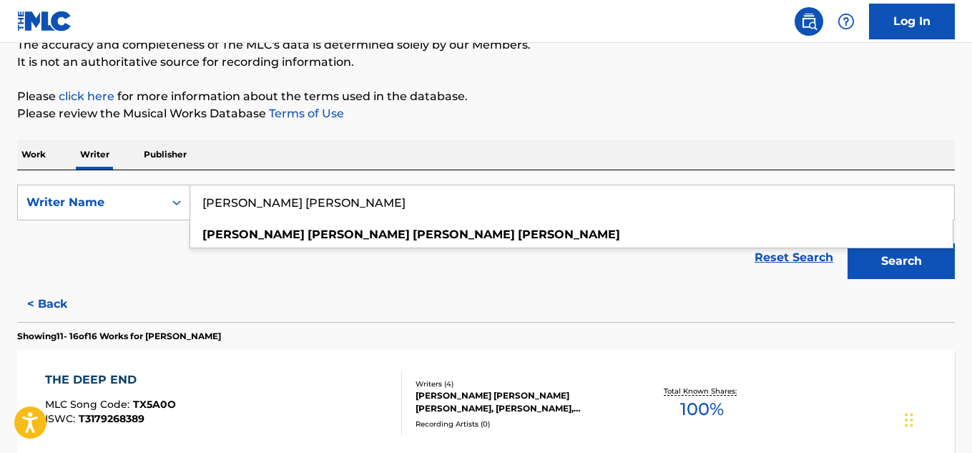
type input "[PERSON_NAME] [PERSON_NAME]"
click at [863, 268] on button "Search" at bounding box center [900, 261] width 107 height 36
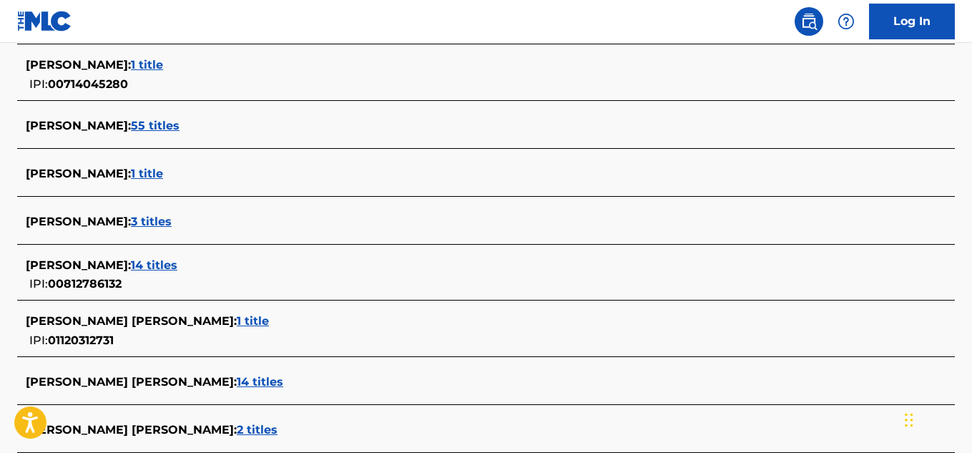
scroll to position [611, 0]
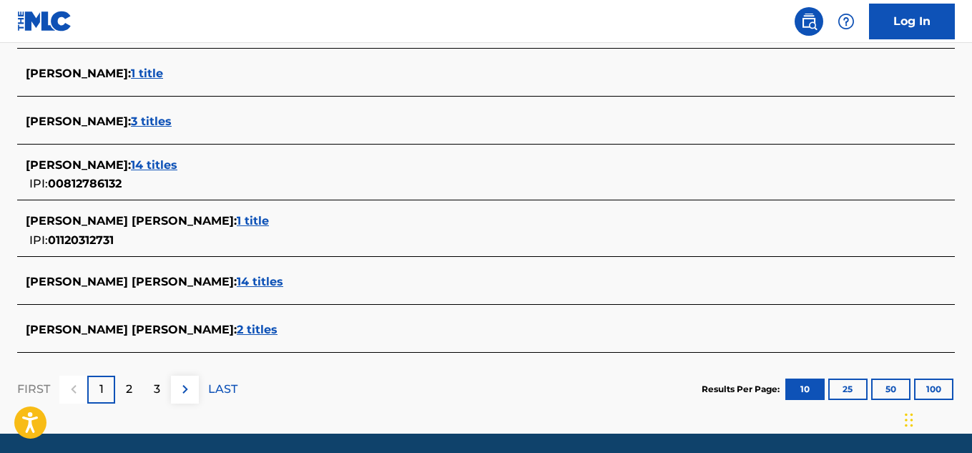
click at [263, 278] on span "14 titles" at bounding box center [260, 282] width 46 height 14
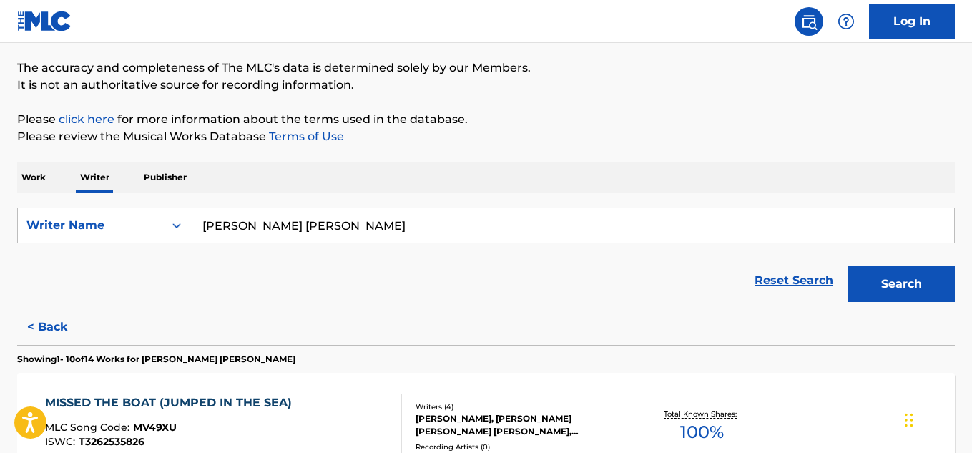
scroll to position [106, 0]
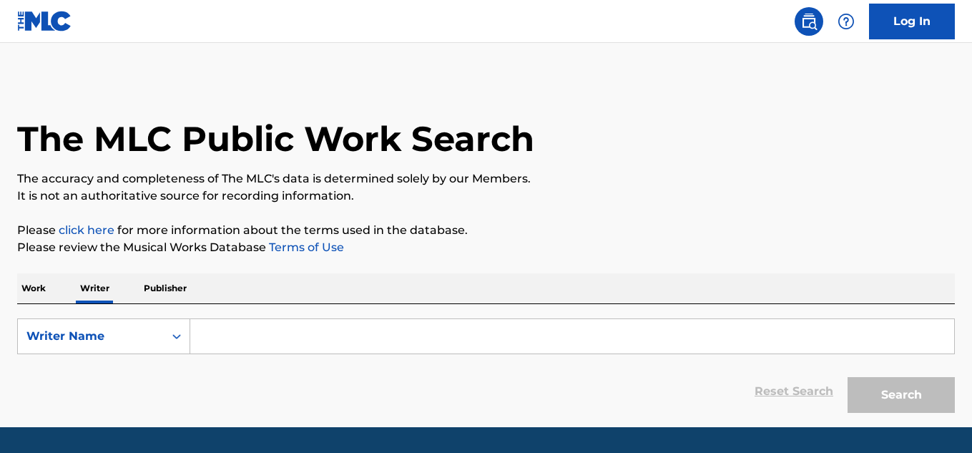
click at [262, 350] on input "Search Form" at bounding box center [572, 336] width 764 height 34
click at [274, 340] on input "Search Form" at bounding box center [572, 336] width 764 height 34
paste input "[PERSON_NAME]"
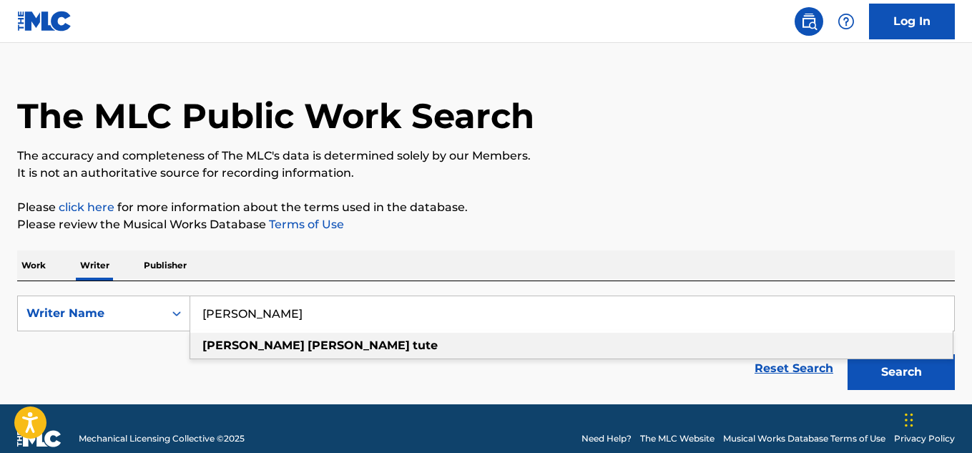
scroll to position [43, 0]
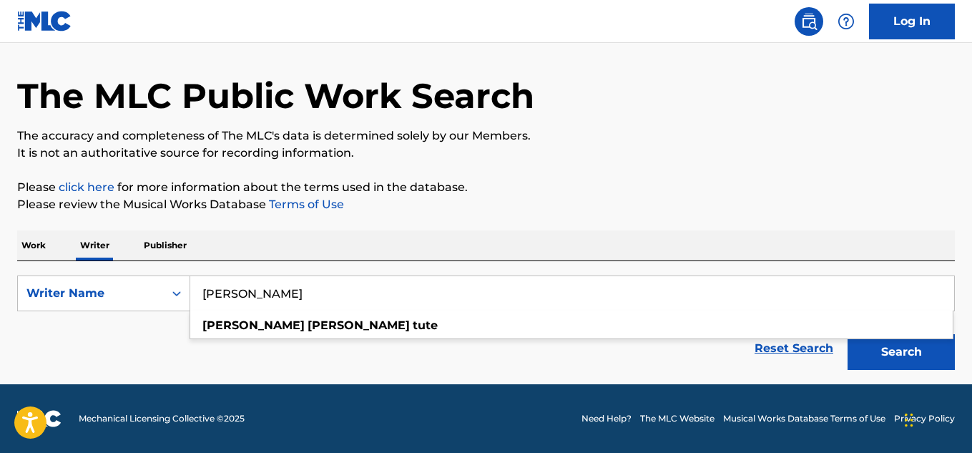
type input "[PERSON_NAME]"
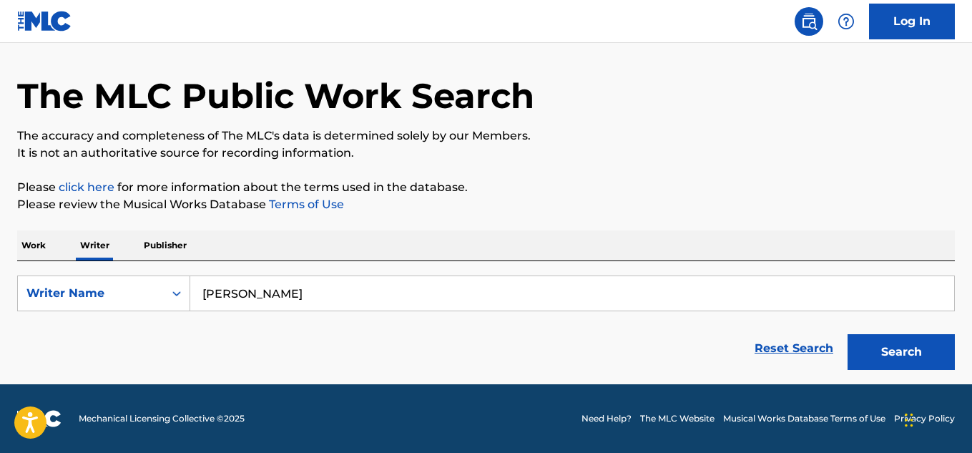
click at [894, 347] on button "Search" at bounding box center [900, 352] width 107 height 36
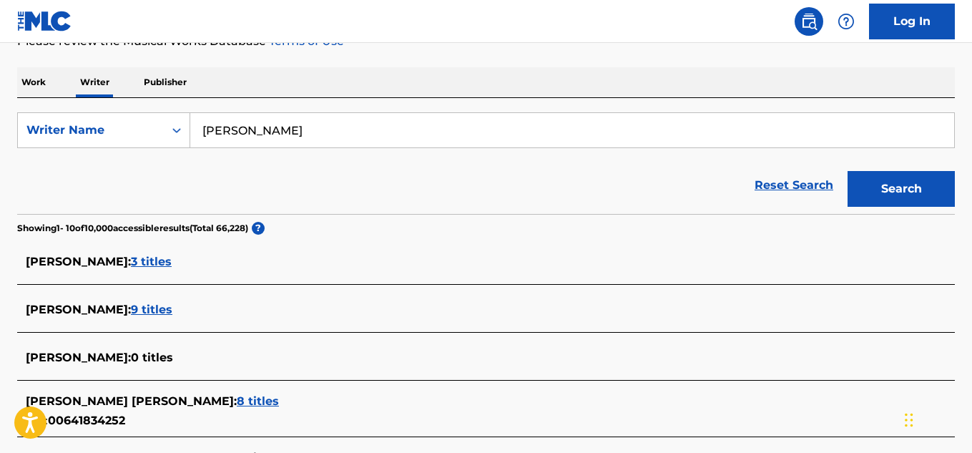
scroll to position [254, 0]
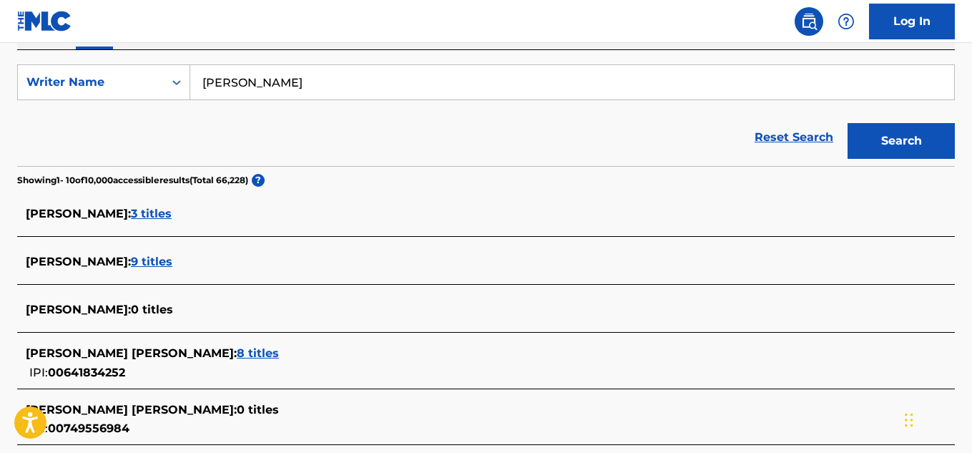
click at [140, 212] on span "3 titles" at bounding box center [151, 214] width 41 height 14
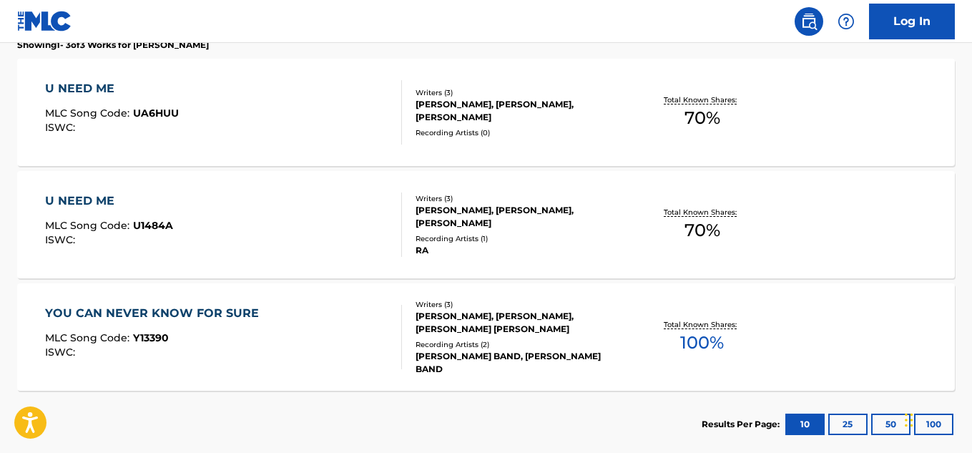
scroll to position [492, 0]
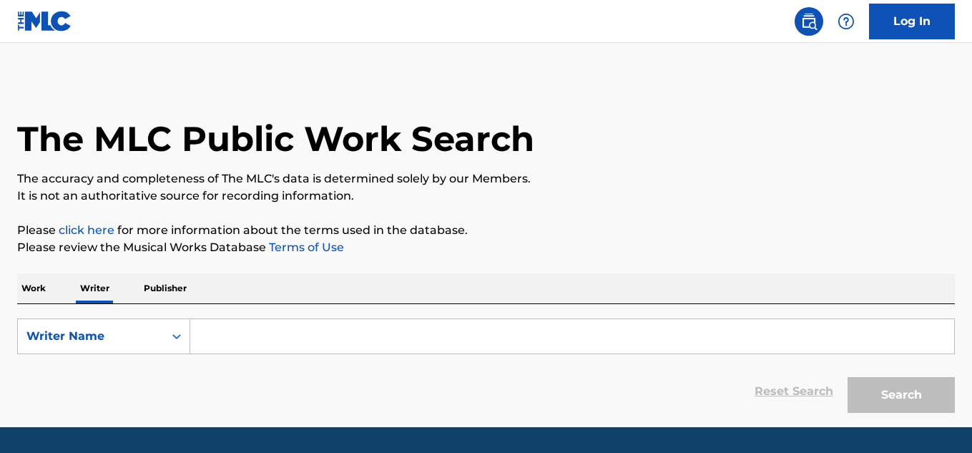
click at [280, 327] on input "Search Form" at bounding box center [572, 336] width 764 height 34
paste input "DAVID AARON TUTE"
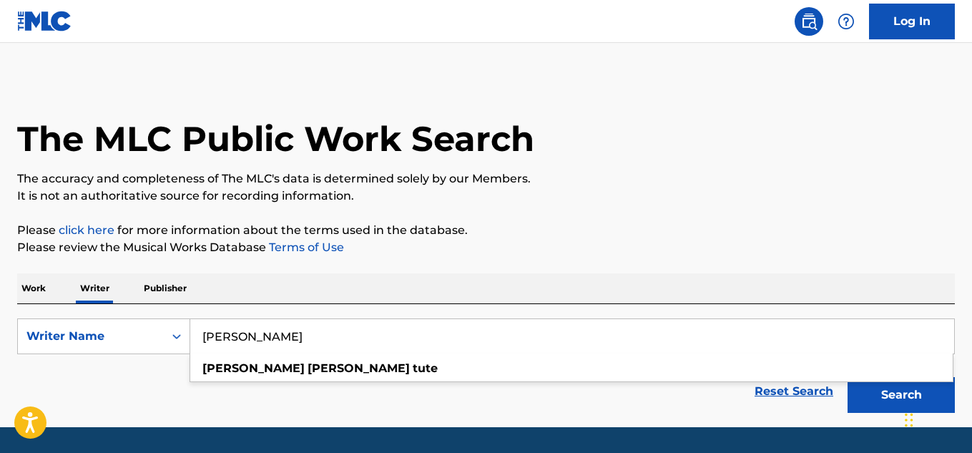
type input "[PERSON_NAME]"
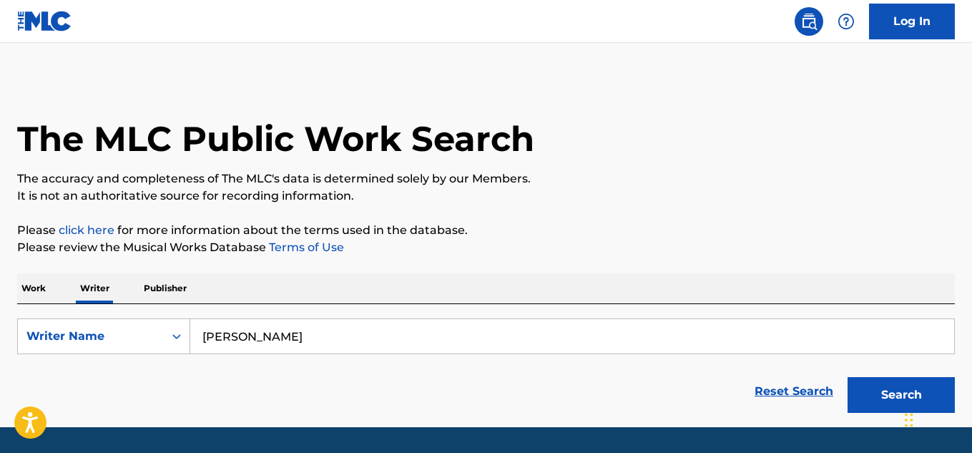
click at [897, 395] on button "Search" at bounding box center [900, 395] width 107 height 36
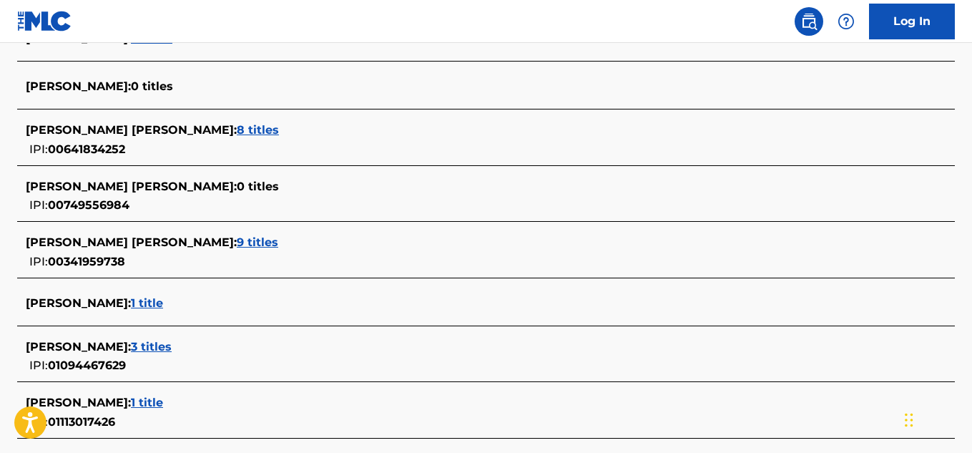
scroll to position [596, 0]
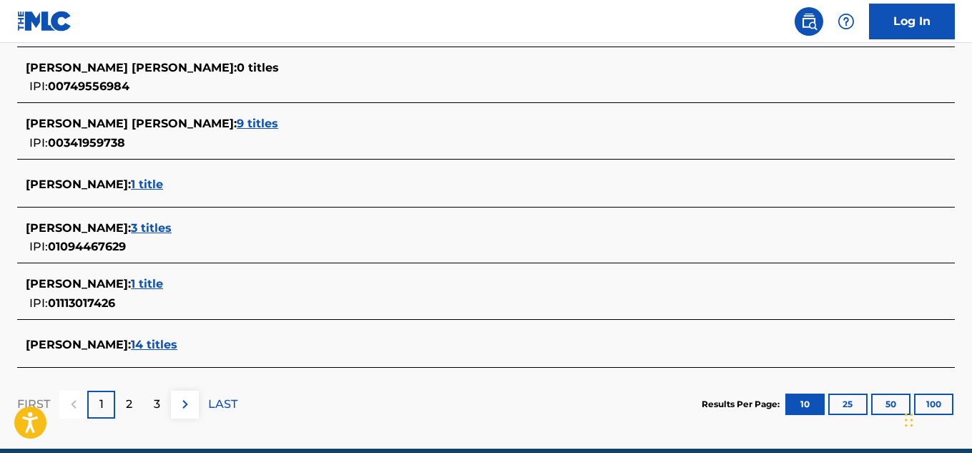
click at [163, 285] on span "1 title" at bounding box center [147, 284] width 32 height 14
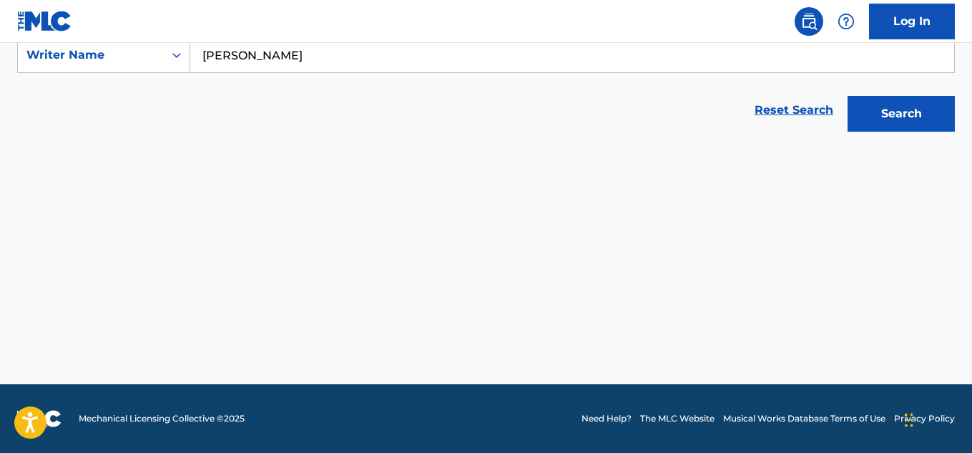
scroll to position [281, 0]
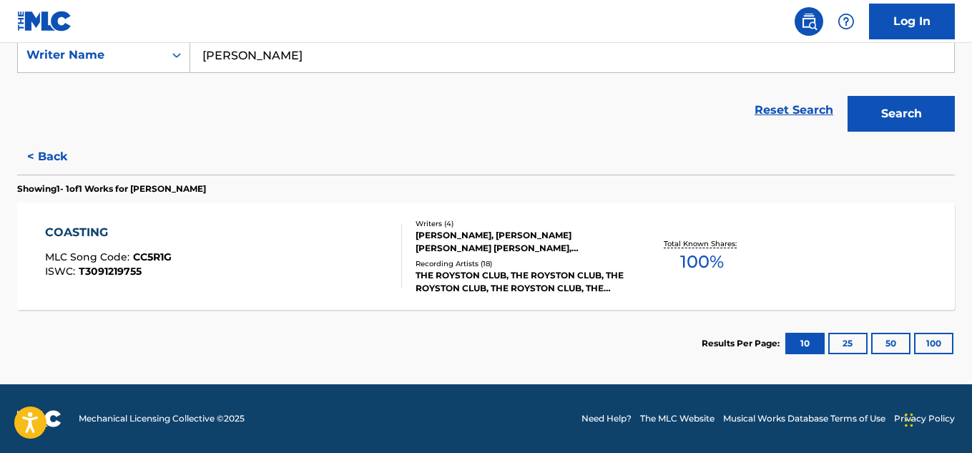
click at [60, 154] on button "< Back" at bounding box center [60, 157] width 86 height 36
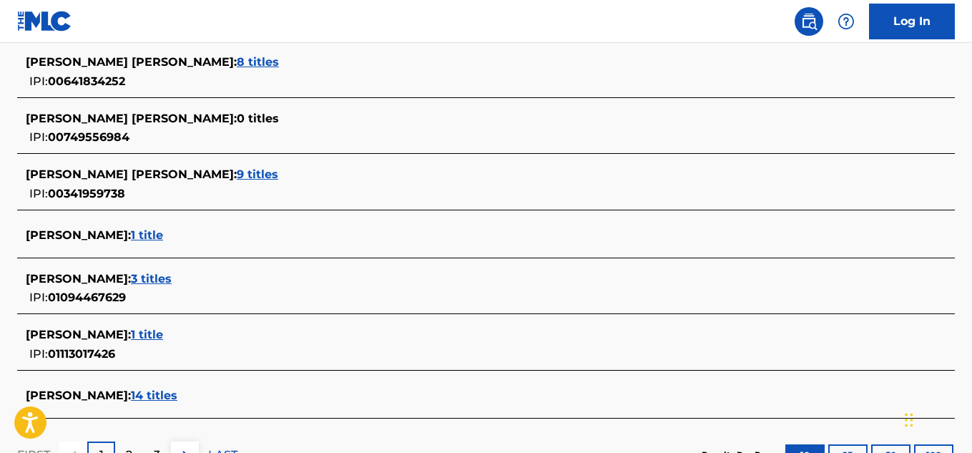
scroll to position [660, 0]
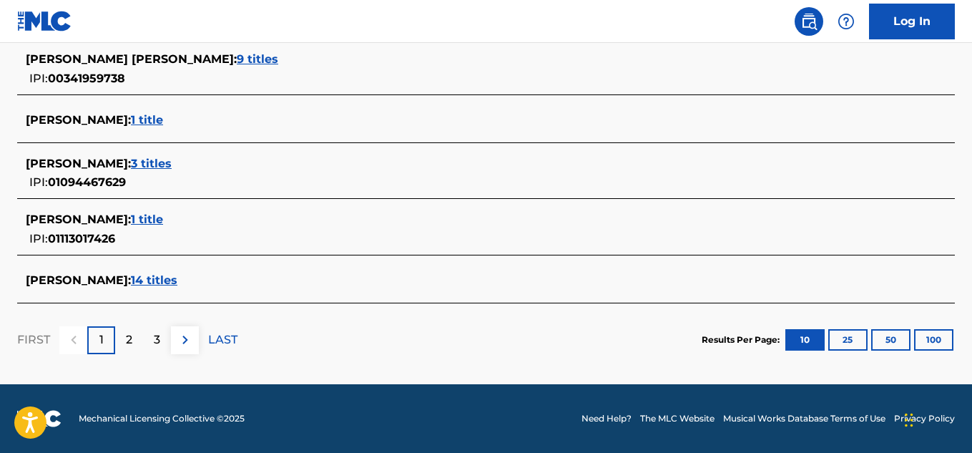
click at [177, 282] on span "14 titles" at bounding box center [154, 280] width 46 height 14
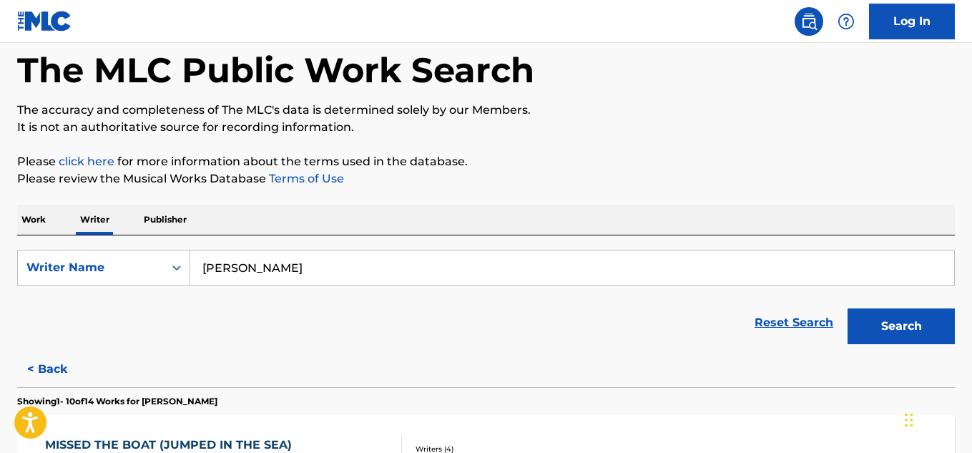
scroll to position [119, 0]
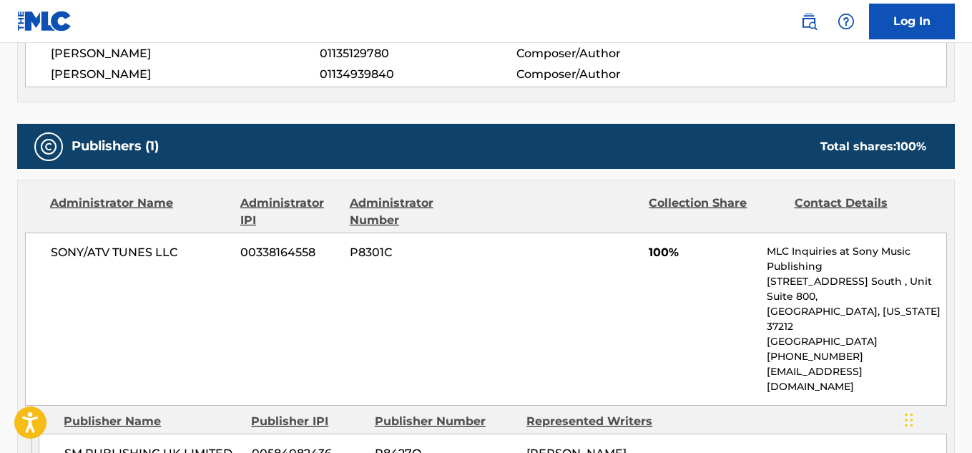
scroll to position [477, 0]
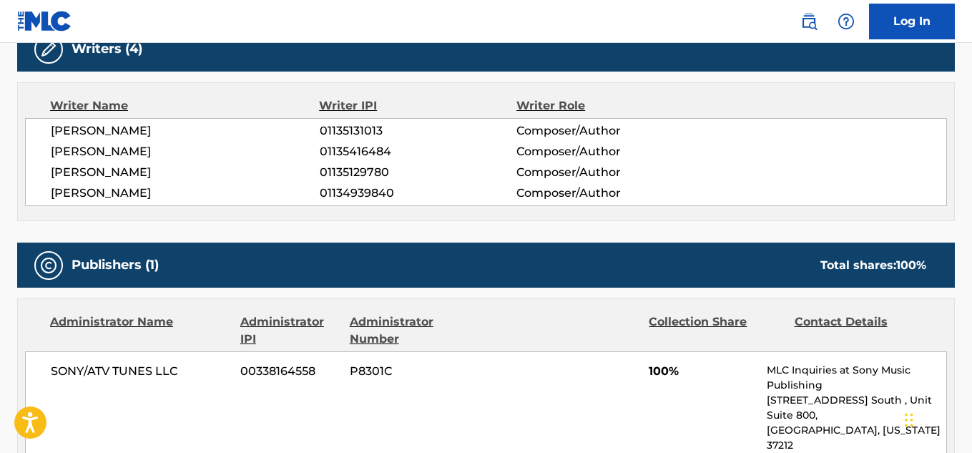
click at [109, 130] on span "ASHLEY STEVENS" at bounding box center [185, 130] width 269 height 17
copy div "ASHLEY STEVENS"
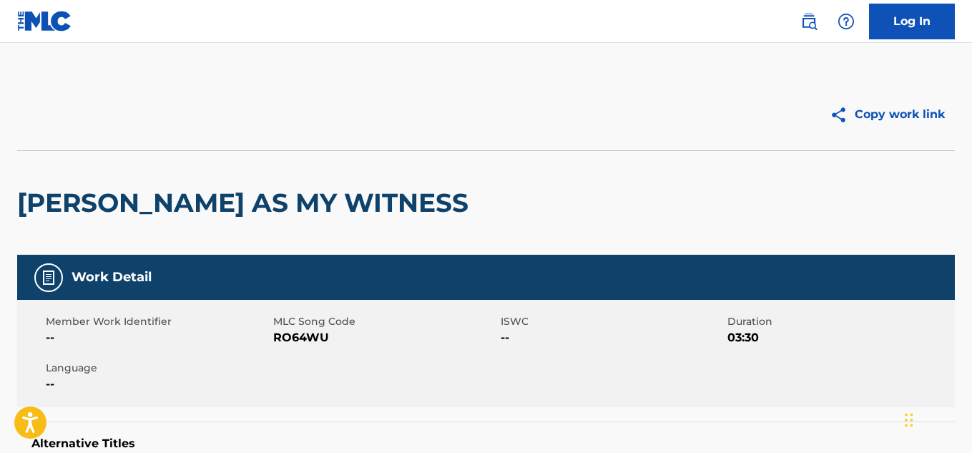
click at [806, 16] on img at bounding box center [808, 21] width 17 height 17
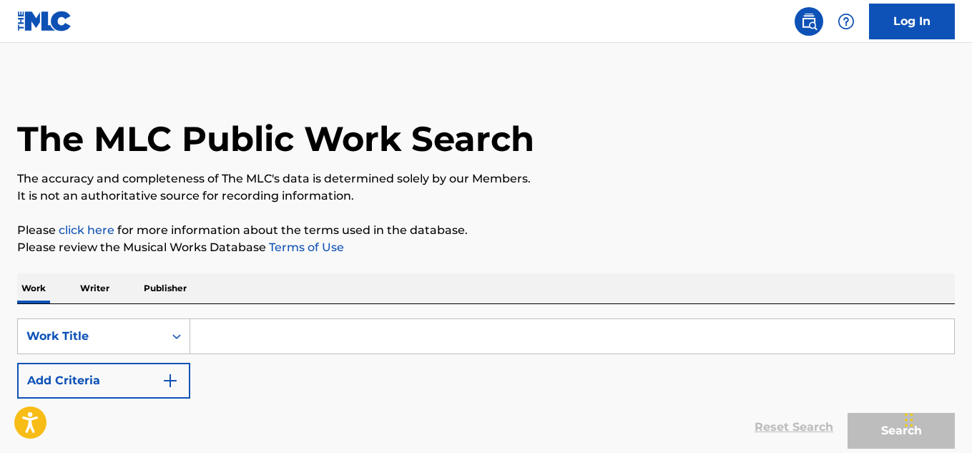
click at [73, 277] on div "Work Writer Publisher" at bounding box center [485, 288] width 937 height 30
click at [85, 284] on p "Writer" at bounding box center [95, 288] width 38 height 30
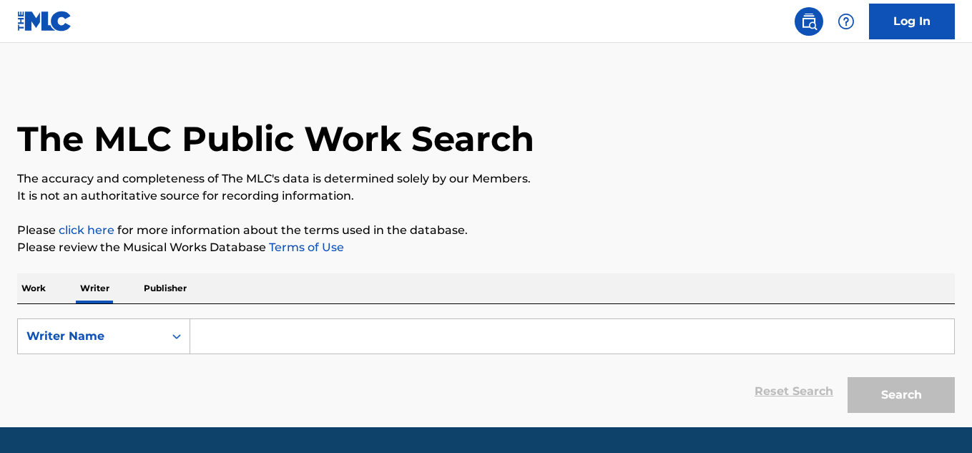
click at [265, 335] on input "Search Form" at bounding box center [572, 336] width 764 height 34
paste input "[PERSON_NAME]"
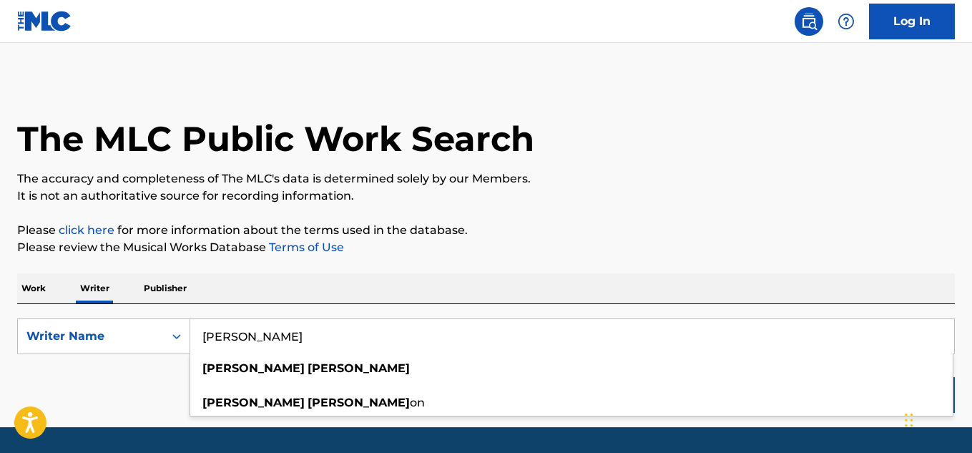
type input "[PERSON_NAME]"
click at [558, 262] on div "The MLC Public Work Search The accuracy and completeness of The MLC's data is d…" at bounding box center [486, 249] width 972 height 341
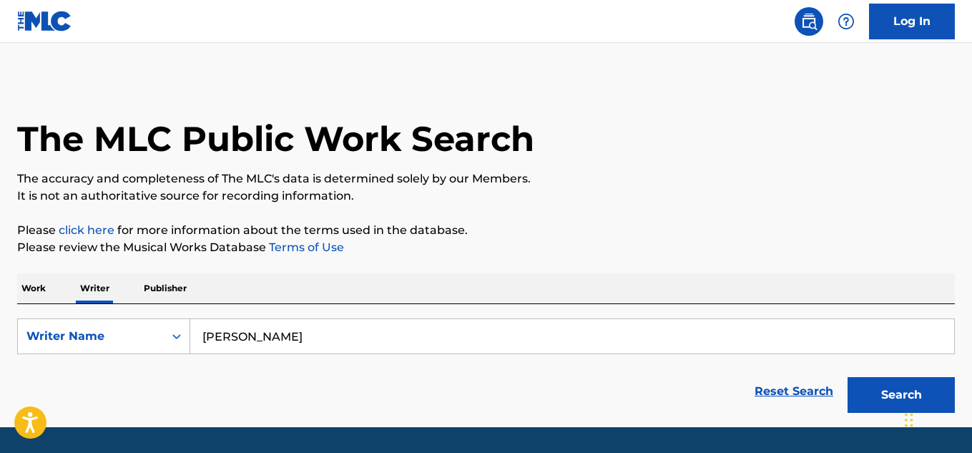
click at [869, 403] on button "Search" at bounding box center [900, 395] width 107 height 36
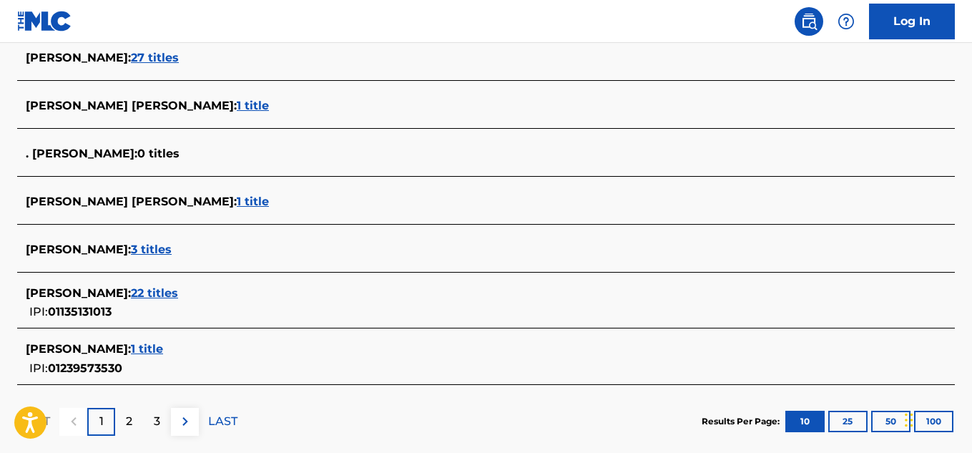
scroll to position [596, 0]
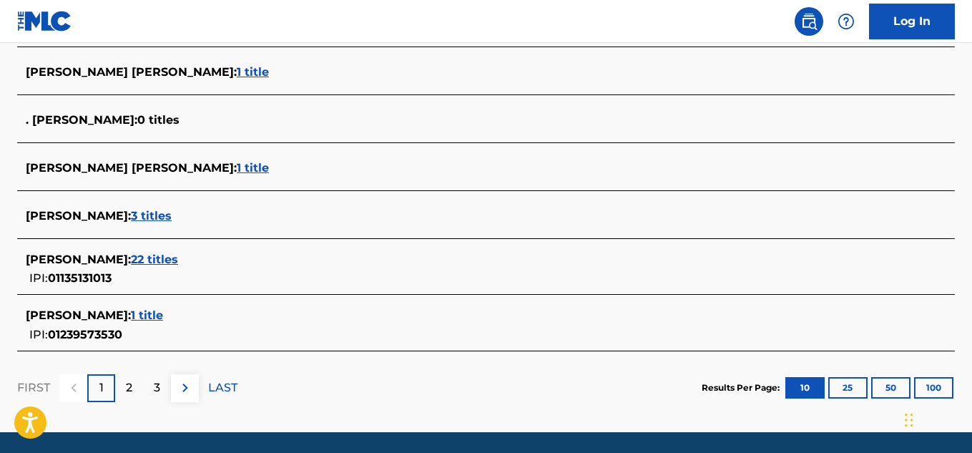
click at [161, 260] on span "22 titles" at bounding box center [154, 259] width 47 height 14
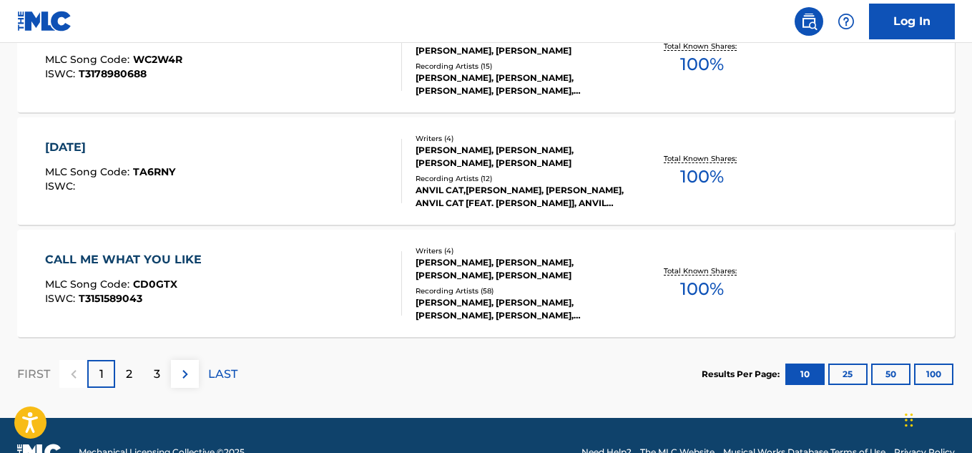
scroll to position [1298, 0]
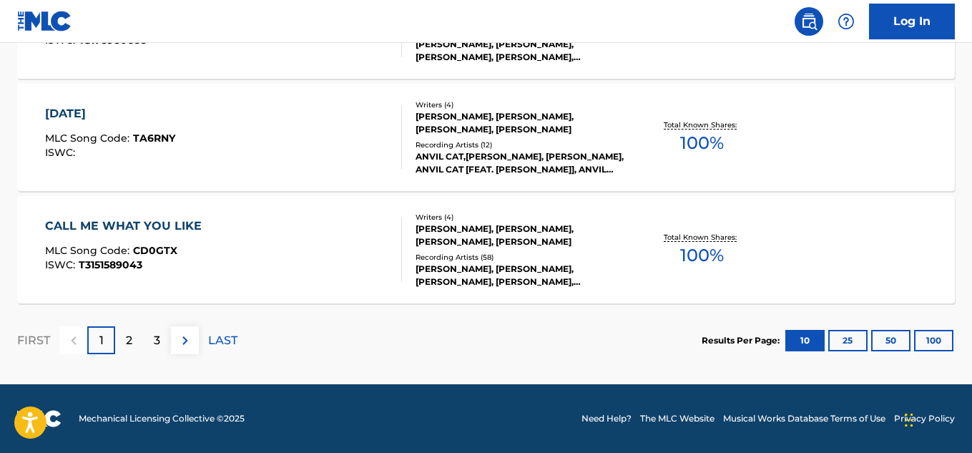
click at [188, 335] on img at bounding box center [185, 340] width 17 height 17
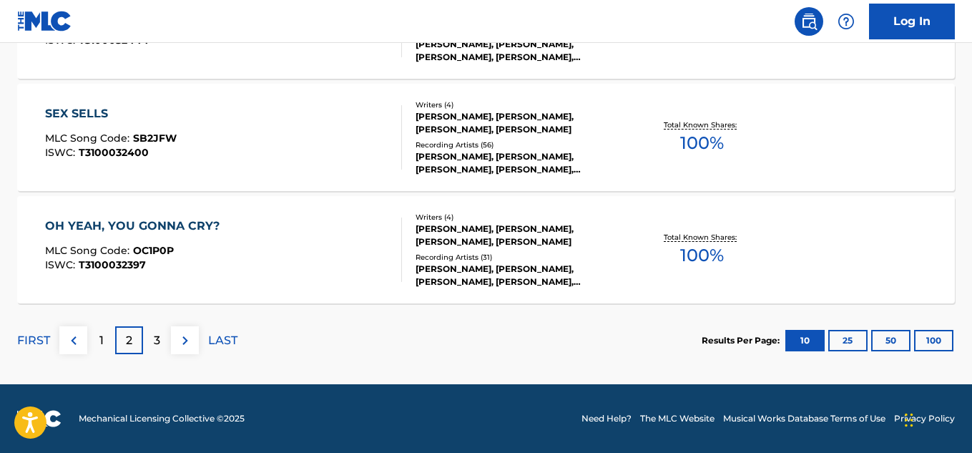
click at [162, 338] on div "3" at bounding box center [157, 340] width 28 height 28
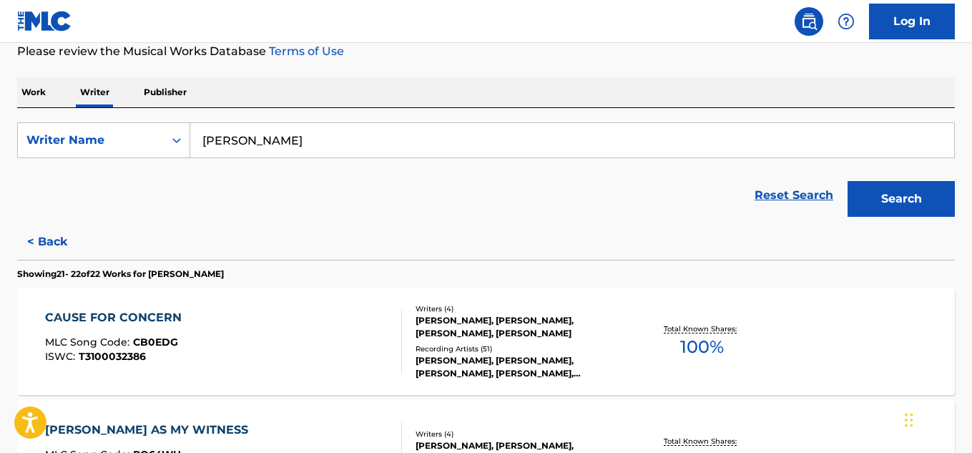
scroll to position [0, 0]
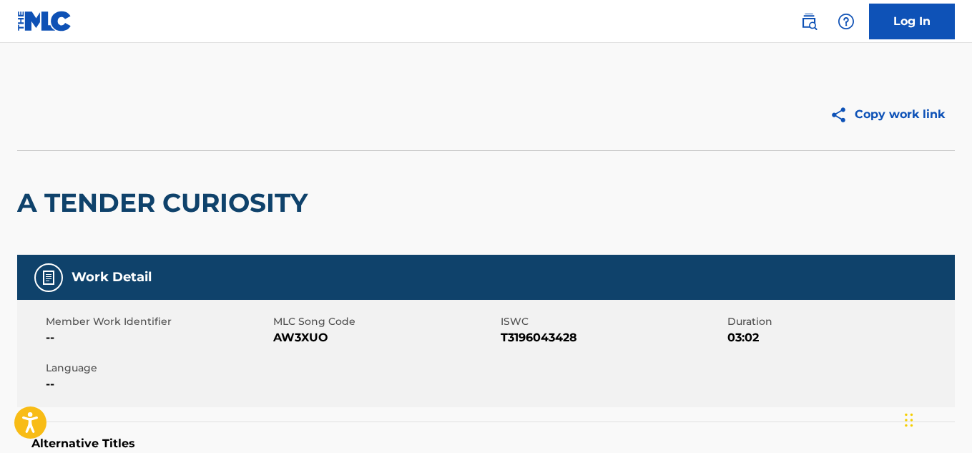
click at [546, 330] on span "T3196043428" at bounding box center [612, 337] width 224 height 17
copy span "T3196043428"
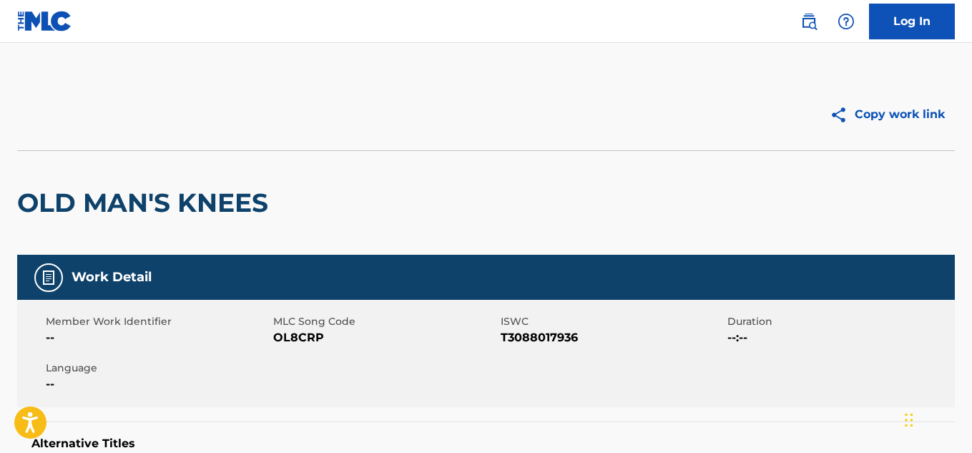
click at [545, 340] on span "T3088017936" at bounding box center [612, 337] width 224 height 17
copy span "T3088017936"
click at [529, 335] on span "T3177185085" at bounding box center [612, 337] width 224 height 17
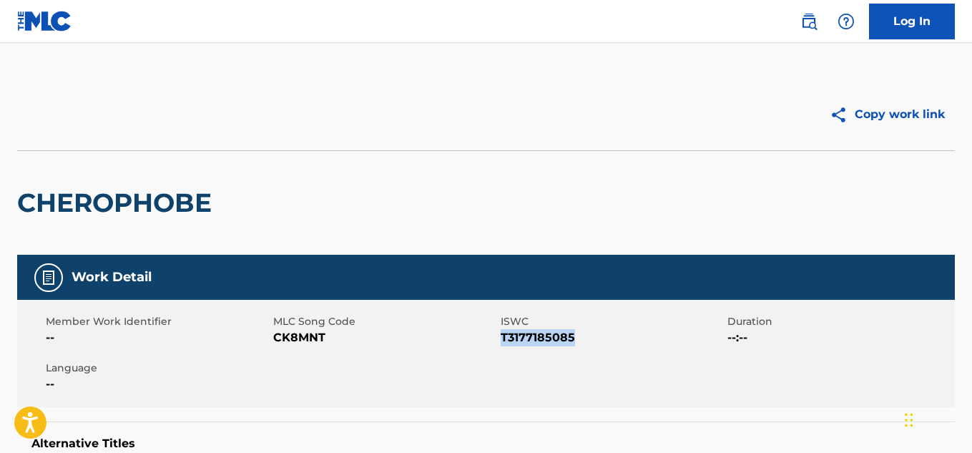
click at [529, 334] on span "T3177185085" at bounding box center [612, 337] width 224 height 17
copy span "T3177185085"
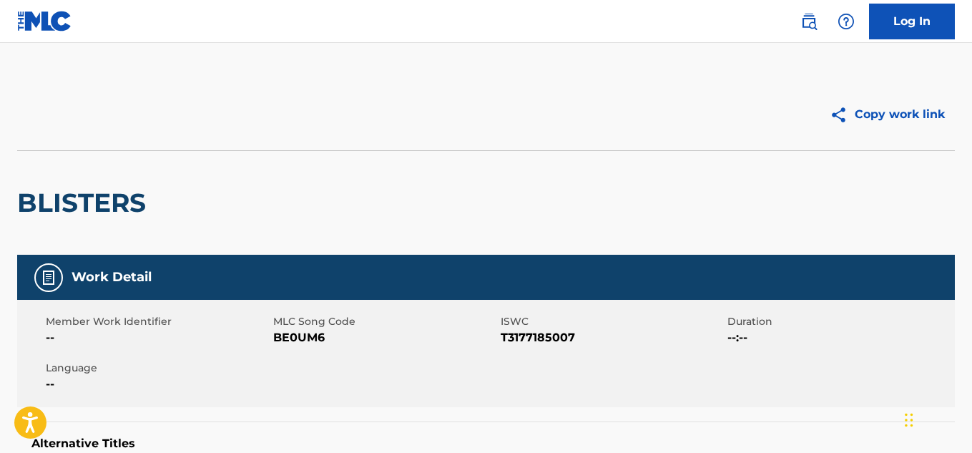
click at [538, 330] on span "T3177185007" at bounding box center [612, 337] width 224 height 17
copy span "T3177185007"
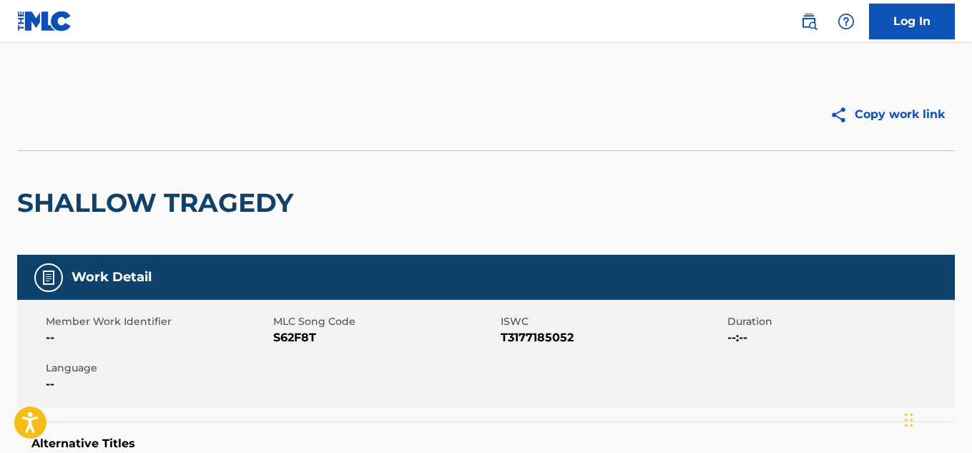
click at [525, 333] on span "T3177185052" at bounding box center [612, 337] width 224 height 17
copy span "T3177185052"
click at [86, 425] on div "Alternative Titles No Alternative Titles" at bounding box center [485, 451] width 937 height 61
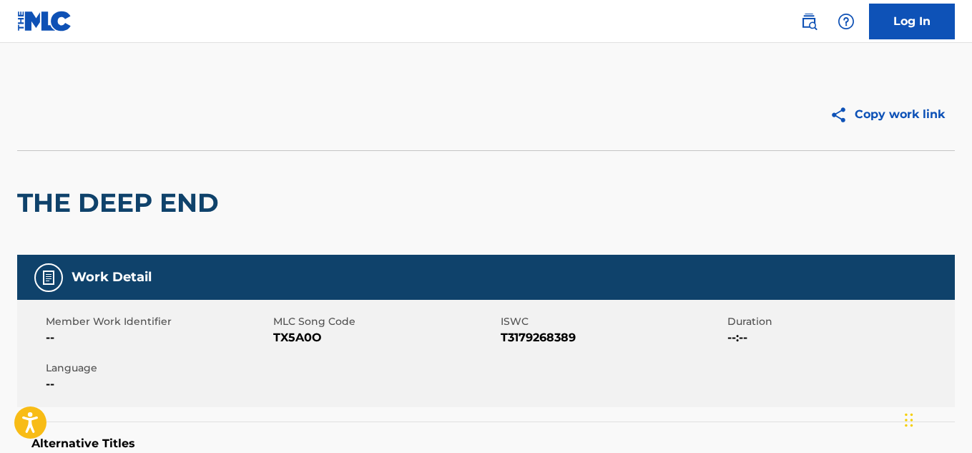
click at [556, 333] on span "T3179268389" at bounding box center [612, 337] width 224 height 17
copy span "T3179268389"
click at [548, 330] on span "T3196043360" at bounding box center [612, 337] width 224 height 17
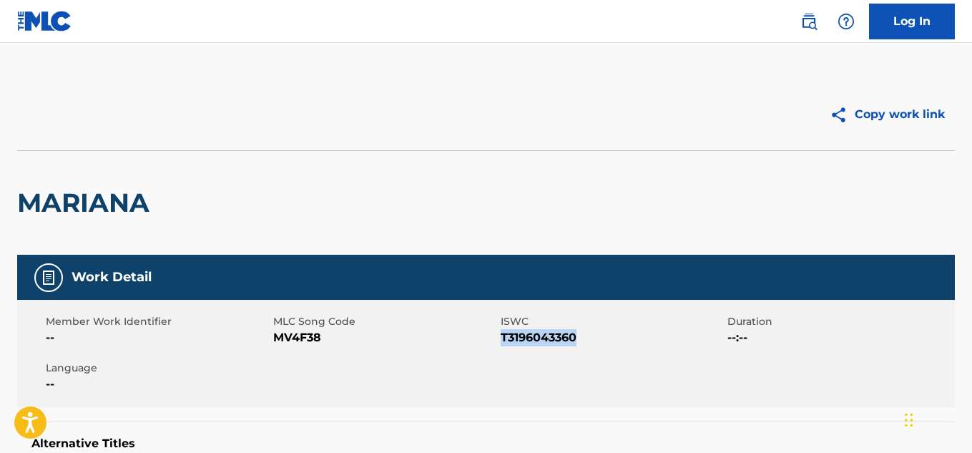
click at [548, 330] on span "T3196043360" at bounding box center [612, 337] width 224 height 17
copy span "T3196043360"
click at [513, 337] on span "T3196043382" at bounding box center [612, 337] width 224 height 17
copy span "T3196043382"
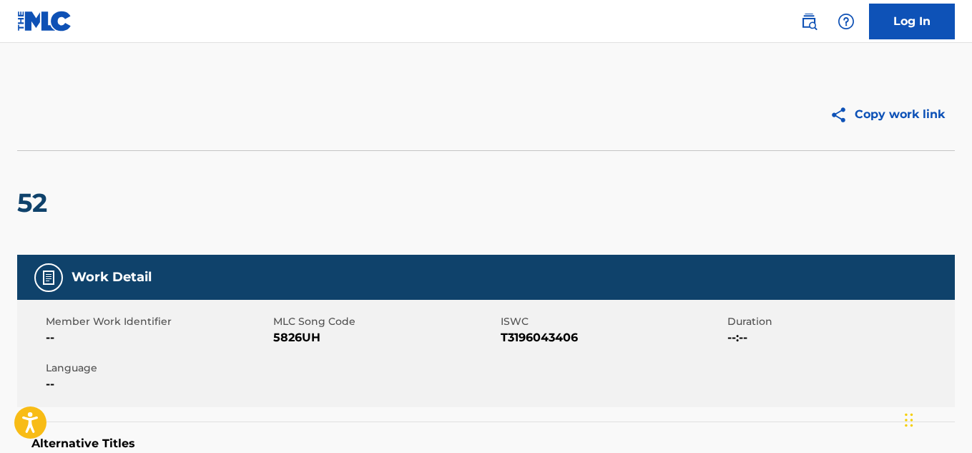
click at [578, 324] on span "ISWC" at bounding box center [612, 321] width 224 height 15
click at [548, 340] on span "T3196043406" at bounding box center [612, 337] width 224 height 17
click at [546, 340] on span "T3196043406" at bounding box center [612, 337] width 224 height 17
copy span "T3196043406"
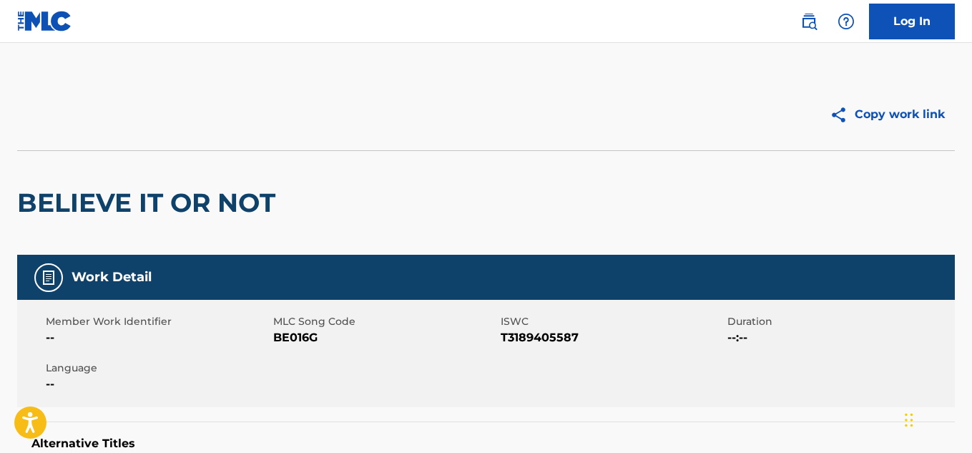
click at [525, 335] on span "T3189405587" at bounding box center [612, 337] width 224 height 17
copy span "T3189405587"
click at [518, 333] on span "T3262535780" at bounding box center [612, 337] width 224 height 17
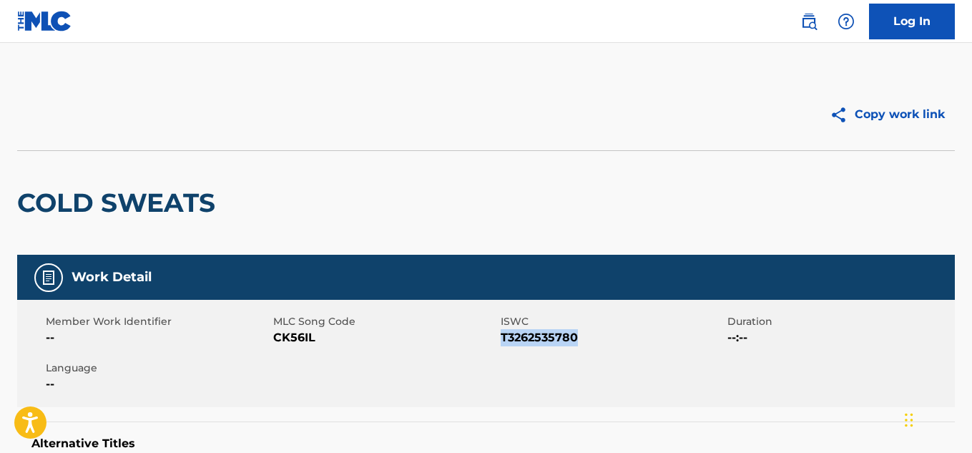
click at [518, 333] on span "T3262535780" at bounding box center [612, 337] width 224 height 17
copy span "T3262535780"
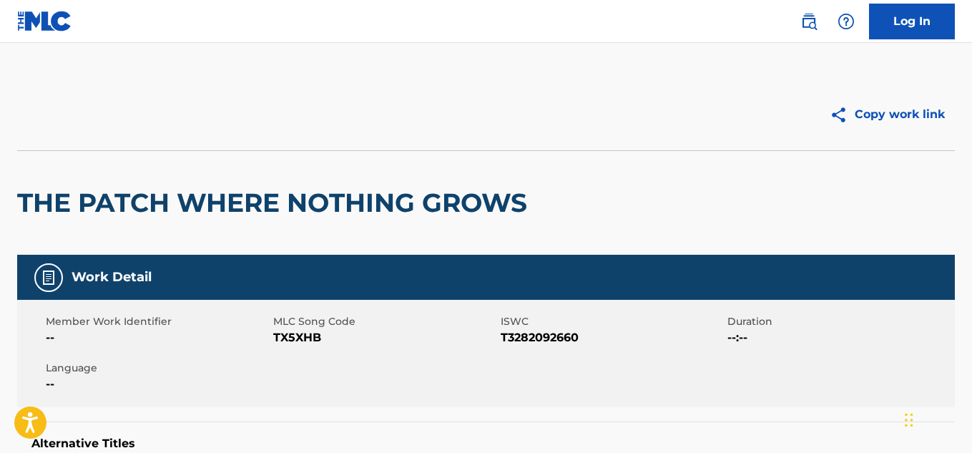
click at [525, 338] on span "T3282092660" at bounding box center [612, 337] width 224 height 17
copy span "T3282092660"
click at [54, 403] on div "Member Work Identifier -- MLC Song Code TX5XHB ISWC T3282092660 Duration --:-- …" at bounding box center [485, 353] width 937 height 107
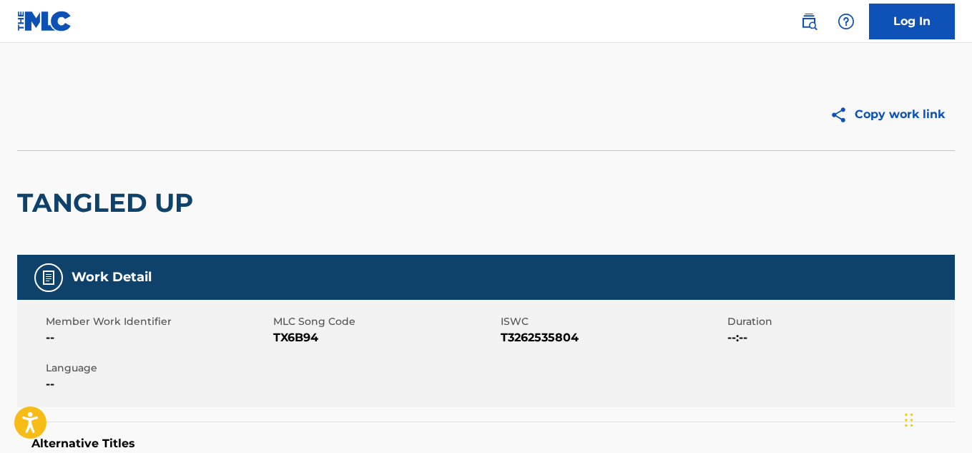
click at [529, 336] on span "T3262535804" at bounding box center [612, 337] width 224 height 17
copy span "T3262535804"
click at [515, 342] on span "T3262535757" at bounding box center [612, 337] width 224 height 17
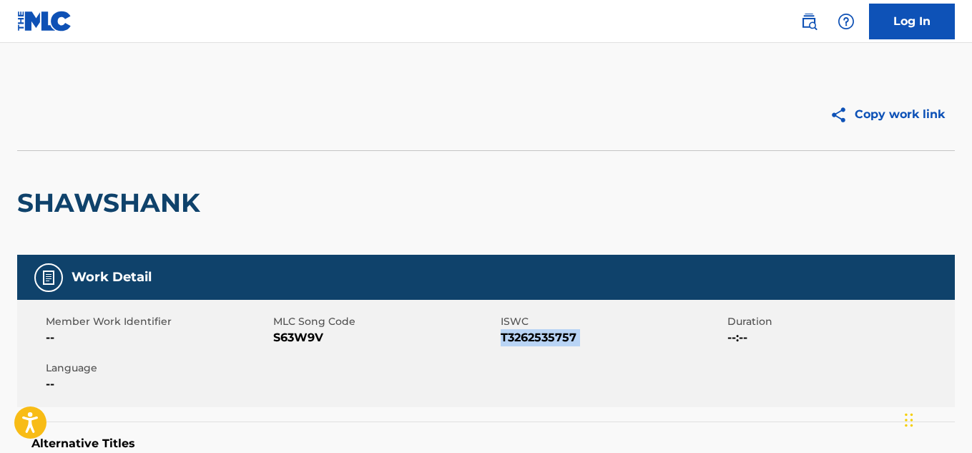
click at [515, 342] on span "T3262535757" at bounding box center [612, 337] width 224 height 17
copy span "T3262535757"
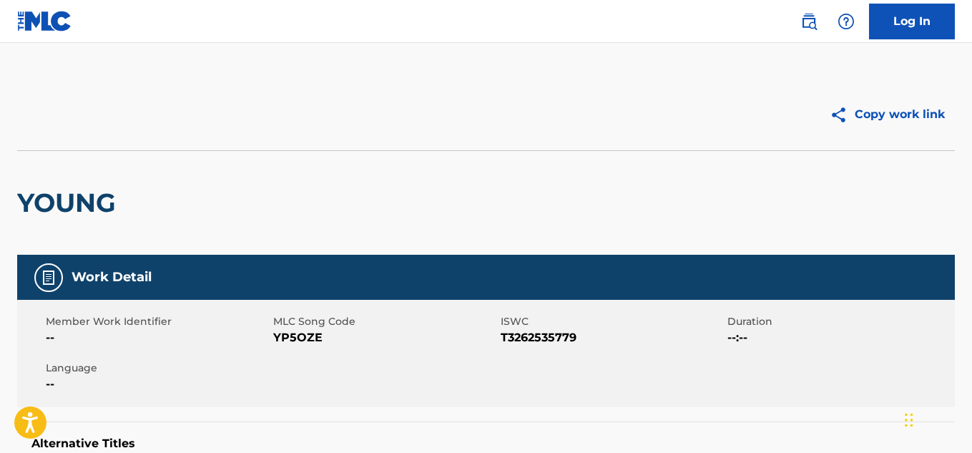
click at [544, 335] on span "T3262535779" at bounding box center [612, 337] width 224 height 17
click at [546, 333] on span "T3262535779" at bounding box center [612, 337] width 224 height 17
copy span "T3262535779"
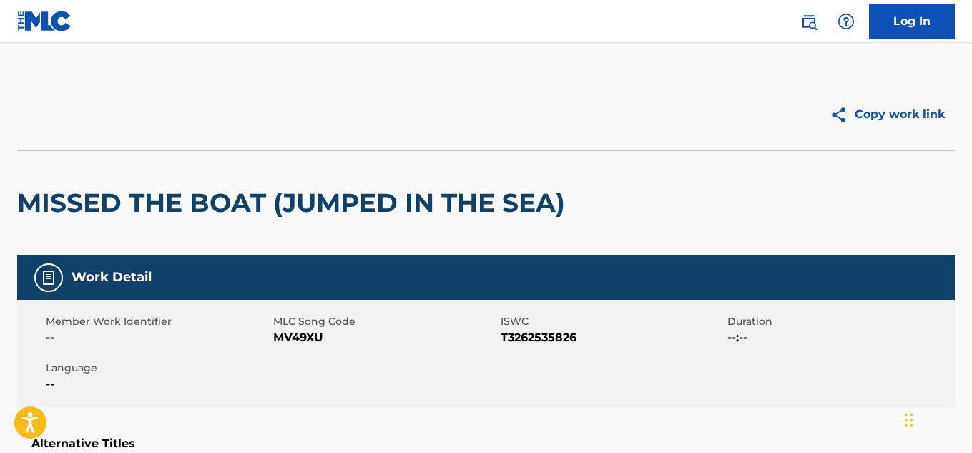
click at [546, 339] on span "T3262535826" at bounding box center [612, 337] width 224 height 17
copy span "T3262535826"
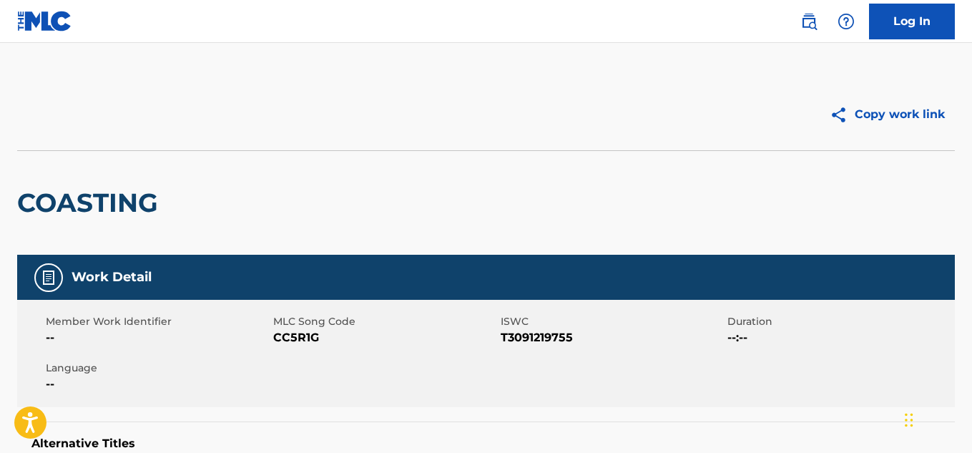
click at [508, 335] on span "T3091219755" at bounding box center [612, 337] width 224 height 17
click at [509, 335] on span "T3091219755" at bounding box center [612, 337] width 224 height 17
copy span "T3091219755"
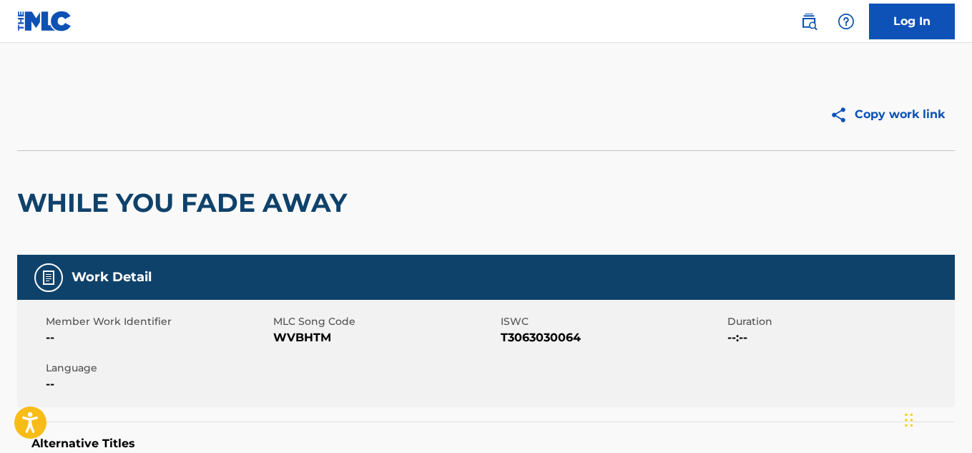
click at [546, 332] on span "T3063030064" at bounding box center [612, 337] width 224 height 17
copy span "T3063030064"
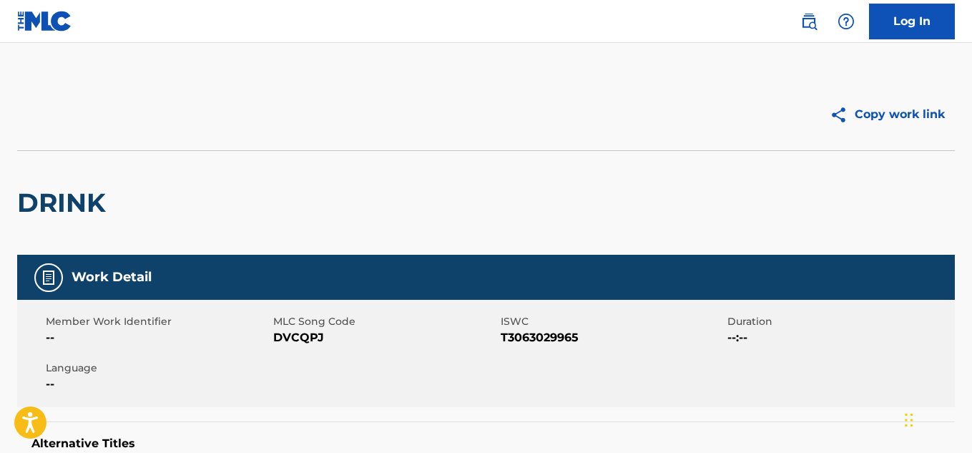
click at [533, 331] on span "T3063029965" at bounding box center [612, 337] width 224 height 17
copy span "T3063029965"
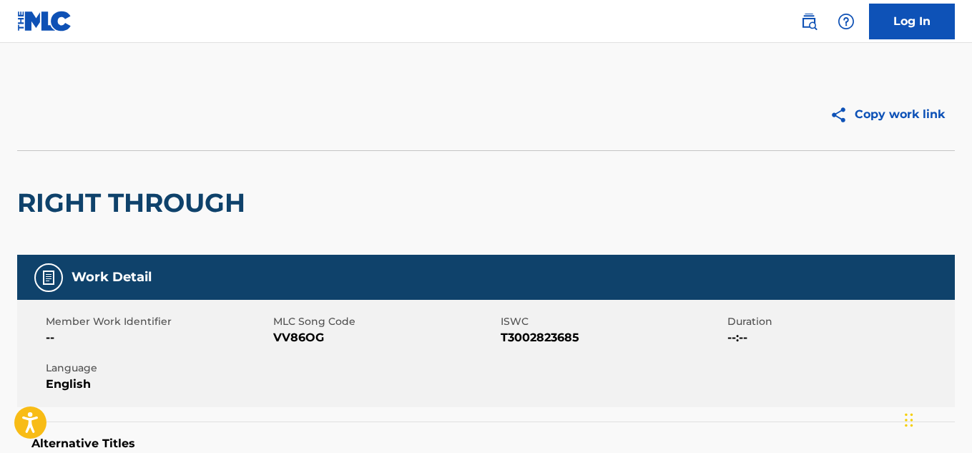
click at [537, 342] on span "T3002823685" at bounding box center [612, 337] width 224 height 17
click at [538, 341] on span "T3002823685" at bounding box center [612, 337] width 224 height 17
copy span "T3002823685"
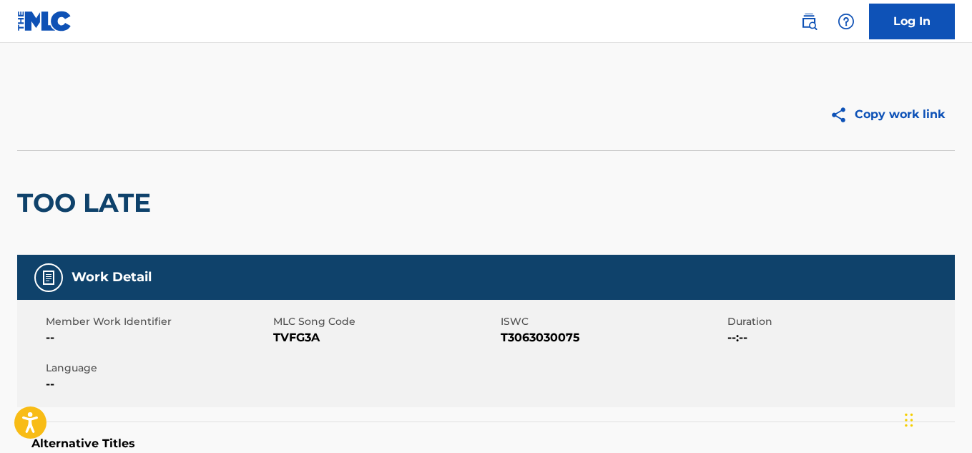
click at [536, 340] on span "T3063030075" at bounding box center [612, 337] width 224 height 17
copy span "T3063030075"
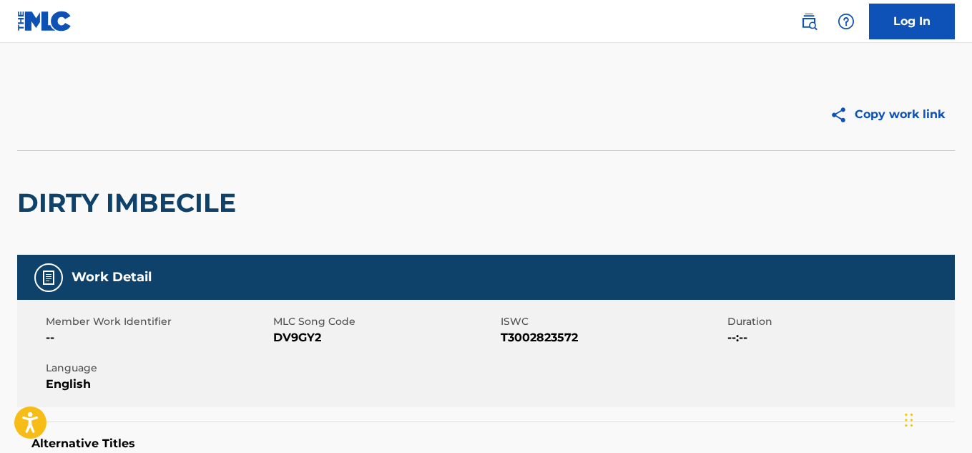
click at [545, 345] on span "T3002823572" at bounding box center [612, 337] width 224 height 17
click at [543, 334] on span "T3002823572" at bounding box center [612, 337] width 224 height 17
click at [543, 333] on span "T3002823572" at bounding box center [612, 337] width 224 height 17
copy span "T3002823572"
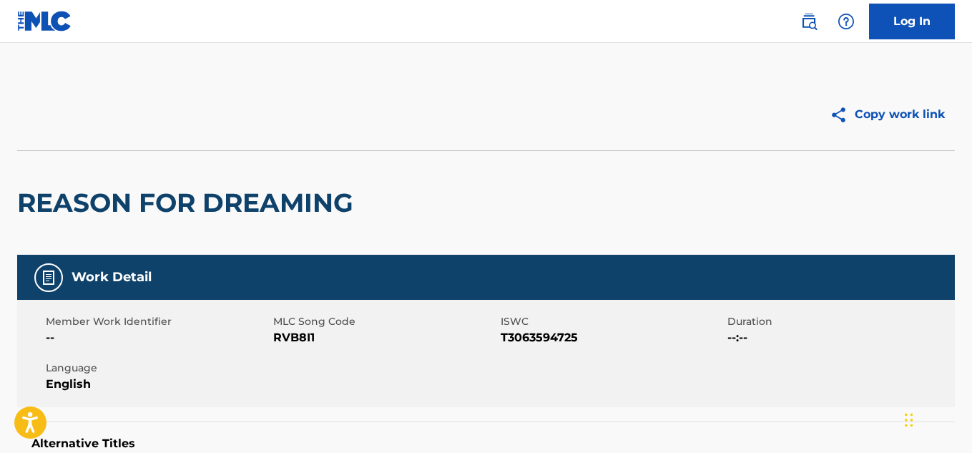
click at [551, 342] on span "T3063594725" at bounding box center [612, 337] width 224 height 17
copy span "T3063594725"
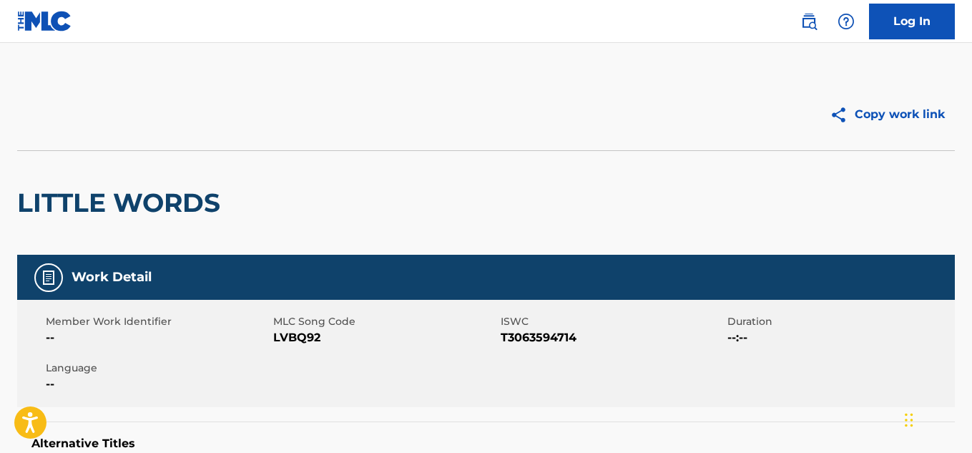
click at [543, 338] on span "T3063594714" at bounding box center [612, 337] width 224 height 17
copy span "T3063594714"
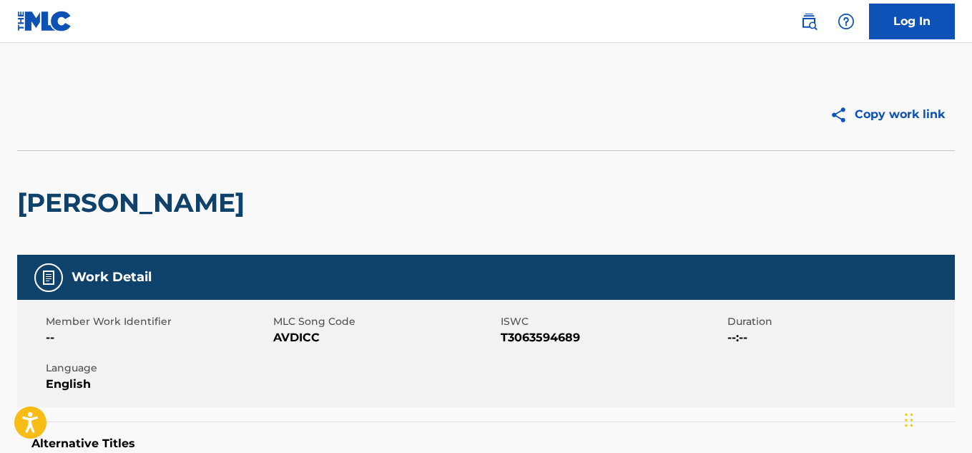
click at [537, 338] on span "T3063594689" at bounding box center [612, 337] width 224 height 17
click at [546, 335] on span "T3063594689" at bounding box center [612, 337] width 224 height 17
copy span "T3063594689"
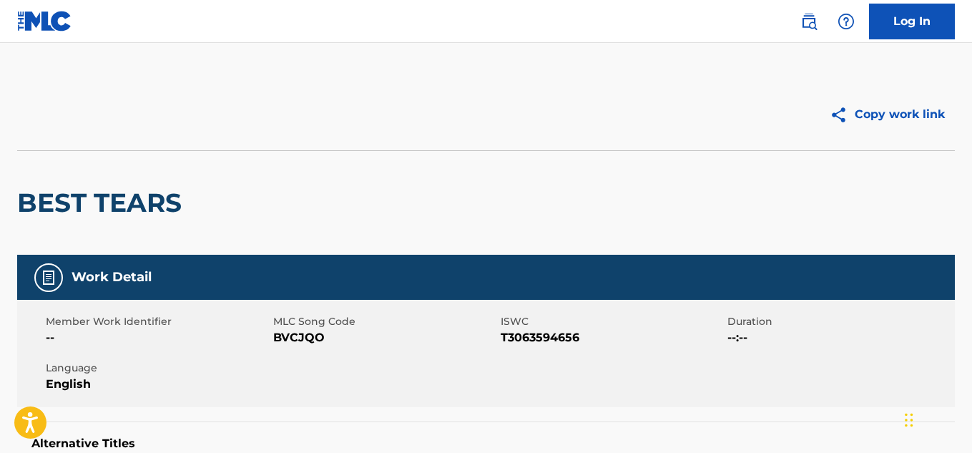
click at [538, 329] on span "T3063594656" at bounding box center [612, 337] width 224 height 17
copy span "T3063594656"
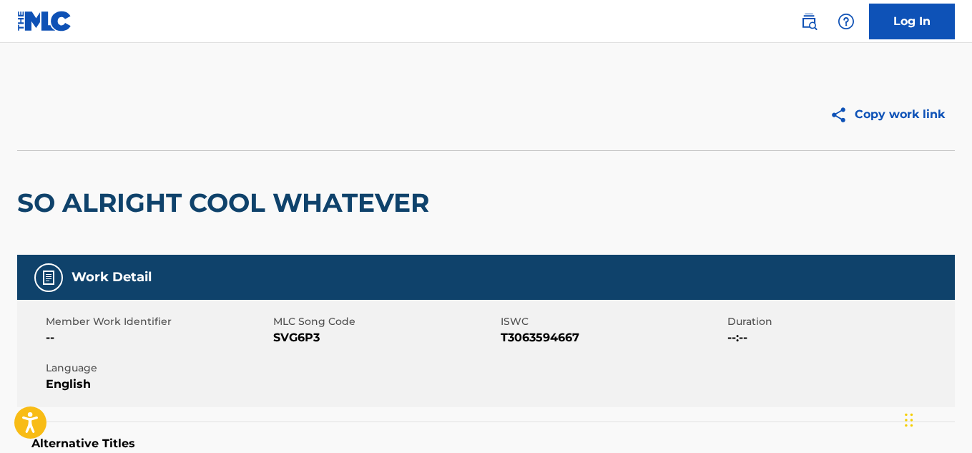
click at [533, 327] on span "ISWC" at bounding box center [612, 321] width 224 height 15
click at [535, 331] on span "T3063594667" at bounding box center [612, 337] width 224 height 17
copy span "T3063594667"
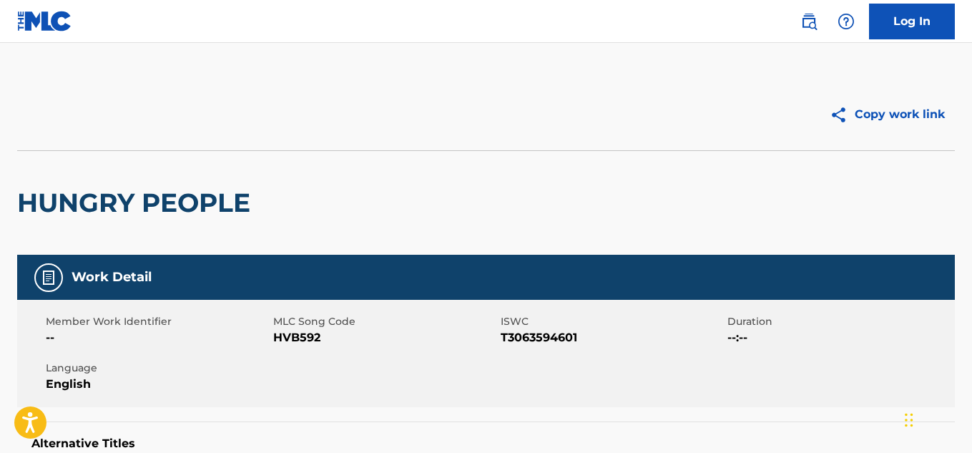
click at [530, 341] on span "T3063594601" at bounding box center [612, 337] width 224 height 17
click at [532, 341] on span "T3063594601" at bounding box center [612, 337] width 224 height 17
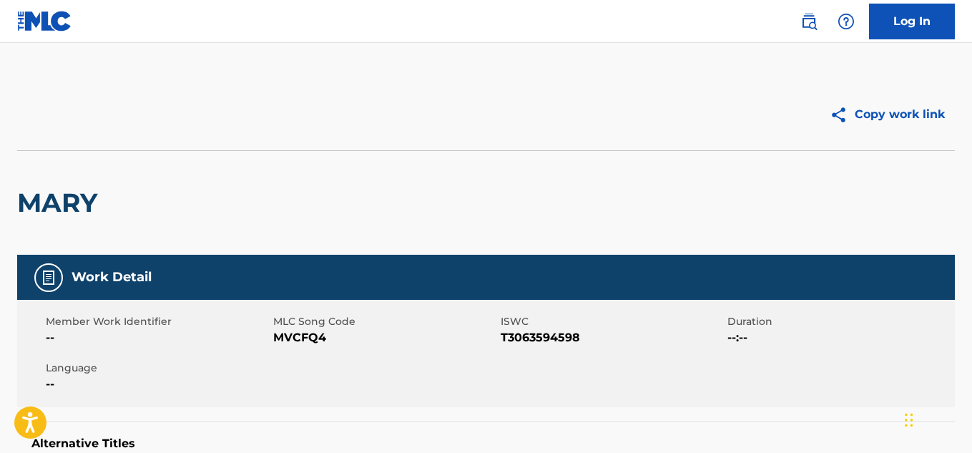
click at [527, 339] on span "T3063594598" at bounding box center [612, 337] width 224 height 17
click at [527, 338] on span "T3063594598" at bounding box center [612, 337] width 224 height 17
copy span "T3063594598"
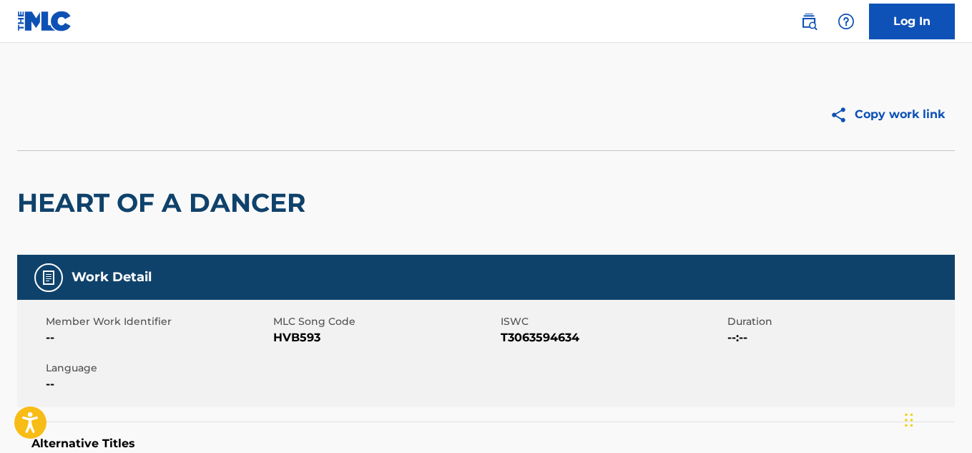
click at [511, 326] on span "ISWC" at bounding box center [612, 321] width 224 height 15
click at [529, 344] on span "T3063594634" at bounding box center [612, 337] width 224 height 17
copy span "T3063594634"
click at [552, 333] on span "T3063594612" at bounding box center [612, 337] width 224 height 17
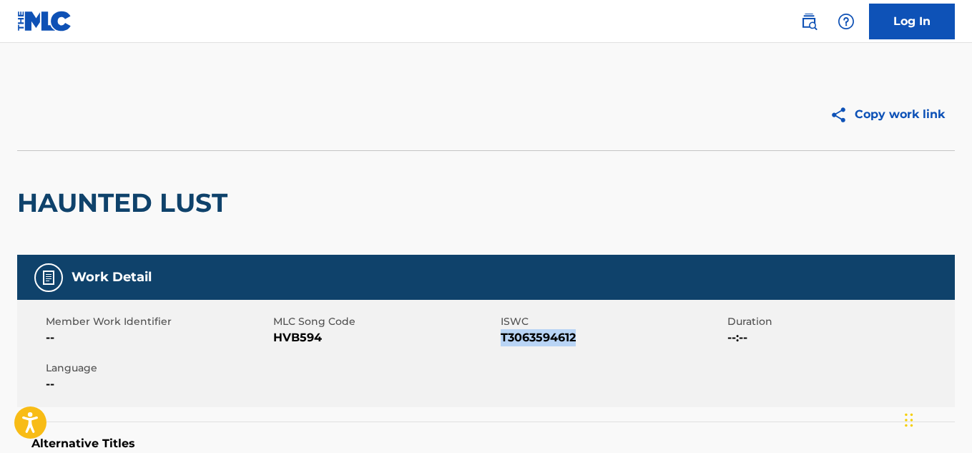
click at [552, 333] on span "T3063594612" at bounding box center [612, 337] width 224 height 17
copy span "T3063594612"
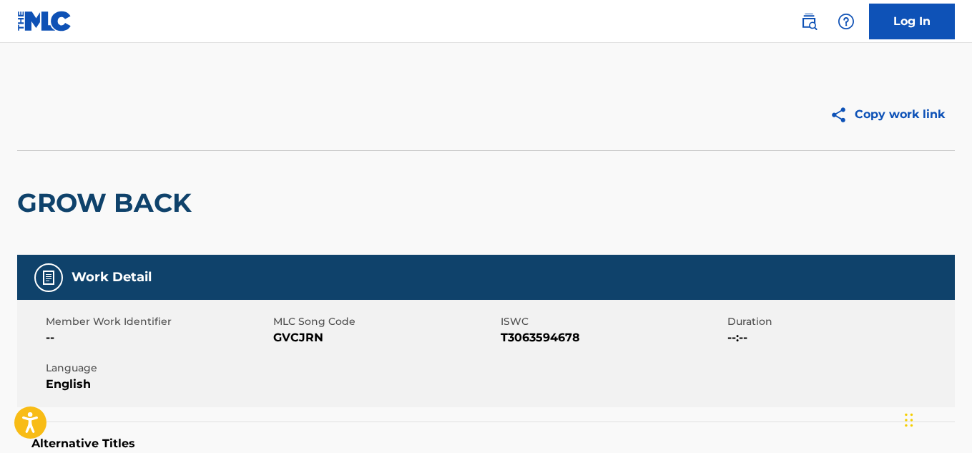
click at [551, 331] on span "T3063594678" at bounding box center [612, 337] width 224 height 17
copy span "T3063594678"
click at [551, 337] on span "T3063594623" at bounding box center [612, 337] width 224 height 17
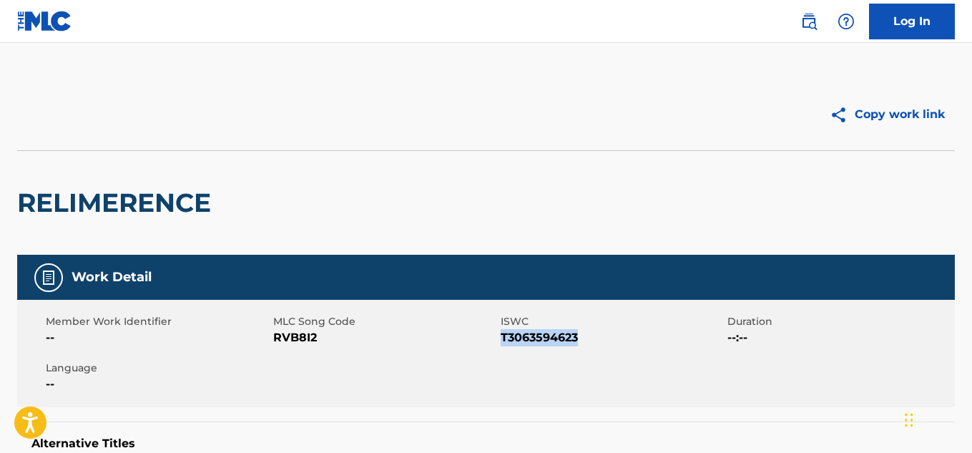
click at [551, 337] on span "T3063594623" at bounding box center [612, 337] width 224 height 17
copy span "T3063594623"
click at [79, 197] on h2 "RELIMERENCE" at bounding box center [117, 203] width 201 height 32
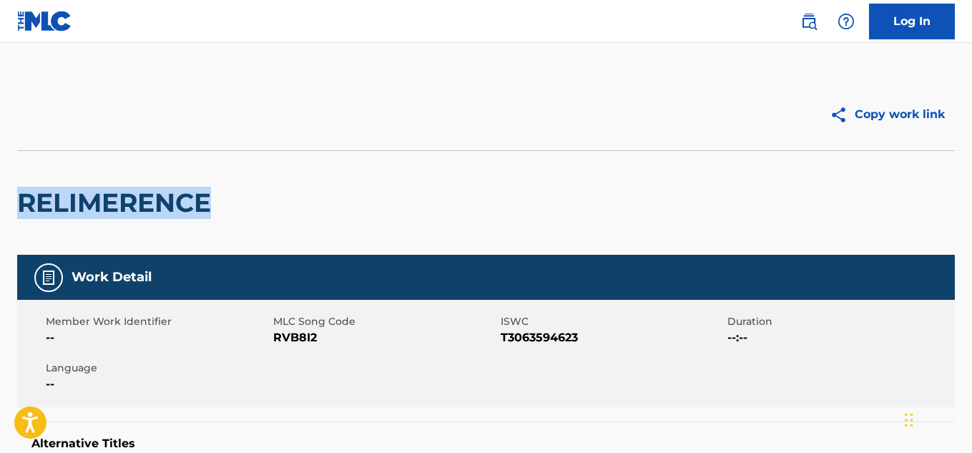
click at [79, 197] on h2 "RELIMERENCE" at bounding box center [117, 203] width 201 height 32
copy h2 "RELIMERENCE"
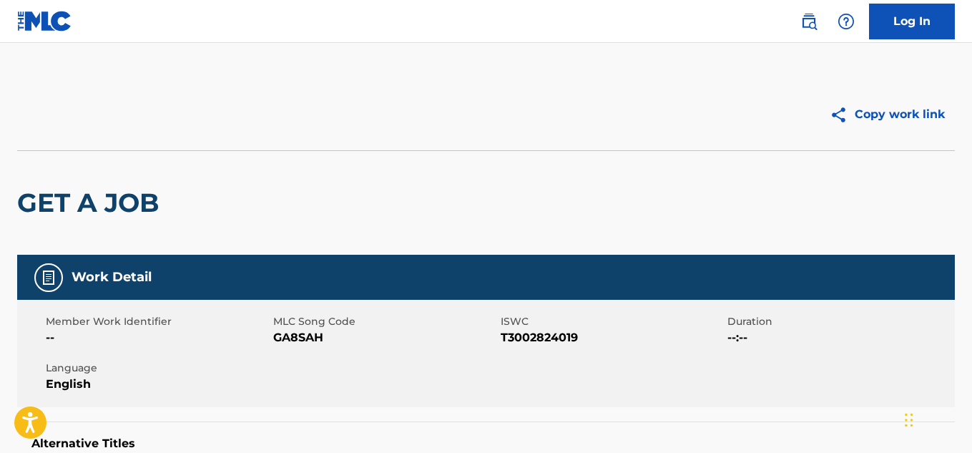
click at [542, 335] on span "T3002824019" at bounding box center [612, 337] width 224 height 17
copy span "T3002824019"
click at [531, 338] on span "T3002823834" at bounding box center [612, 337] width 224 height 17
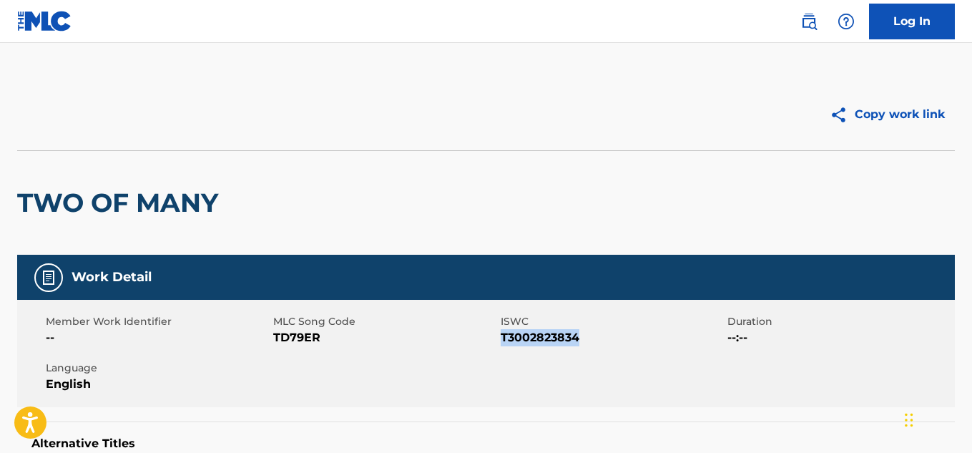
copy span "T3002823834"
click at [555, 342] on span "T3002823174" at bounding box center [612, 337] width 224 height 17
copy span "T3002823174"
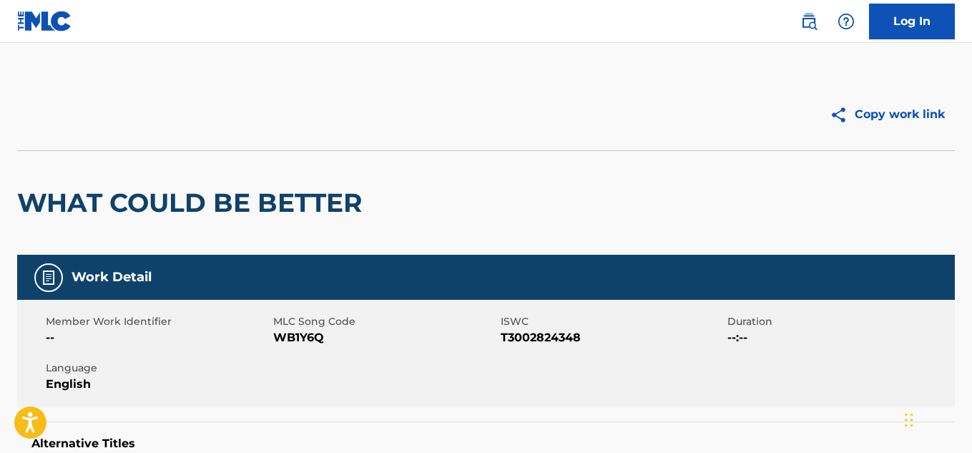
click at [495, 330] on span "WB1Y6Q" at bounding box center [385, 337] width 224 height 17
click at [515, 333] on span "T3002824348" at bounding box center [612, 337] width 224 height 17
copy span "T3002824348"
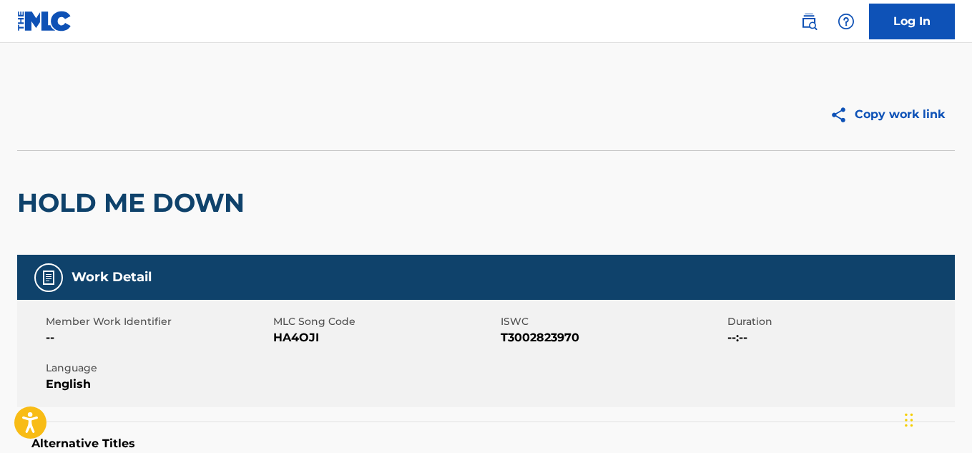
click at [528, 332] on span "T3002823970" at bounding box center [612, 337] width 224 height 17
copy span "T3002823970"
click at [548, 334] on span "T3002823210" at bounding box center [612, 337] width 224 height 17
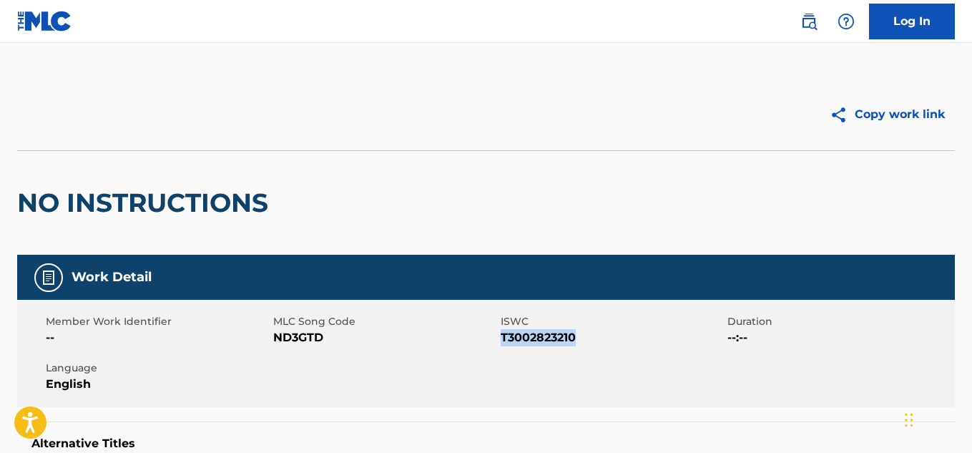
click at [548, 334] on span "T3002823210" at bounding box center [612, 337] width 224 height 17
copy span "T3002823210"
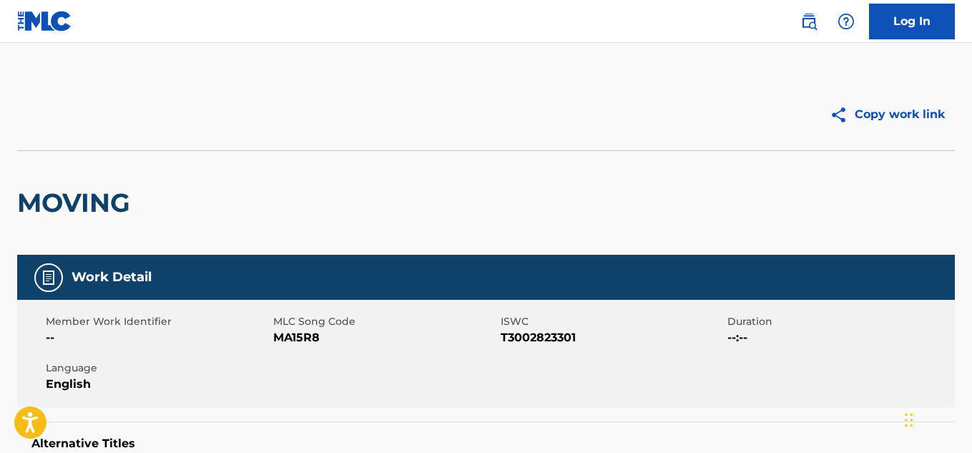
click at [539, 345] on span "T3002823301" at bounding box center [612, 337] width 224 height 17
click at [536, 334] on span "T3002823301" at bounding box center [612, 337] width 224 height 17
copy span "T3002823301"
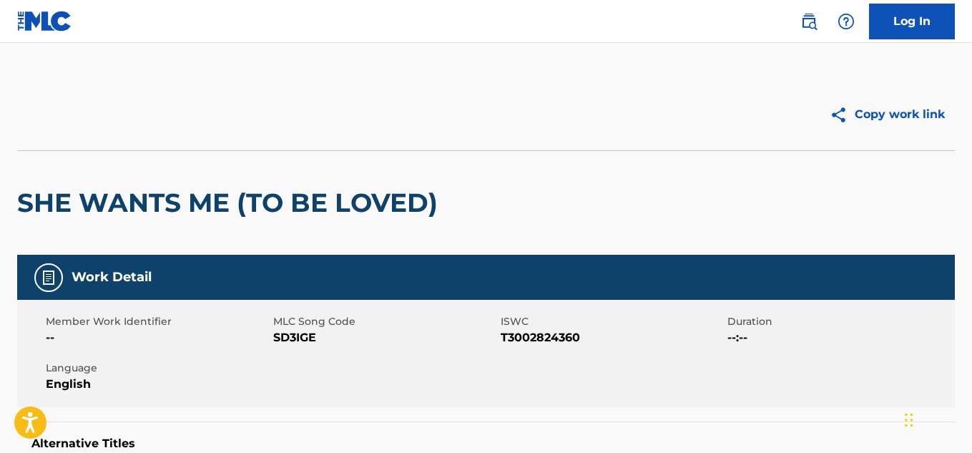
click at [553, 339] on span "T3002824360" at bounding box center [612, 337] width 224 height 17
copy span "T3002824360"
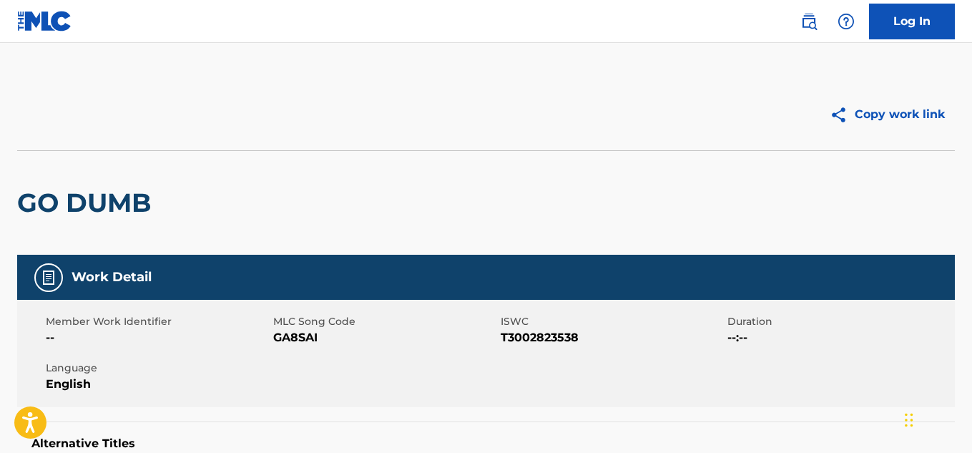
click at [534, 344] on span "T3002823538" at bounding box center [612, 337] width 224 height 17
click at [534, 343] on span "T3002823538" at bounding box center [612, 337] width 224 height 17
copy span "T3002823538"
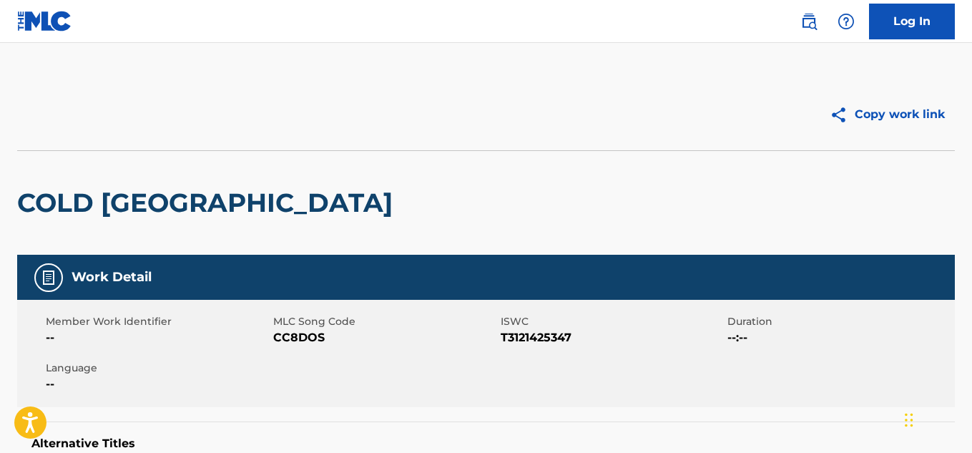
click at [525, 334] on span "T3121425347" at bounding box center [612, 337] width 224 height 17
copy span "T3121425347"
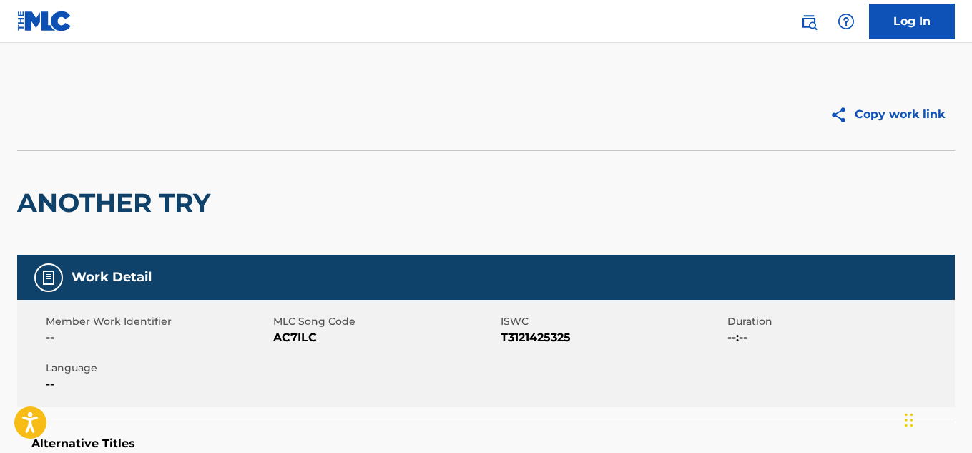
click at [516, 342] on span "T3121425325" at bounding box center [612, 337] width 224 height 17
click at [517, 342] on span "T3121425325" at bounding box center [612, 337] width 224 height 17
copy span "T3121425325"
click at [536, 342] on span "T3121425303" at bounding box center [612, 337] width 224 height 17
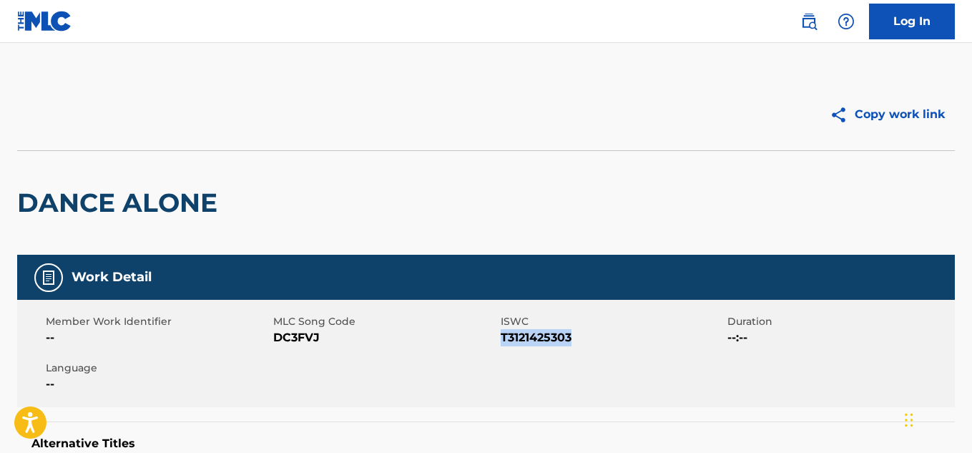
copy span "T3121425303"
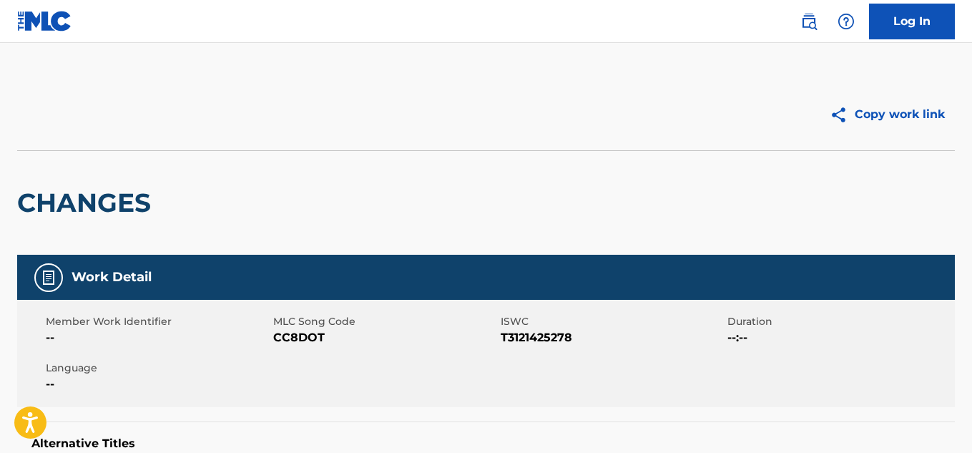
click at [541, 343] on span "T3121425278" at bounding box center [612, 337] width 224 height 17
click at [538, 339] on span "T3121425278" at bounding box center [612, 337] width 224 height 17
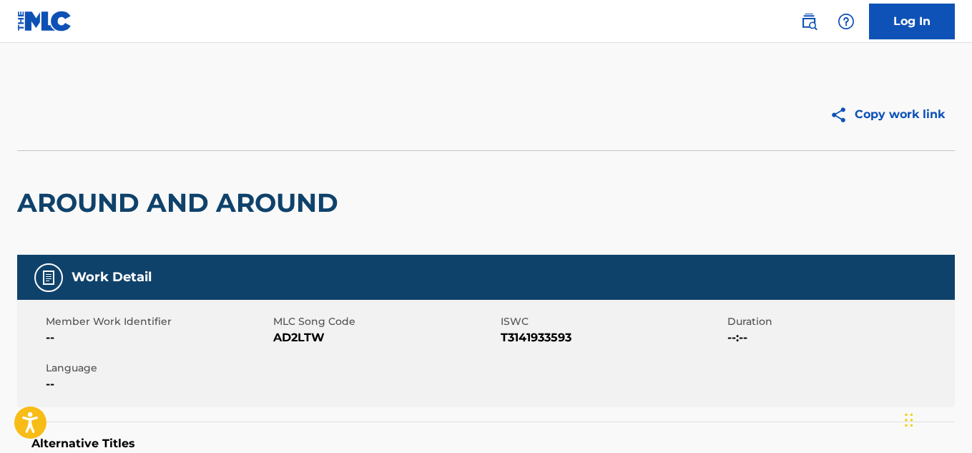
click at [562, 335] on span "T3141933593" at bounding box center [612, 337] width 224 height 17
copy span "T3141933593"
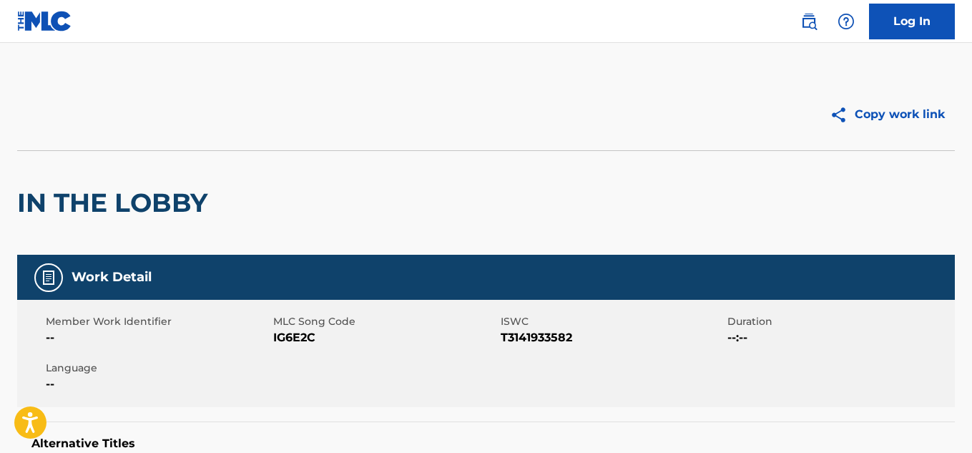
click at [547, 328] on span "ISWC" at bounding box center [612, 321] width 224 height 15
click at [546, 333] on span "T3141933582" at bounding box center [612, 337] width 224 height 17
copy span "T3141933582"
click at [546, 332] on span "T3141933640" at bounding box center [612, 337] width 224 height 17
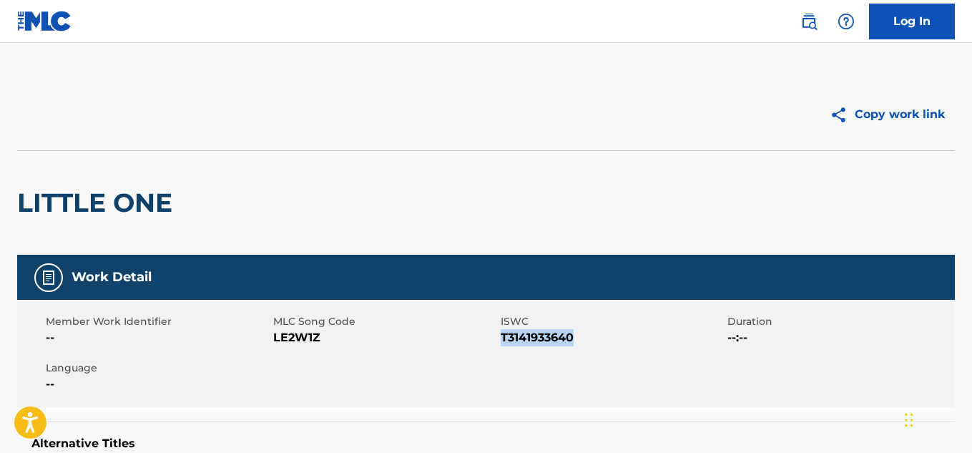
click at [546, 332] on span "T3141933640" at bounding box center [612, 337] width 224 height 17
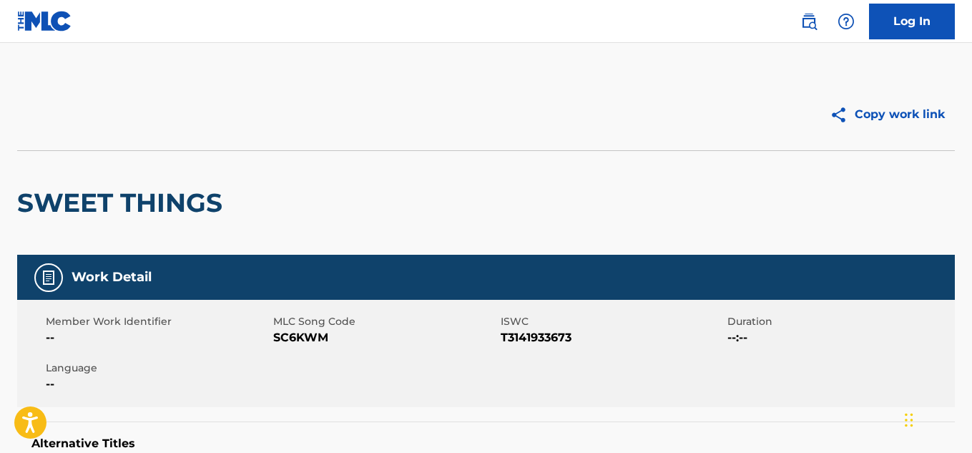
click at [546, 331] on span "T3141933673" at bounding box center [612, 337] width 224 height 17
copy span "T3141933673"
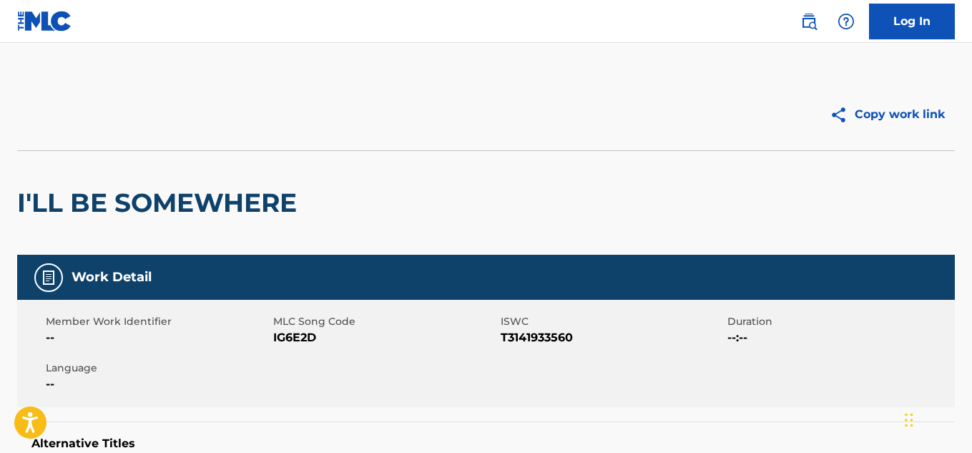
click at [528, 347] on div "Member Work Identifier -- MLC Song Code IG6E2D ISWC T3141933560 Duration --:-- …" at bounding box center [485, 353] width 937 height 107
click at [534, 329] on span "T3141933560" at bounding box center [612, 337] width 224 height 17
copy span "T3141933560"
click at [552, 335] on span "T3141933548" at bounding box center [612, 337] width 224 height 17
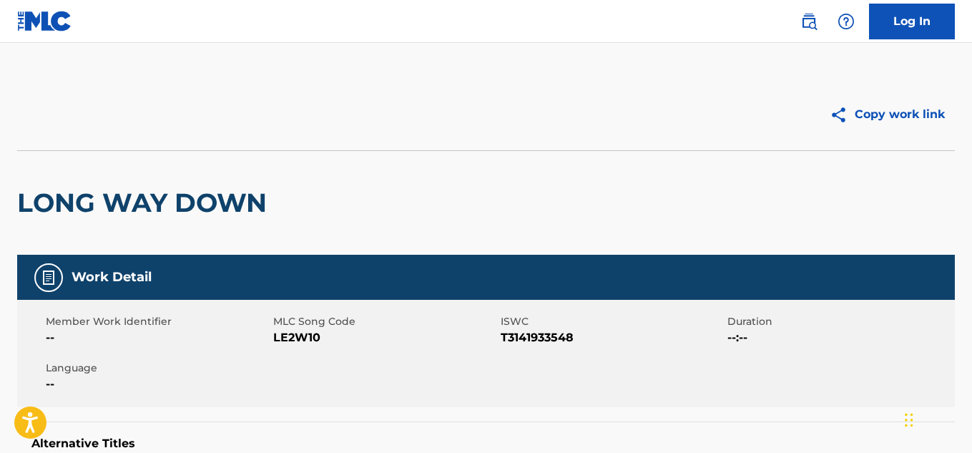
click at [552, 335] on span "T3141933548" at bounding box center [612, 337] width 224 height 17
copy span "T3141933548"
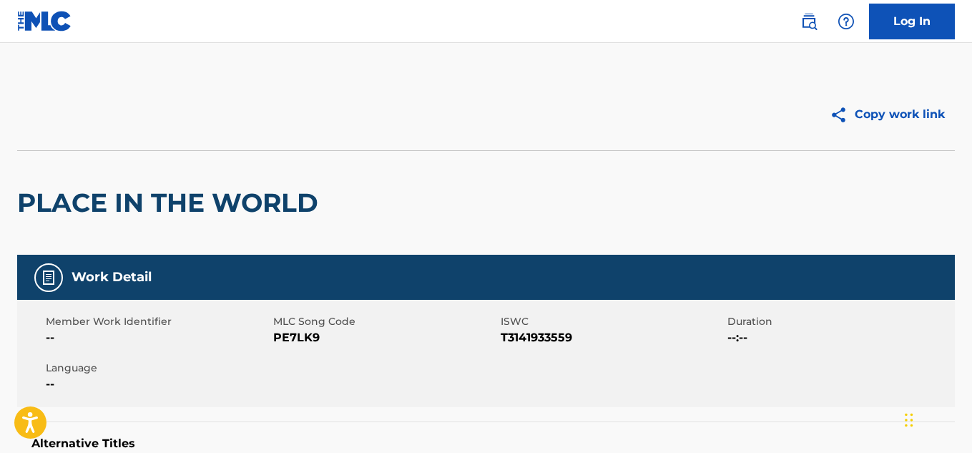
click at [548, 337] on span "T3141933559" at bounding box center [612, 337] width 224 height 17
copy span "T3141933559"
click at [545, 337] on span "T3141933651" at bounding box center [612, 337] width 224 height 17
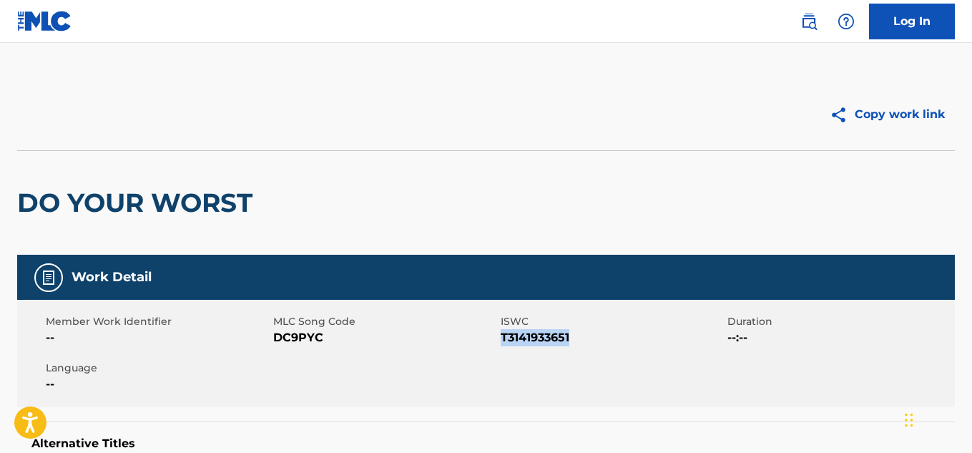
click at [545, 337] on span "T3141933651" at bounding box center [612, 337] width 224 height 17
copy span "T3141933651"
click at [809, 19] on img at bounding box center [808, 21] width 17 height 17
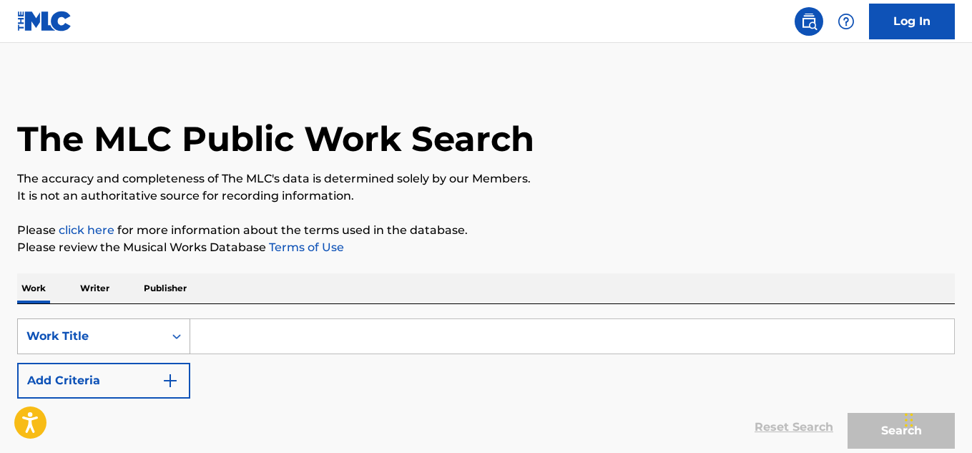
click at [47, 353] on div "Work Title" at bounding box center [103, 336] width 173 height 36
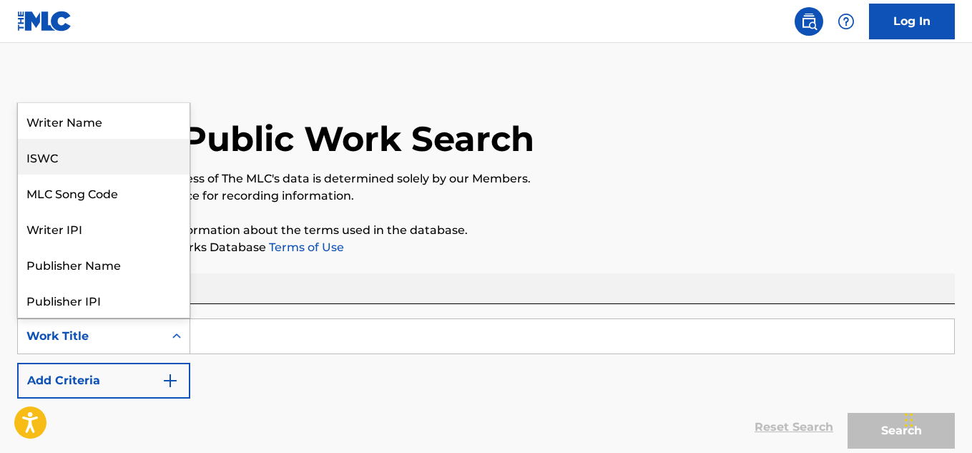
click at [94, 162] on div "ISWC" at bounding box center [104, 157] width 172 height 36
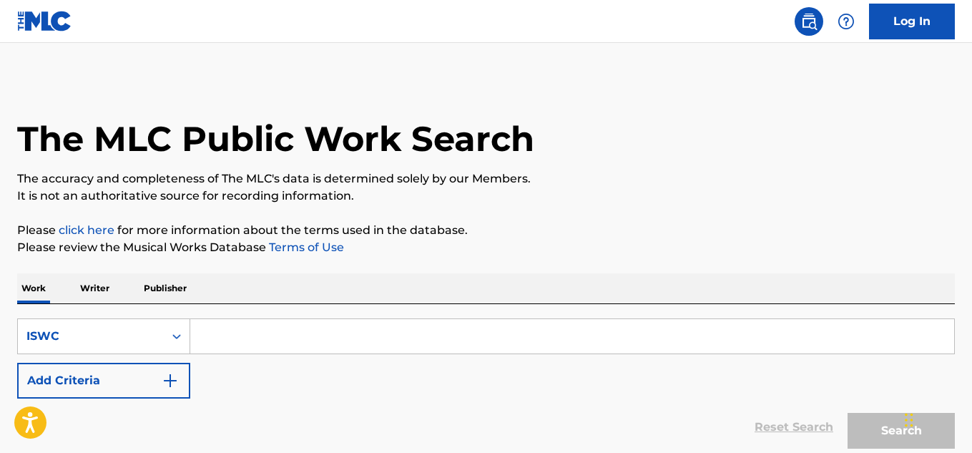
click at [287, 352] on input "Search Form" at bounding box center [572, 336] width 764 height 34
paste input "T30635946"
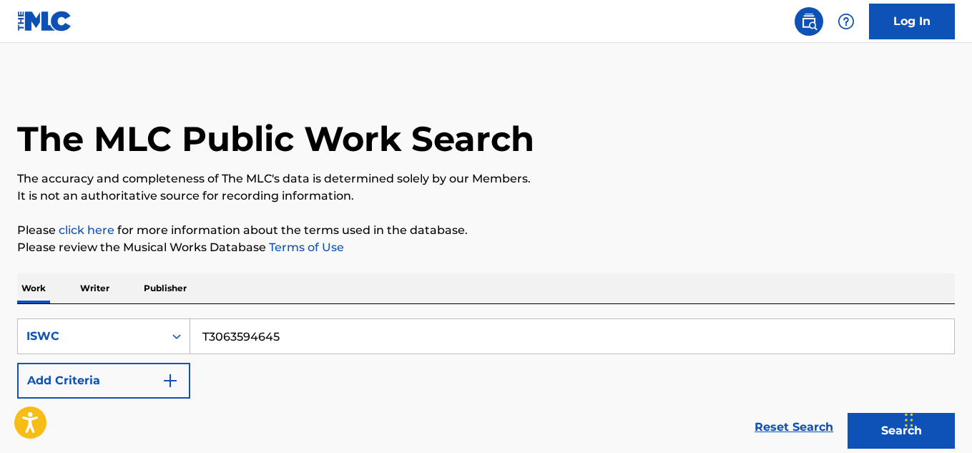
type input "T3063594645"
click at [889, 426] on button "Search" at bounding box center [900, 431] width 107 height 36
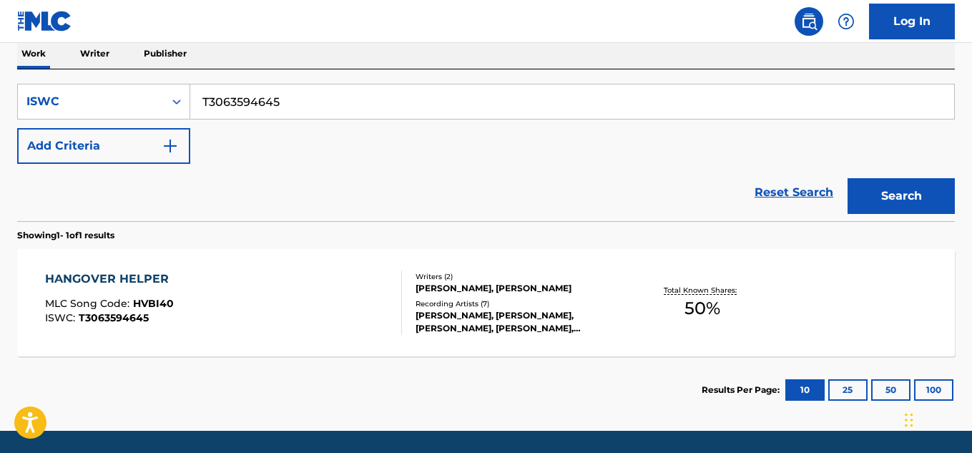
scroll to position [238, 0]
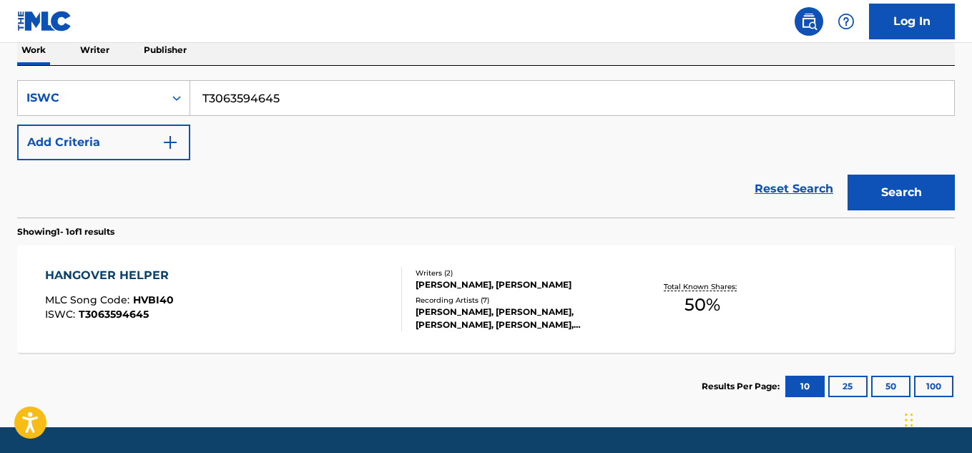
click at [145, 268] on div "HANGOVER HELPER" at bounding box center [110, 275] width 131 height 17
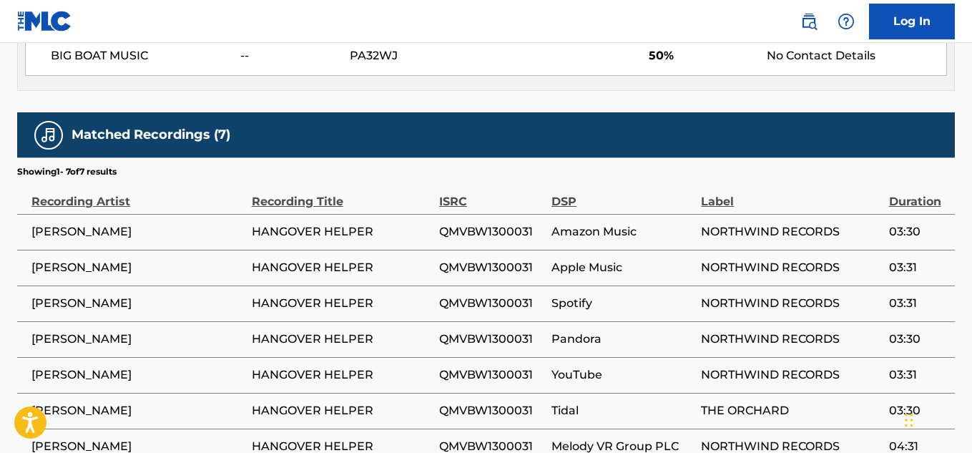
scroll to position [836, 0]
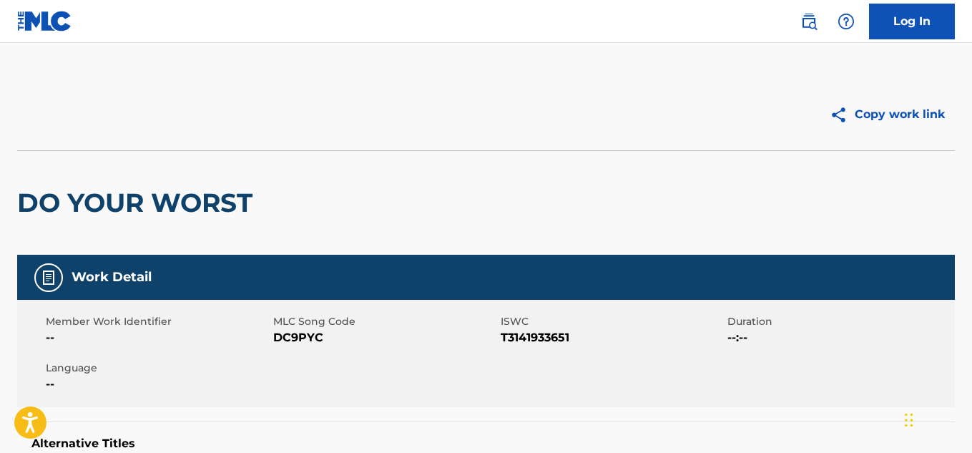
click at [811, 26] on img at bounding box center [808, 21] width 17 height 17
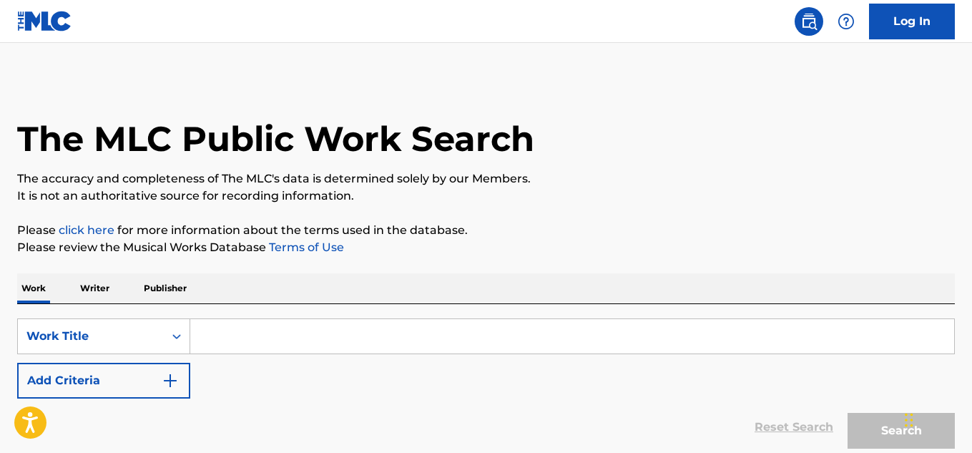
click at [216, 337] on input "Search Form" at bounding box center [572, 336] width 764 height 34
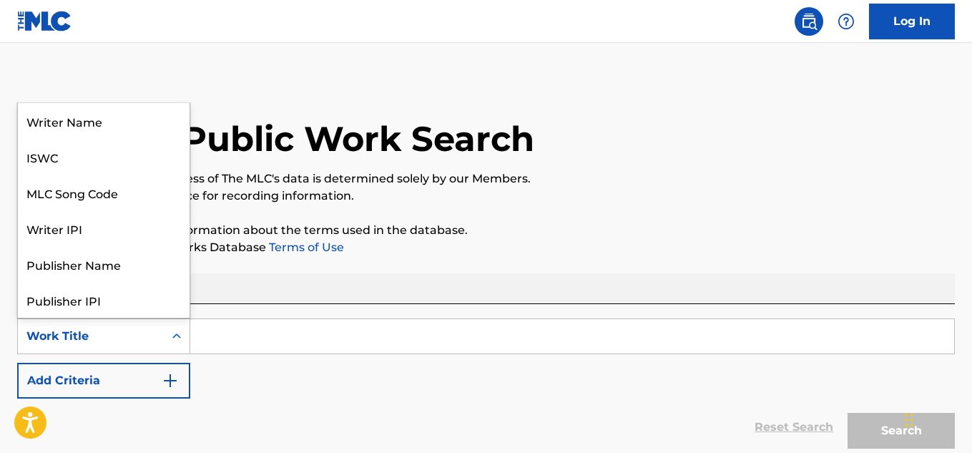
click at [107, 347] on div "Work Title" at bounding box center [91, 335] width 146 height 27
click at [98, 152] on div "ISWC" at bounding box center [104, 157] width 172 height 36
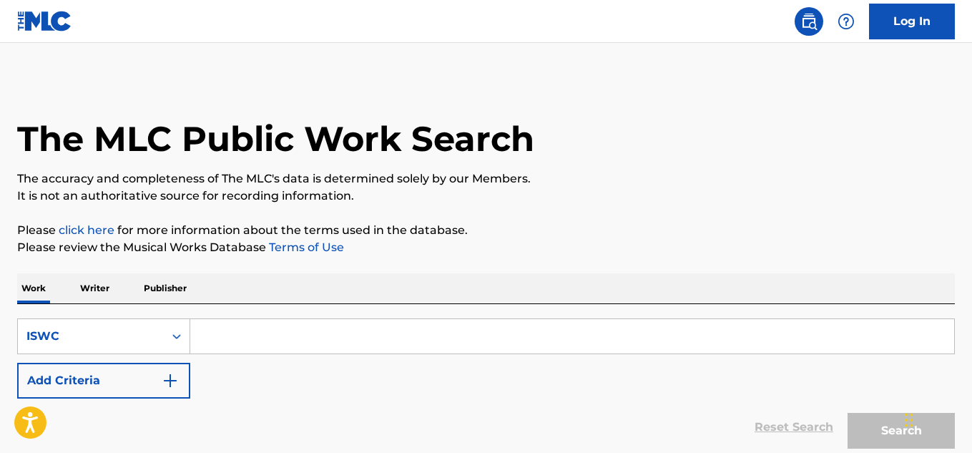
click at [264, 362] on div "SearchWithCriteriab7434194-e54f-4eb6-a474-c937b57ae2ad ISWC Add Criteria" at bounding box center [485, 358] width 937 height 80
click at [263, 340] on input "Search Form" at bounding box center [572, 336] width 764 height 34
paste input "T31419335"
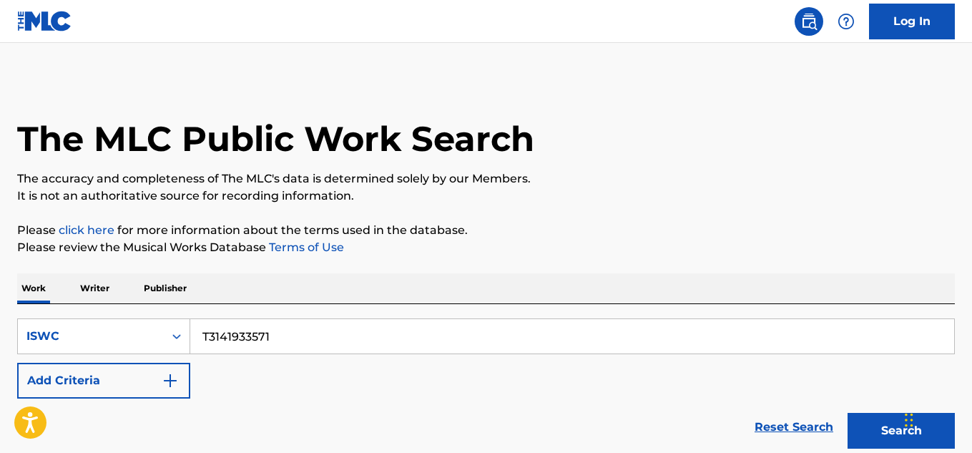
type input "T3141933571"
click at [869, 423] on button "Search" at bounding box center [900, 431] width 107 height 36
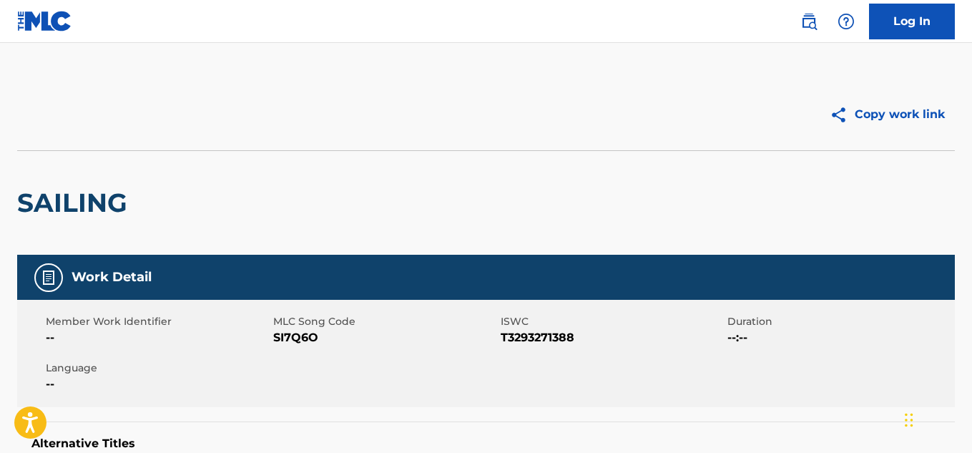
click at [527, 340] on span "T3293271388" at bounding box center [612, 337] width 224 height 17
copy span "T3293271388"
